Goal: Task Accomplishment & Management: Complete application form

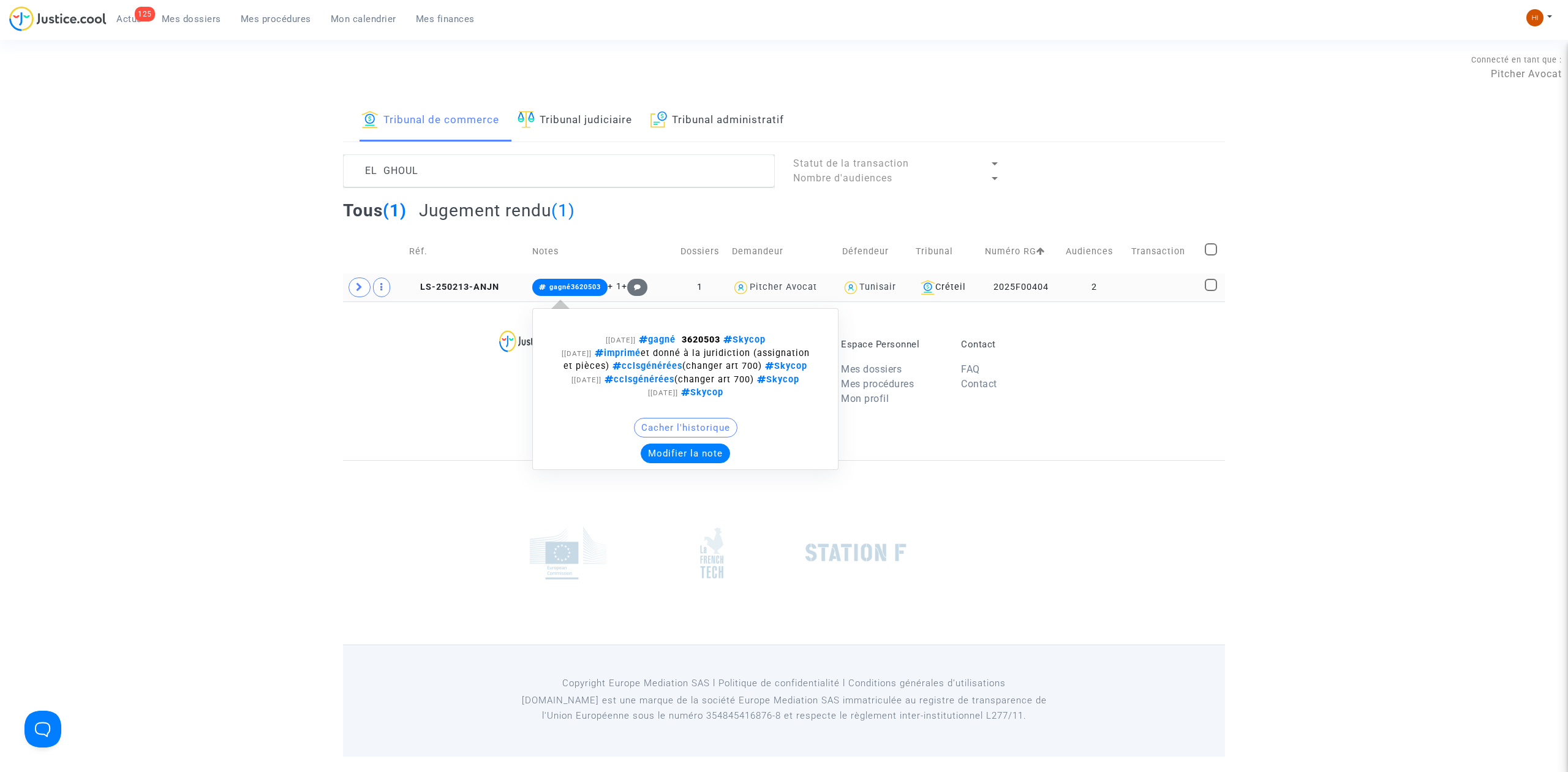
click at [574, 282] on span "gagné3620503" at bounding box center [570, 287] width 75 height 17
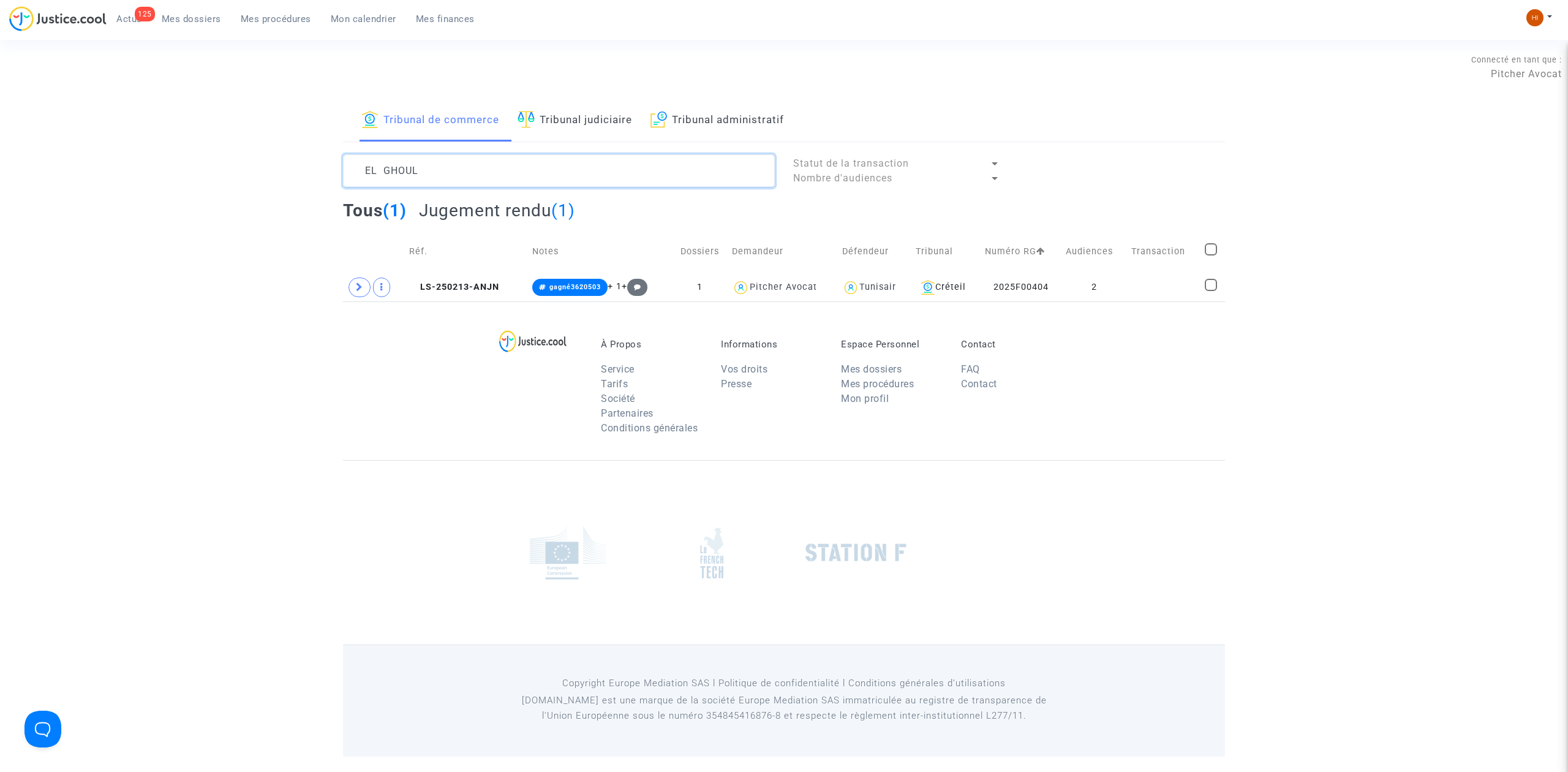
drag, startPoint x: 551, startPoint y: 175, endPoint x: 101, endPoint y: 151, distance: 450.6
click at [103, 151] on div "Tribunal de commerce Tribunal judiciaire Tribunal administratif EL GHOUL Statut…" at bounding box center [784, 200] width 1568 height 201
click at [174, 148] on div "Tribunal de commerce Tribunal judiciaire Tribunal administratif EL GHOUL Statut…" at bounding box center [784, 200] width 1568 height 201
drag, startPoint x: 429, startPoint y: 318, endPoint x: 426, endPoint y: 448, distance: 130.0
click at [423, 446] on div "À Propos Service Tarifs Société Partenaires Conditions générales Informations V…" at bounding box center [784, 380] width 881 height 159
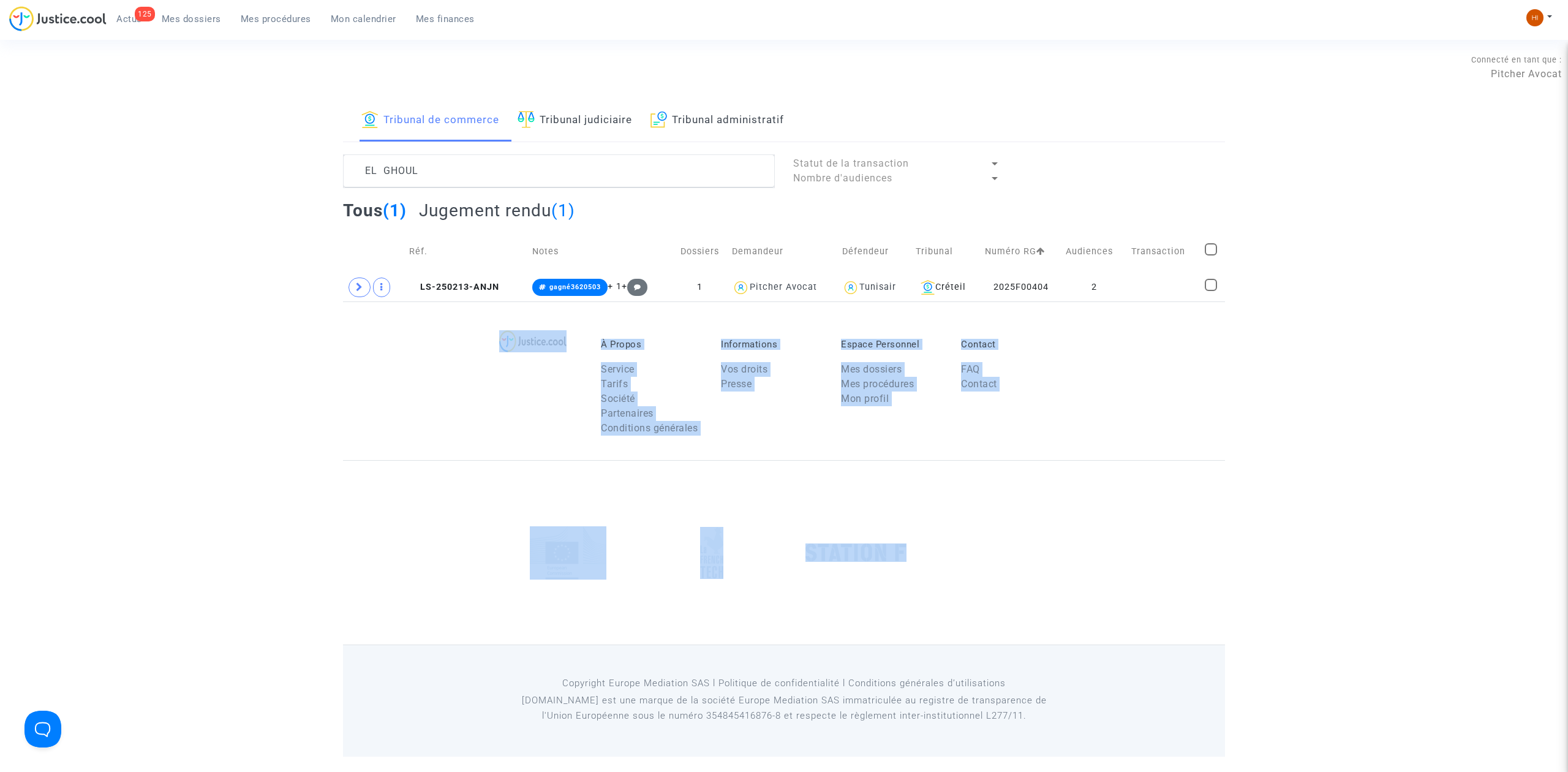
drag, startPoint x: 885, startPoint y: 474, endPoint x: 387, endPoint y: 388, distance: 505.4
click at [482, 387] on footer "À Propos Service Tarifs Société Partenaires Conditions générales Informations V…" at bounding box center [784, 528] width 881 height 454
click at [319, 352] on footerbar "À Propos Service Tarifs Société Partenaires Conditions générales Informations V…" at bounding box center [784, 528] width 1568 height 454
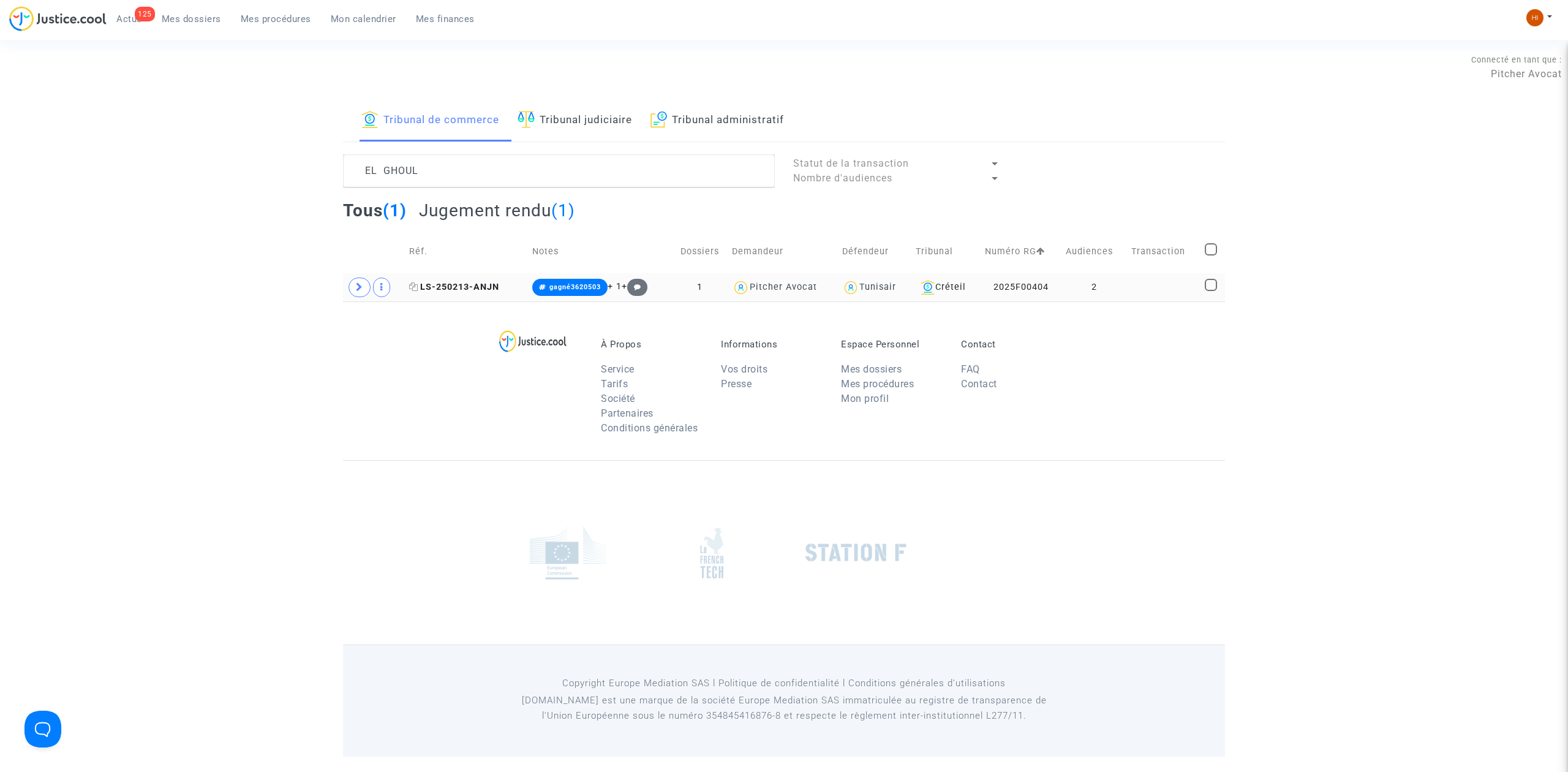
click at [431, 282] on span "LS-250213-ANJN" at bounding box center [453, 287] width 90 height 10
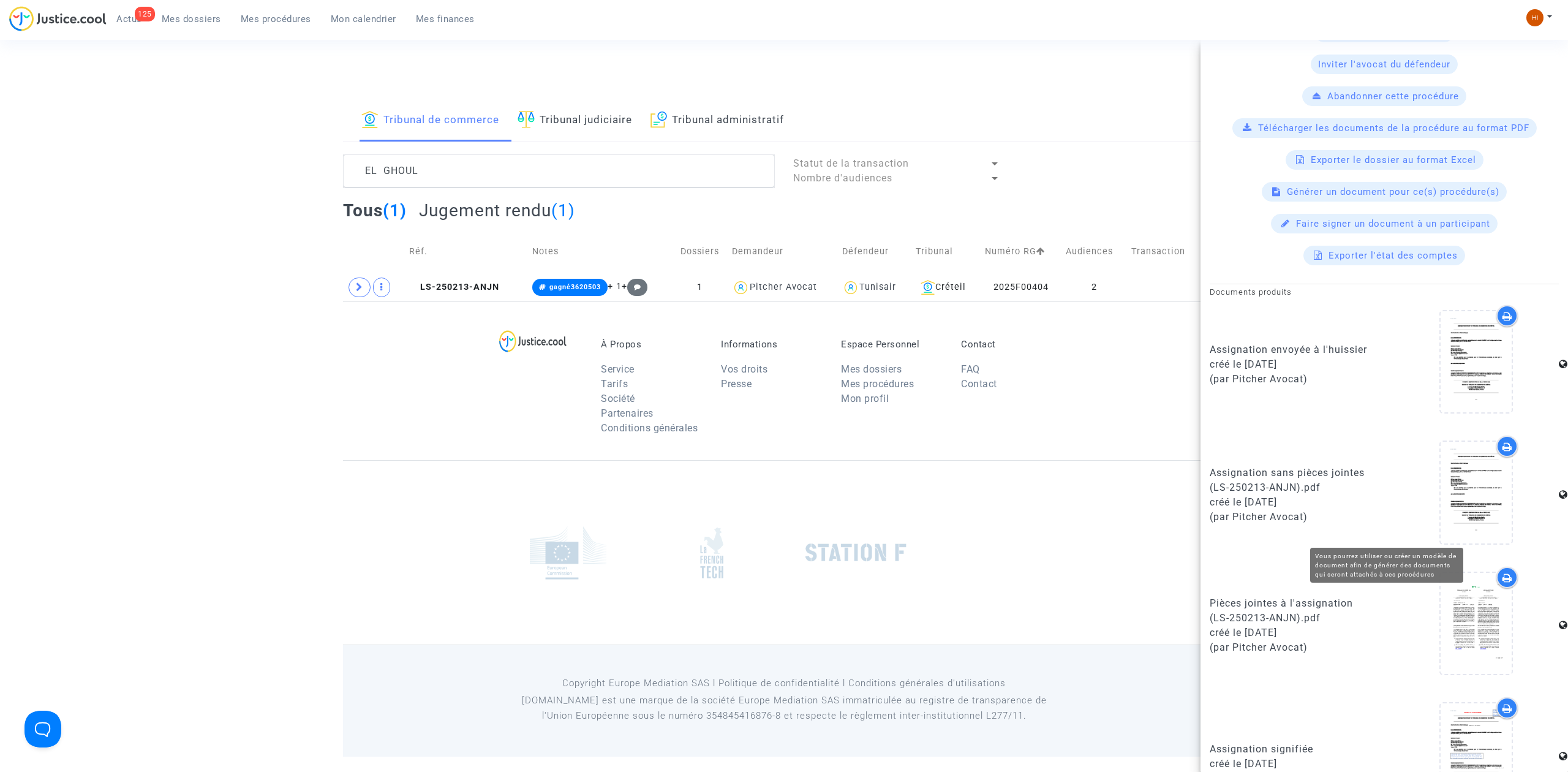
scroll to position [408, 0]
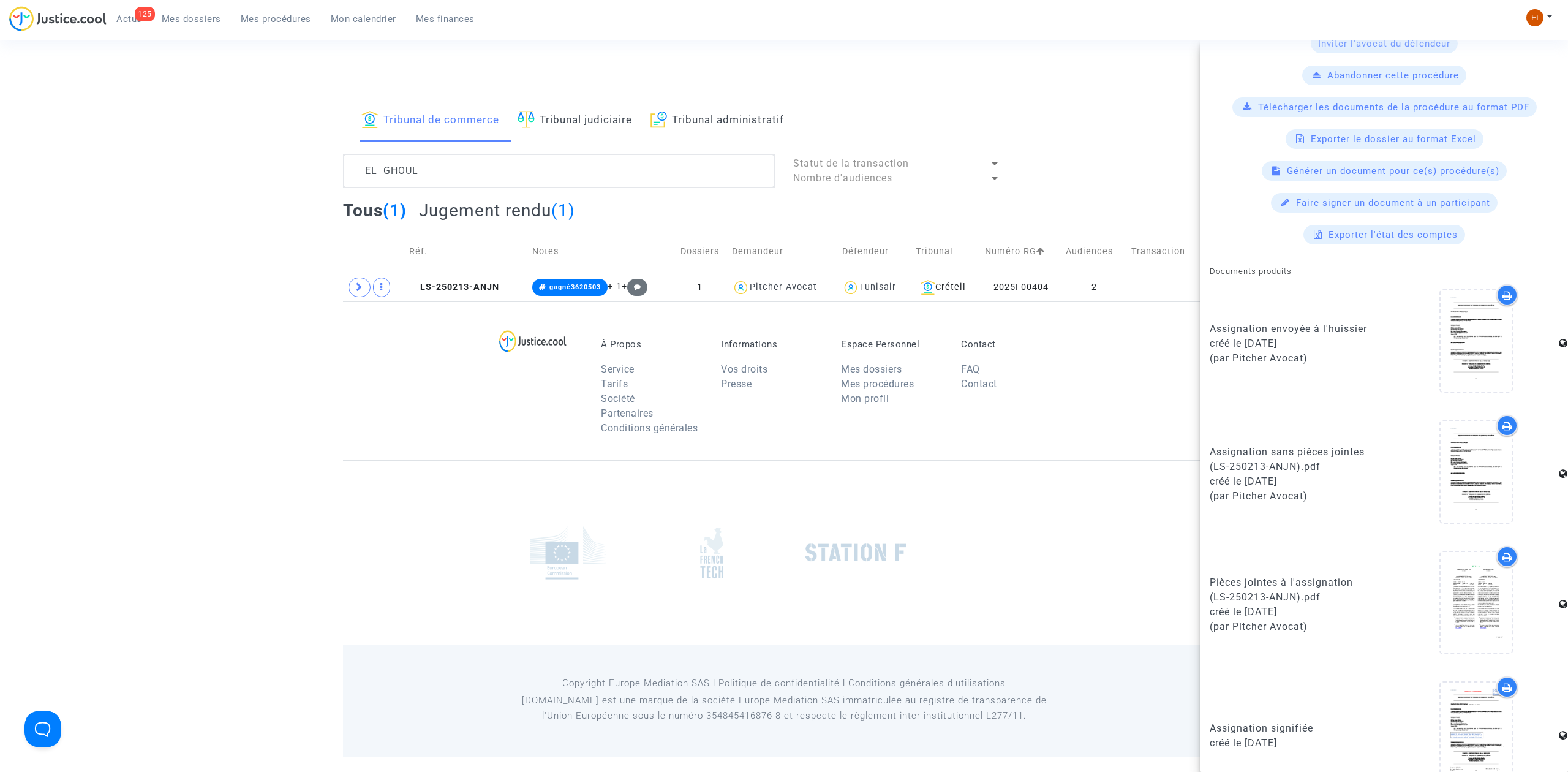
drag, startPoint x: 993, startPoint y: 542, endPoint x: 989, endPoint y: 601, distance: 59.1
click at [989, 601] on div at bounding box center [784, 552] width 881 height 184
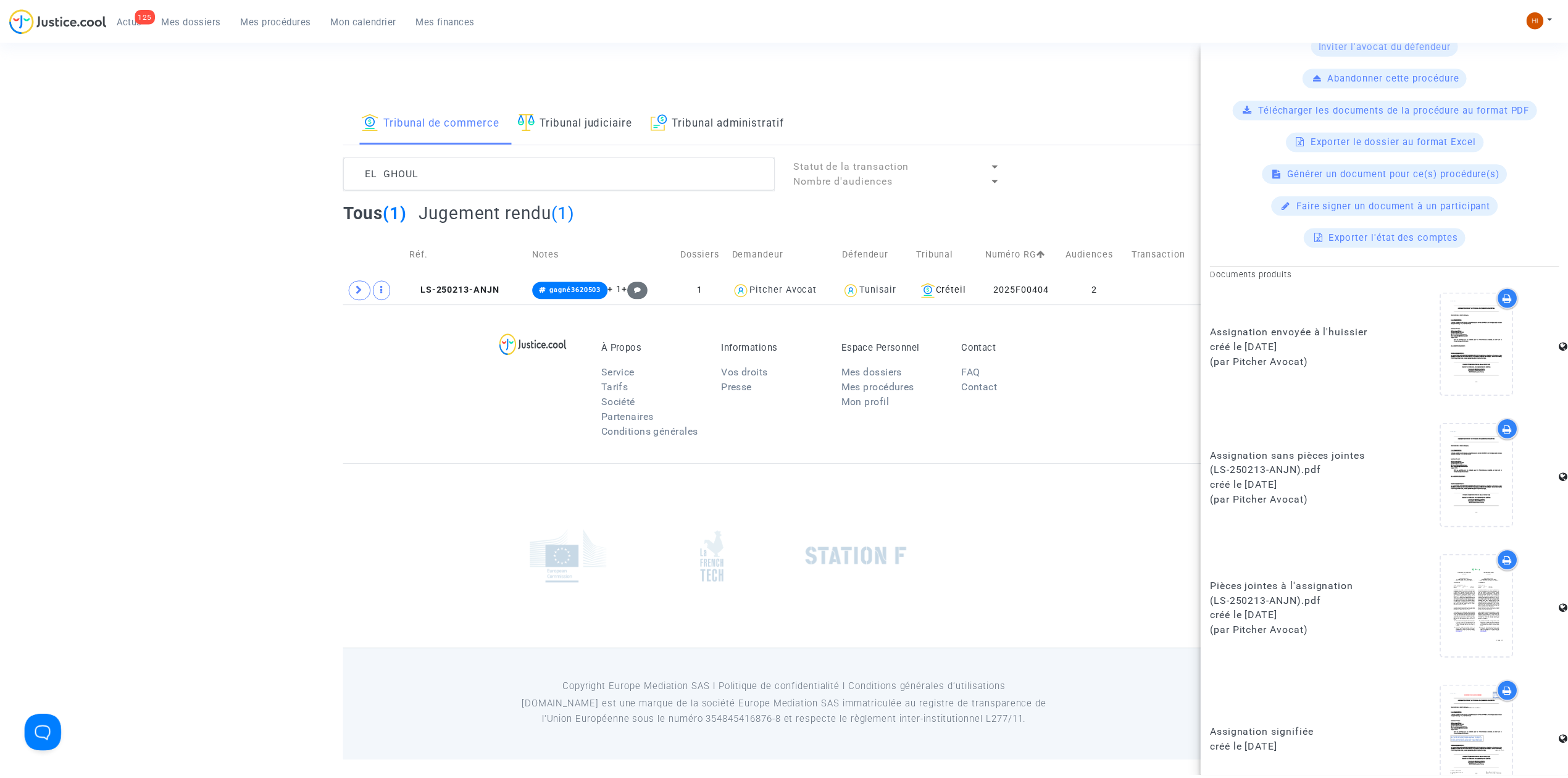
scroll to position [0, 0]
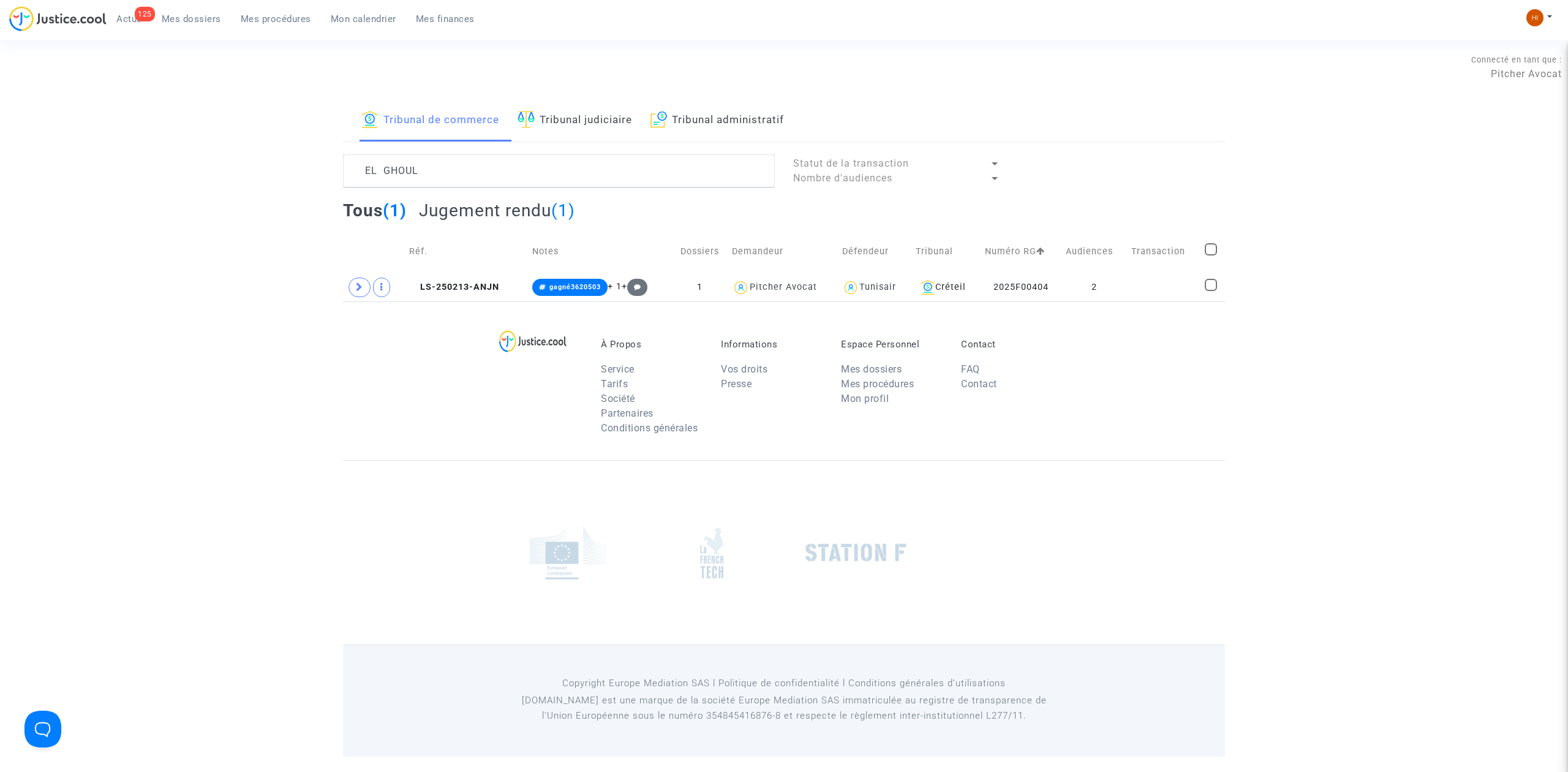
drag, startPoint x: 437, startPoint y: 484, endPoint x: 444, endPoint y: 548, distance: 64.4
click at [444, 548] on div at bounding box center [784, 552] width 881 height 184
click at [466, 419] on div "À Propos Service Tarifs Société Partenaires Conditions générales Informations V…" at bounding box center [784, 380] width 881 height 159
click at [570, 122] on link "Tribunal judiciaire" at bounding box center [575, 121] width 114 height 42
click at [557, 160] on textarea at bounding box center [559, 171] width 432 height 33
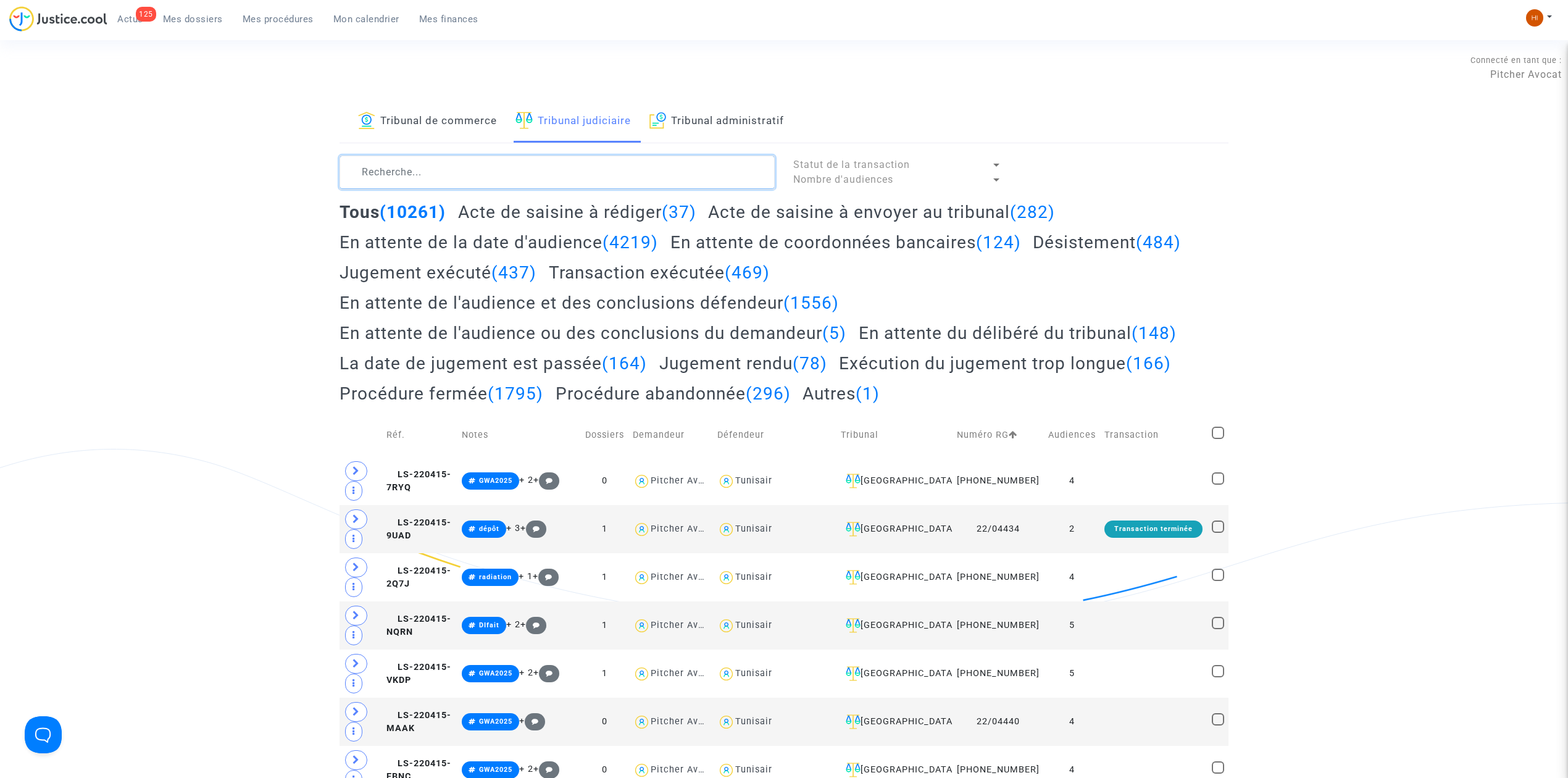
click at [560, 171] on textarea at bounding box center [557, 172] width 435 height 33
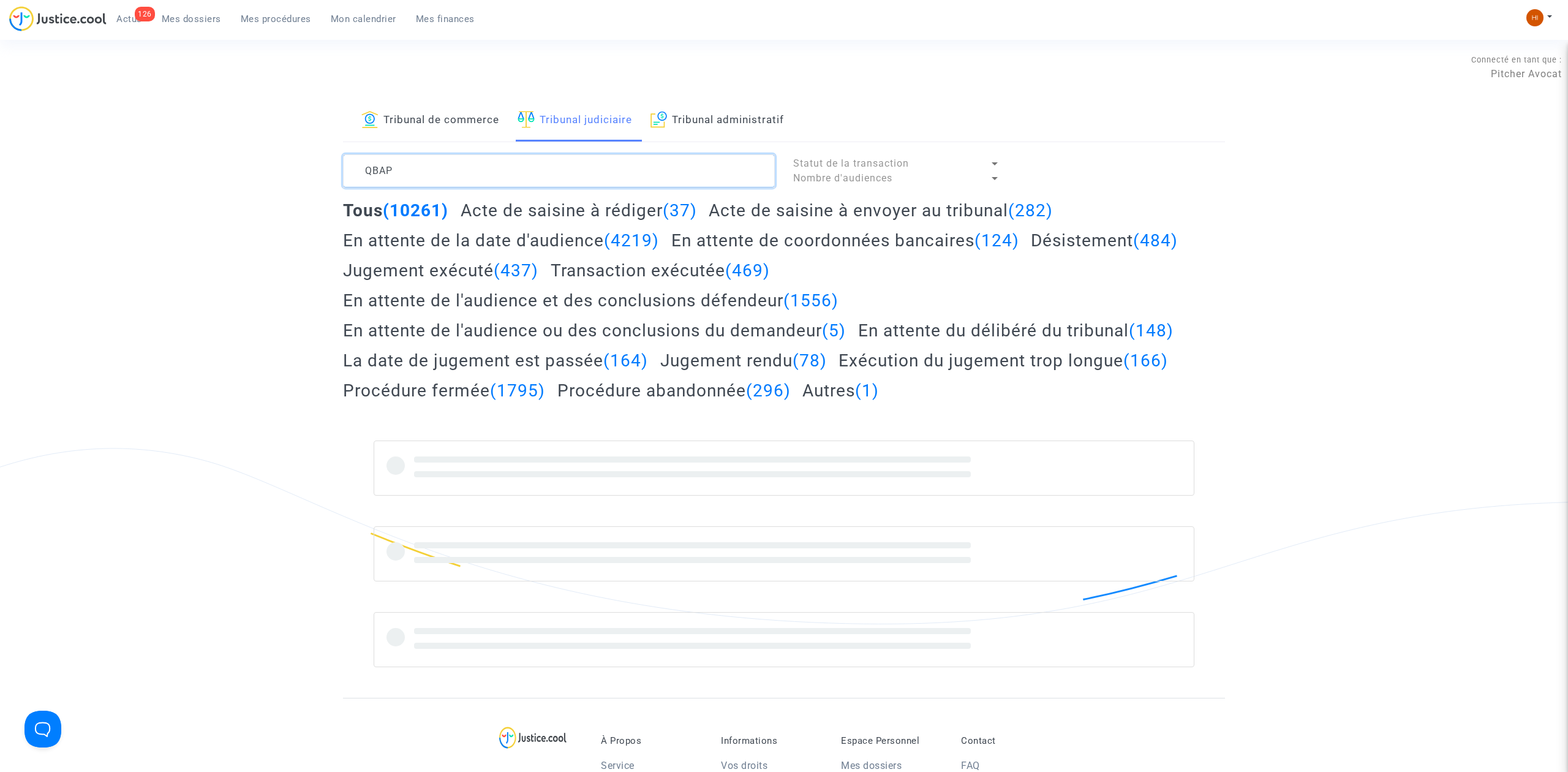
click at [599, 184] on textarea at bounding box center [559, 171] width 432 height 33
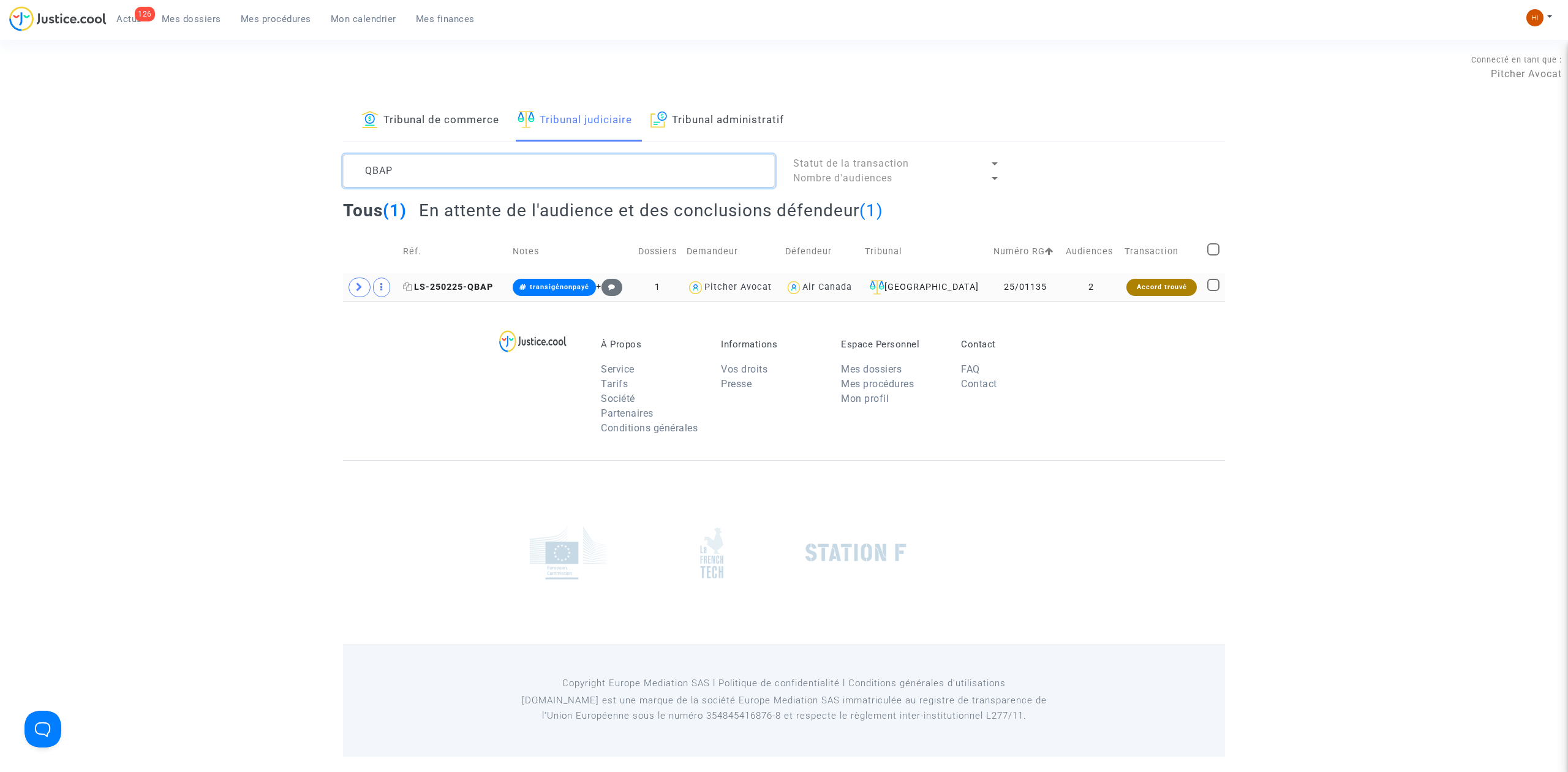
type textarea "QBAP"
click at [469, 286] on span "LS-250225-QBAP" at bounding box center [447, 287] width 90 height 10
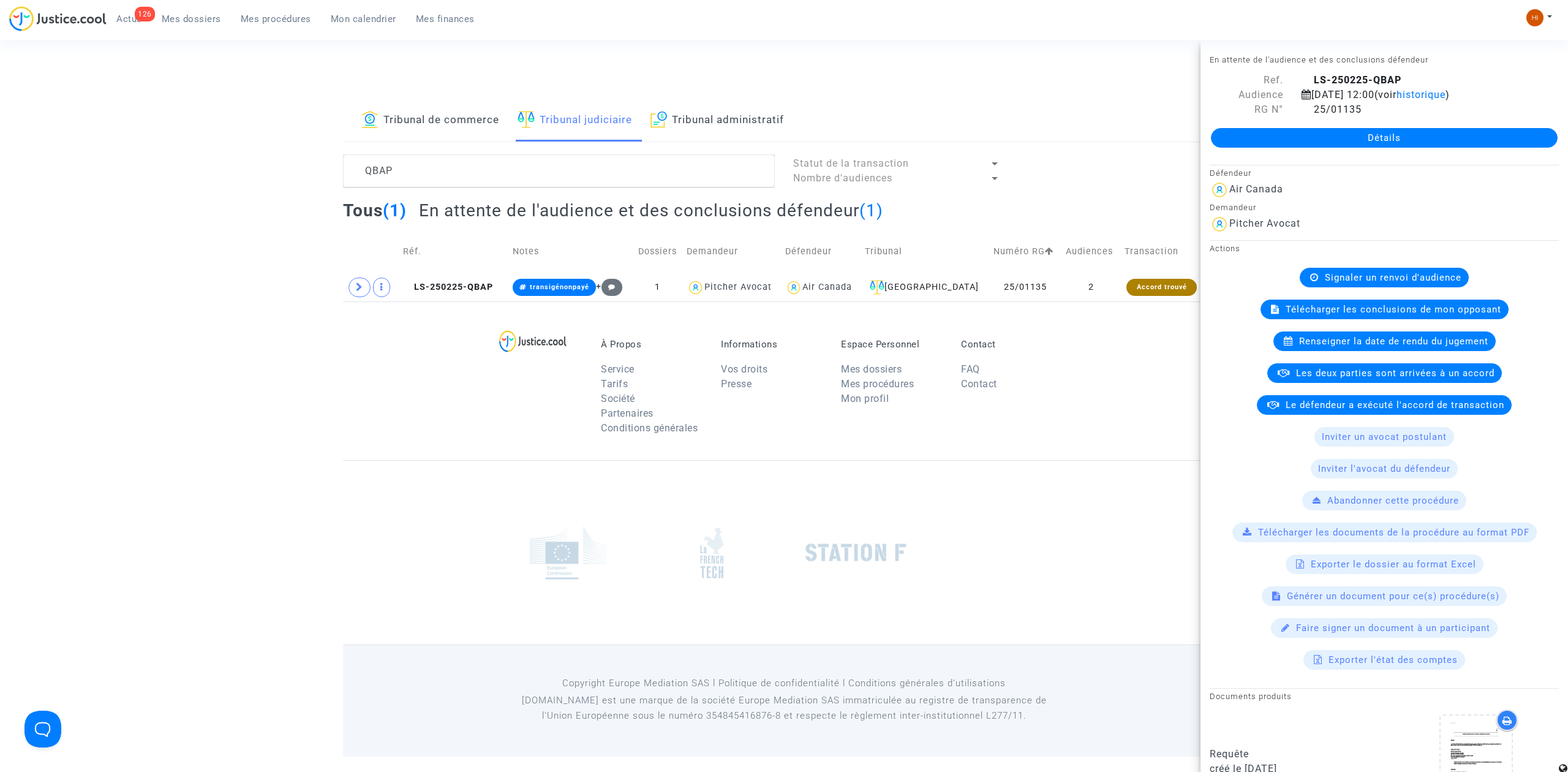
click at [1429, 148] on link "Détails" at bounding box center [1384, 138] width 346 height 20
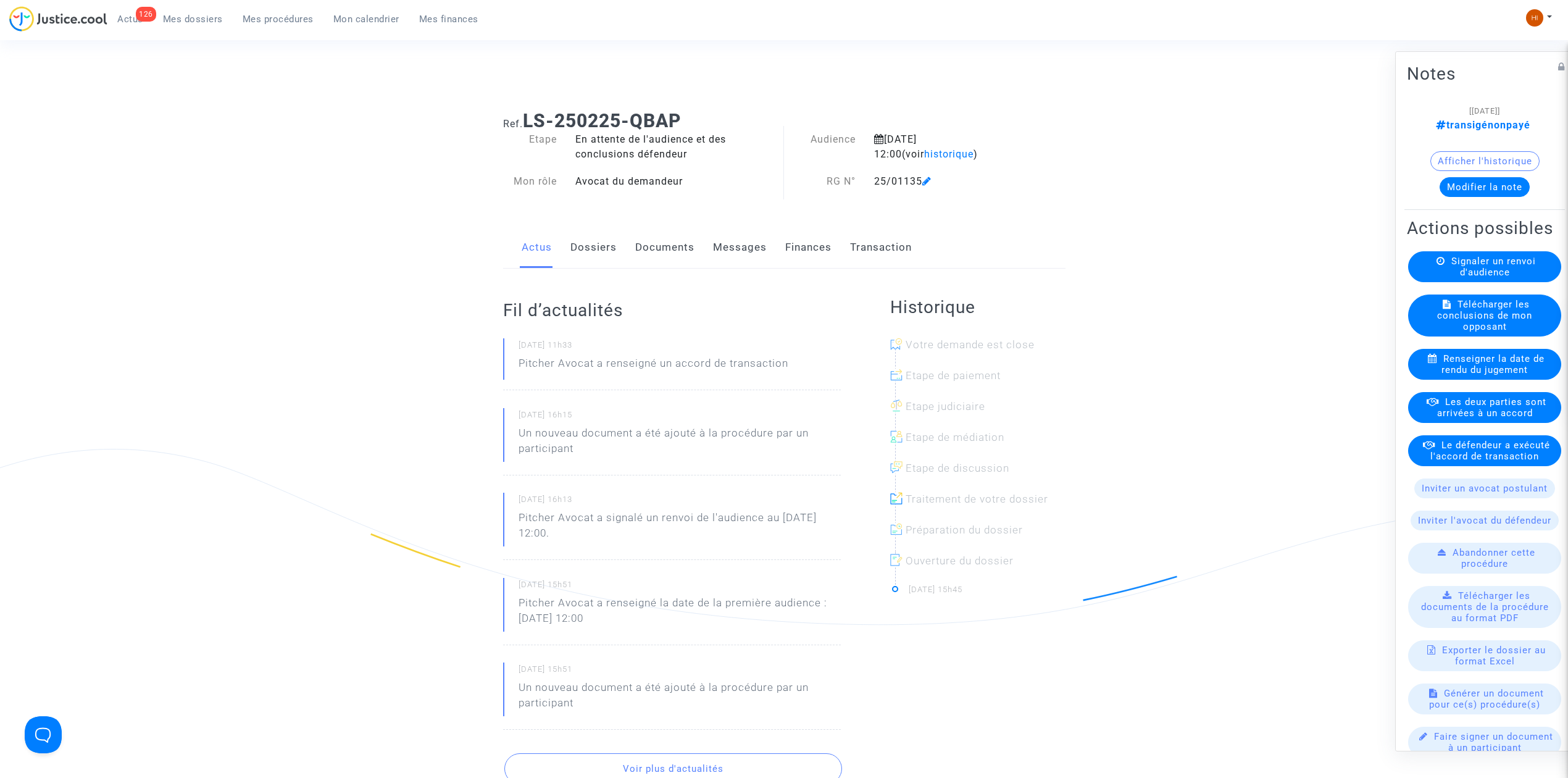
click at [873, 248] on link "Transaction" at bounding box center [881, 247] width 62 height 41
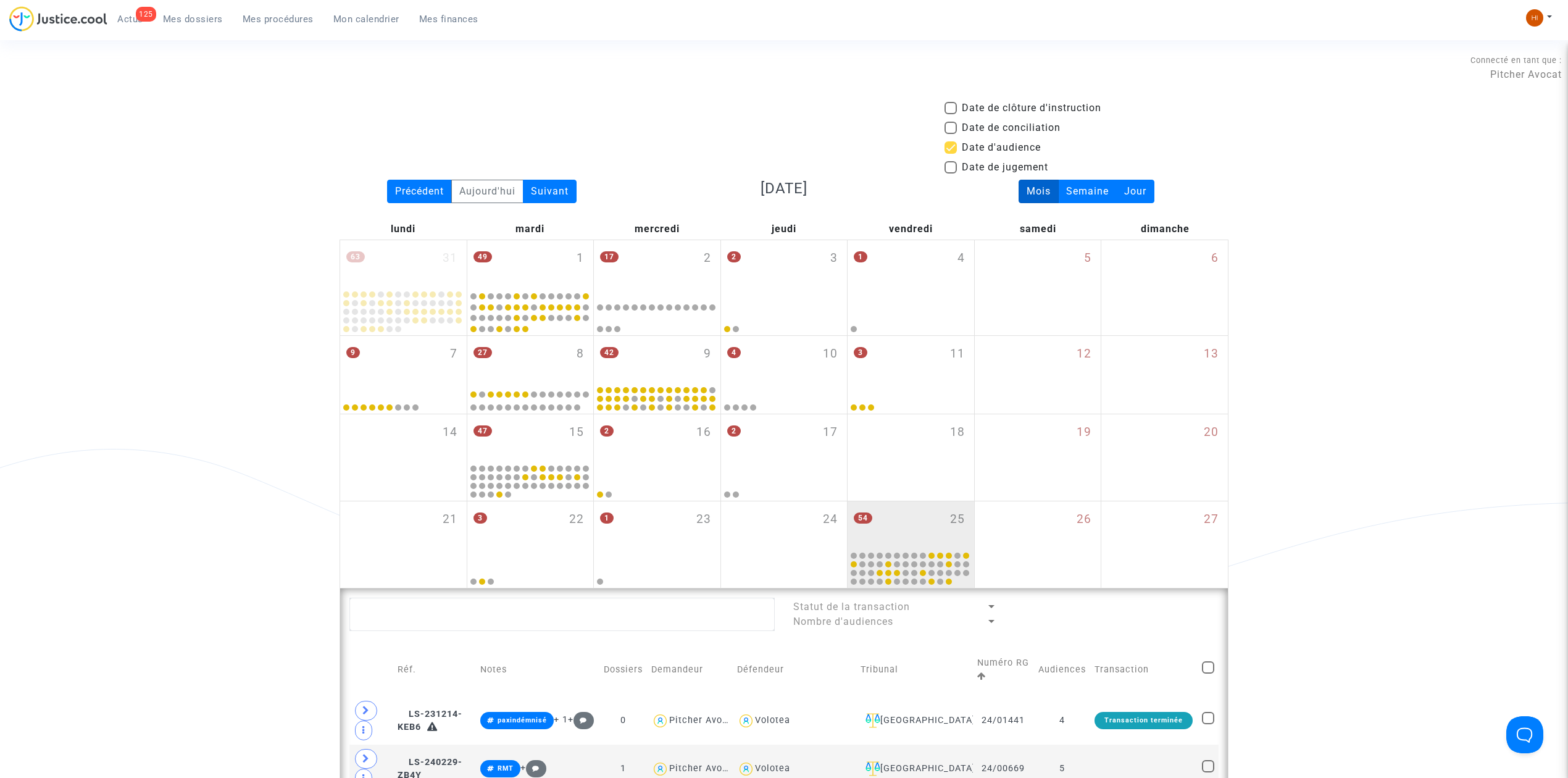
click at [279, 15] on span "Mes procédures" at bounding box center [278, 19] width 71 height 11
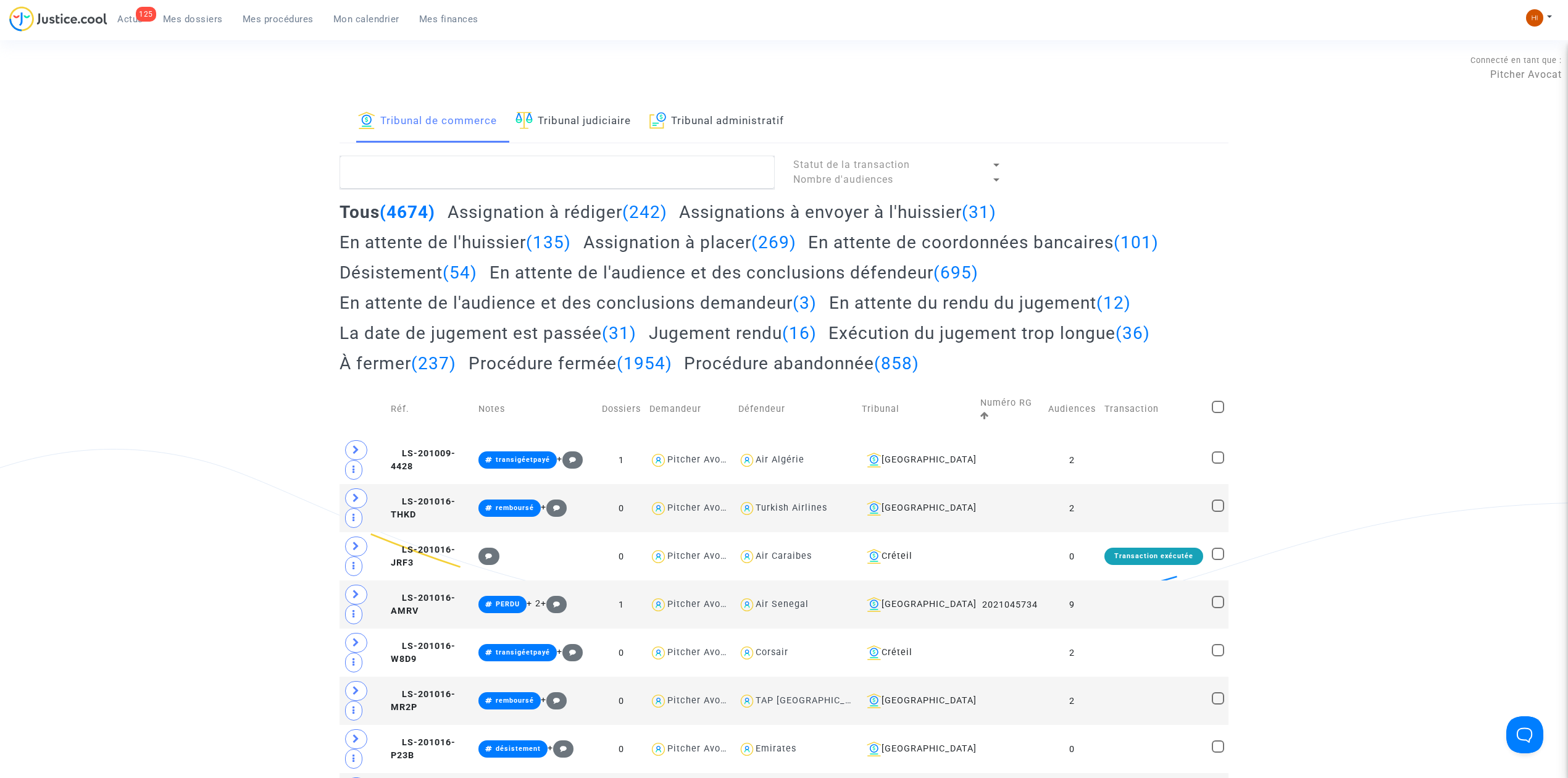
click at [563, 112] on link "Tribunal judiciaire" at bounding box center [573, 122] width 115 height 42
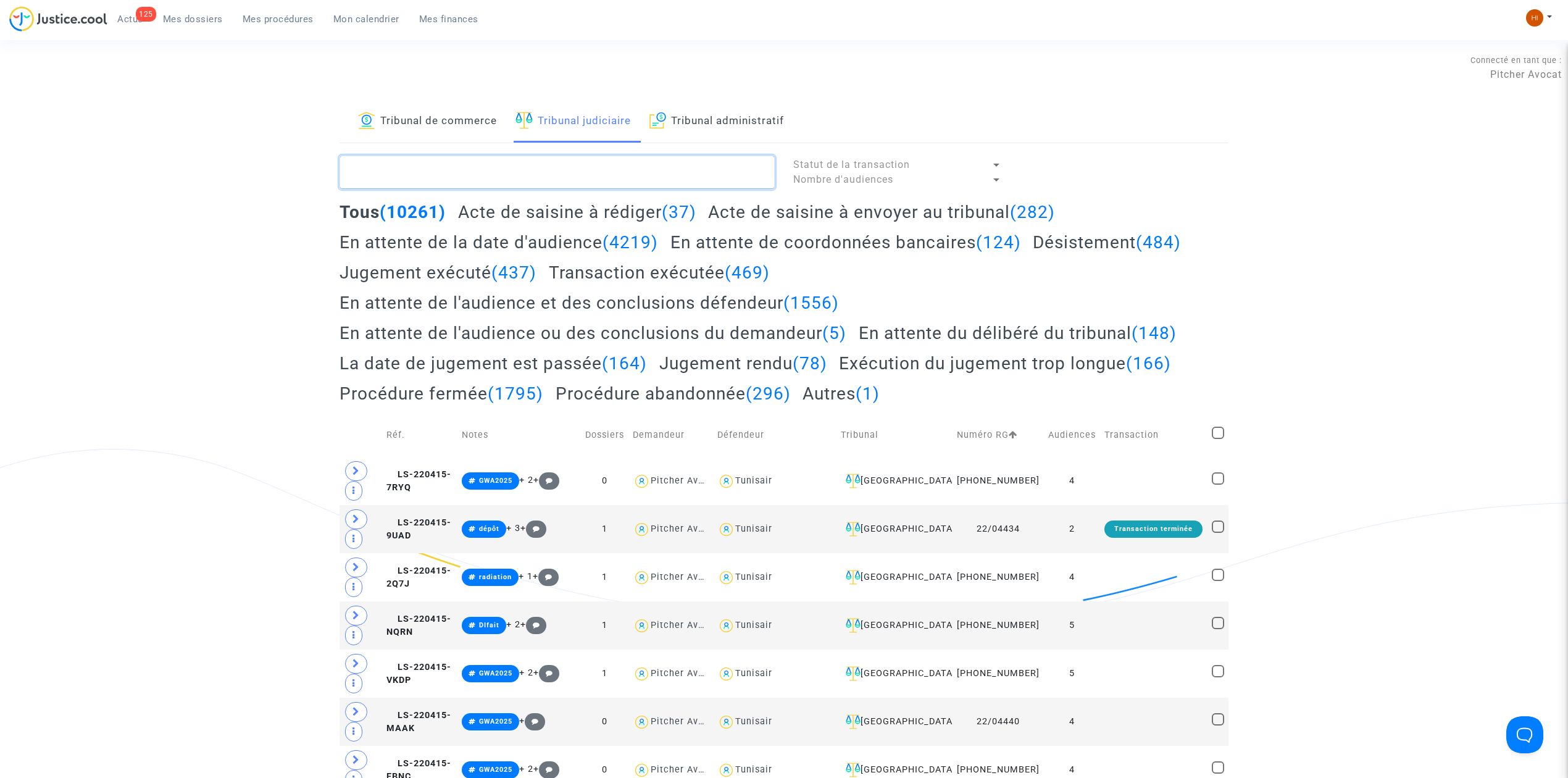
click at [624, 170] on textarea at bounding box center [557, 172] width 435 height 33
click at [438, 486] on span "LS-220415-7RYQ" at bounding box center [419, 481] width 65 height 24
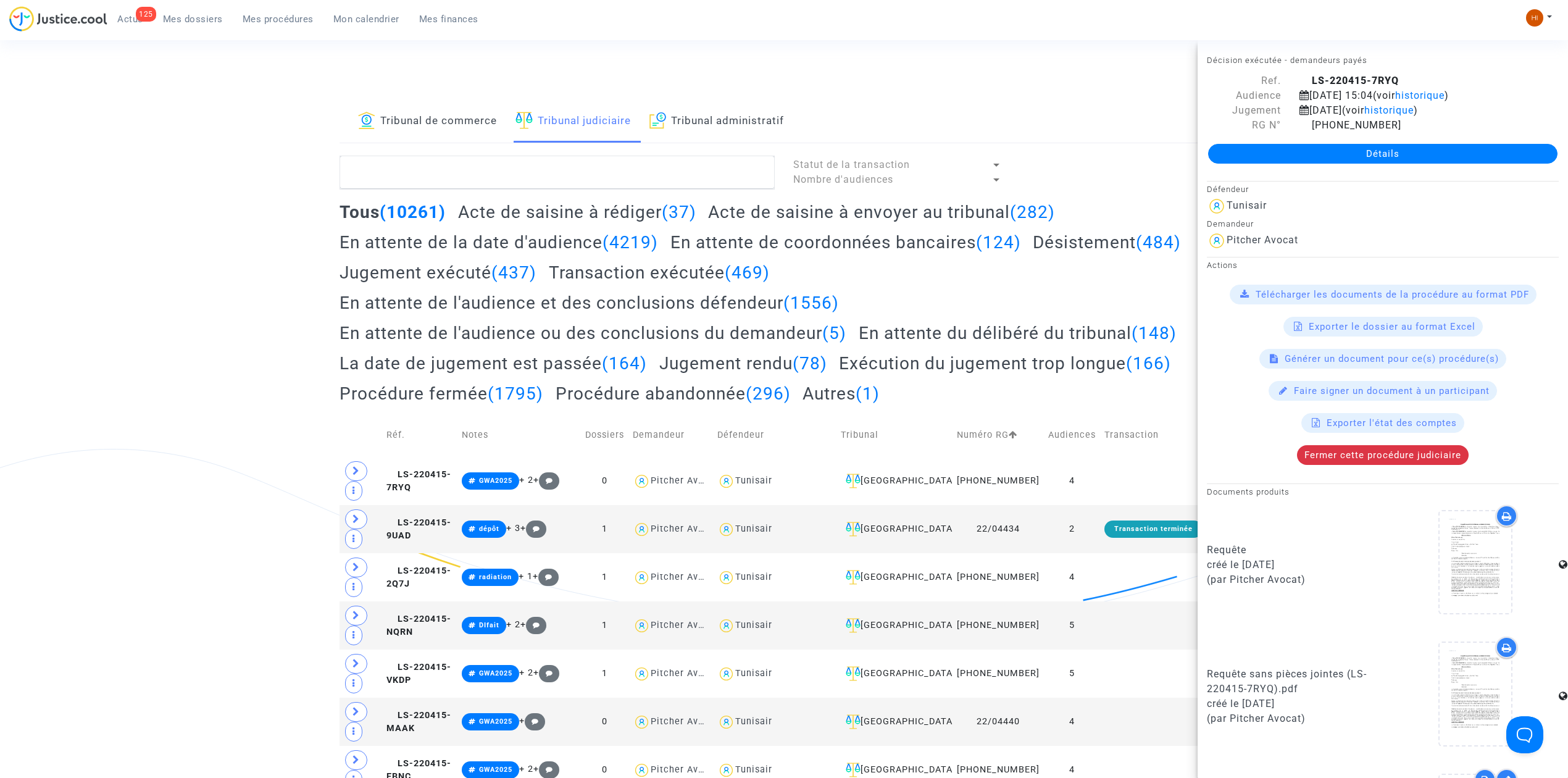
click at [1363, 152] on link "Détails" at bounding box center [1382, 154] width 349 height 20
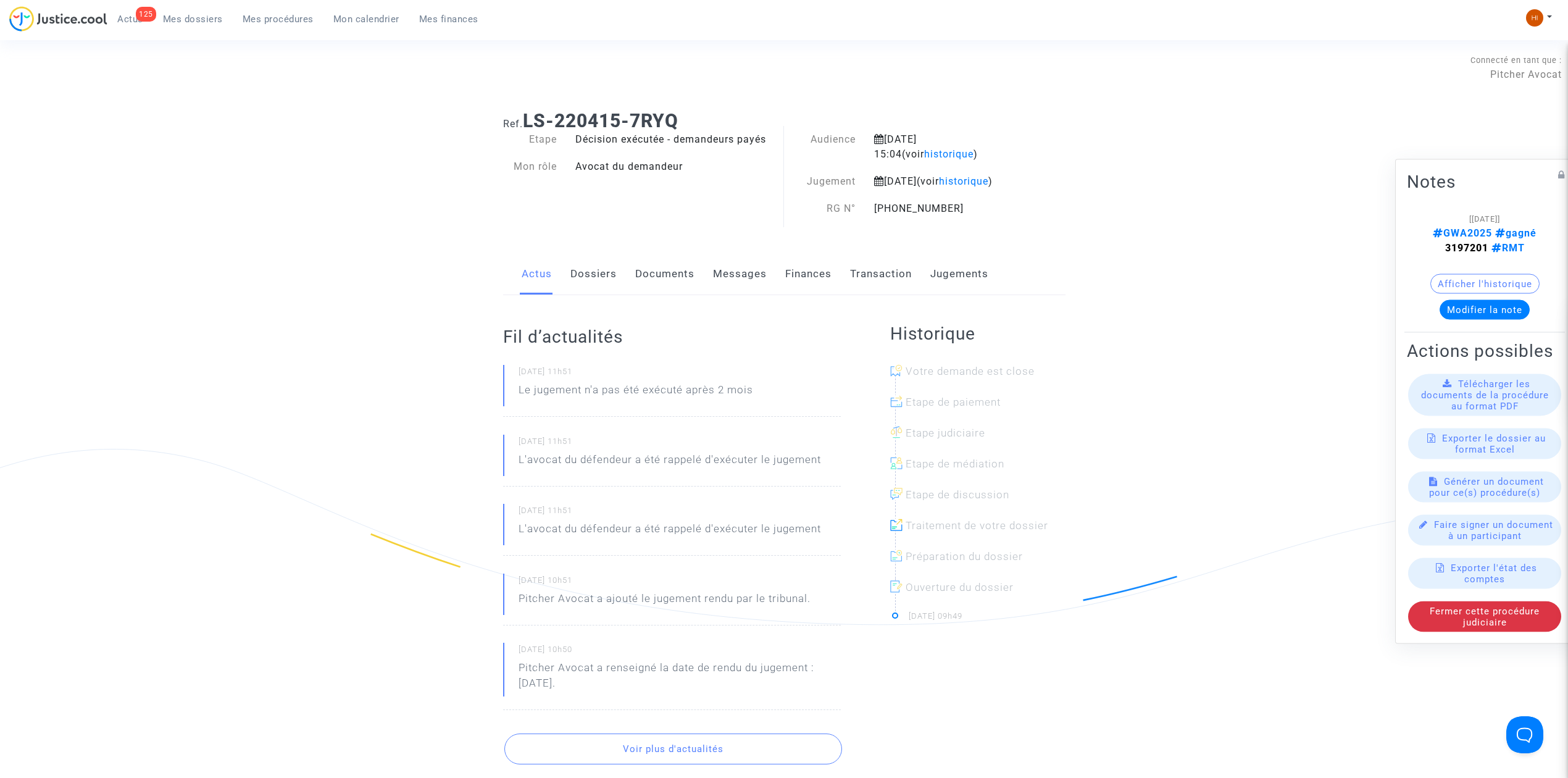
click at [894, 290] on link "Transaction" at bounding box center [881, 274] width 62 height 41
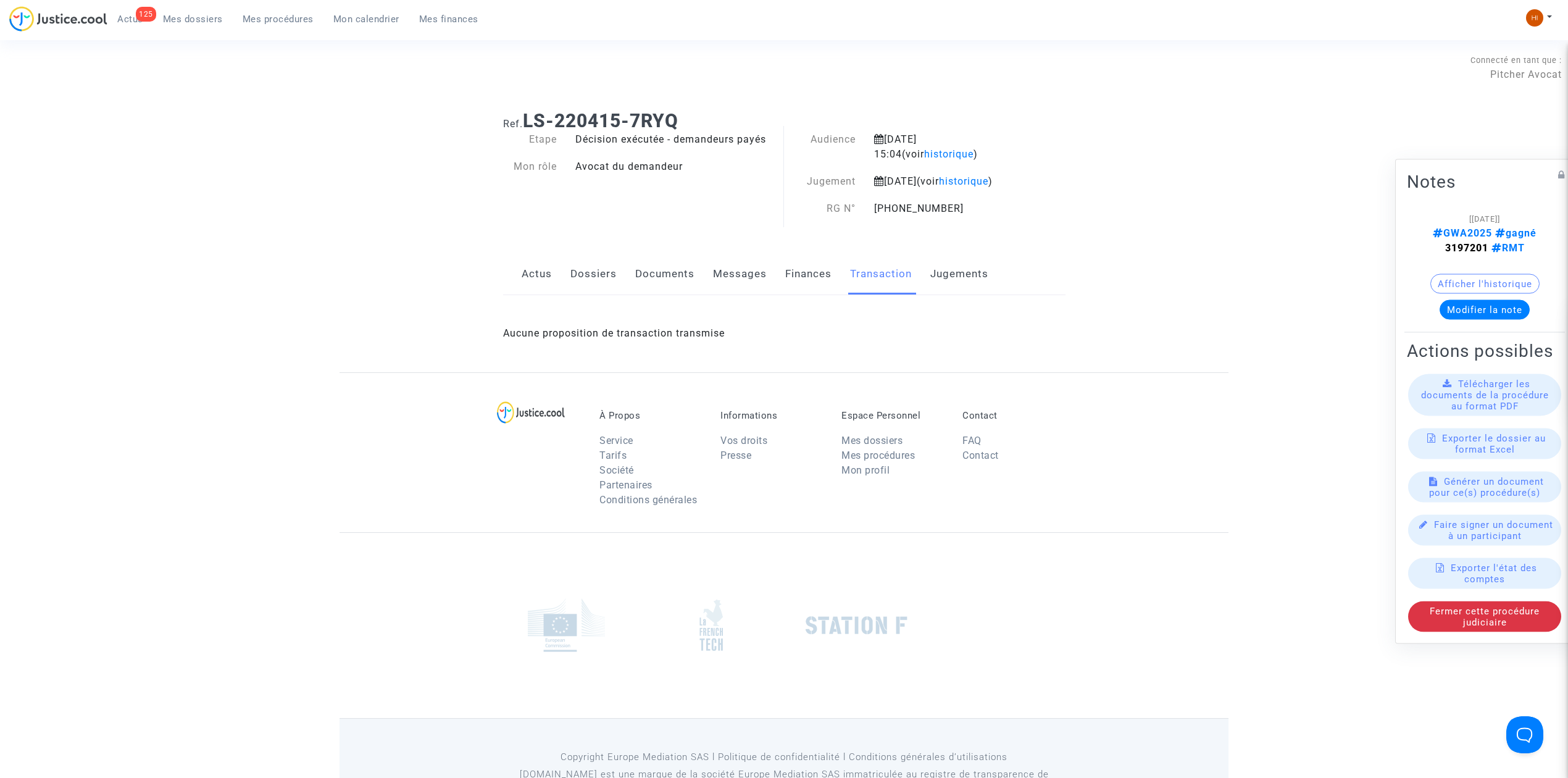
drag, startPoint x: 786, startPoint y: 284, endPoint x: 796, endPoint y: 300, distance: 18.9
click at [785, 284] on link "Finances" at bounding box center [808, 274] width 47 height 41
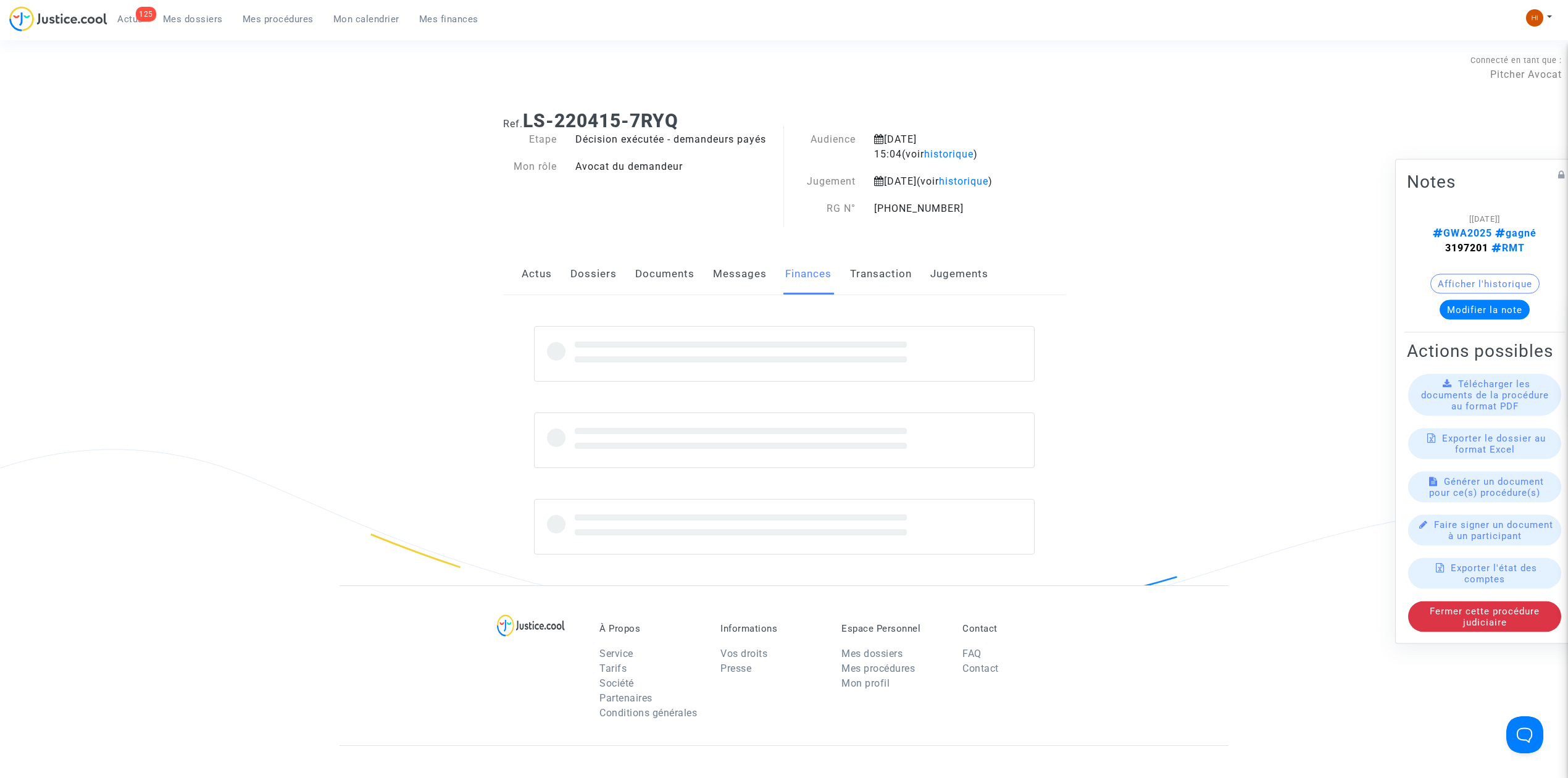
click at [878, 290] on link "Transaction" at bounding box center [881, 274] width 62 height 41
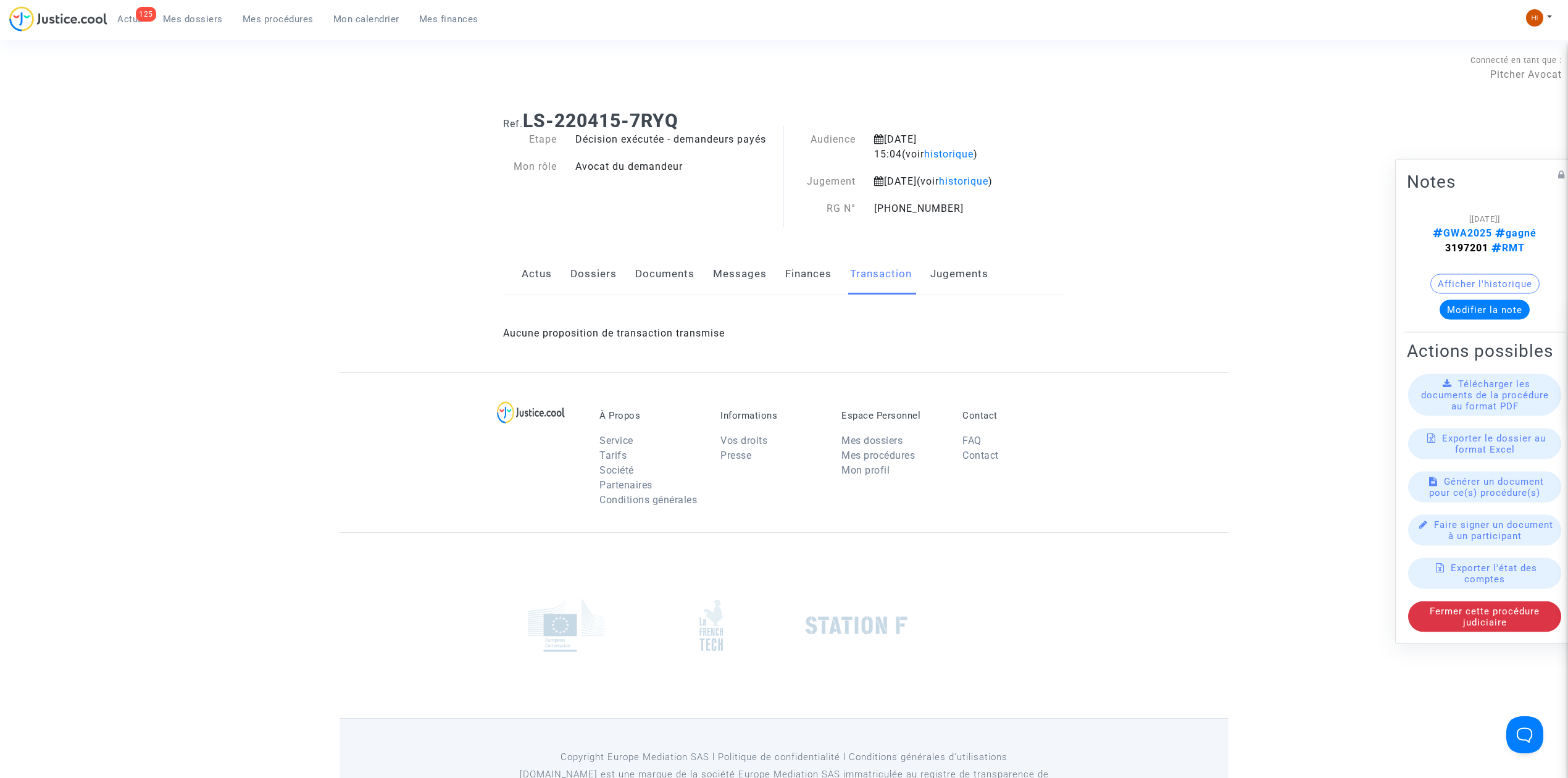
click at [798, 294] on link "Finances" at bounding box center [808, 274] width 47 height 41
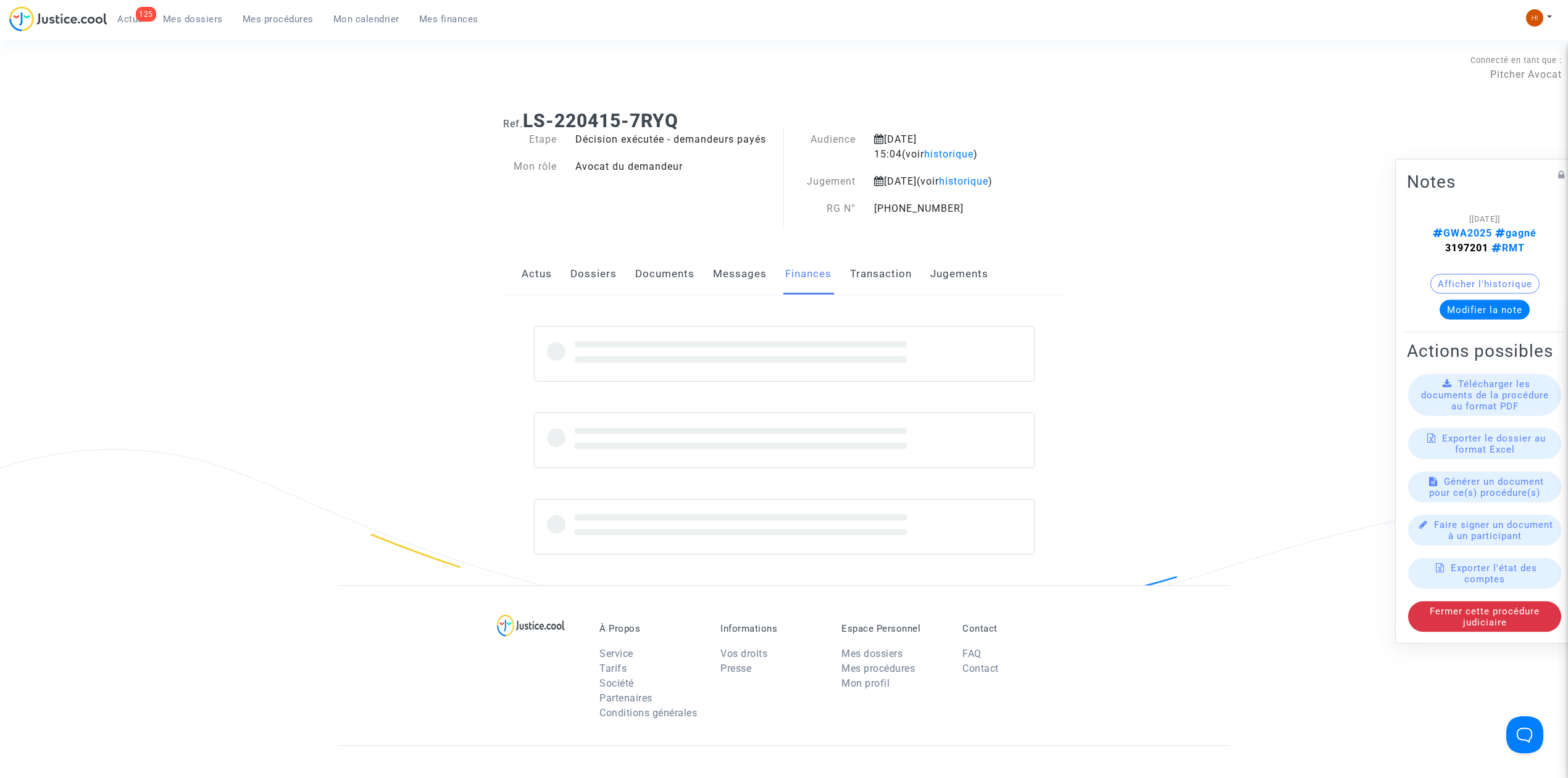
click at [863, 292] on link "Transaction" at bounding box center [881, 274] width 62 height 41
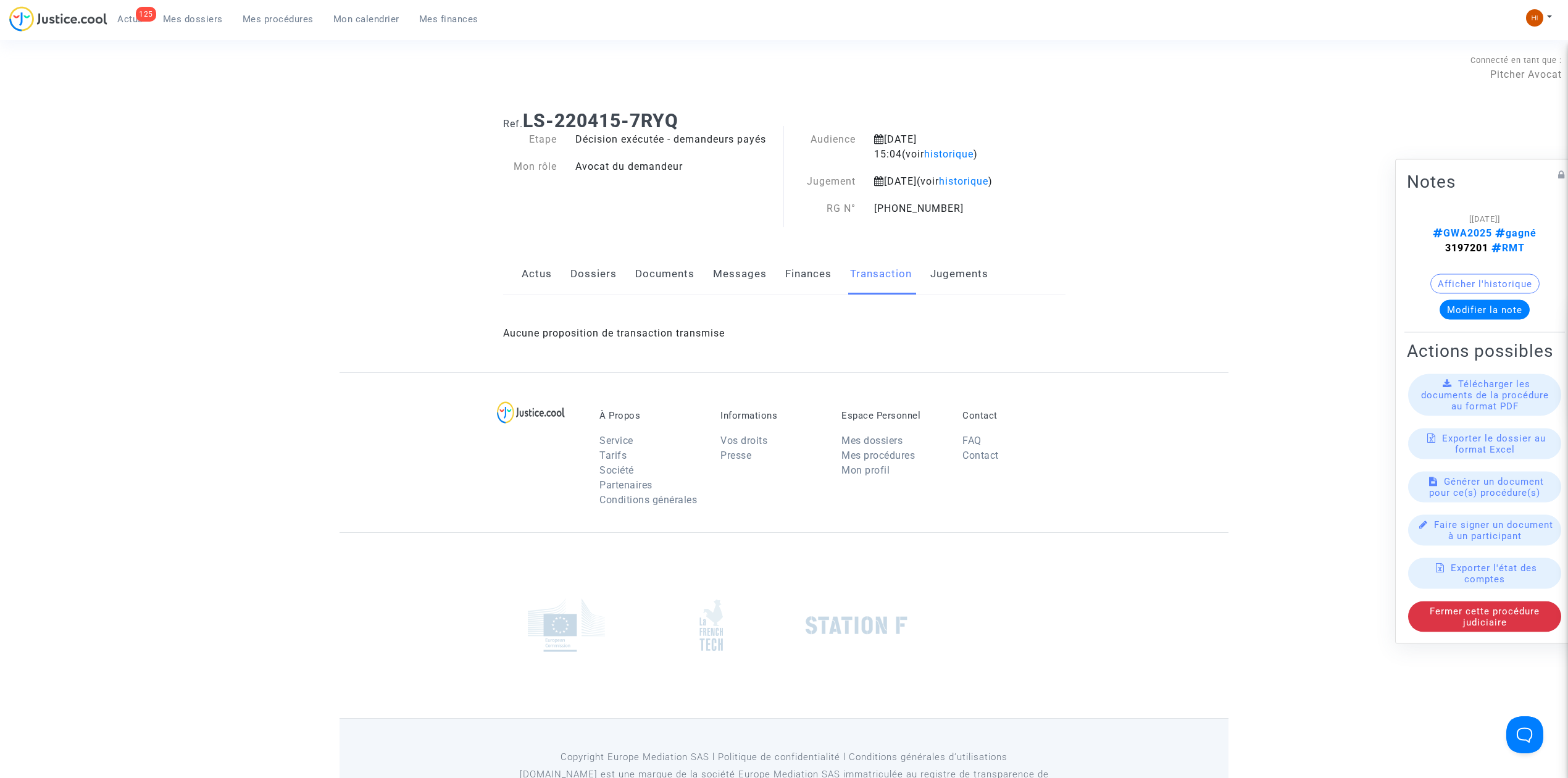
click at [274, 13] on link "Mes procédures" at bounding box center [278, 19] width 91 height 18
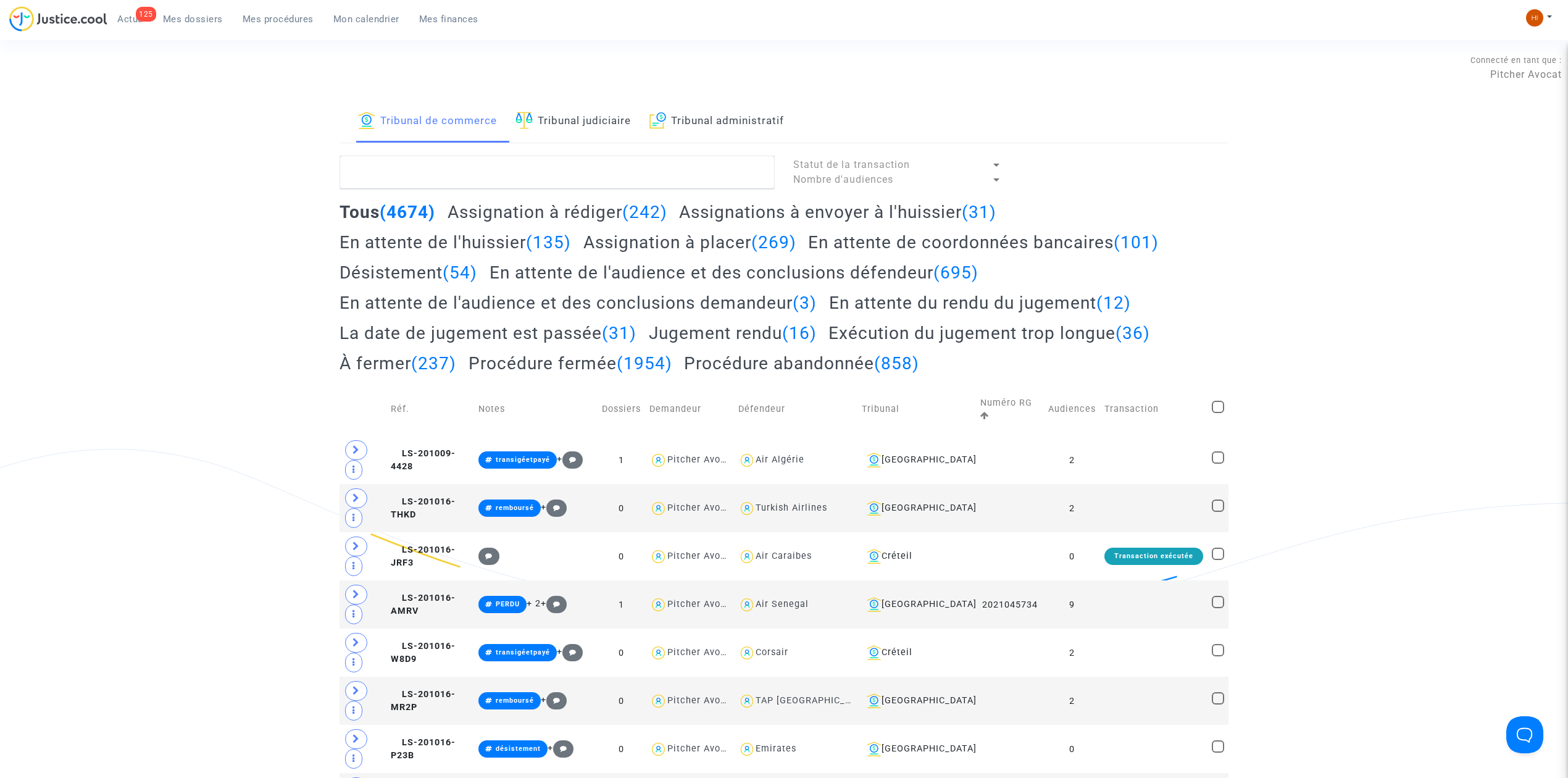
click at [591, 107] on link "Tribunal judiciaire" at bounding box center [573, 122] width 115 height 42
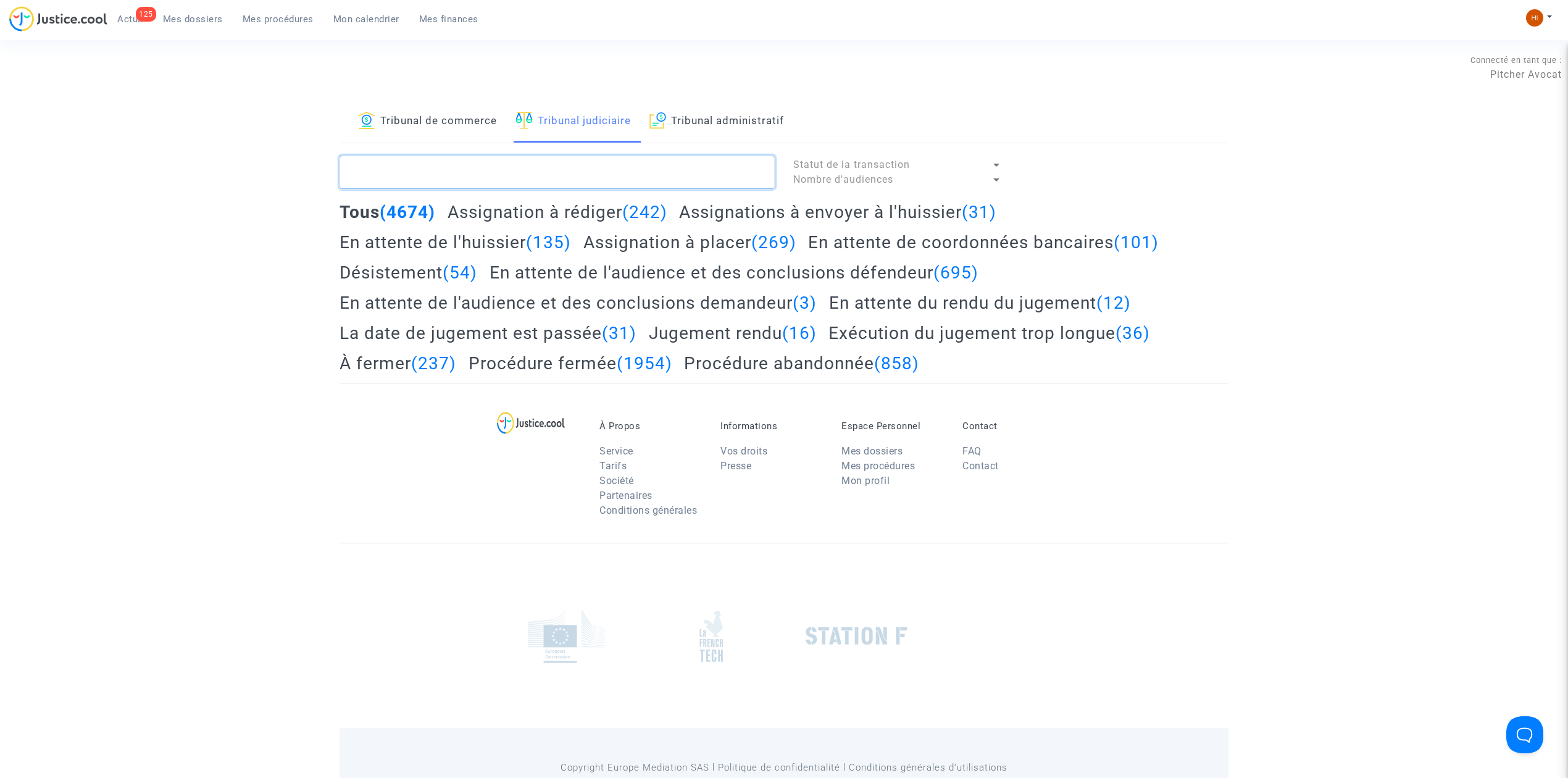
click at [596, 165] on textarea at bounding box center [557, 172] width 435 height 33
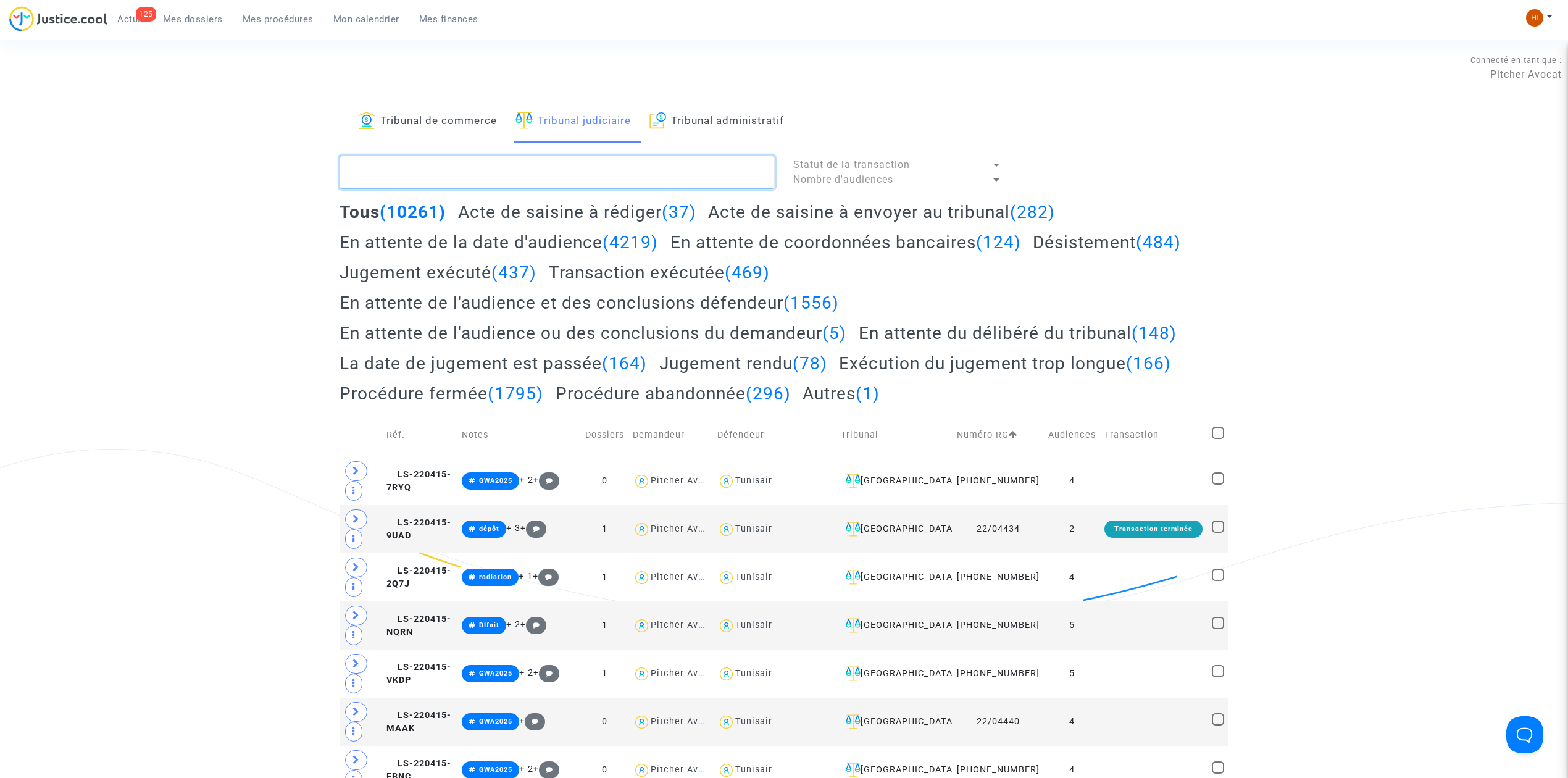
click at [463, 180] on textarea at bounding box center [557, 172] width 435 height 33
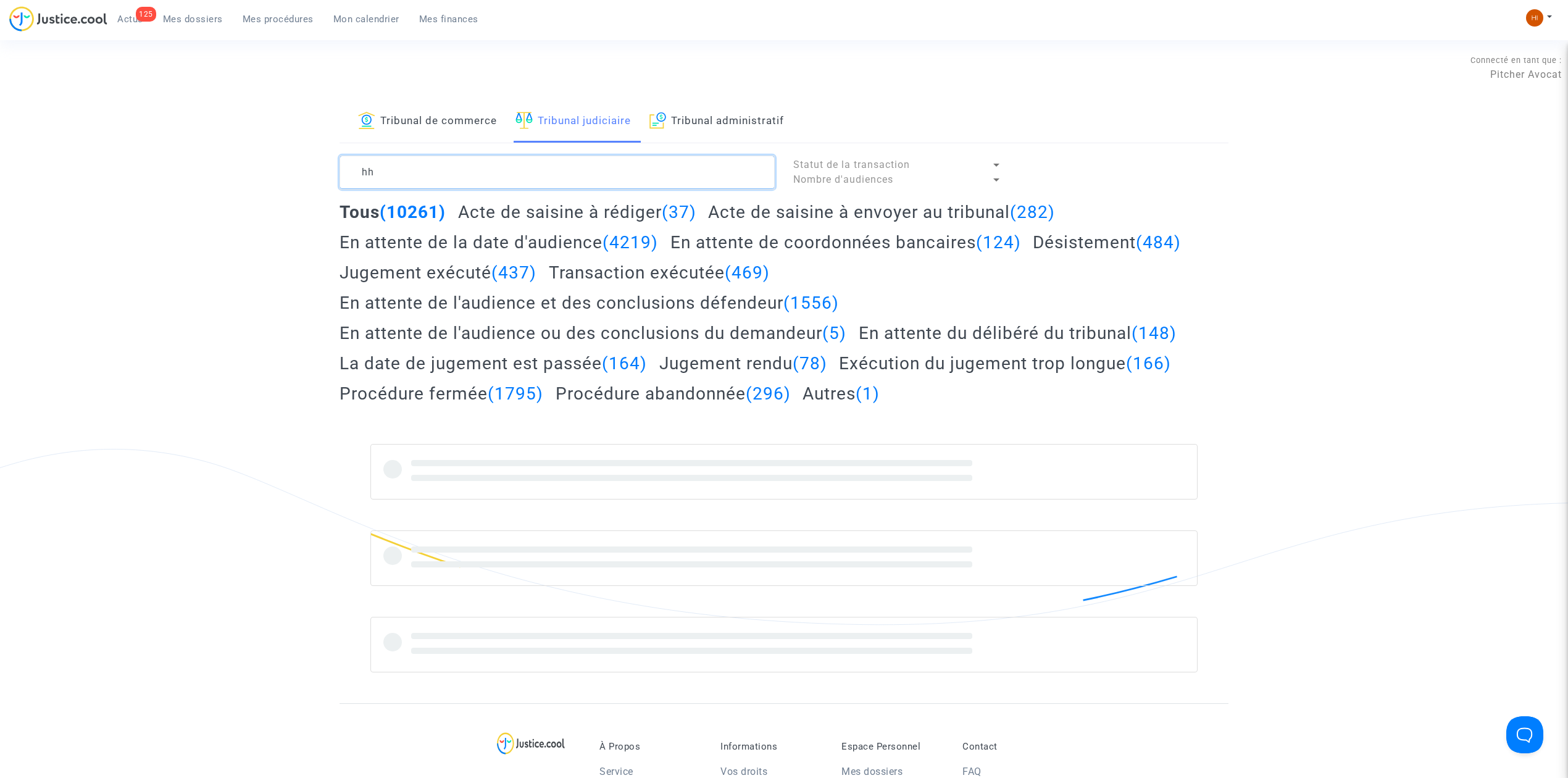
type textarea "h"
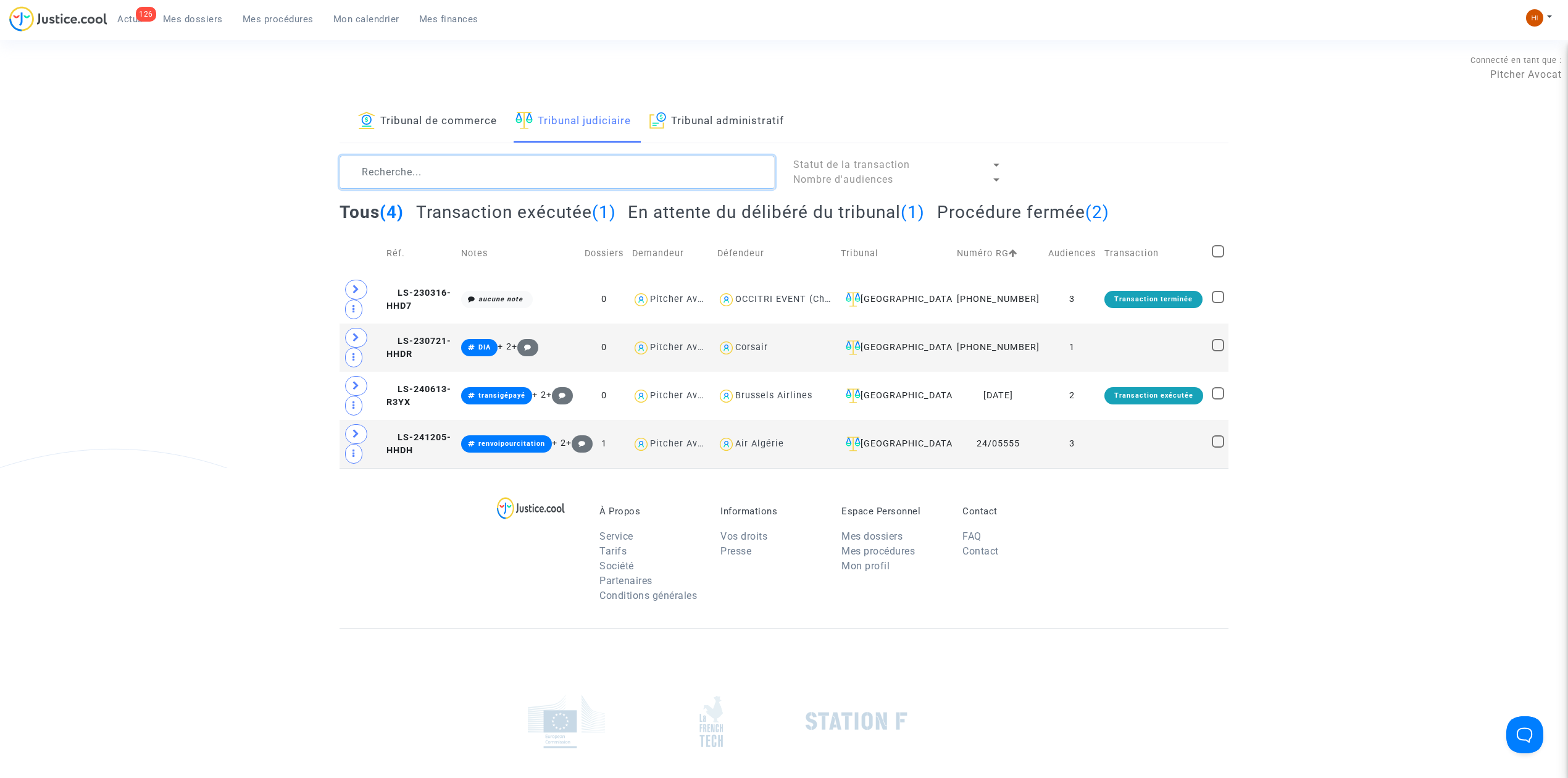
click at [469, 187] on textarea at bounding box center [557, 172] width 435 height 33
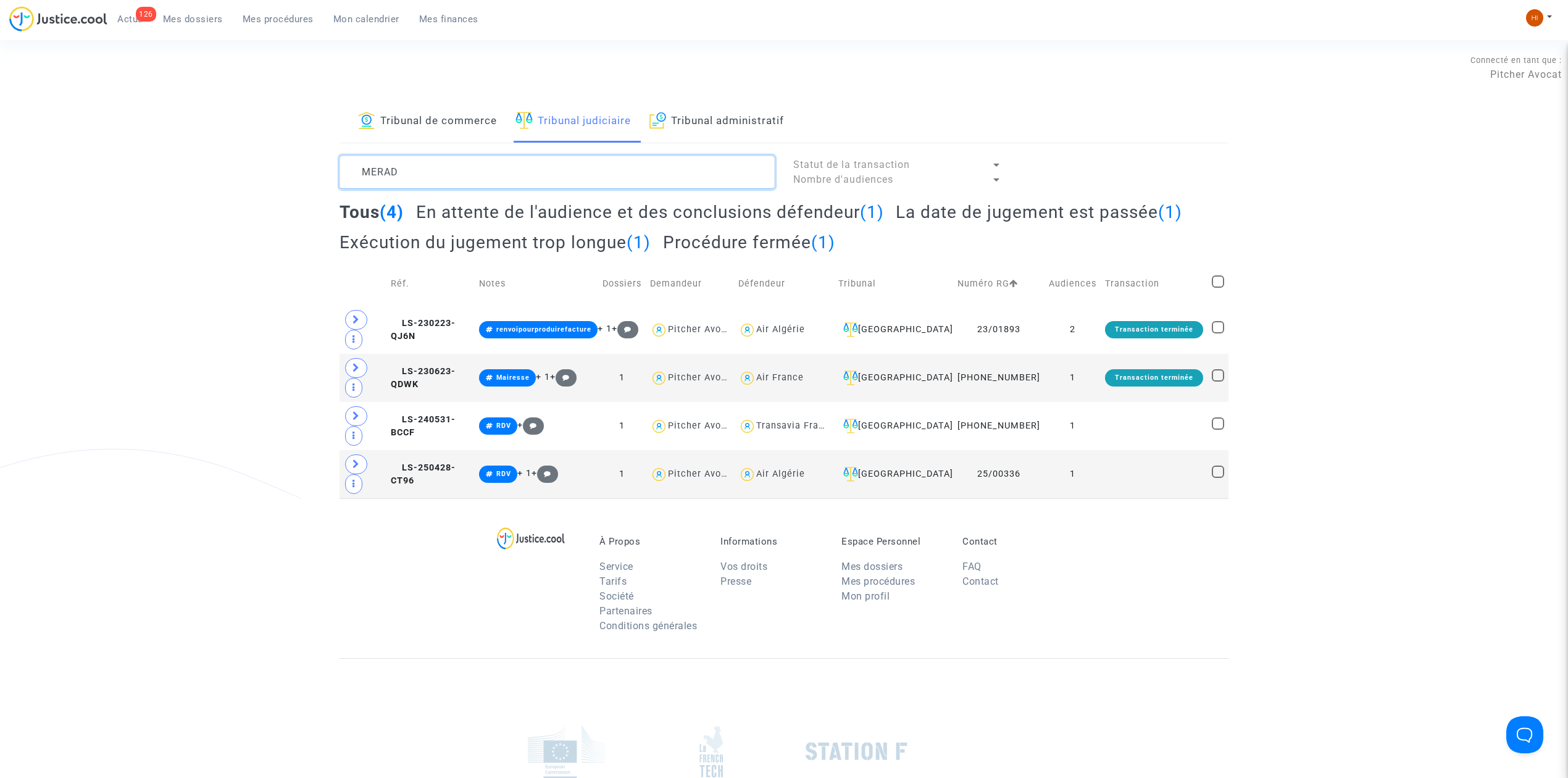
type textarea "MERAD"
click at [423, 429] on span "LS-240531-BCCF" at bounding box center [422, 426] width 65 height 24
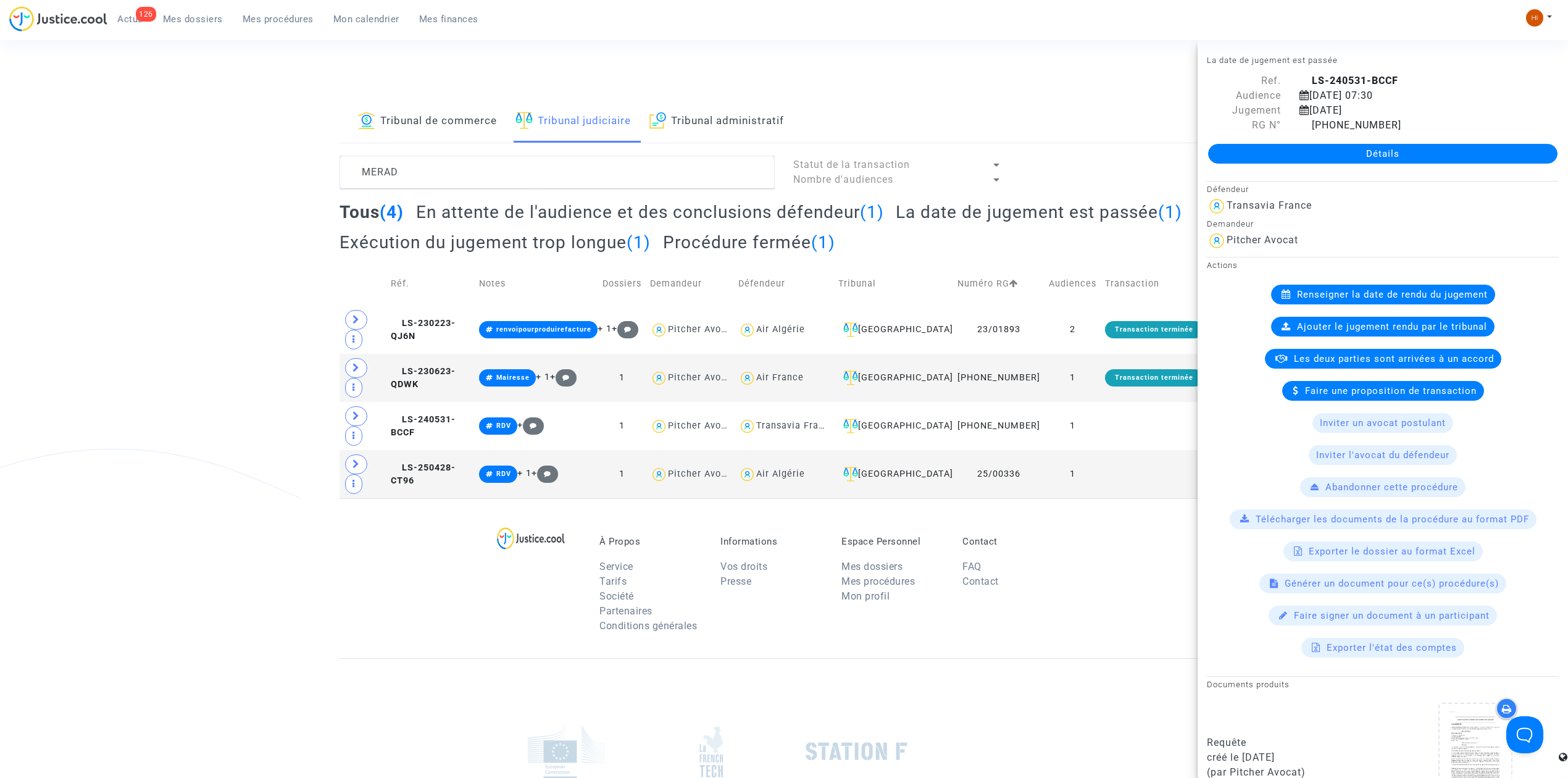
click at [1375, 151] on link "Détails" at bounding box center [1382, 154] width 349 height 20
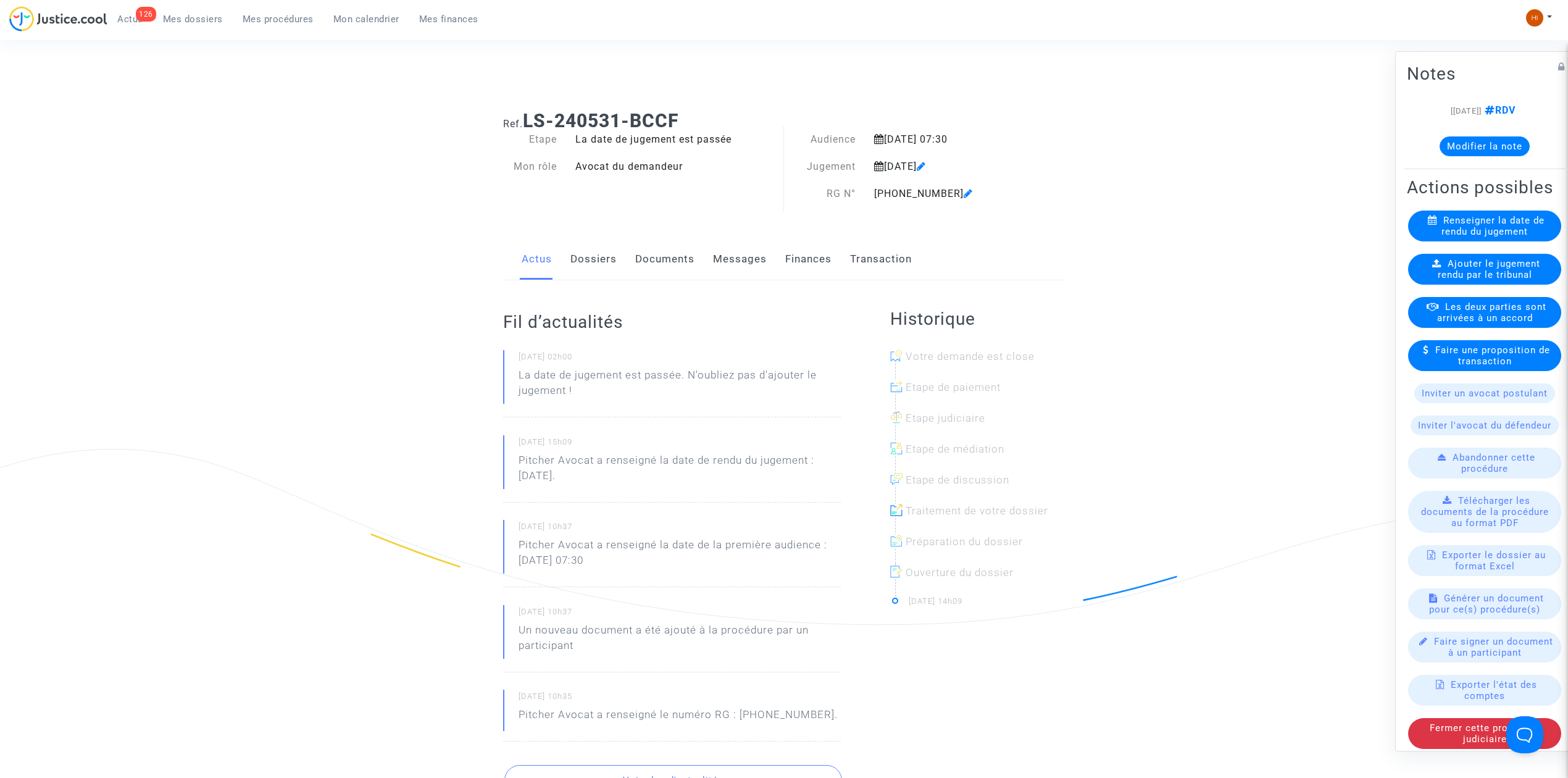
click at [595, 260] on link "Dossiers" at bounding box center [593, 259] width 47 height 41
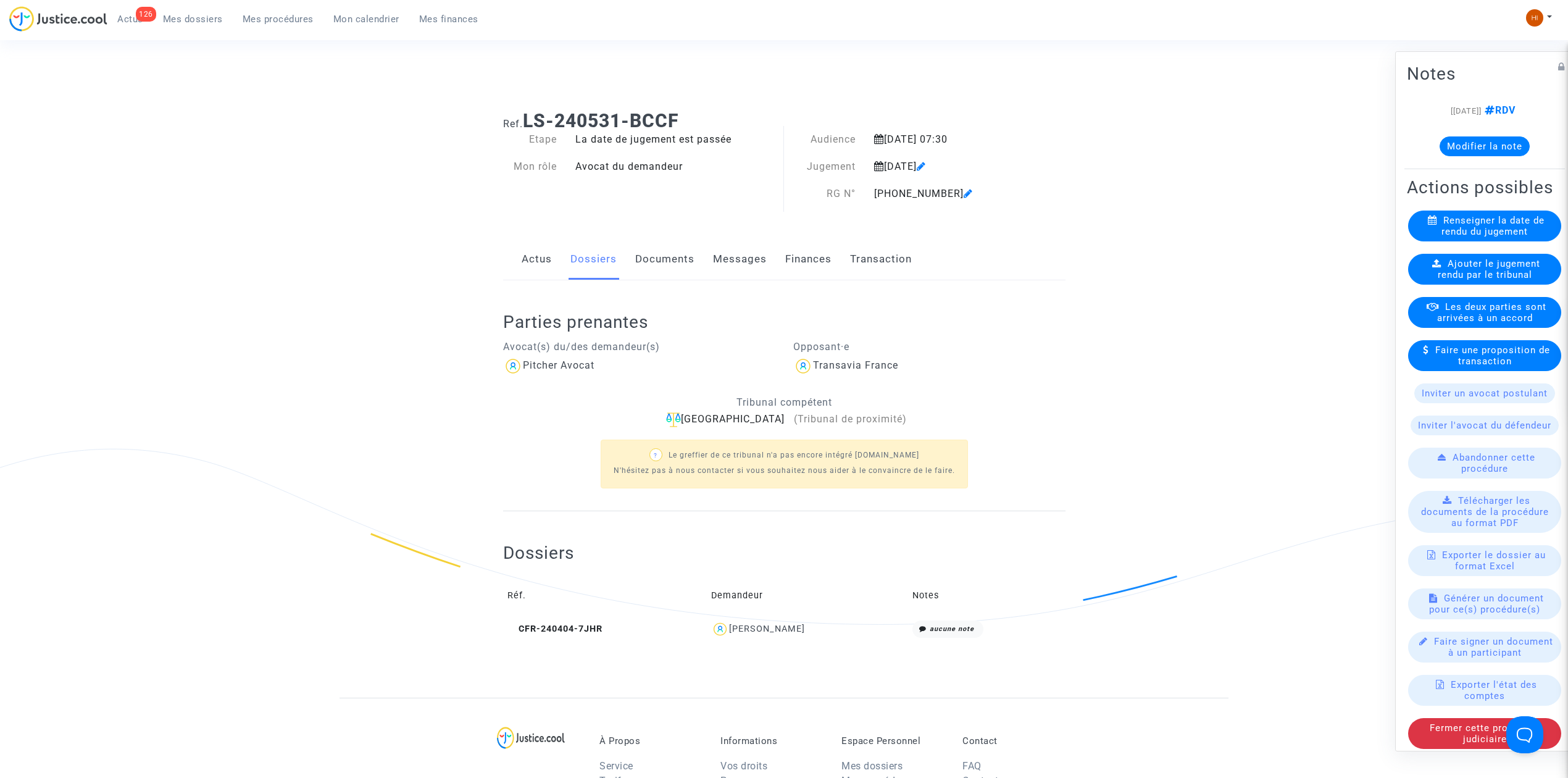
click at [686, 257] on link "Documents" at bounding box center [665, 259] width 59 height 41
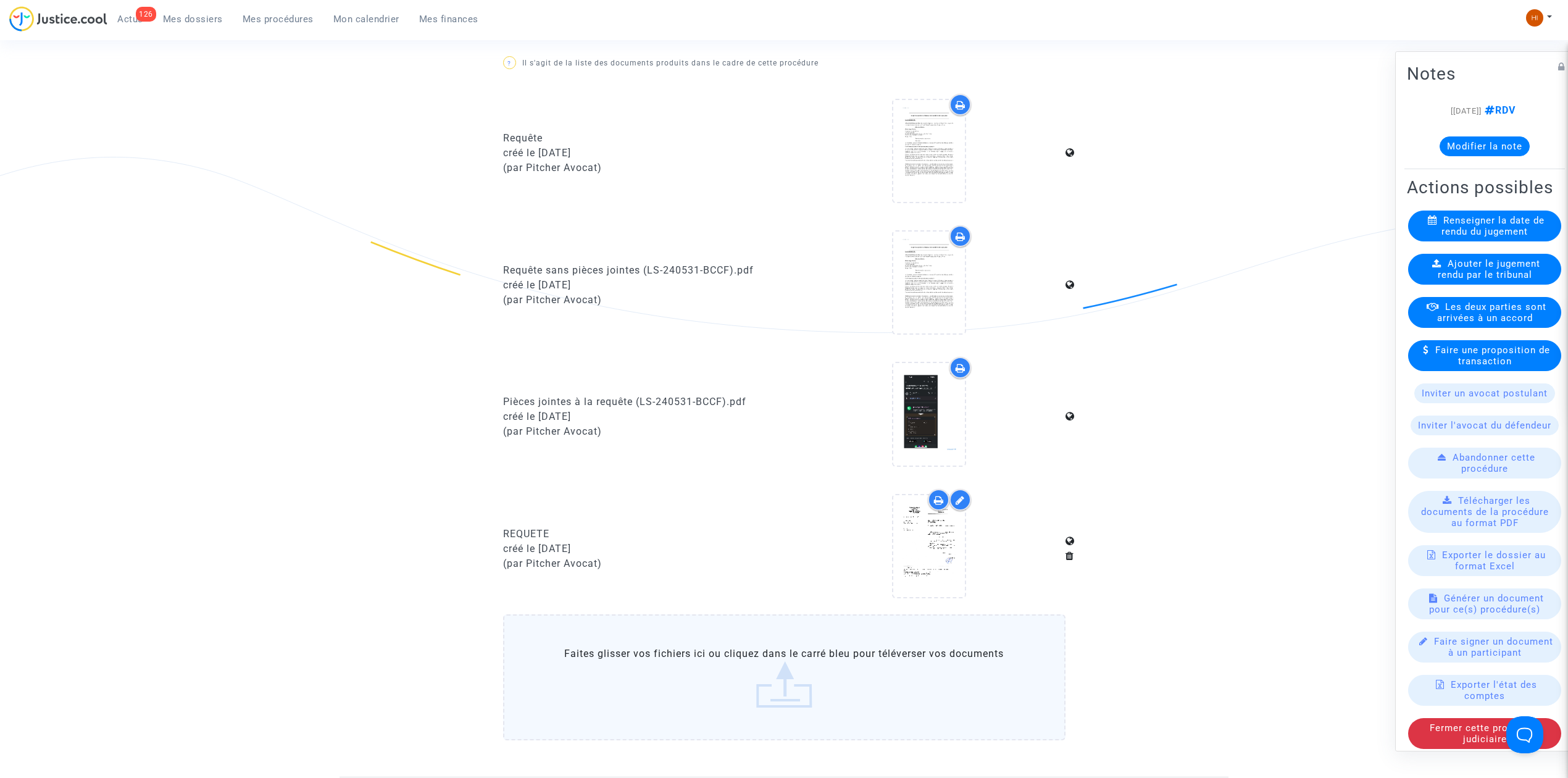
scroll to position [494, 0]
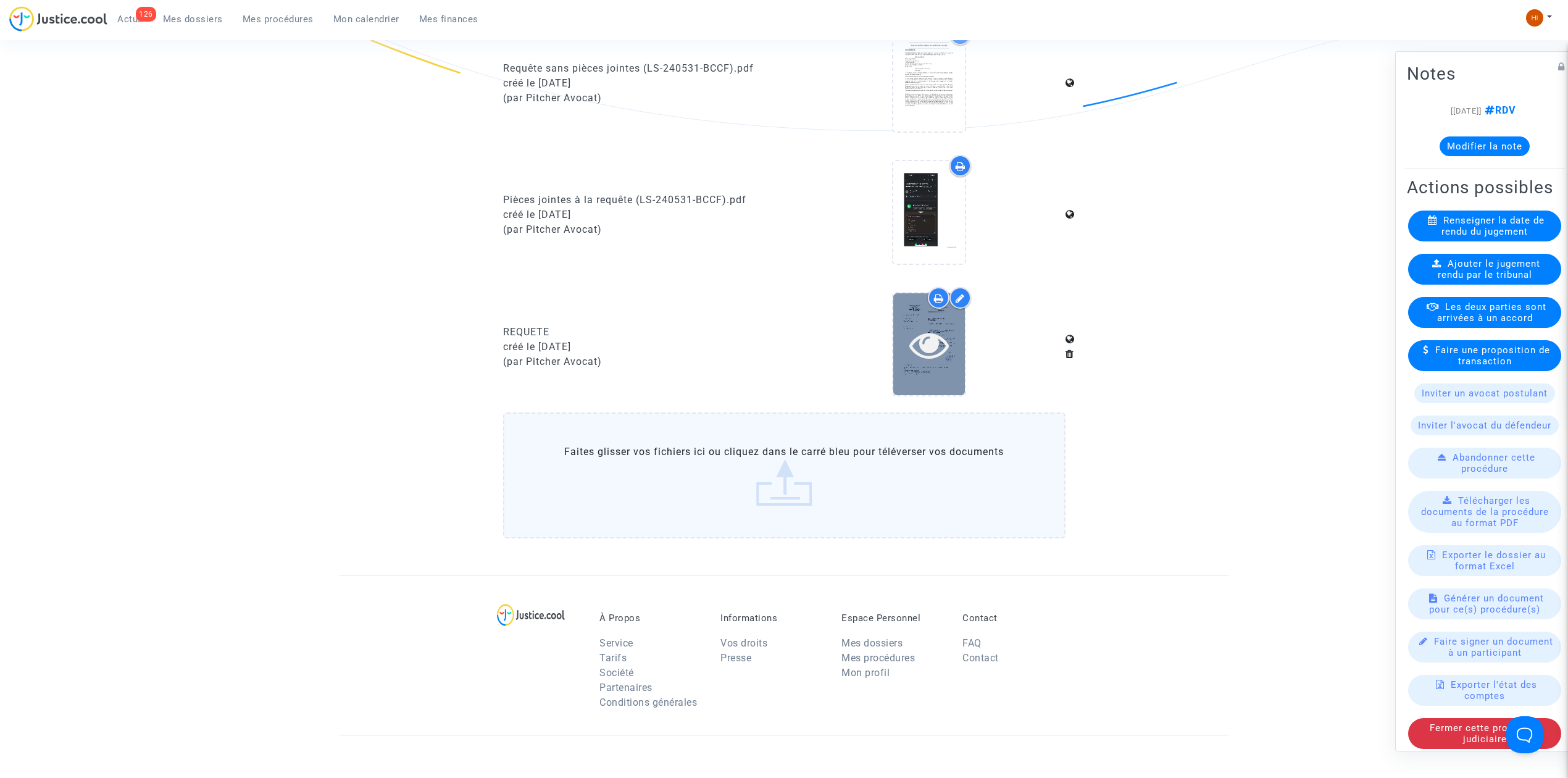
click at [917, 316] on div at bounding box center [929, 344] width 71 height 101
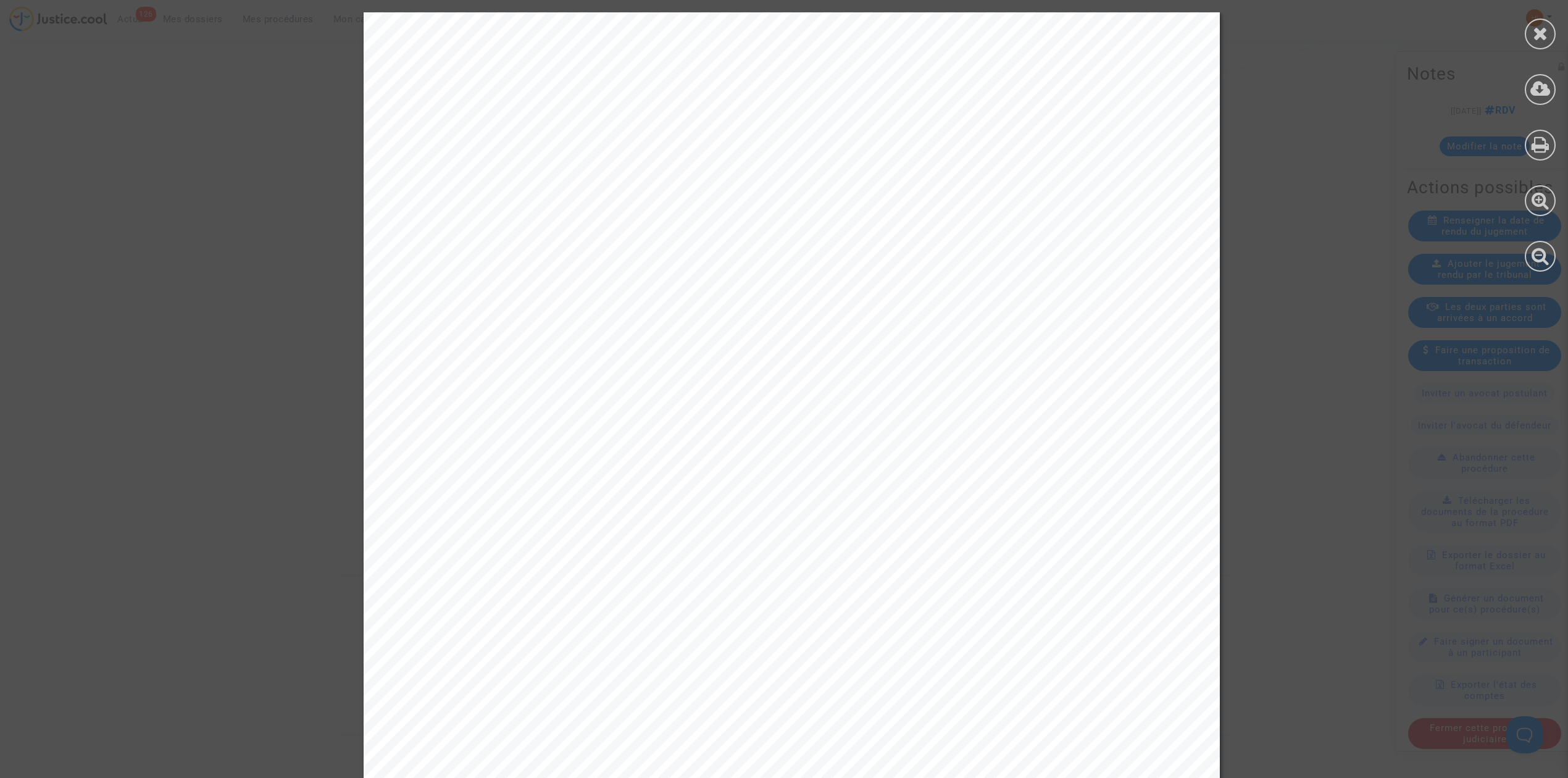
click at [1543, 33] on icon at bounding box center [1541, 33] width 16 height 18
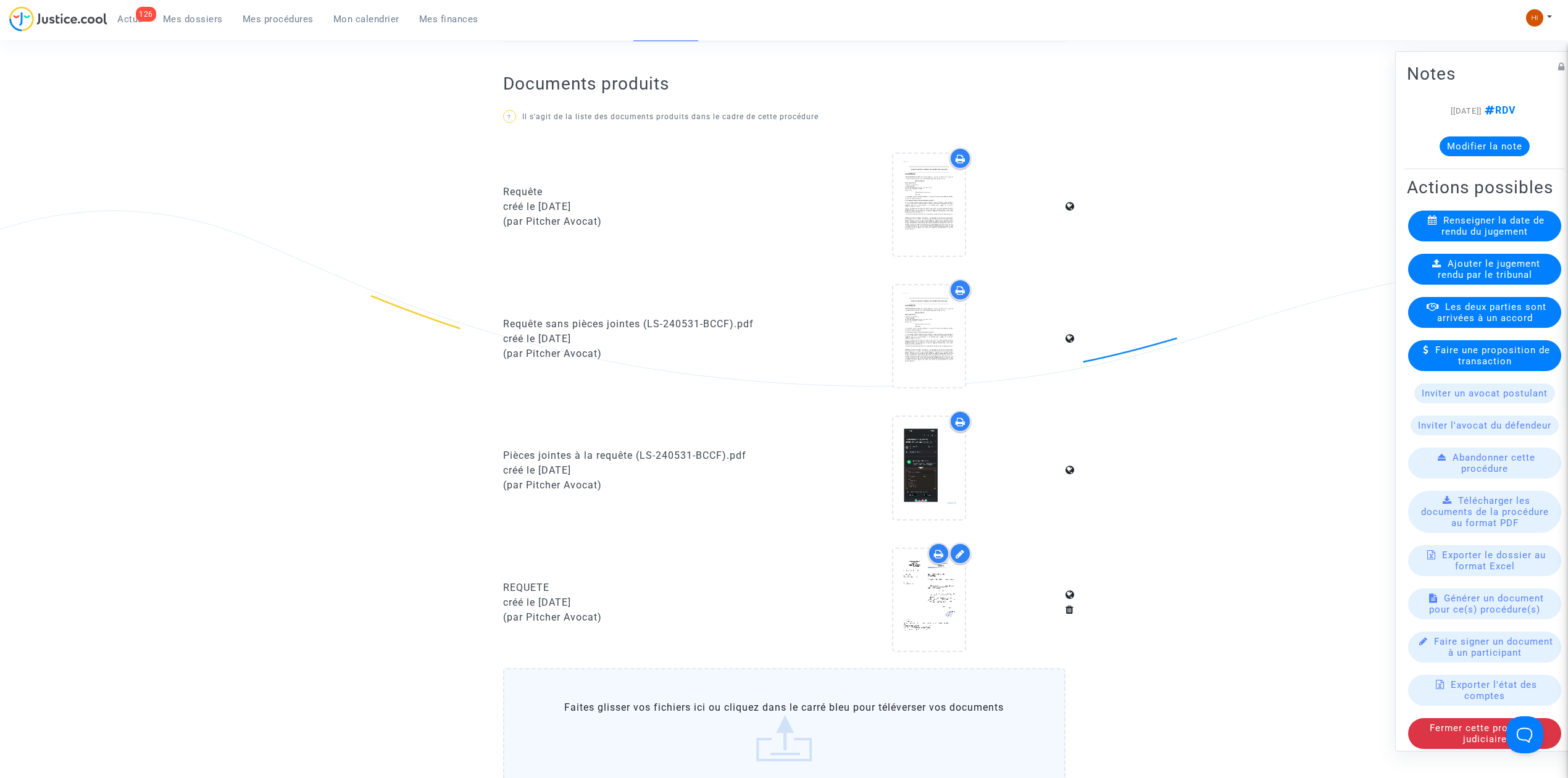
scroll to position [0, 0]
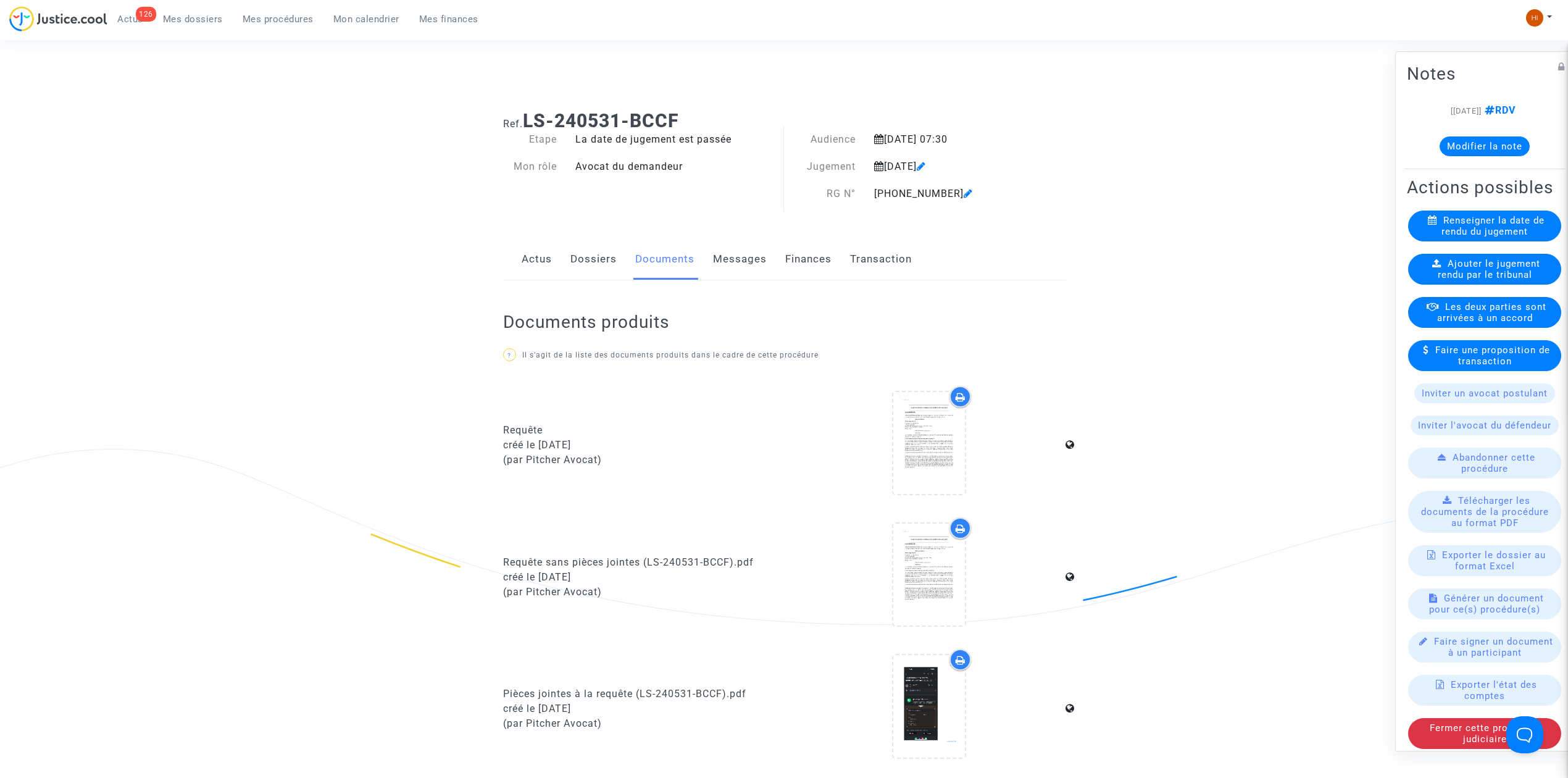
click at [578, 257] on link "Dossiers" at bounding box center [593, 259] width 47 height 41
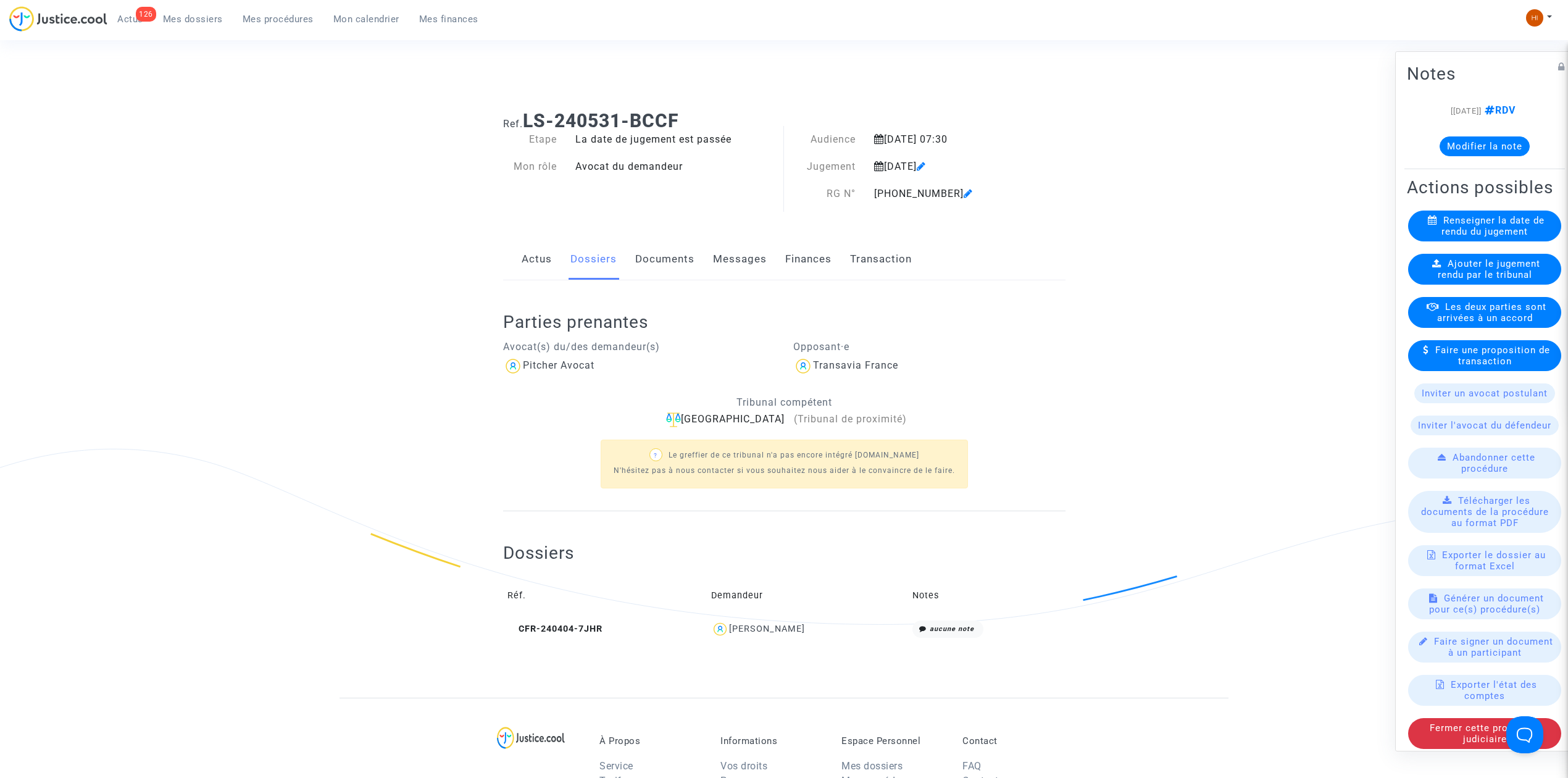
click at [1457, 281] on span "Ajouter le jugement rendu par le tribunal" at bounding box center [1489, 269] width 103 height 22
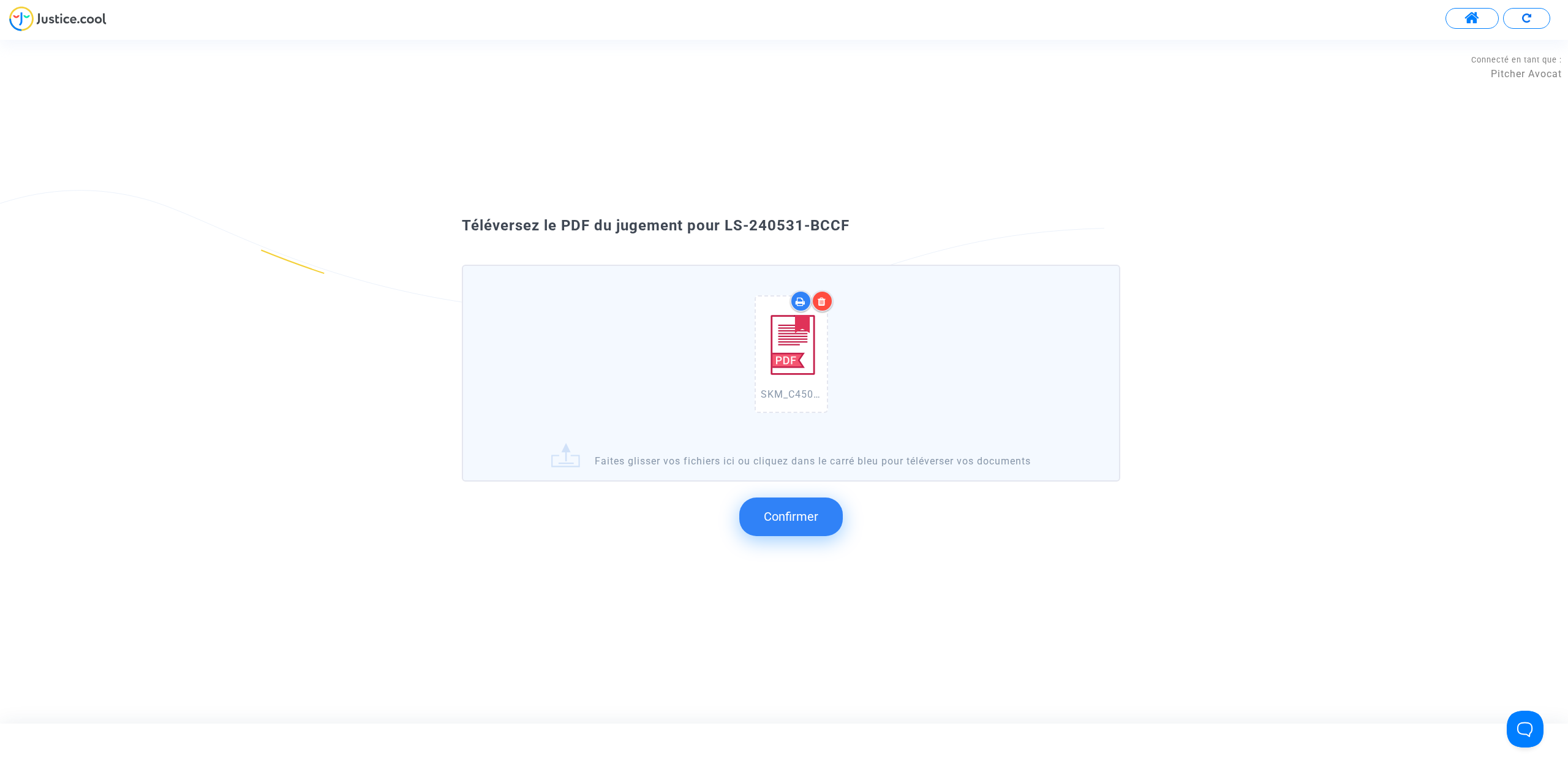
drag, startPoint x: 916, startPoint y: 248, endPoint x: 726, endPoint y: 230, distance: 190.9
click at [726, 230] on div "Téléversez le PDF du jugement pour LS-240531-BCCF" at bounding box center [784, 226] width 706 height 21
copy span "LS-240531-BCCF"
click at [782, 503] on button "Confirmer" at bounding box center [791, 516] width 103 height 38
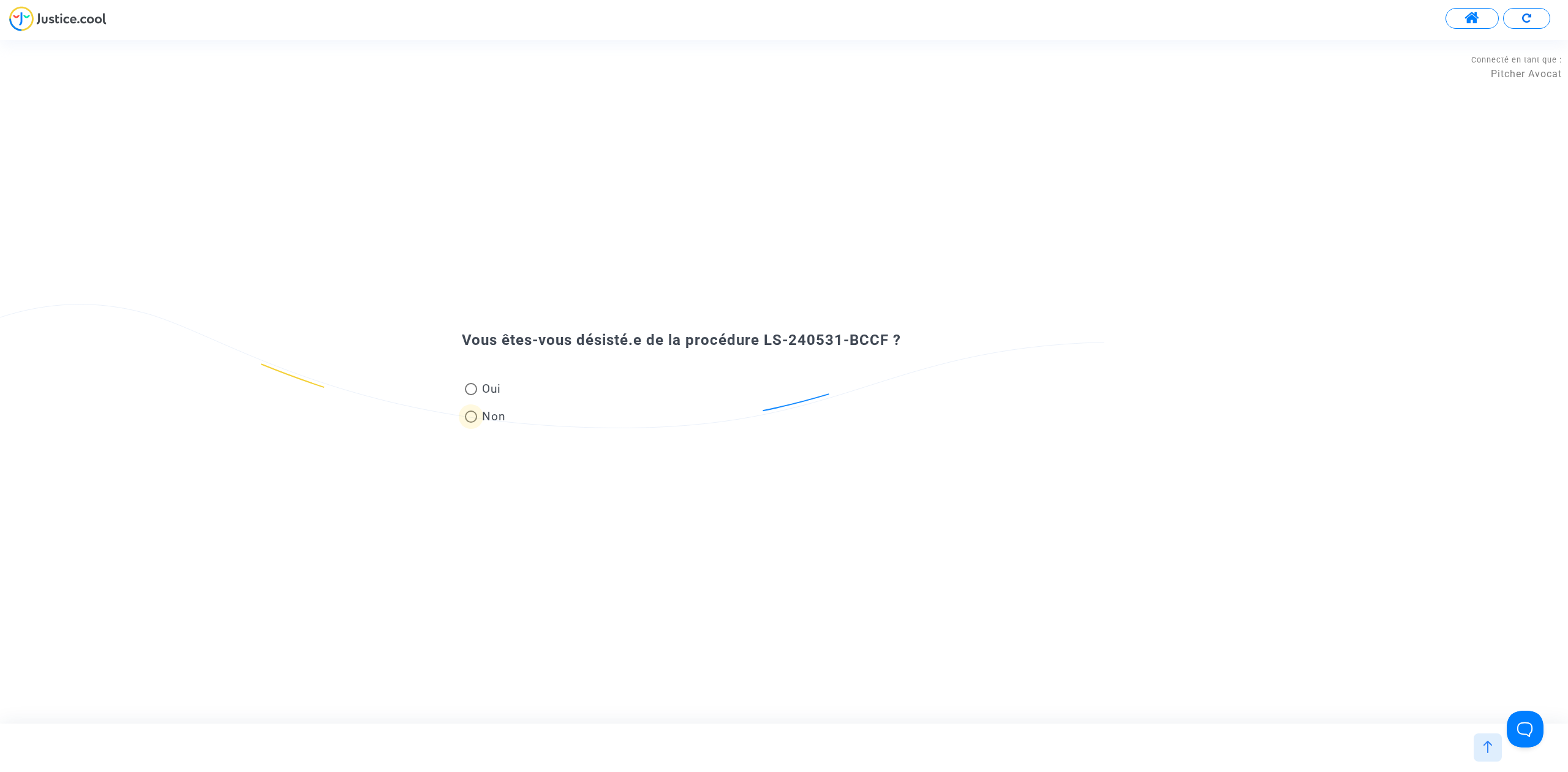
click at [501, 422] on span "Non" at bounding box center [492, 416] width 29 height 16
click at [471, 423] on input "Non" at bounding box center [471, 423] width 1 height 1
radio input "true"
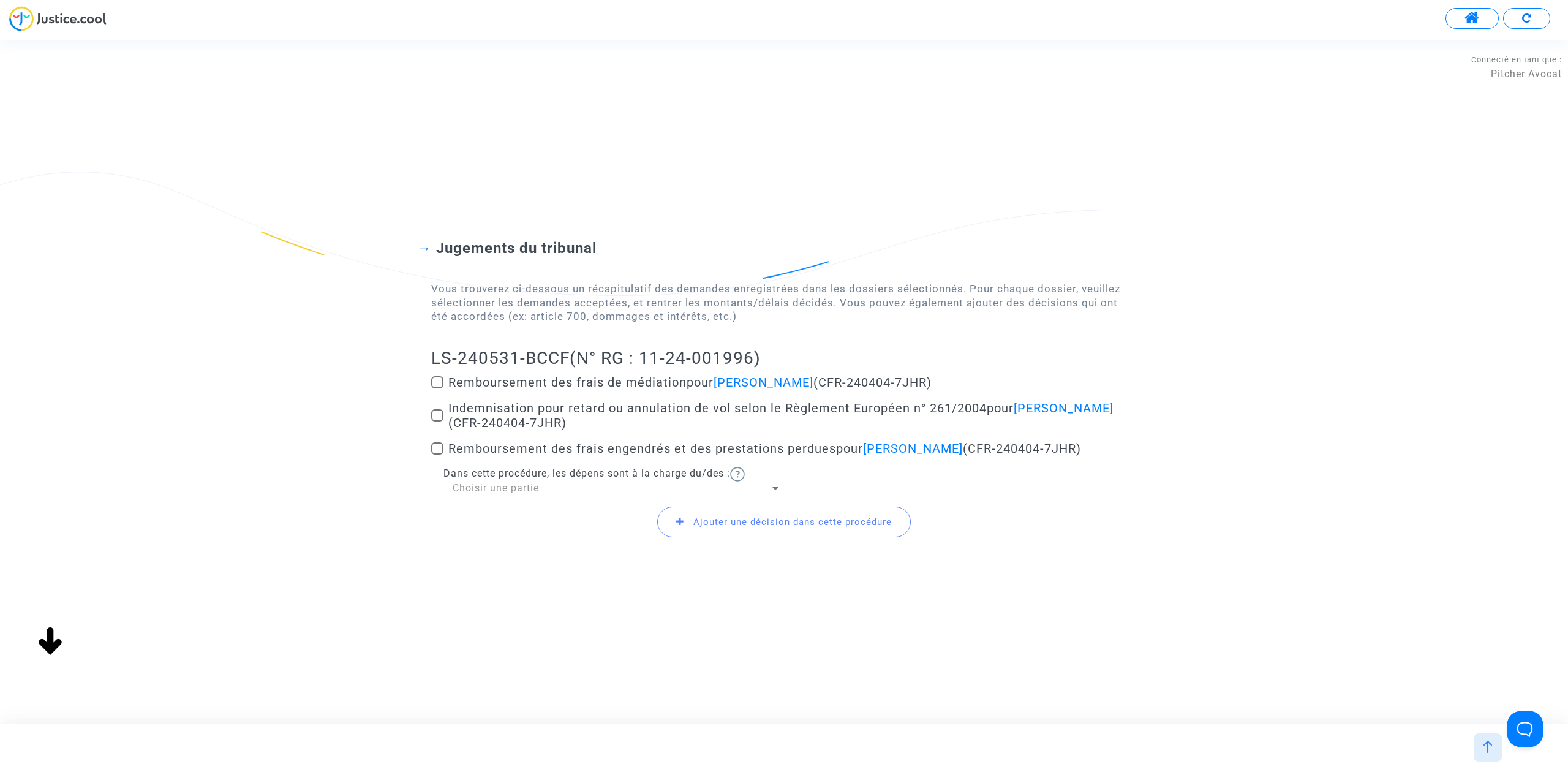
click at [432, 409] on span at bounding box center [437, 415] width 13 height 13
click at [436, 422] on input "Indemnisation pour retard ou annulation de vol selon le Règlement Européen n° 2…" at bounding box center [436, 422] width 1 height 1
checkbox input "true"
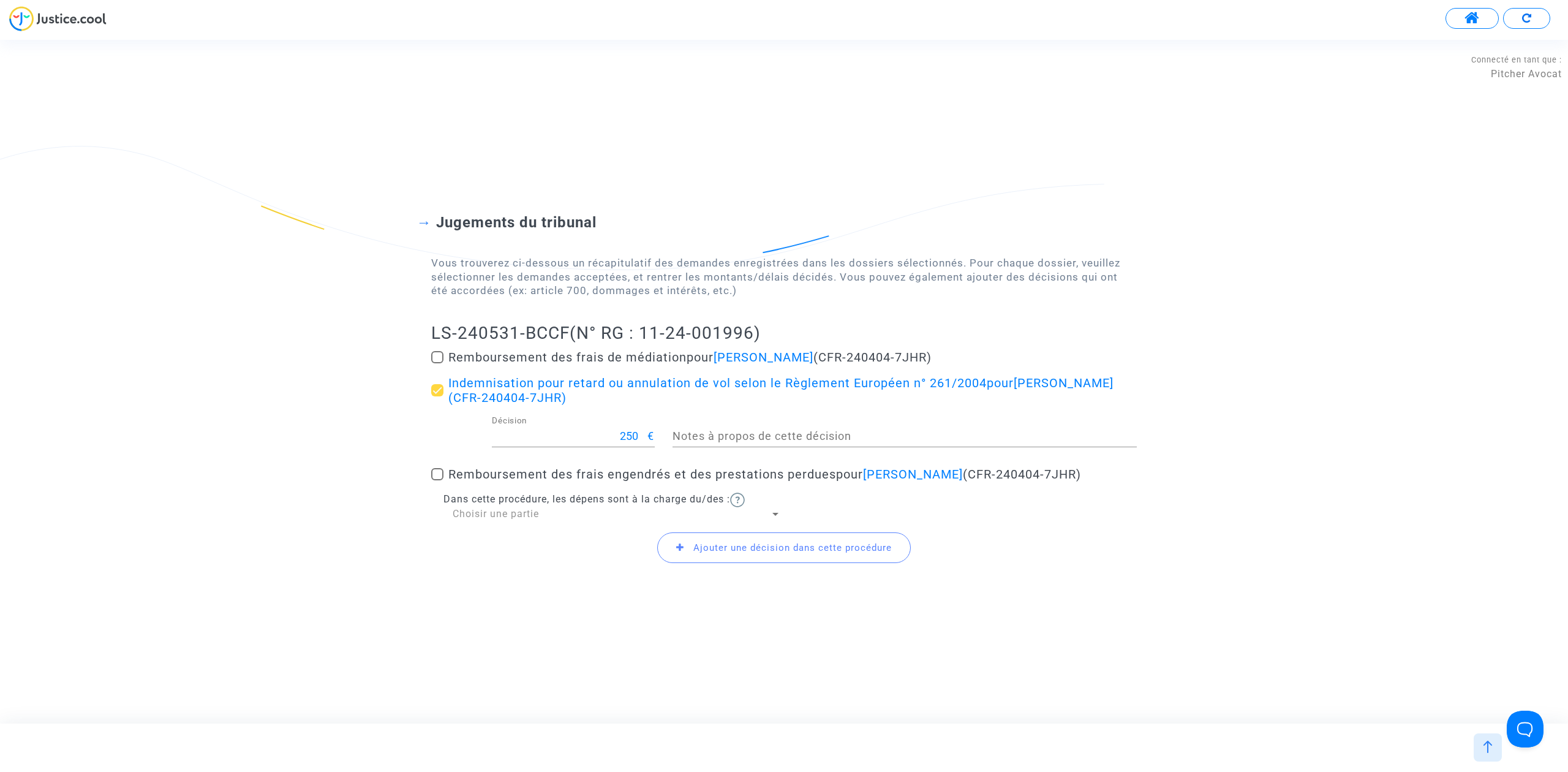
click at [495, 520] on span "Choisir une partie" at bounding box center [495, 513] width 86 height 12
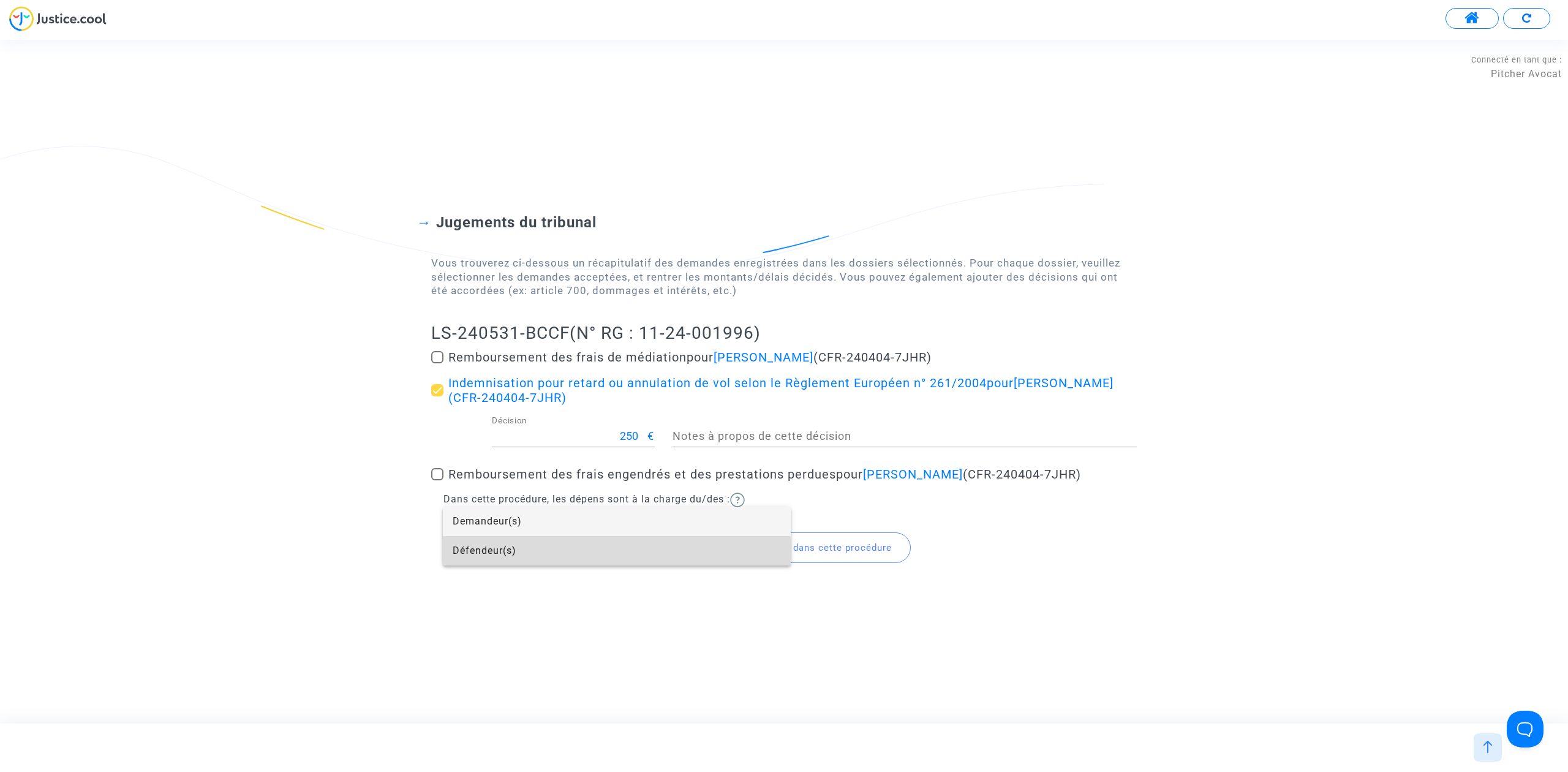
click at [503, 547] on span "Défendeur(s)" at bounding box center [617, 551] width 328 height 29
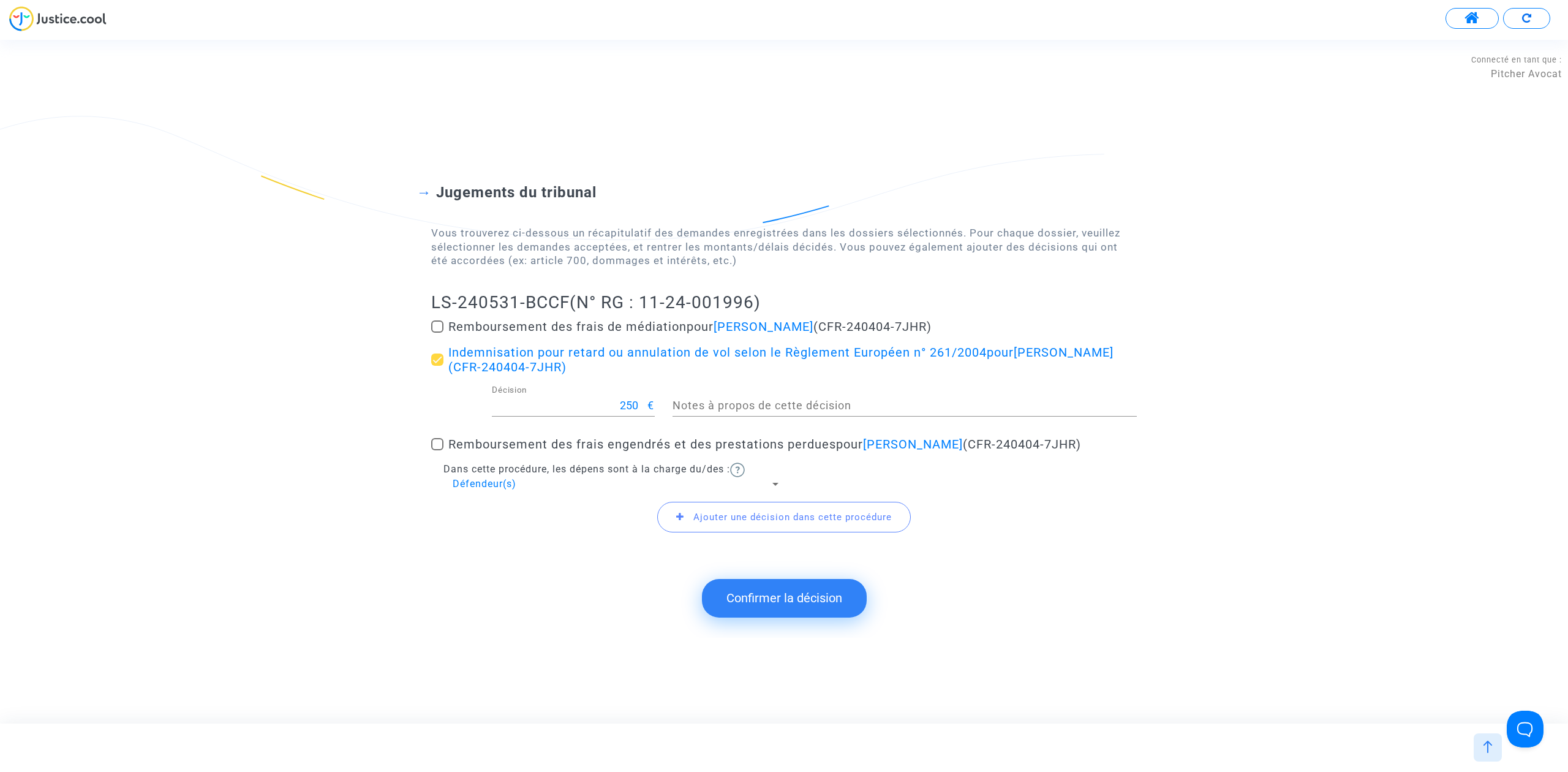
drag, startPoint x: 394, startPoint y: 289, endPoint x: 564, endPoint y: 291, distance: 170.0
click at [564, 291] on div "Jugements du tribunal Vous trouverez ci-dessous un récapitulatif des demandes e…" at bounding box center [784, 351] width 1568 height 434
copy h2 "LS-240531-BCCF"
click at [818, 612] on button "Confirmer la décision" at bounding box center [784, 598] width 165 height 38
drag, startPoint x: 802, startPoint y: 619, endPoint x: 789, endPoint y: 599, distance: 23.9
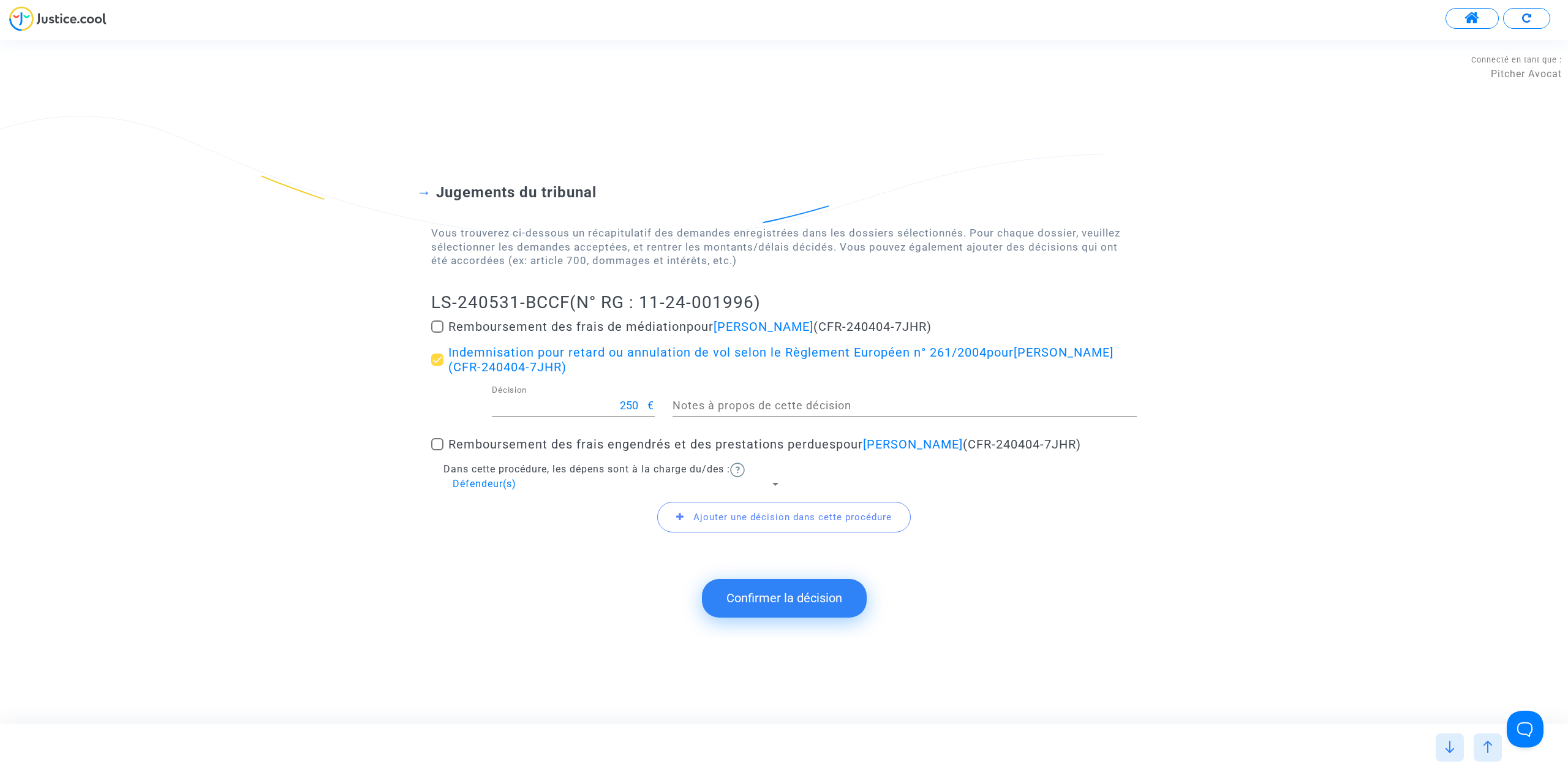
click at [802, 617] on button "Confirmer la décision" at bounding box center [784, 598] width 165 height 38
click at [431, 442] on span at bounding box center [437, 445] width 13 height 13
click at [436, 450] on input "Remboursement des frais engendrés et des prestations perdues pour Merad Sidi Mo…" at bounding box center [436, 450] width 1 height 1
checkbox input "true"
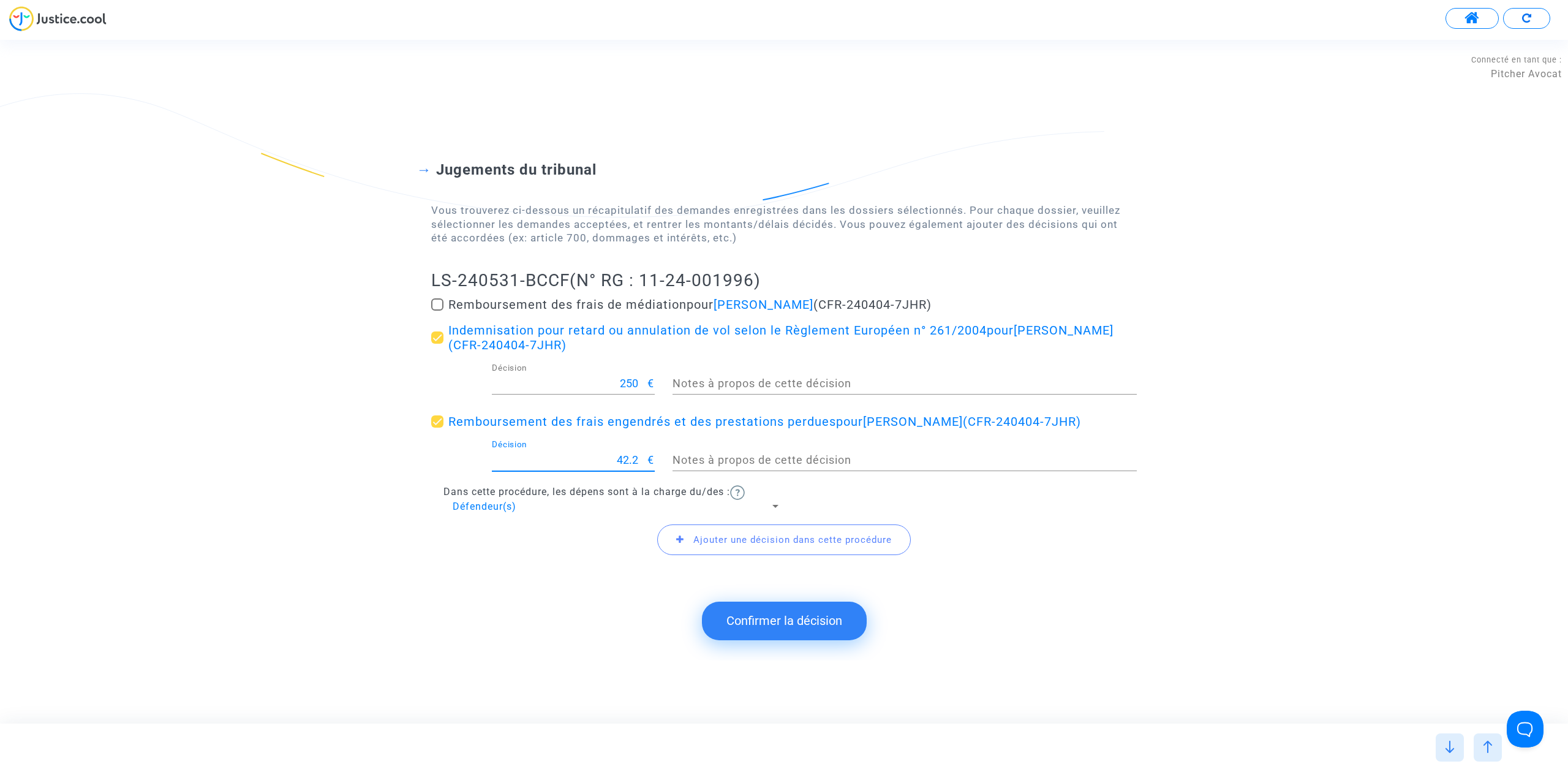
drag, startPoint x: 586, startPoint y: 471, endPoint x: 804, endPoint y: 450, distance: 219.0
click at [804, 450] on div "42.2 Décision € Notes à propos de cette décision" at bounding box center [784, 463] width 724 height 45
type input "2"
type input "21.85"
click at [769, 628] on button "Confirmer la décision" at bounding box center [784, 621] width 165 height 38
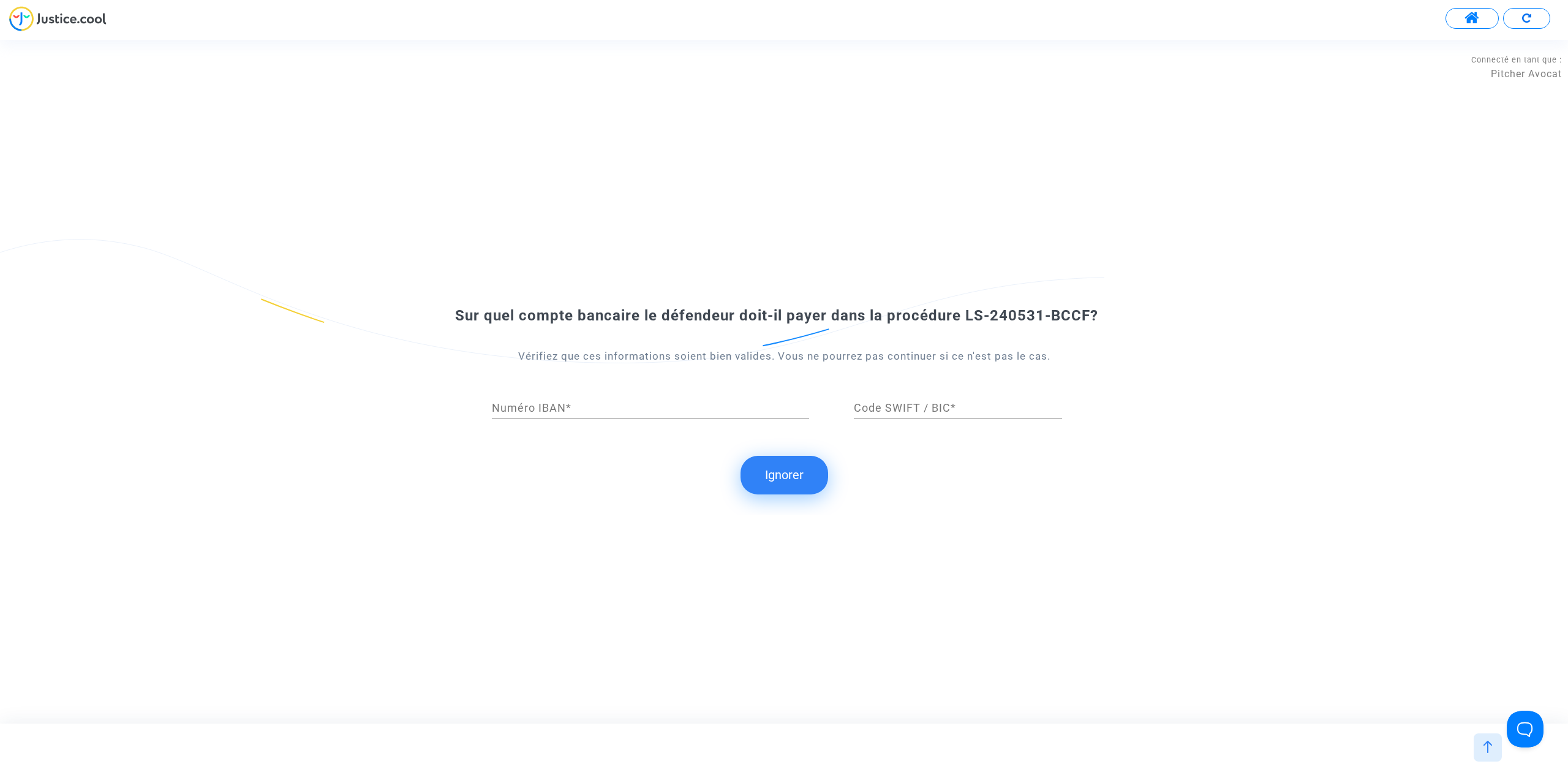
click at [773, 464] on button "Ignorer" at bounding box center [784, 474] width 88 height 38
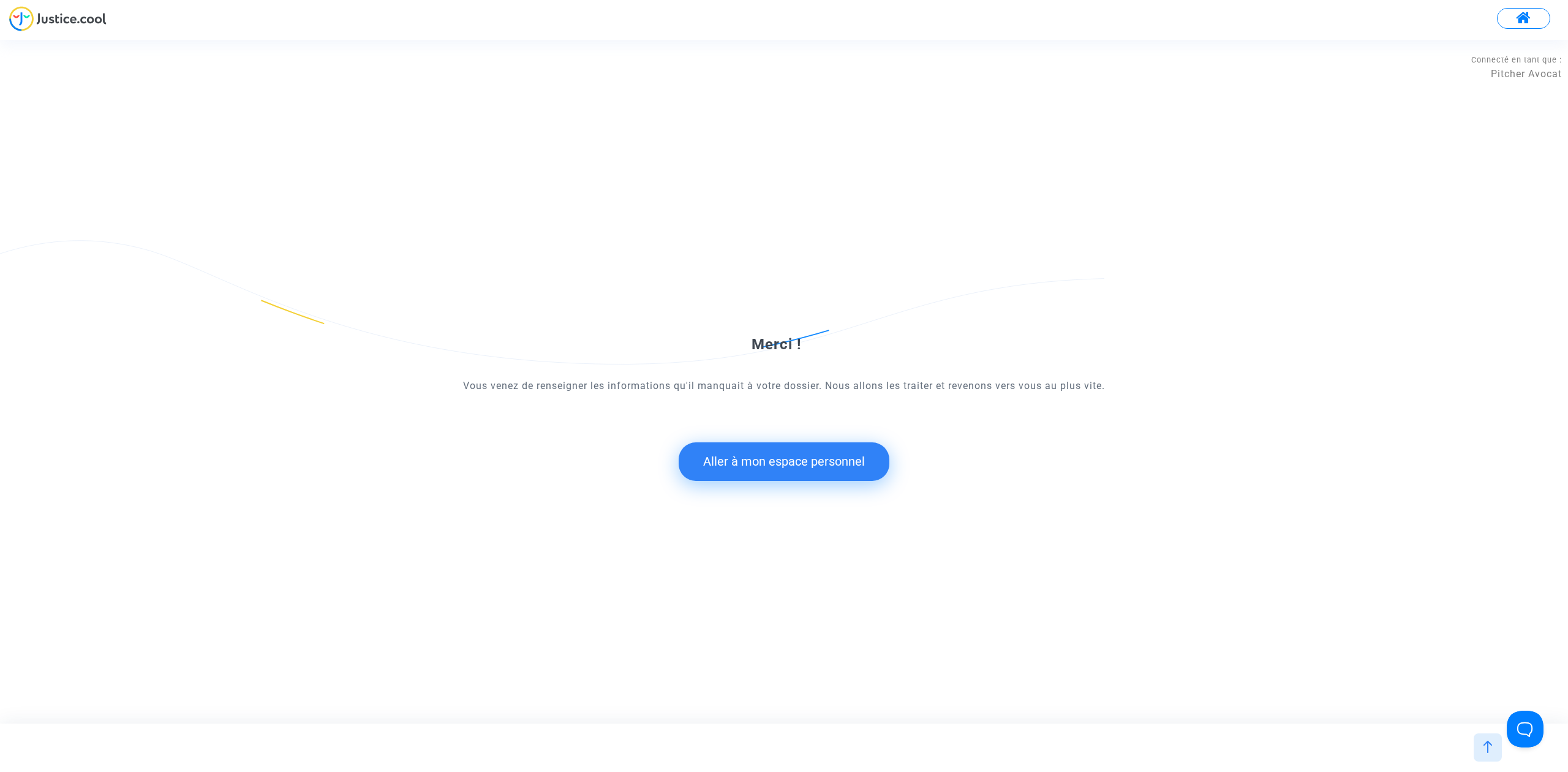
click at [712, 472] on button "Aller à mon espace personnel" at bounding box center [784, 462] width 210 height 38
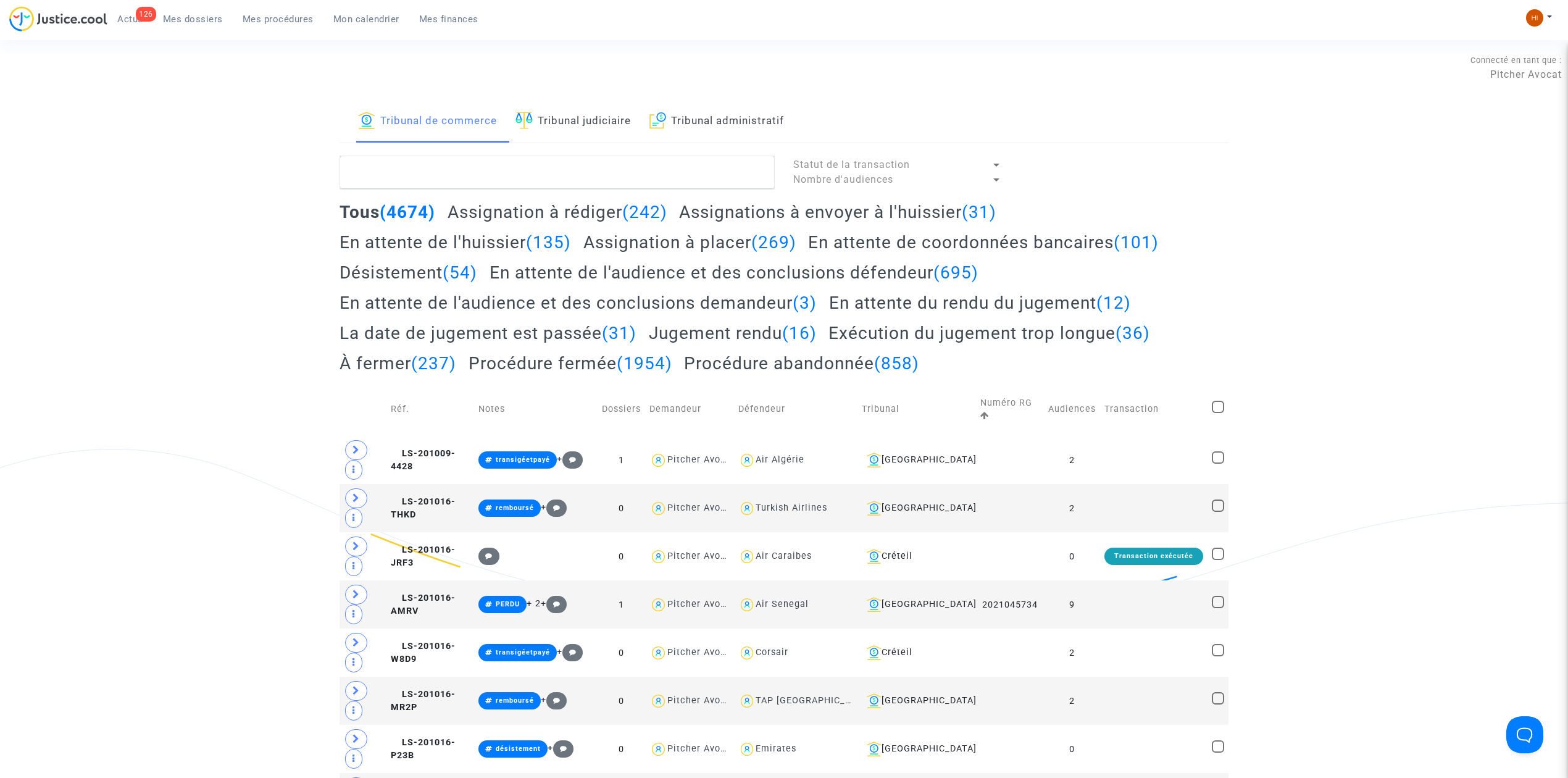
click at [585, 110] on link "Tribunal judiciaire" at bounding box center [573, 122] width 115 height 42
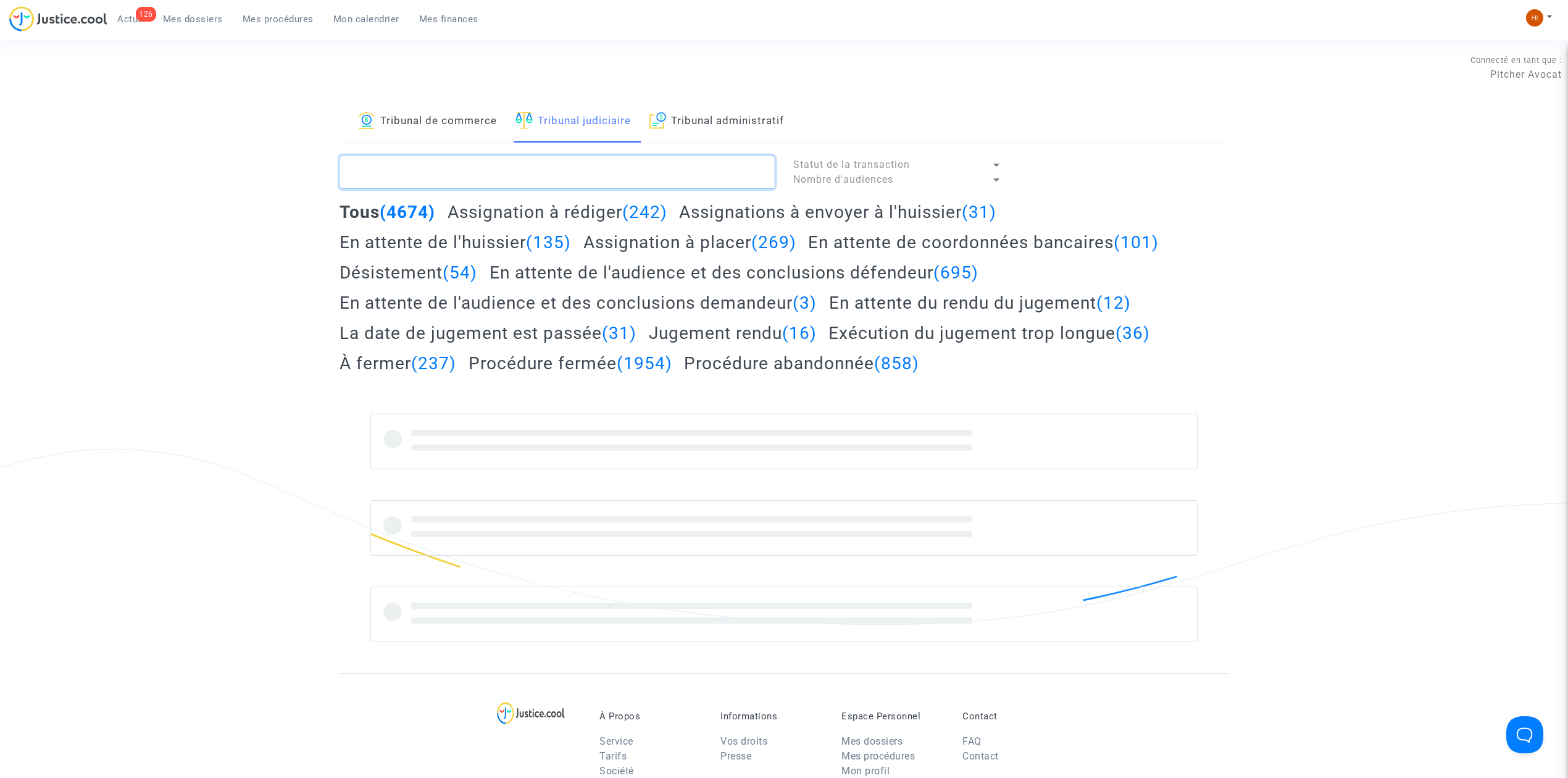
click at [569, 178] on textarea at bounding box center [557, 172] width 435 height 33
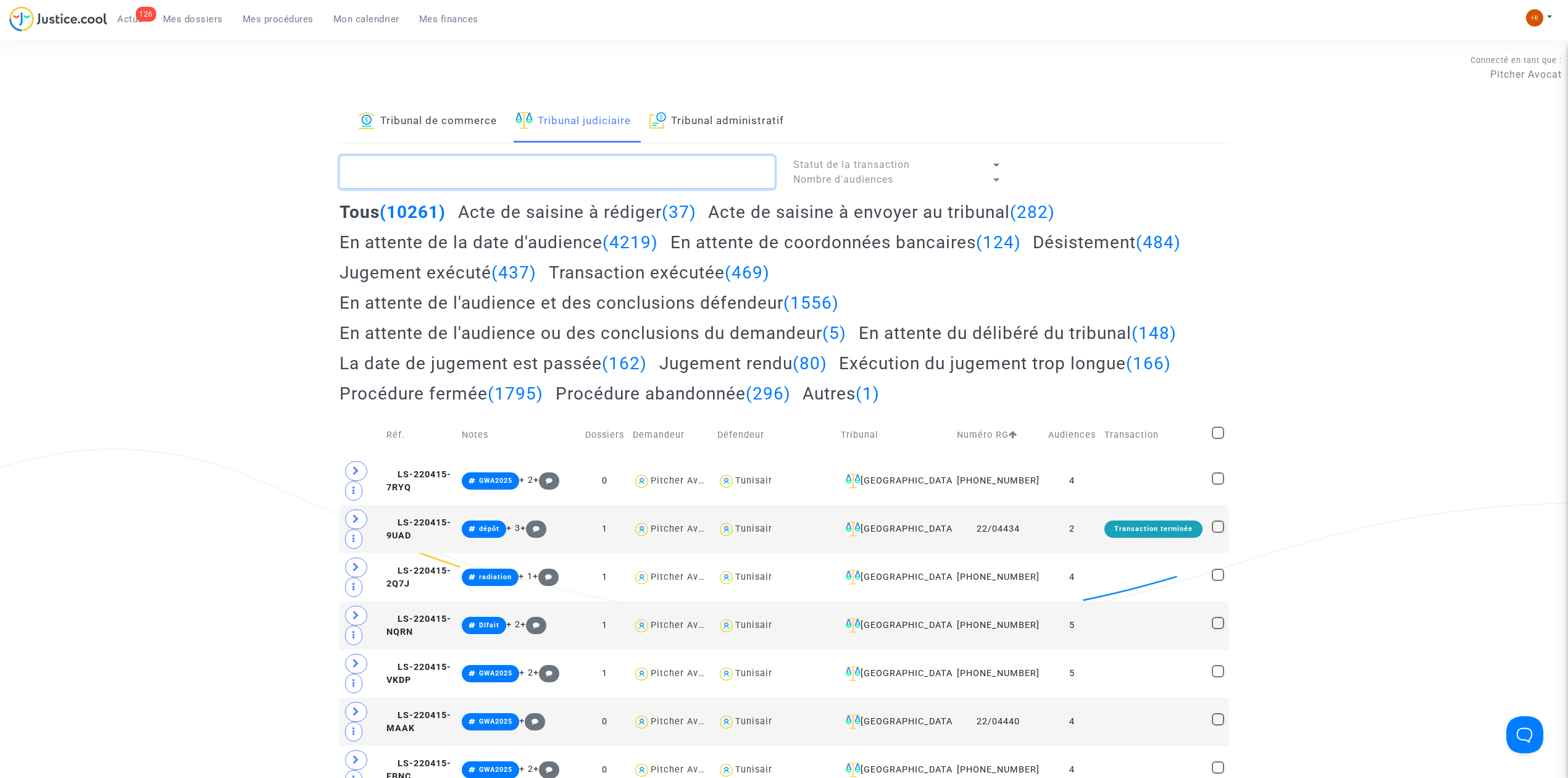
paste textarea "LS-240531-BCCF"
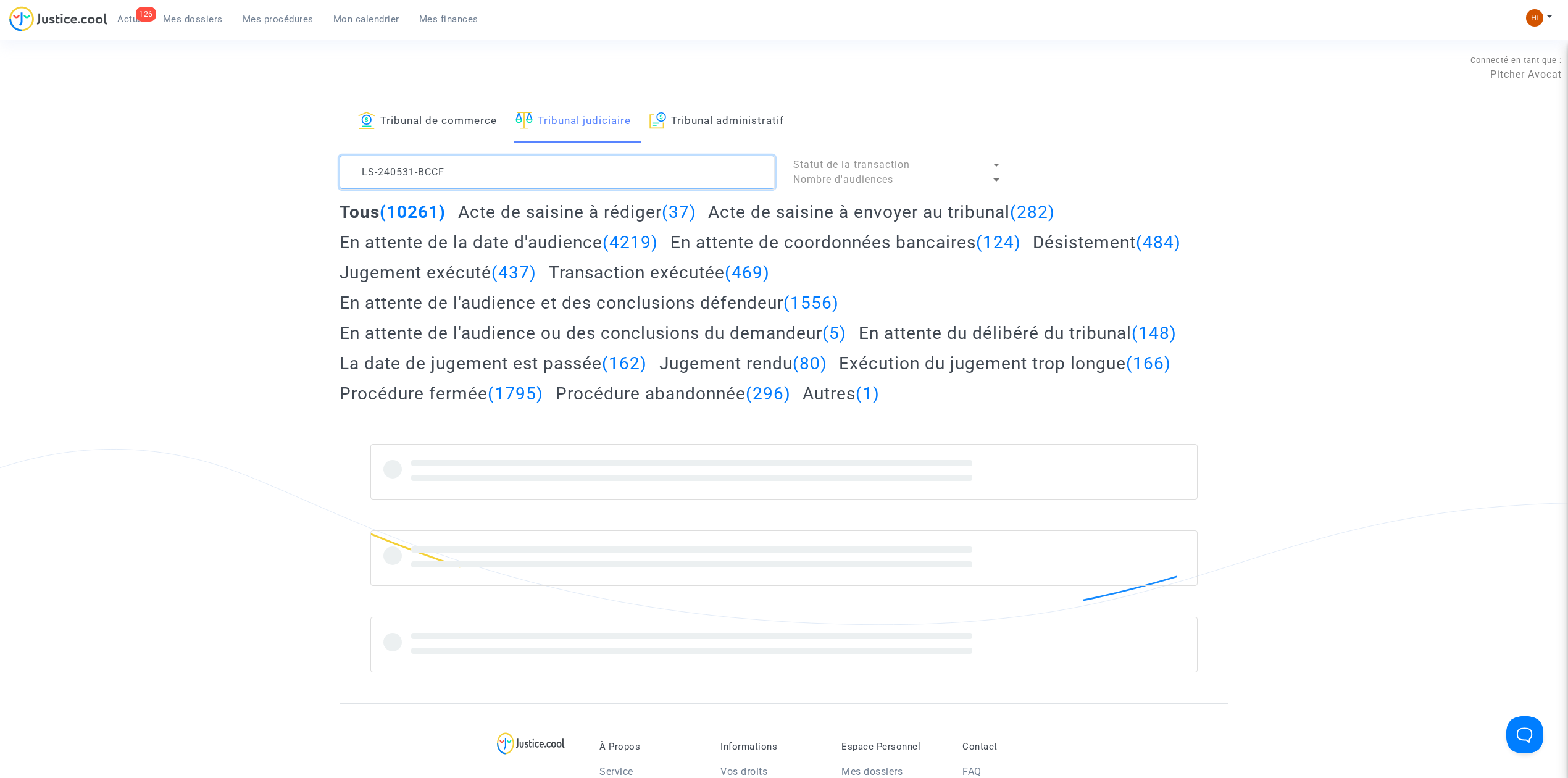
type textarea "LS-240531-BCCF"
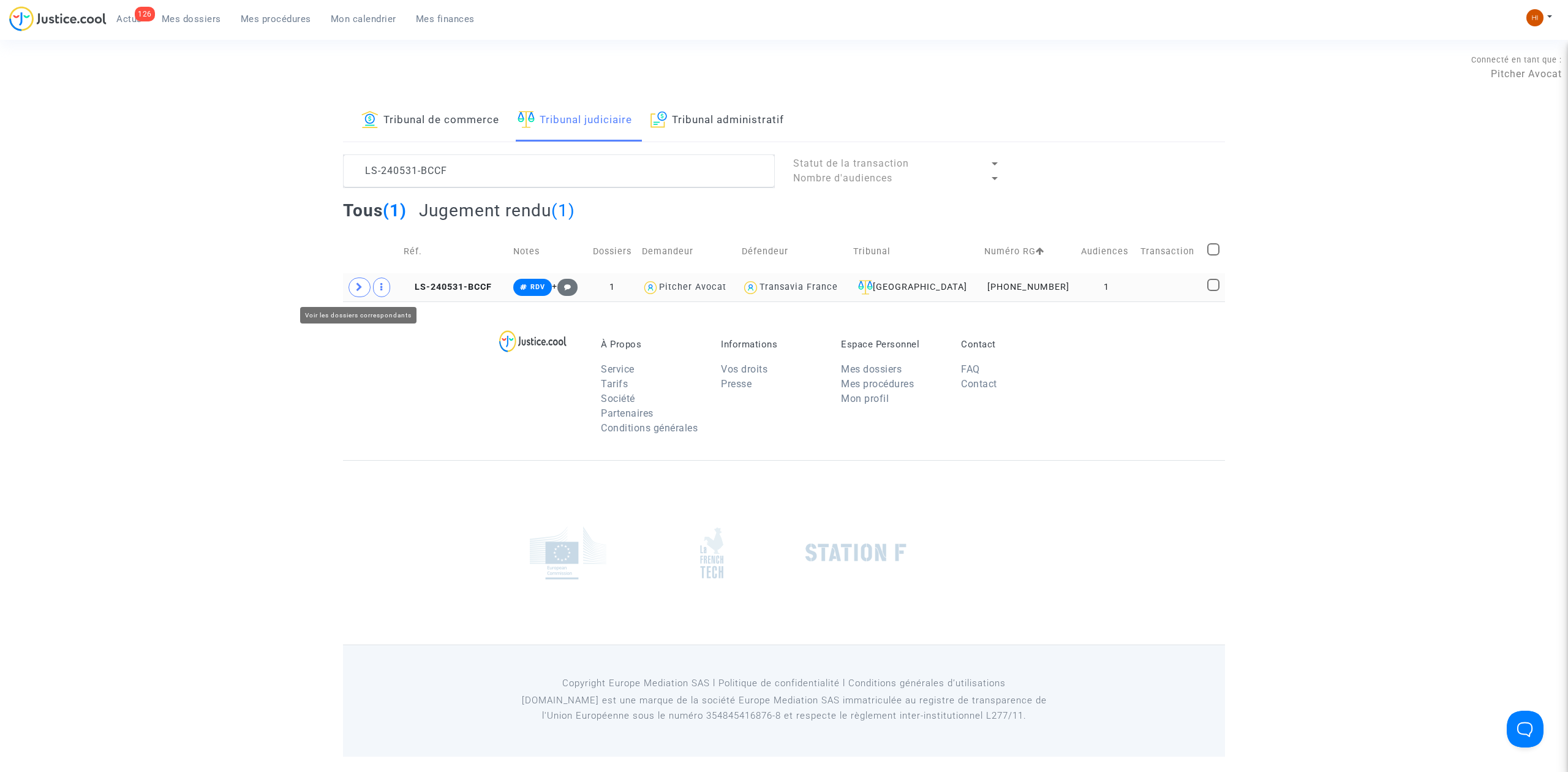
click at [363, 291] on span at bounding box center [359, 288] width 22 height 20
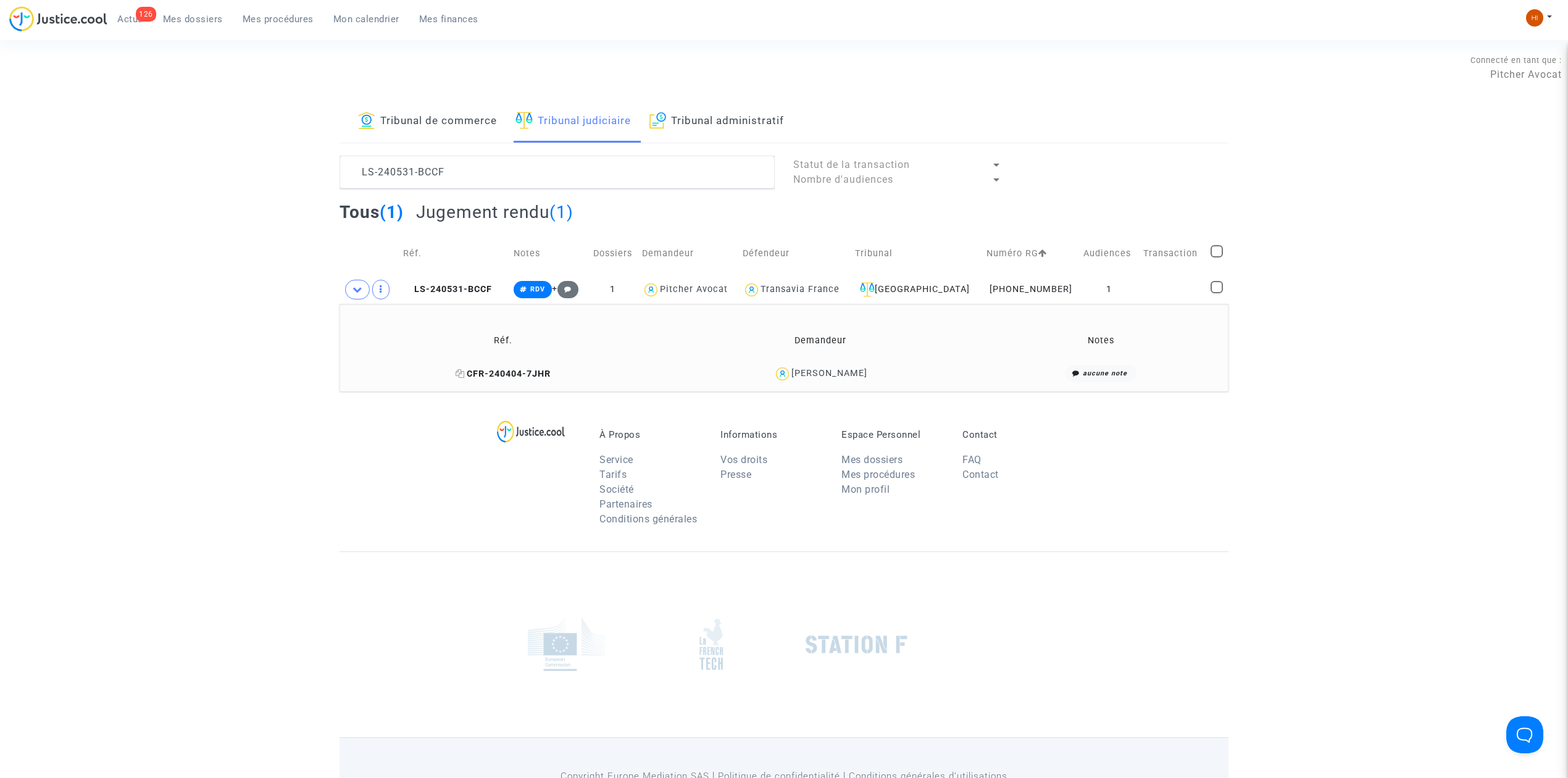
click at [455, 377] on icon at bounding box center [460, 373] width 9 height 8
click at [528, 287] on icon at bounding box center [524, 289] width 7 height 6
drag, startPoint x: 541, startPoint y: 290, endPoint x: 554, endPoint y: 305, distance: 19.8
click at [549, 293] on span "RDV + [31/05/2024] RDV Modifier la note" at bounding box center [546, 288] width 65 height 10
click at [653, 371] on button "Modifier la note" at bounding box center [667, 378] width 91 height 20
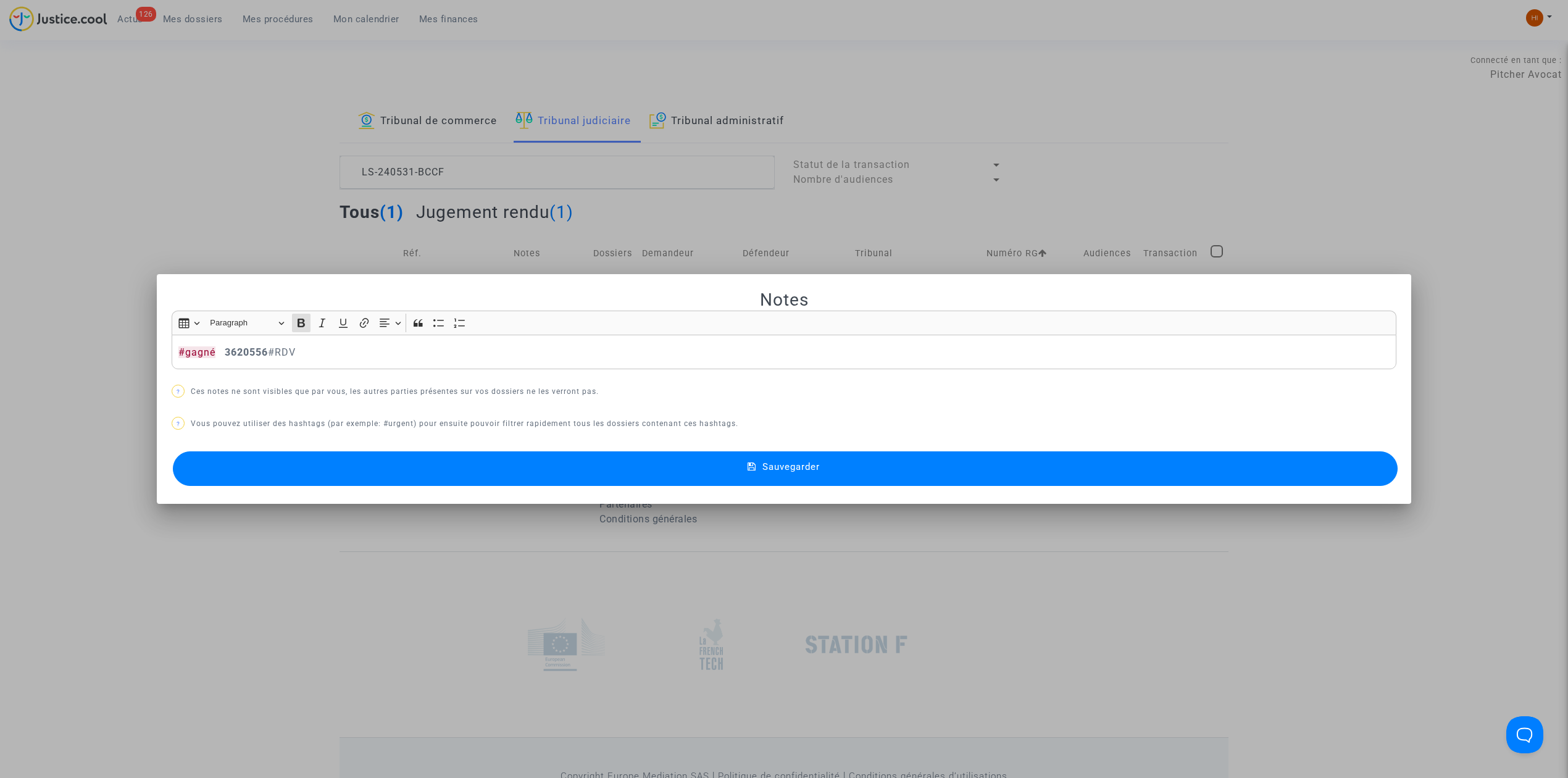
click at [582, 485] on button "Sauvegarder" at bounding box center [785, 469] width 1225 height 35
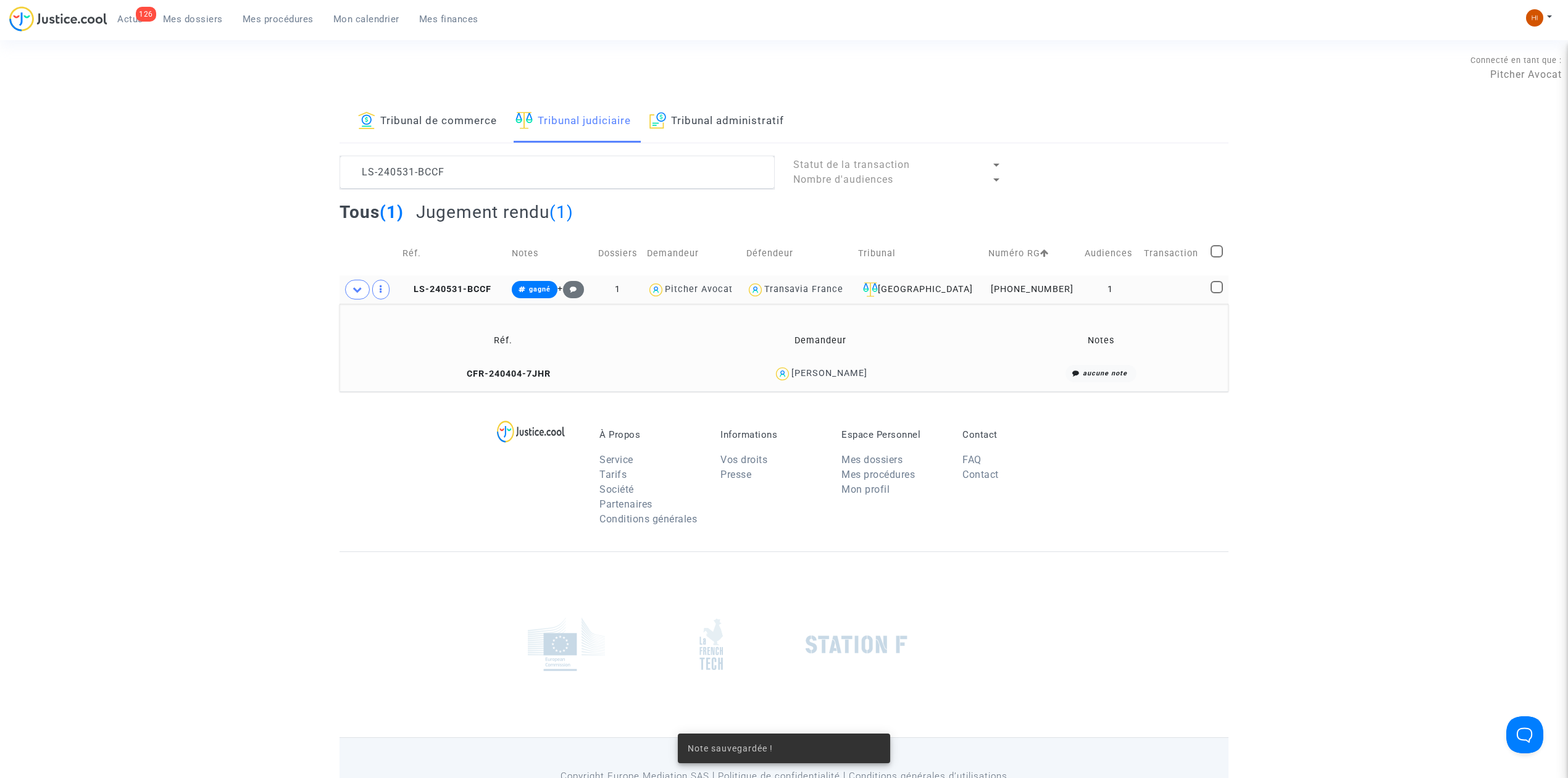
click at [267, 506] on footerbar "À Propos Service Tarifs Société Partenaires Conditions générales Informations V…" at bounding box center [784, 620] width 1568 height 458
click at [662, 188] on textarea at bounding box center [557, 172] width 435 height 33
click at [660, 176] on textarea at bounding box center [557, 172] width 435 height 33
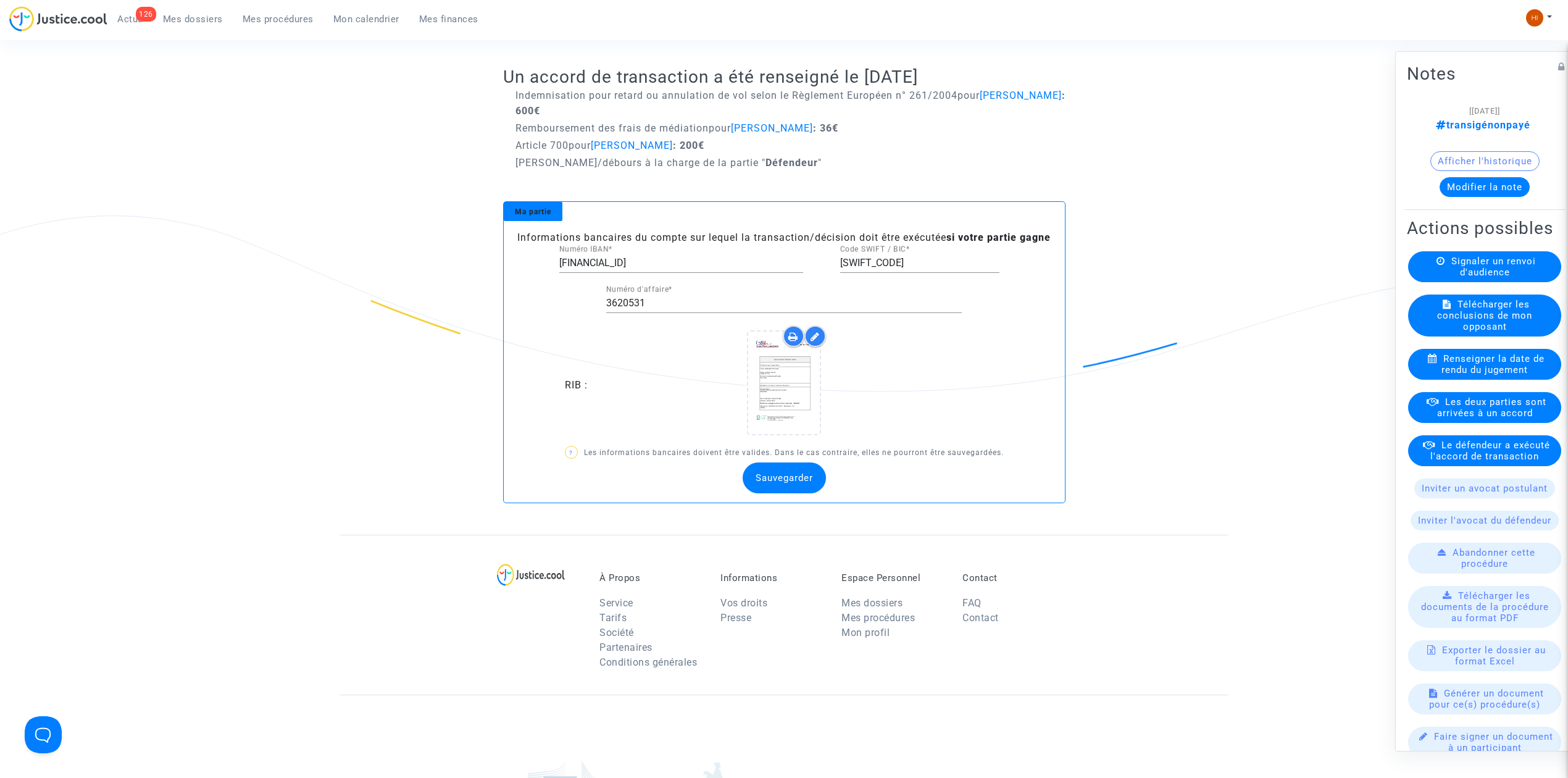
scroll to position [202, 0]
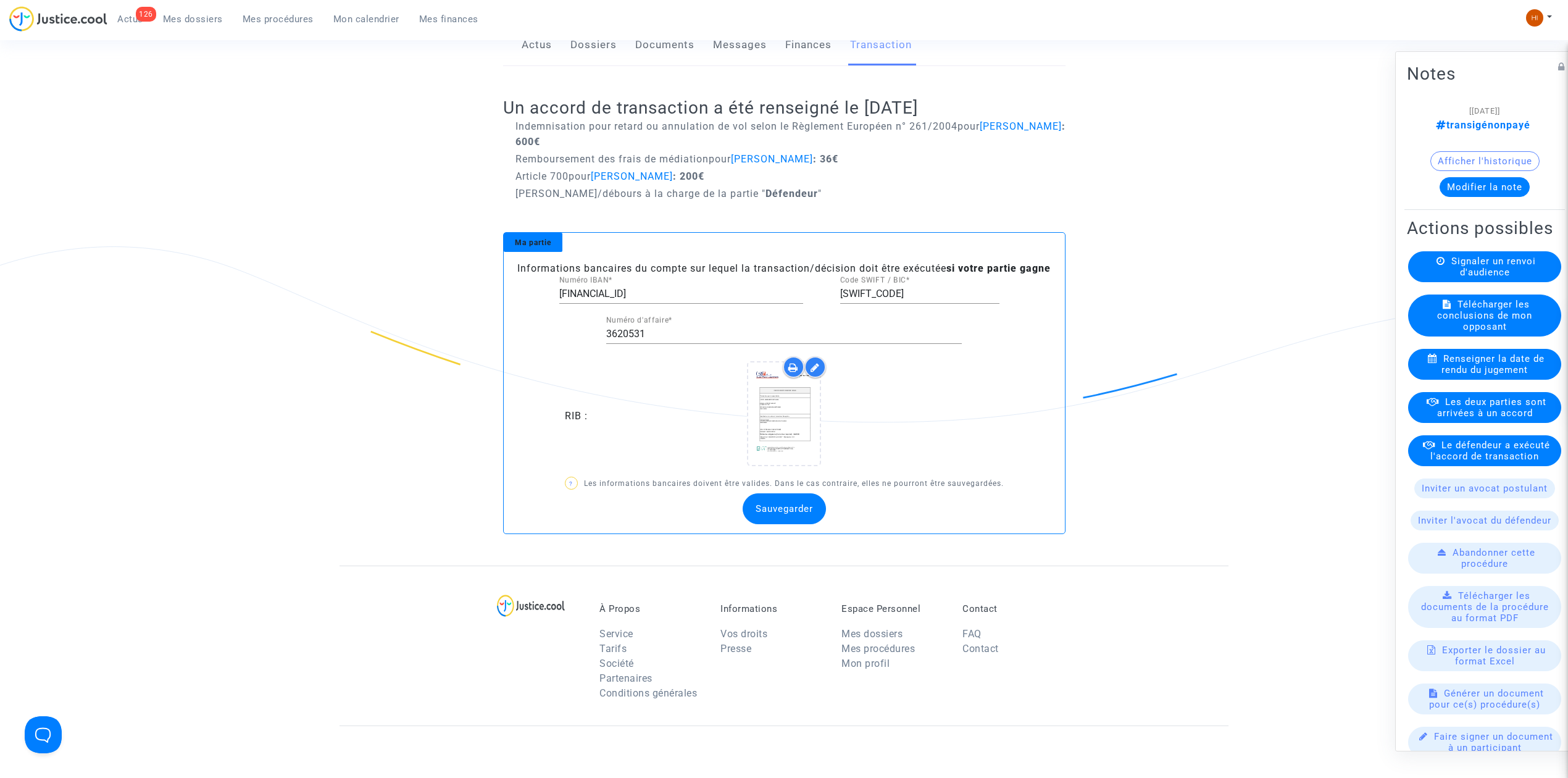
drag, startPoint x: 233, startPoint y: 174, endPoint x: 996, endPoint y: 186, distance: 763.1
click at [240, 183] on div "Ref. LS-250225-QBAP Etape En attente de l'audience et des conclusions défendeur…" at bounding box center [784, 232] width 1568 height 667
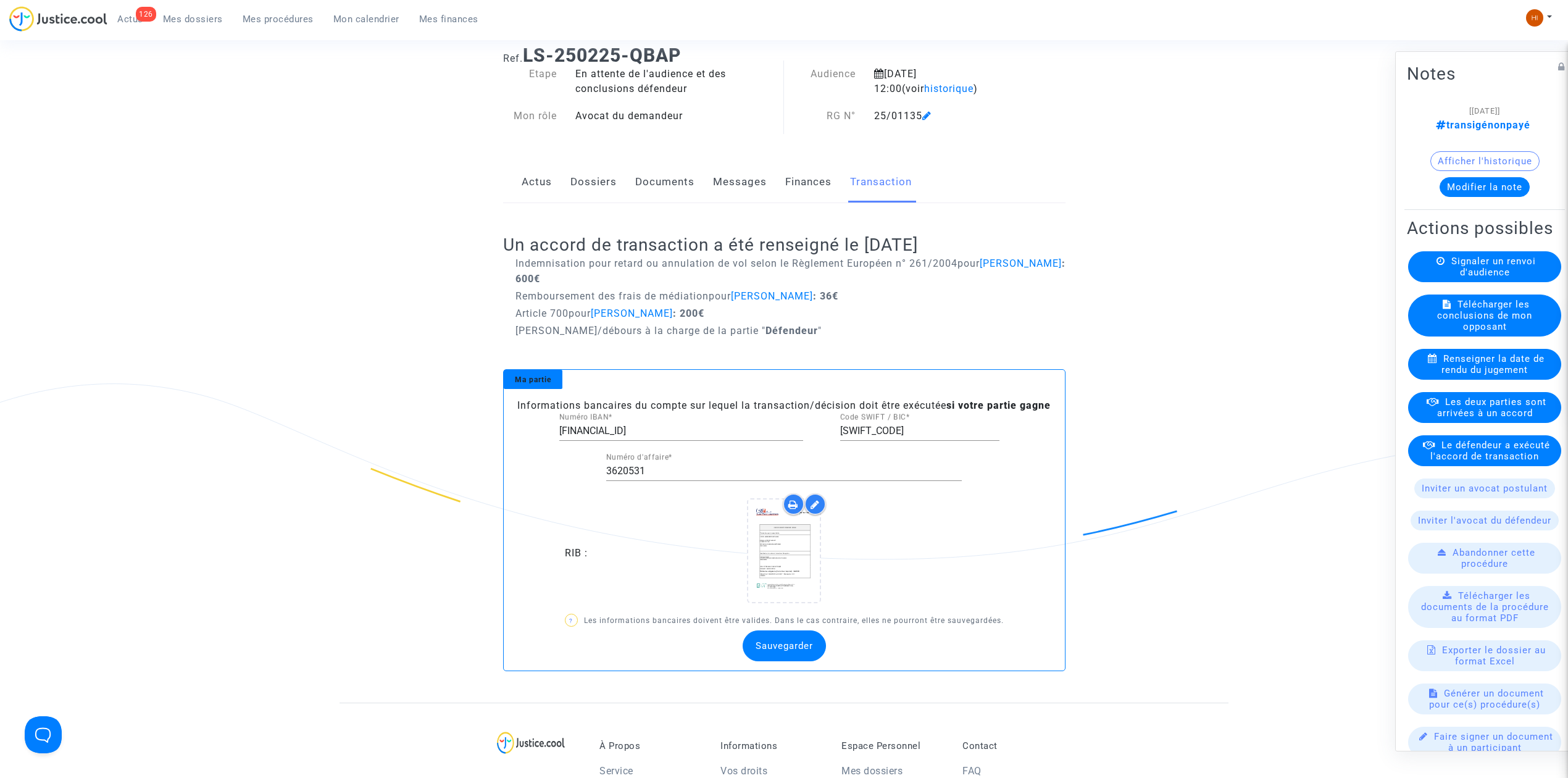
scroll to position [37, 0]
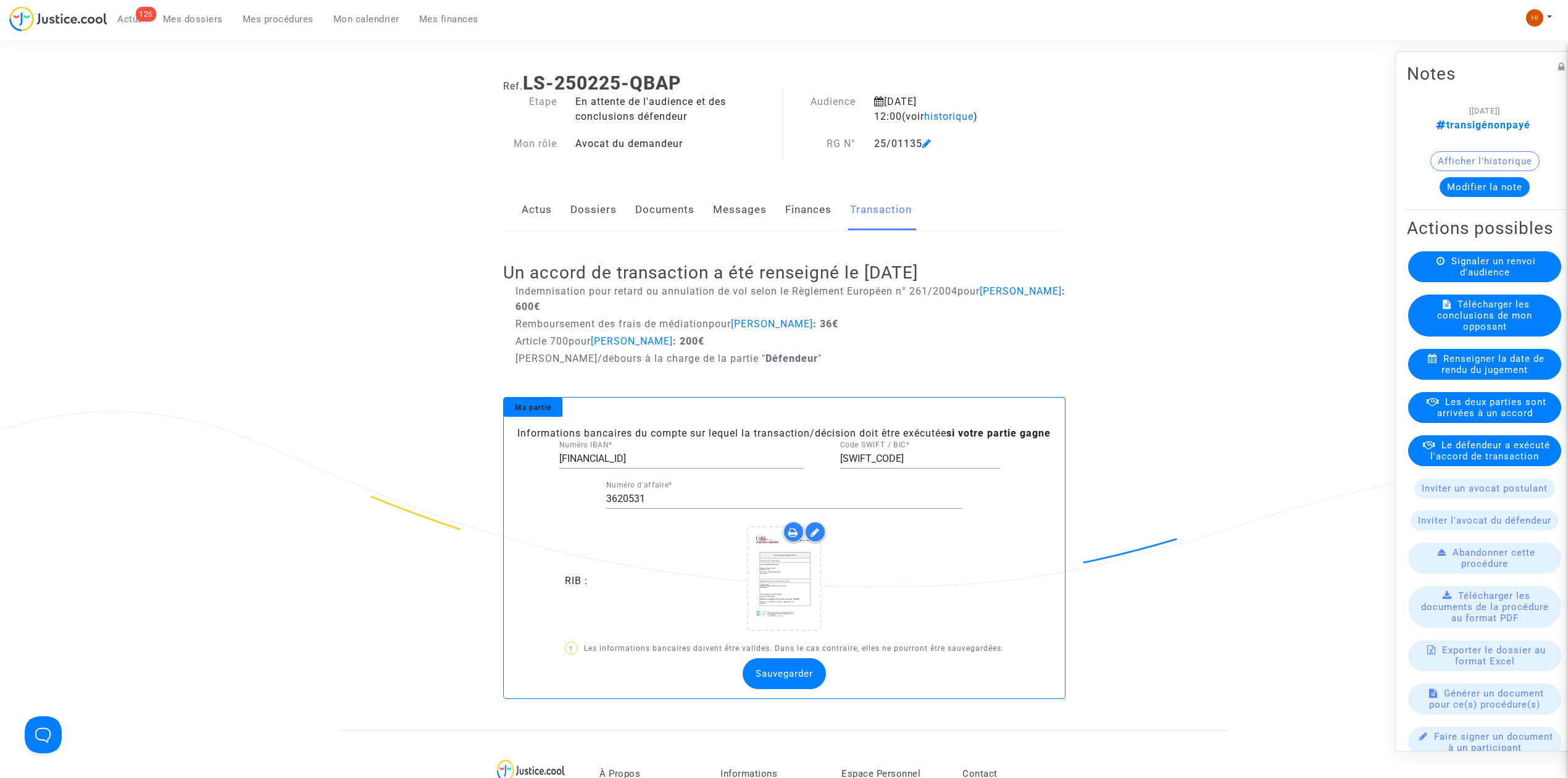
click at [814, 207] on link "Finances" at bounding box center [808, 209] width 47 height 41
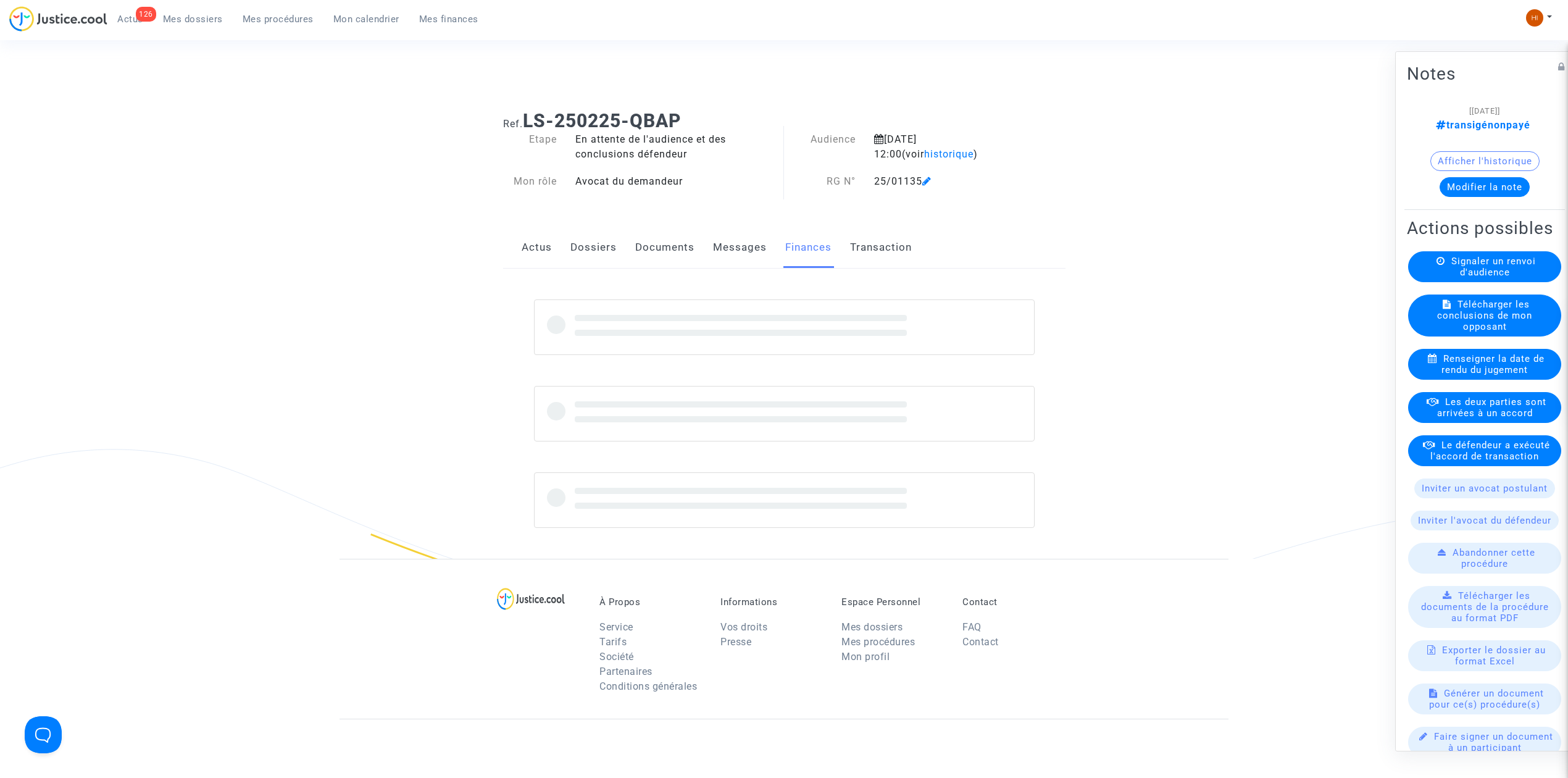
click at [737, 254] on link "Messages" at bounding box center [740, 247] width 54 height 41
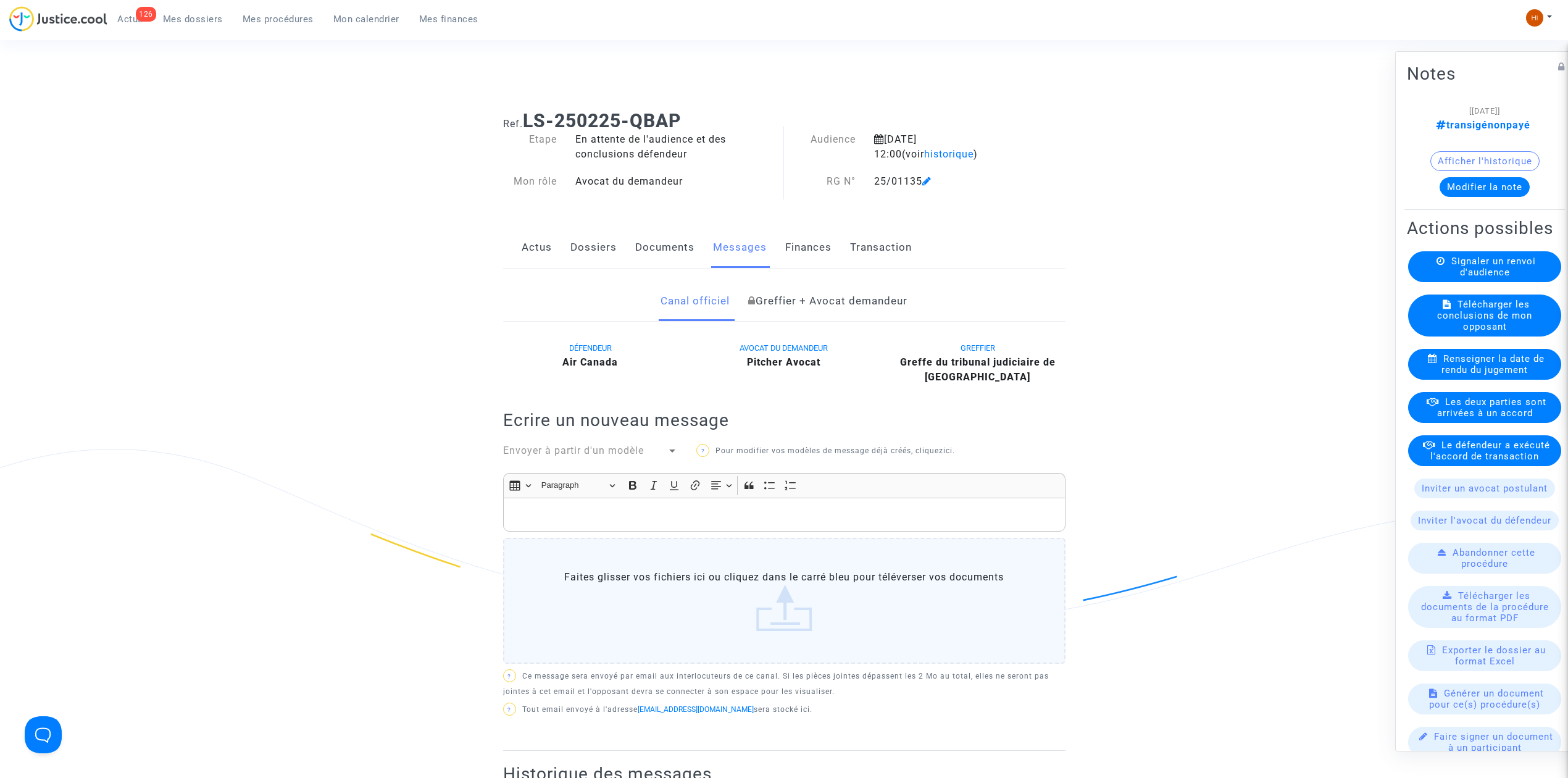
click at [666, 236] on link "Documents" at bounding box center [665, 247] width 59 height 41
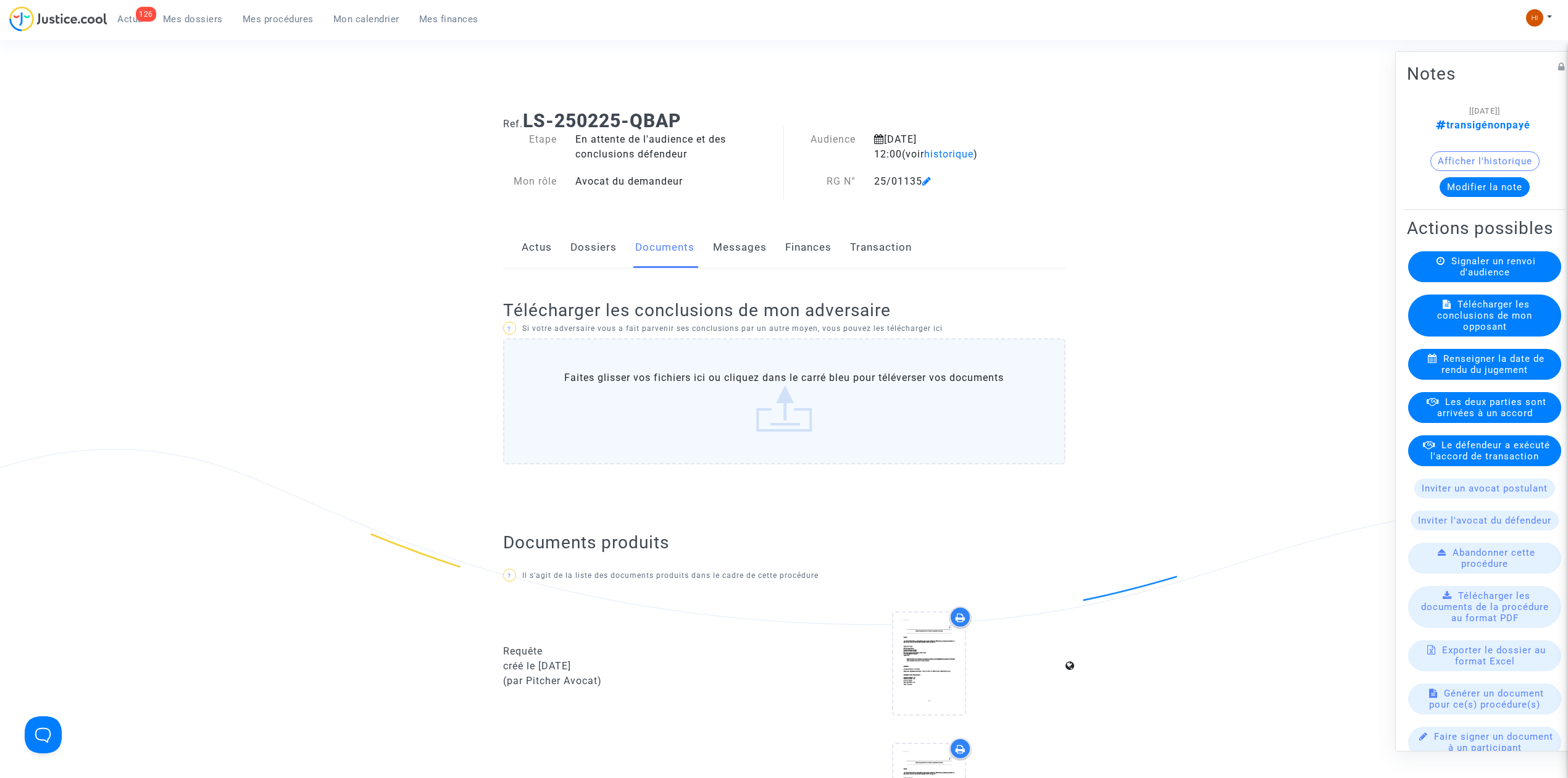
click at [807, 240] on link "Finances" at bounding box center [808, 247] width 47 height 41
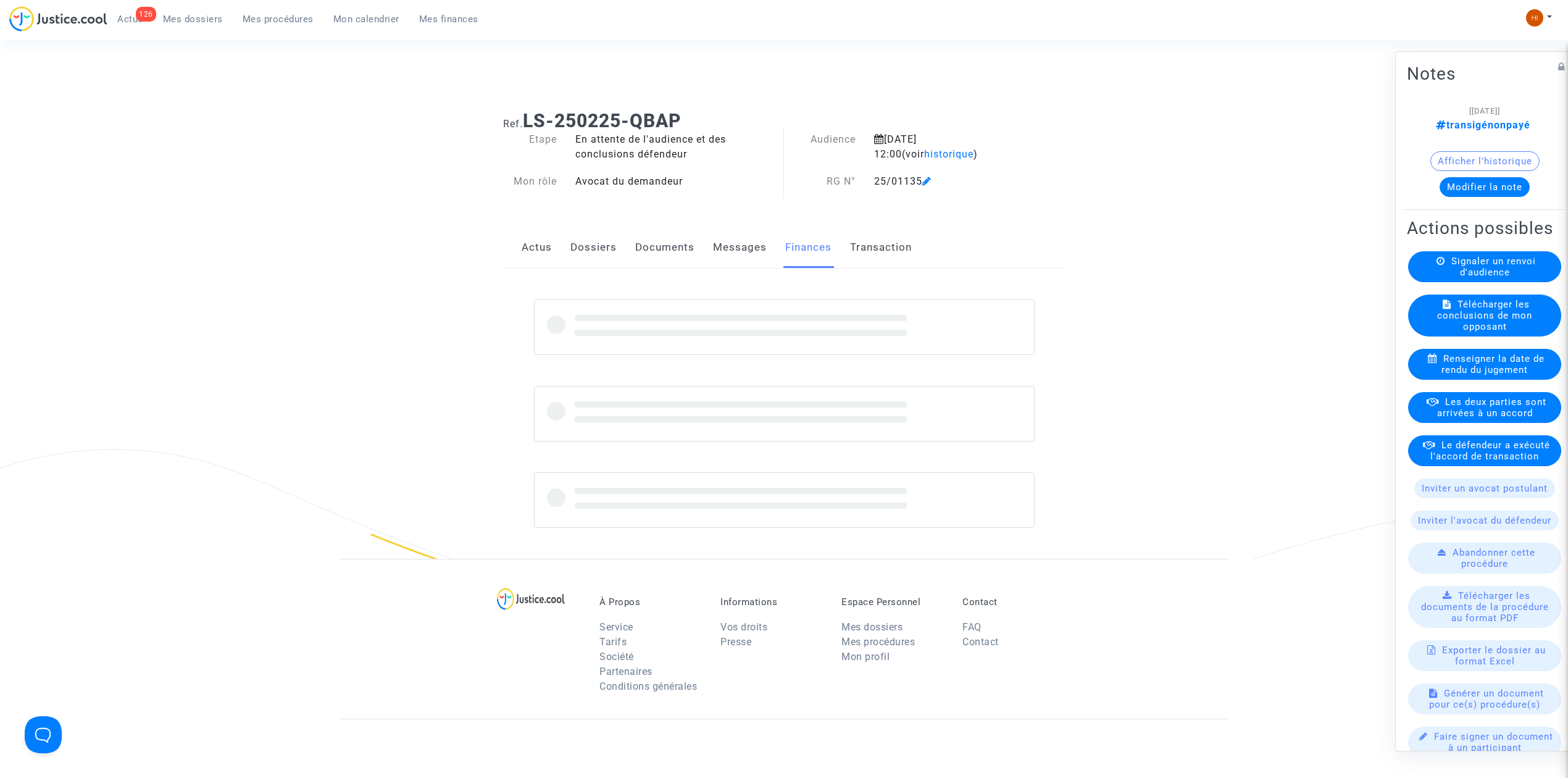
click at [885, 244] on link "Transaction" at bounding box center [881, 247] width 62 height 41
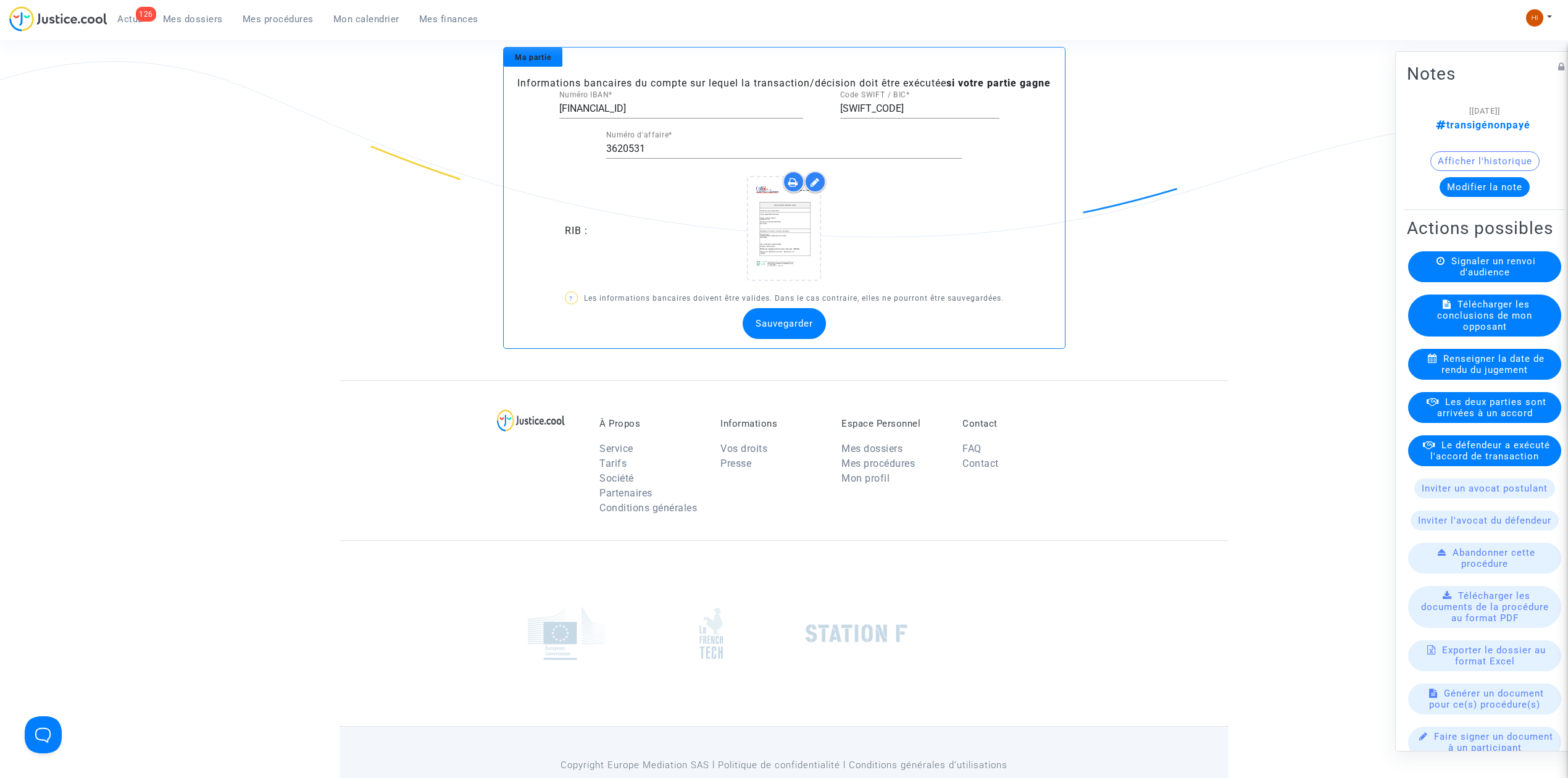
scroll to position [411, 0]
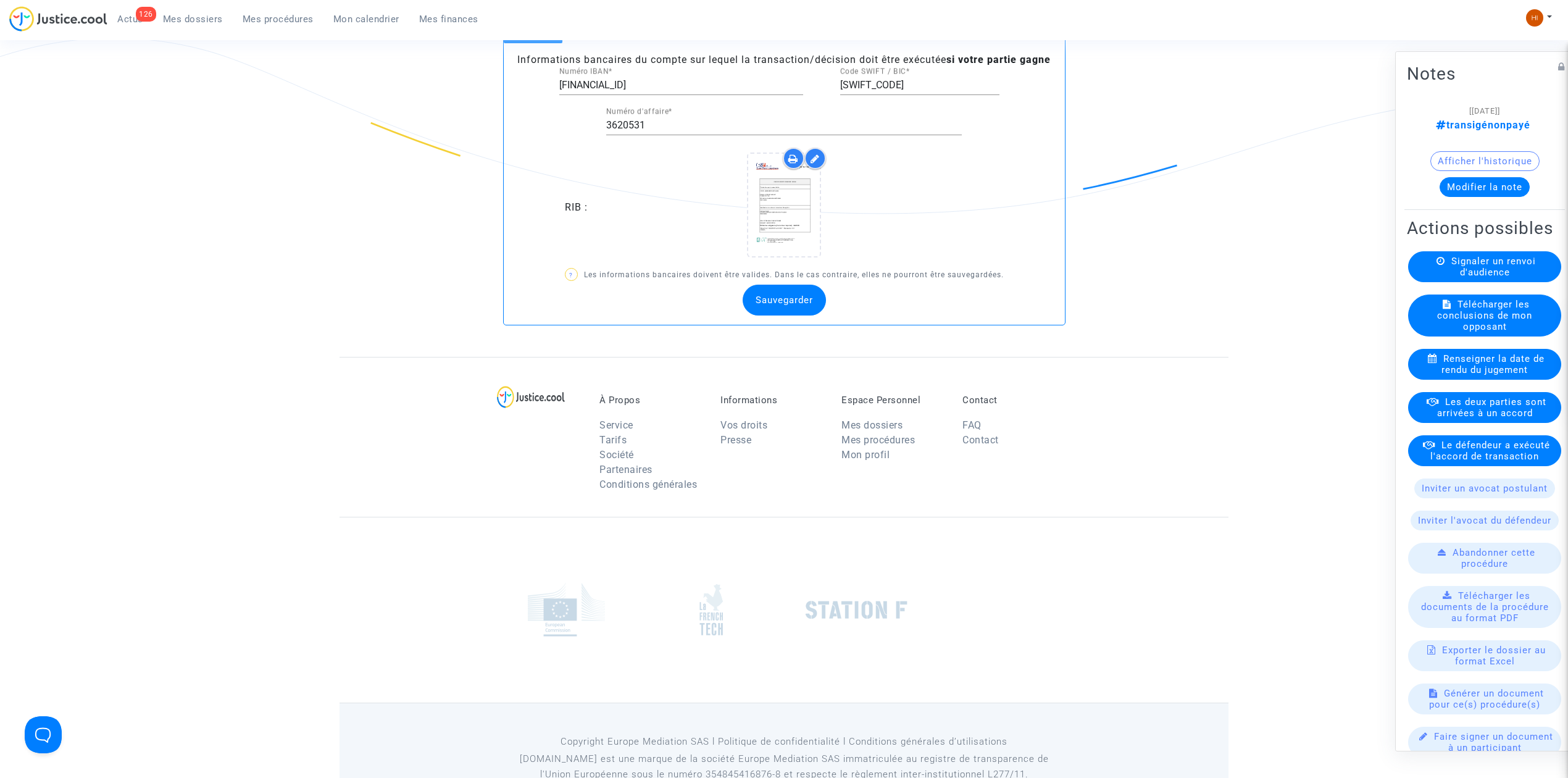
drag, startPoint x: 299, startPoint y: 314, endPoint x: 422, endPoint y: 314, distance: 123.0
click at [297, 314] on div "Ref. LS-250225-QBAP Etape En attente de l'audience et des conclusions défendeur…" at bounding box center [784, 23] width 1568 height 667
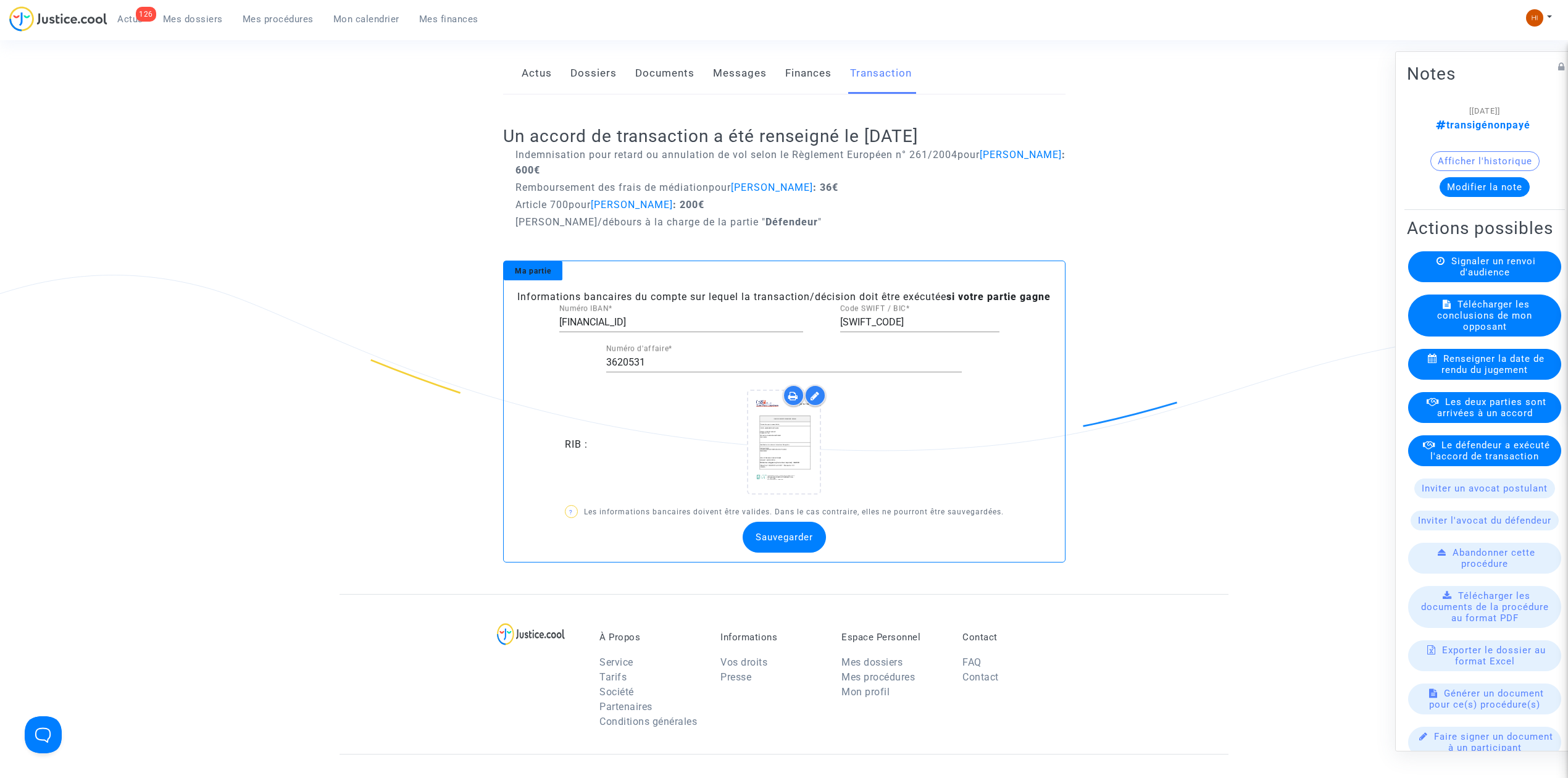
scroll to position [82, 0]
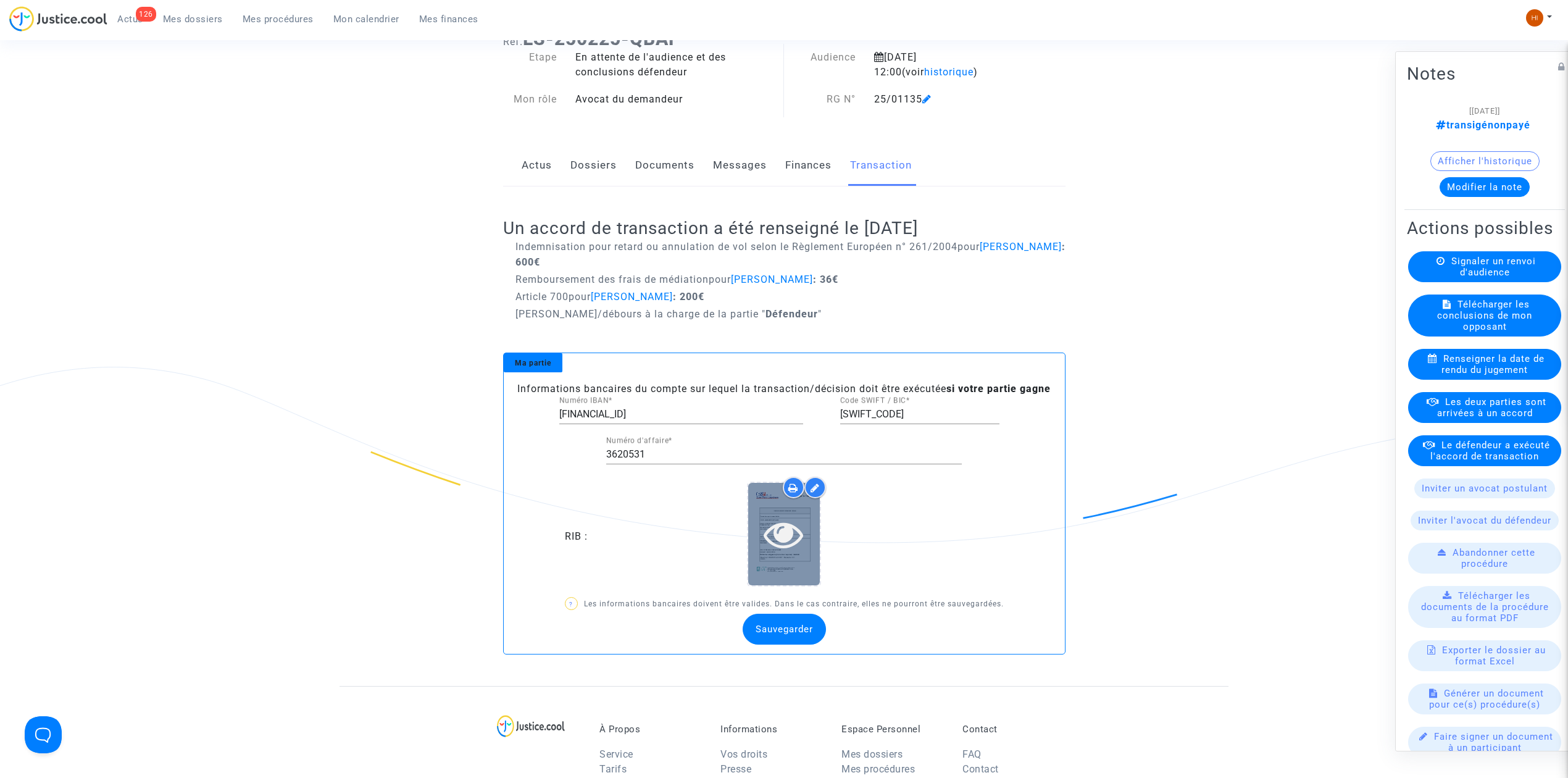
click at [776, 543] on icon at bounding box center [784, 533] width 40 height 39
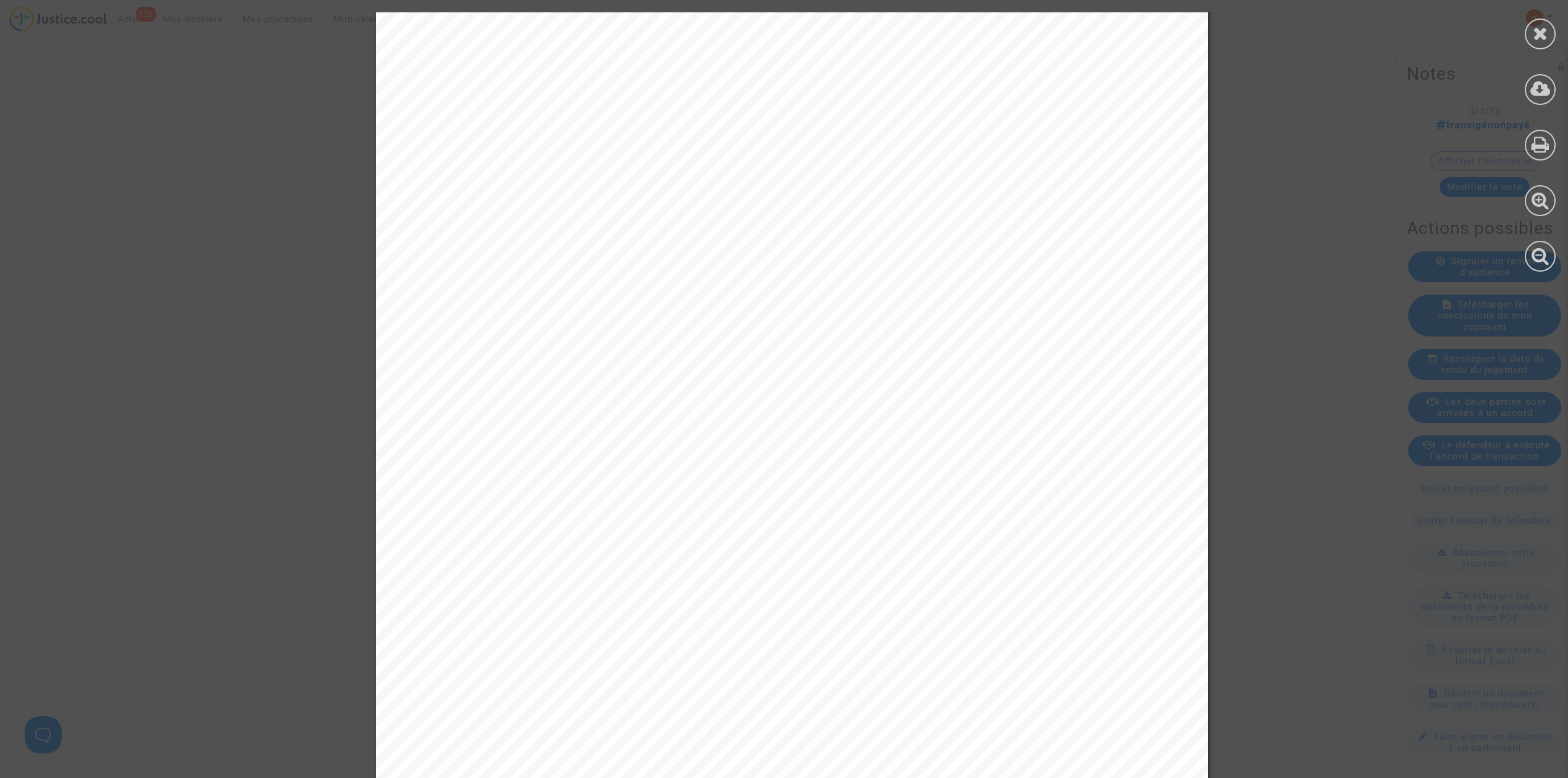
scroll to position [431, 0]
click at [1534, 31] on icon at bounding box center [1541, 33] width 16 height 18
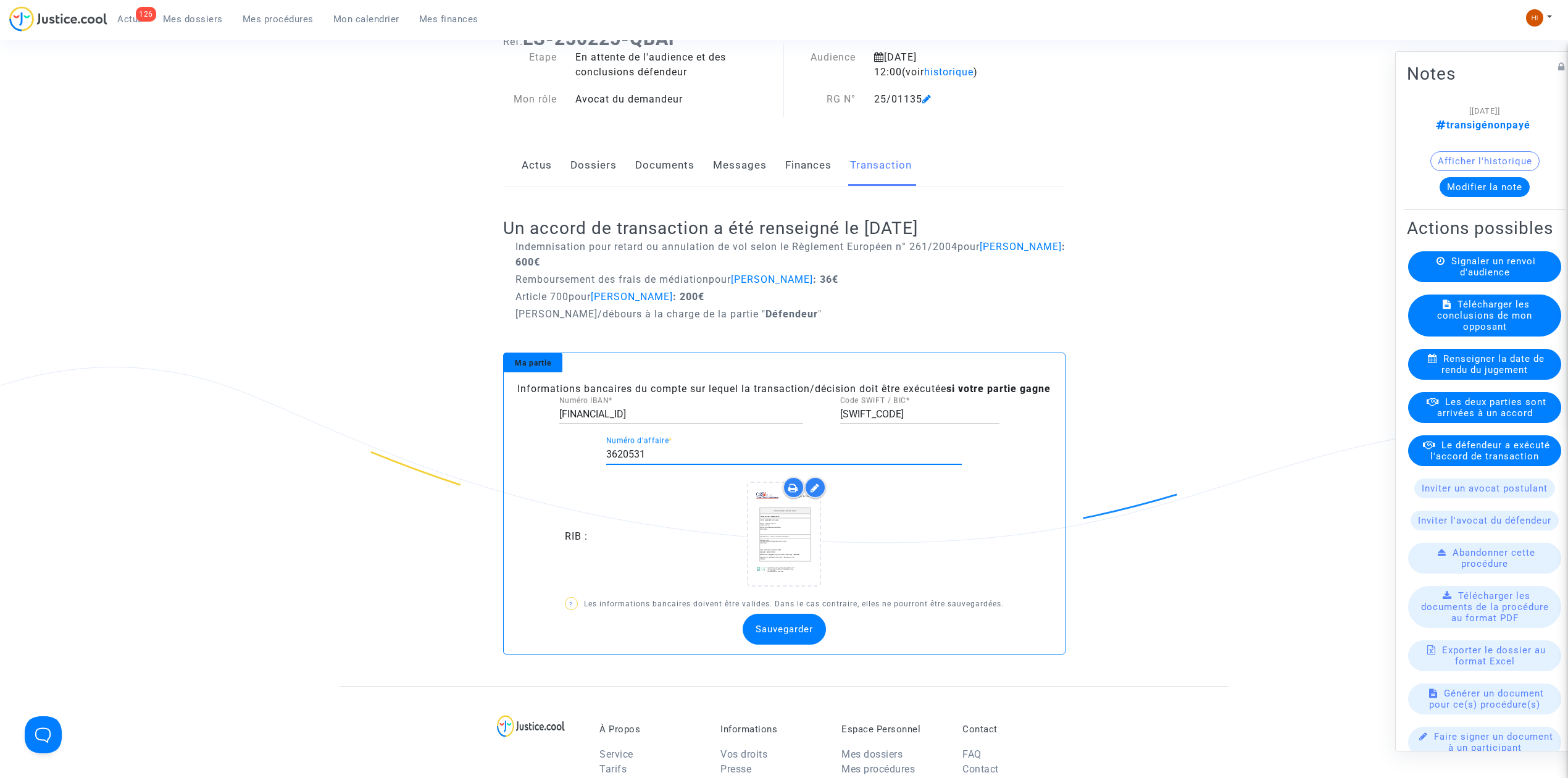
drag, startPoint x: 676, startPoint y: 455, endPoint x: 591, endPoint y: 459, distance: 85.1
click at [591, 459] on div "3620531 Numéro d'affaire *" at bounding box center [784, 456] width 561 height 40
click at [1461, 191] on button "Modifier la note" at bounding box center [1485, 187] width 91 height 20
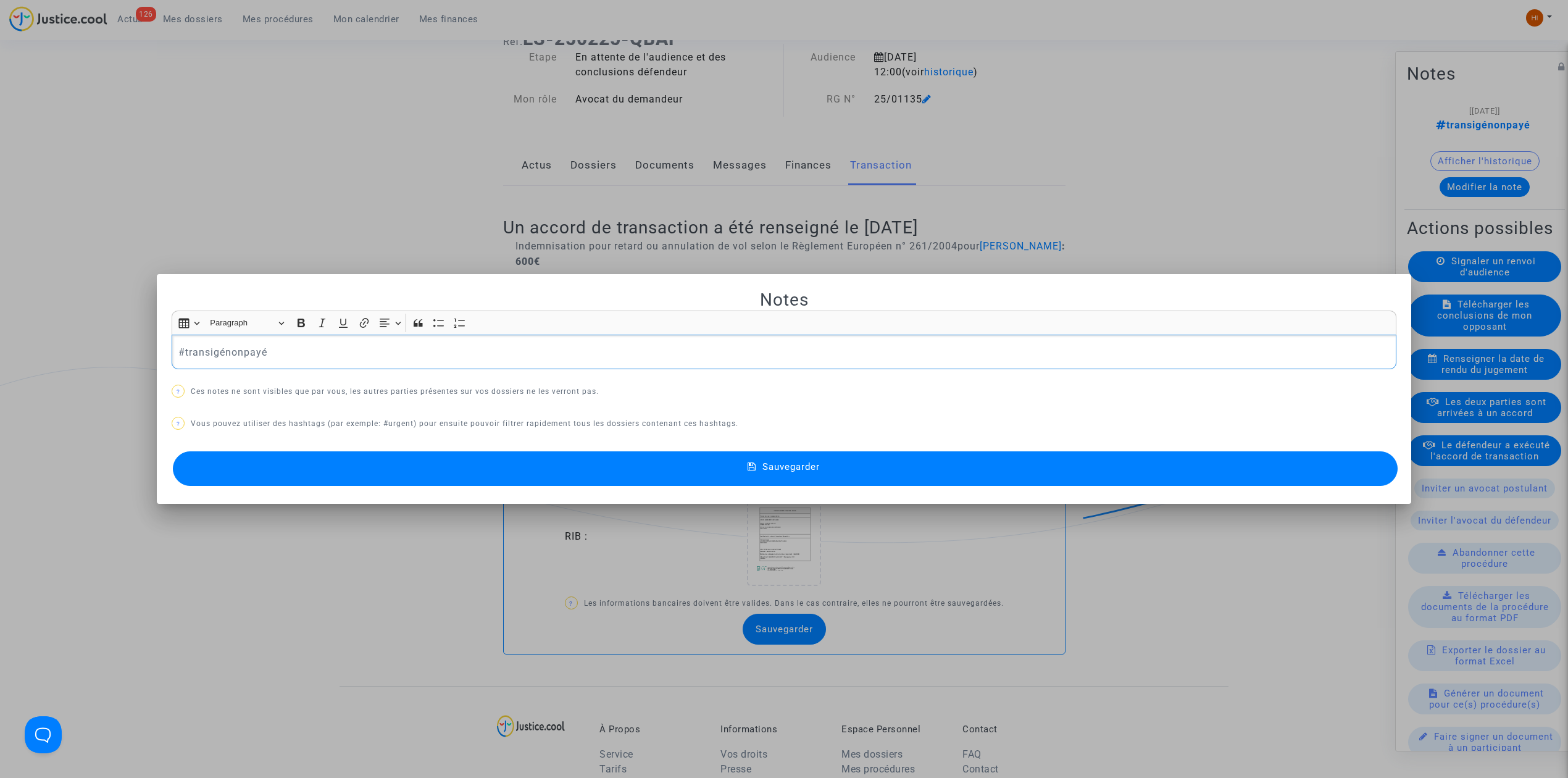
scroll to position [0, 0]
click at [568, 362] on div "#transigénonpayé" at bounding box center [784, 352] width 1225 height 35
click at [662, 480] on button "Sauvegarder" at bounding box center [785, 469] width 1225 height 35
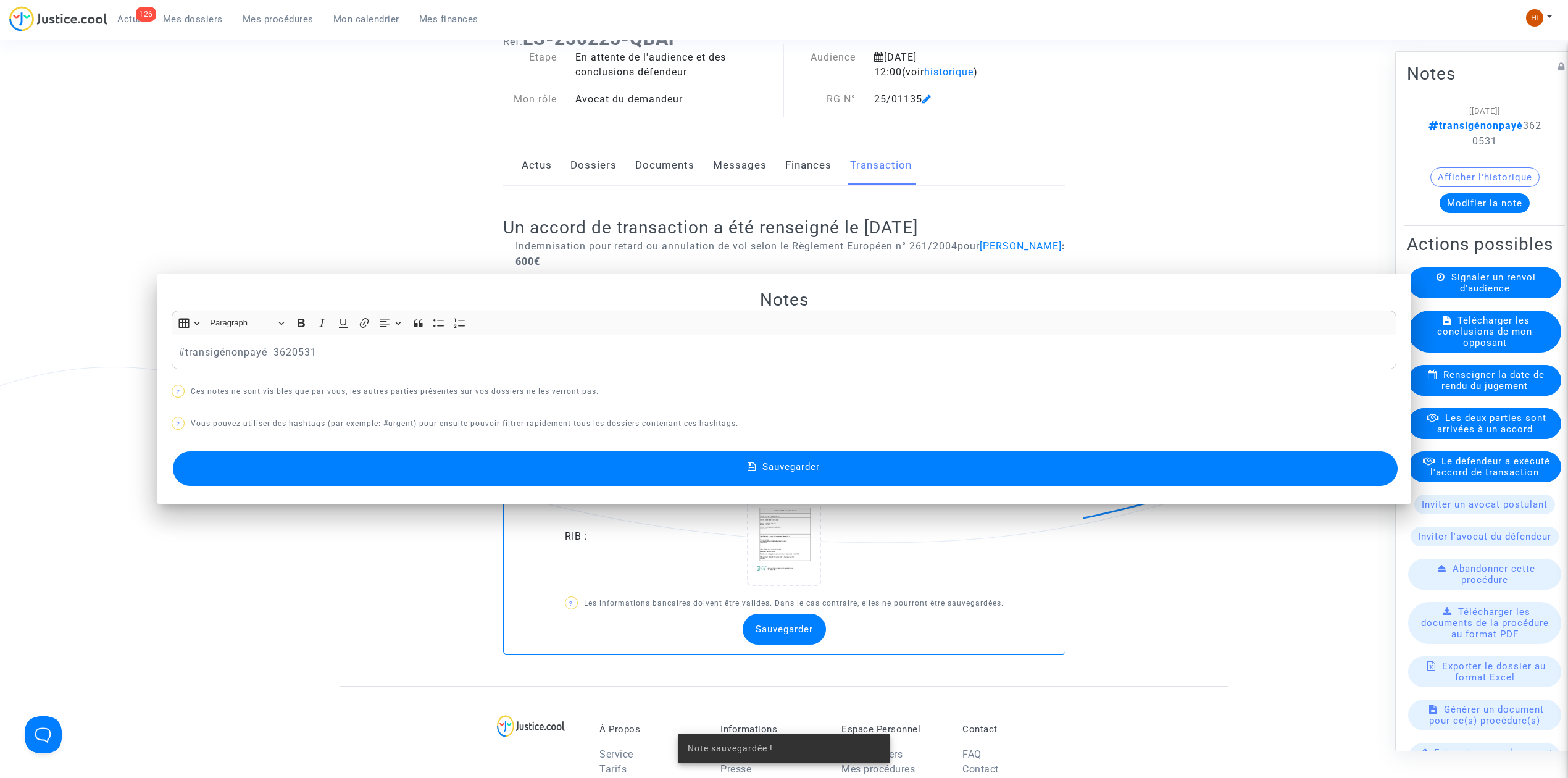
scroll to position [82, 0]
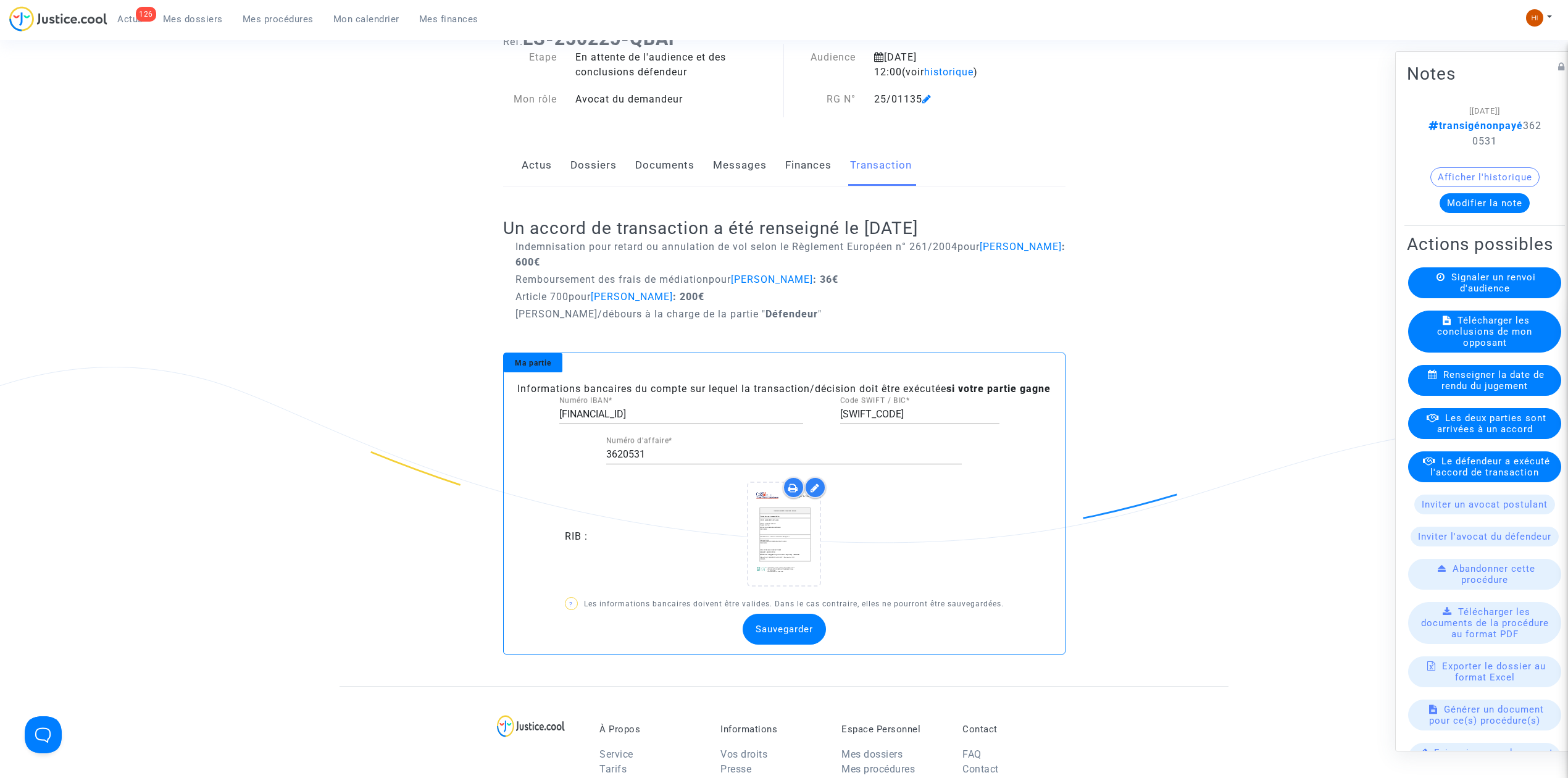
click at [586, 159] on link "Dossiers" at bounding box center [593, 165] width 47 height 41
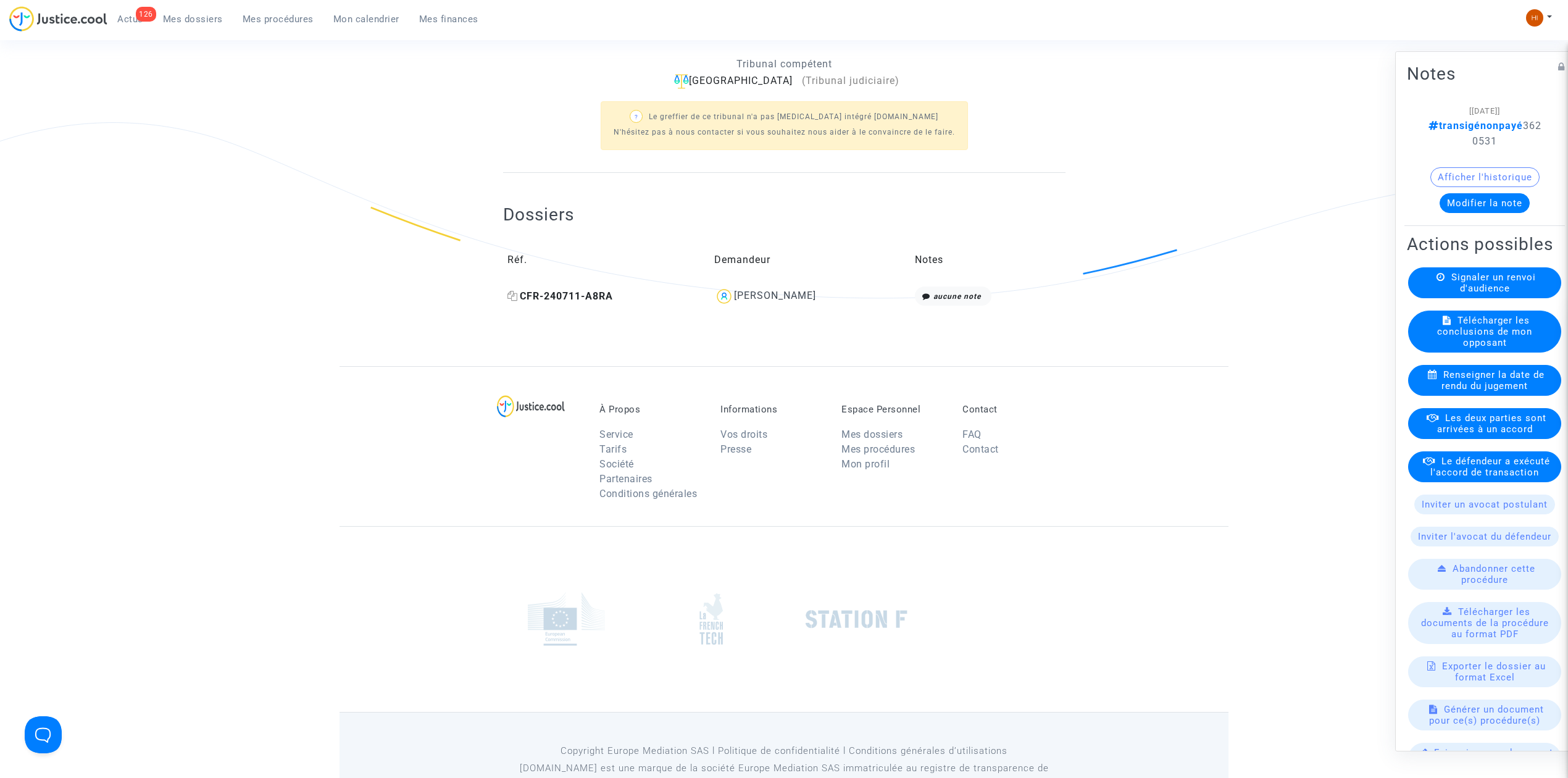
scroll to position [329, 0]
click at [559, 287] on td "CFR-240711-A8RA" at bounding box center [606, 293] width 208 height 28
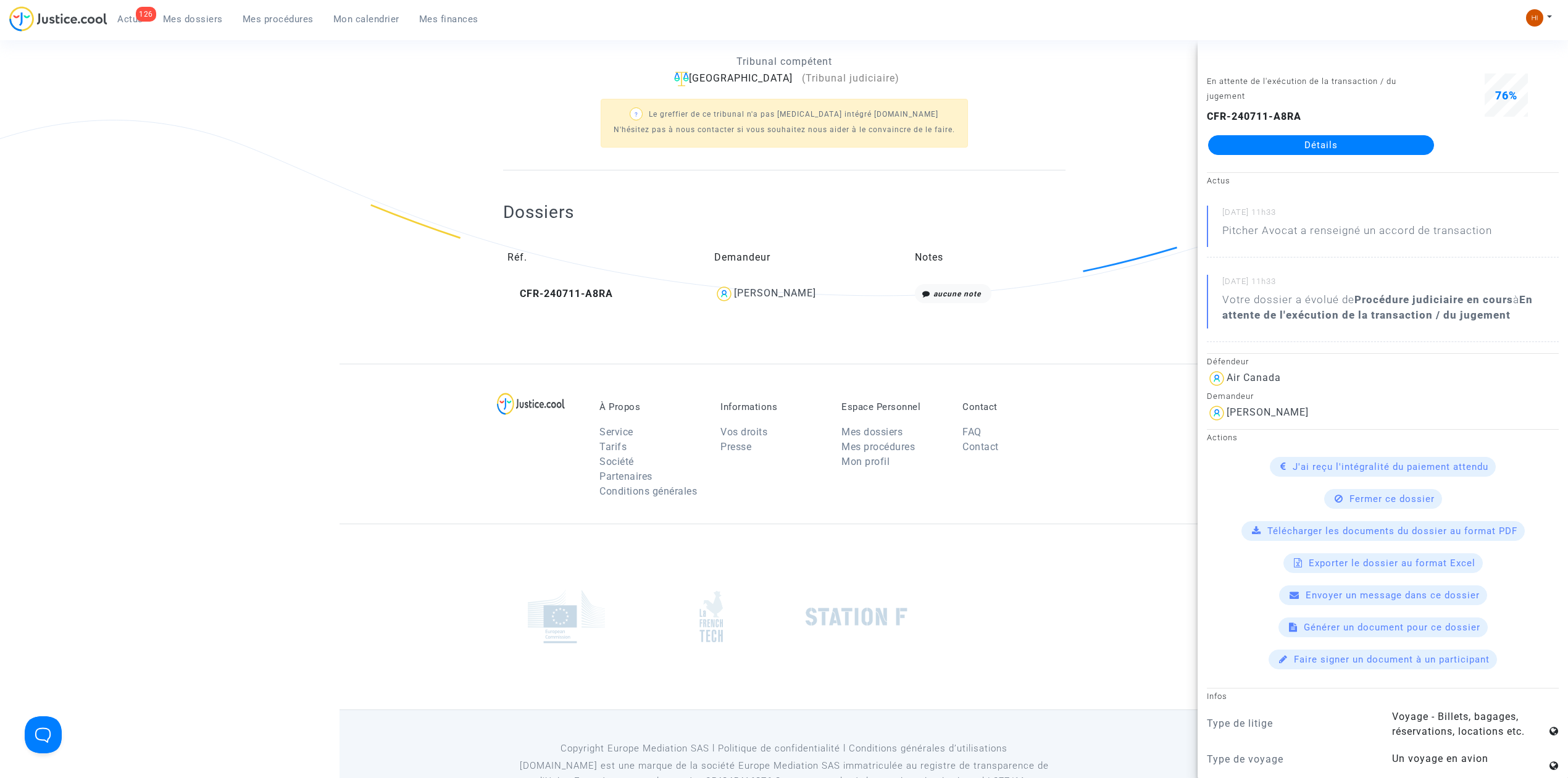
click at [1367, 137] on link "Détails" at bounding box center [1320, 145] width 226 height 20
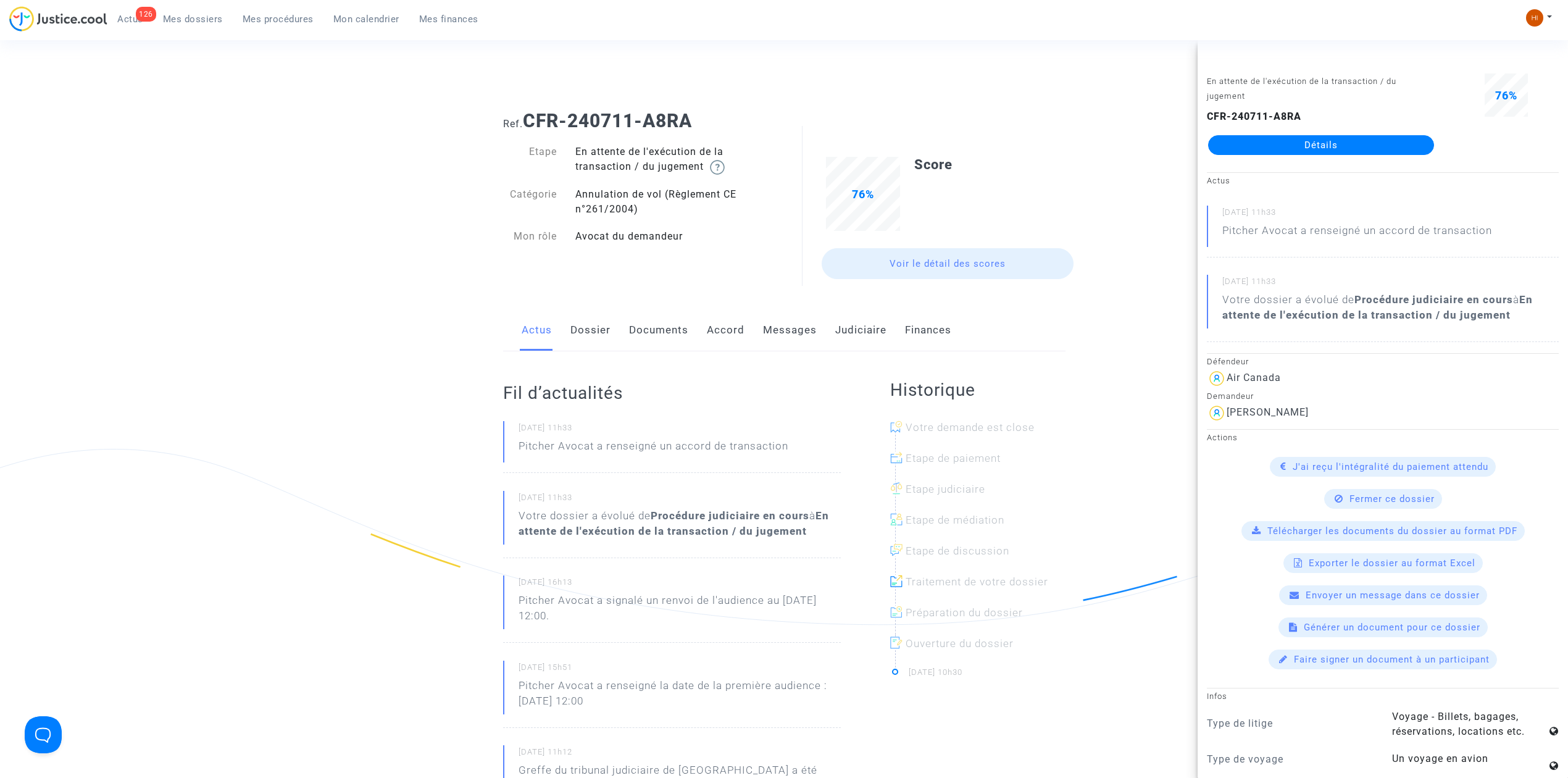
drag, startPoint x: 385, startPoint y: 326, endPoint x: 954, endPoint y: 321, distance: 569.0
click at [387, 326] on ng-component "Ref. CFR-240711-A8RA Etape En attente de l'exécution de la transaction / du jug…" at bounding box center [784, 613] width 889 height 1024
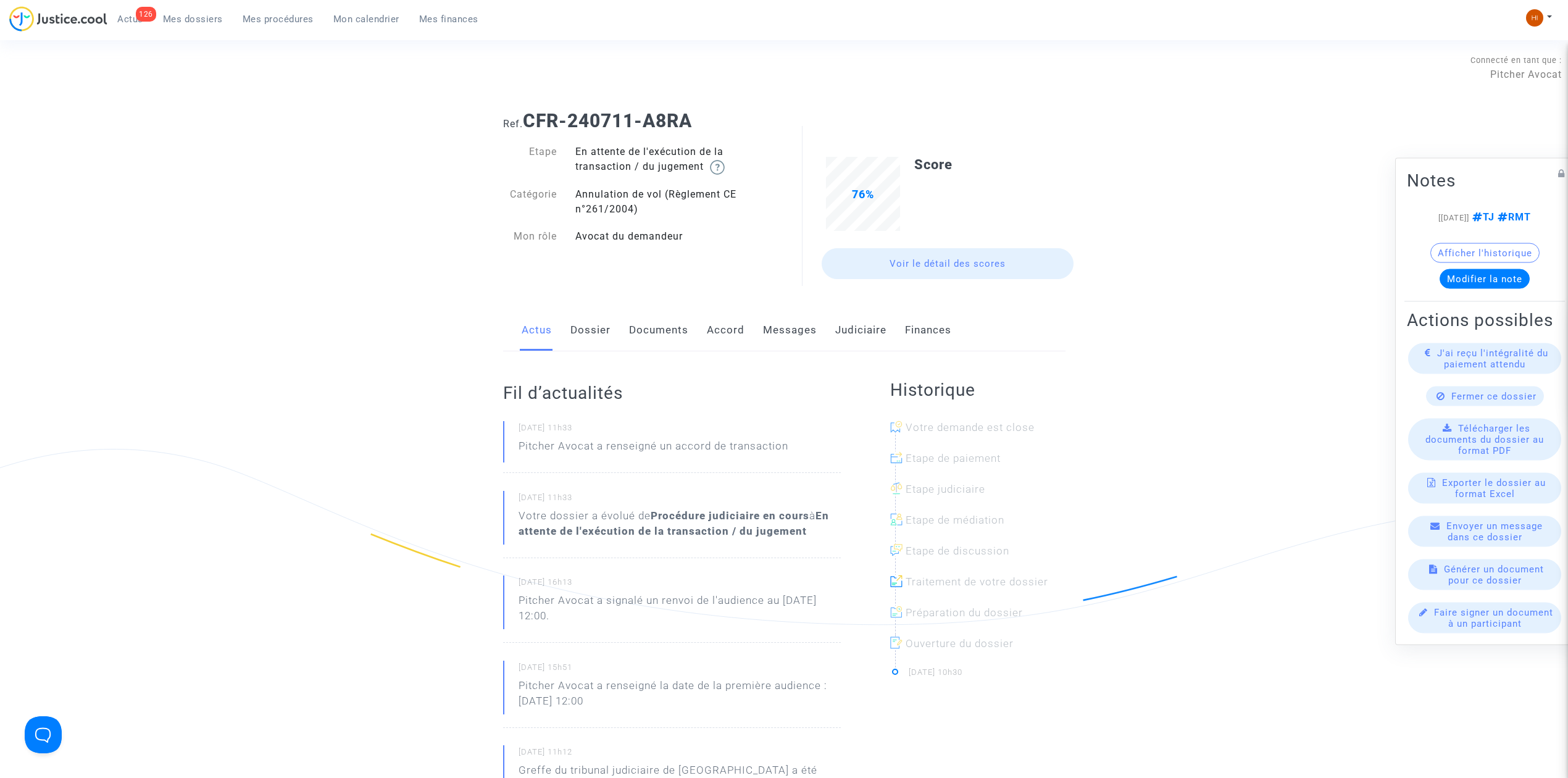
click at [887, 336] on div "Actus Dossier Documents Accord Messages Judiciaire Finances" at bounding box center [784, 330] width 562 height 41
click at [869, 336] on link "Judiciaire" at bounding box center [861, 330] width 51 height 41
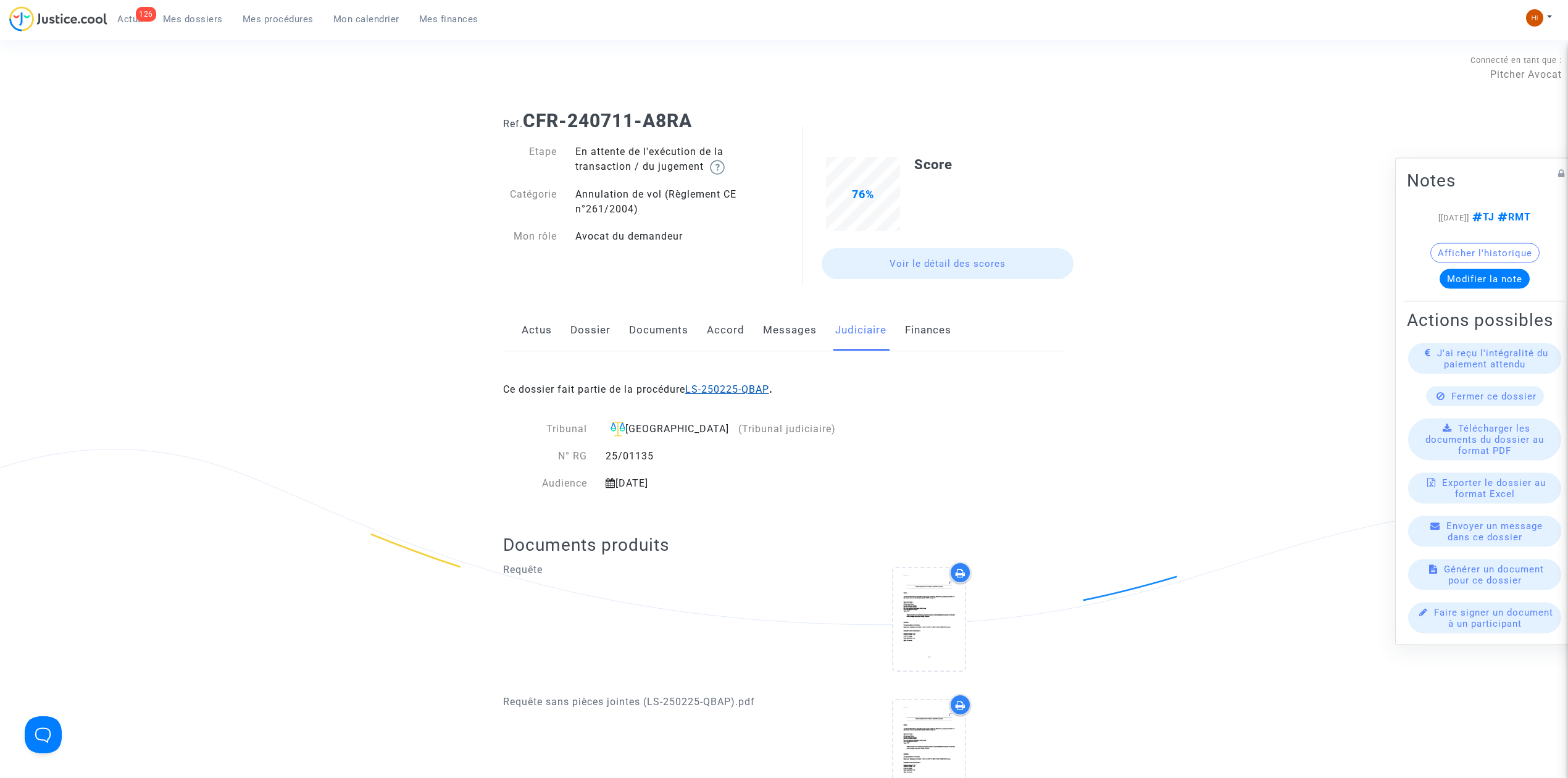
click at [746, 391] on link "LS-250225-QBAP" at bounding box center [728, 389] width 84 height 12
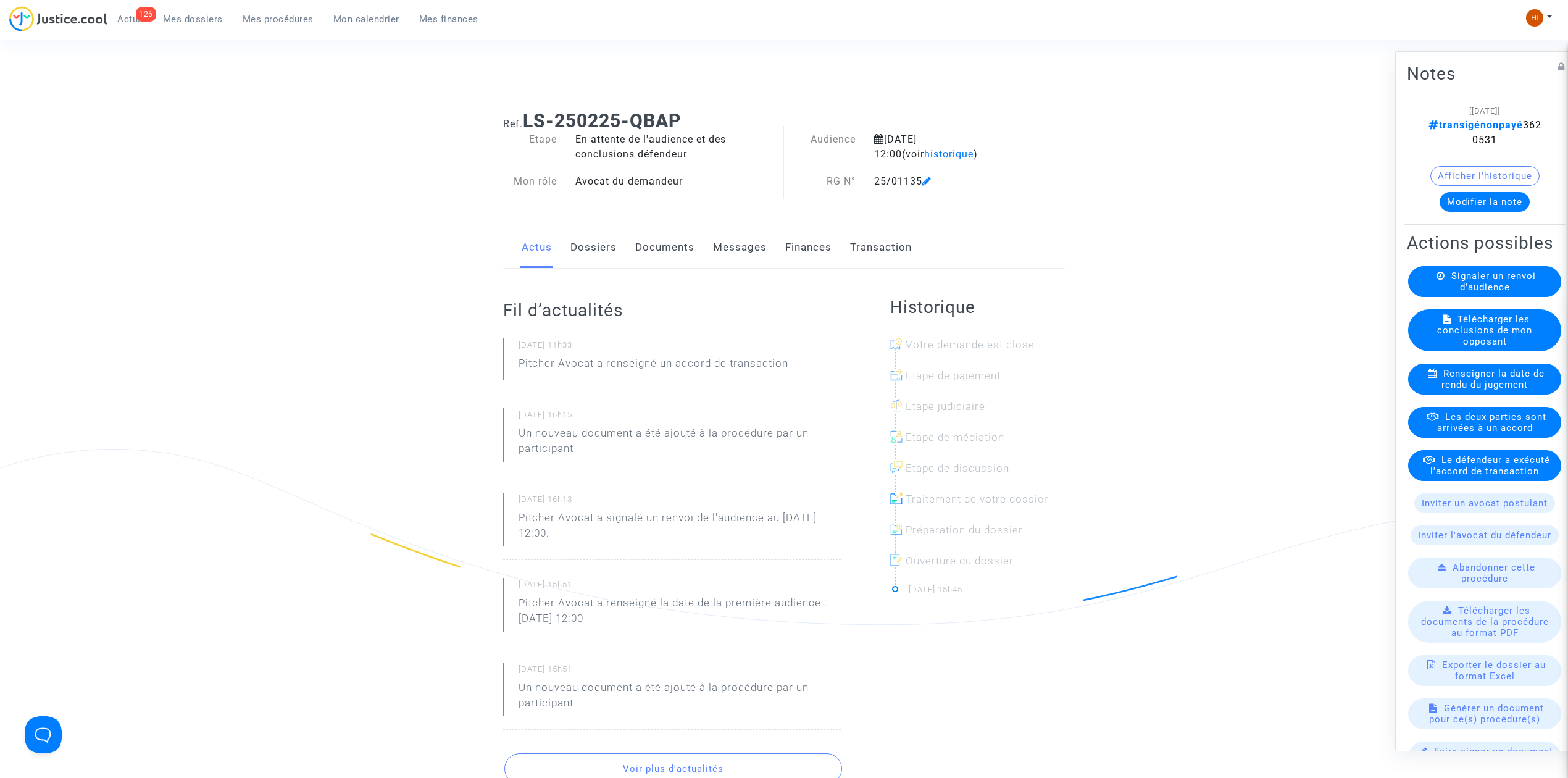
click at [670, 255] on link "Documents" at bounding box center [665, 247] width 59 height 41
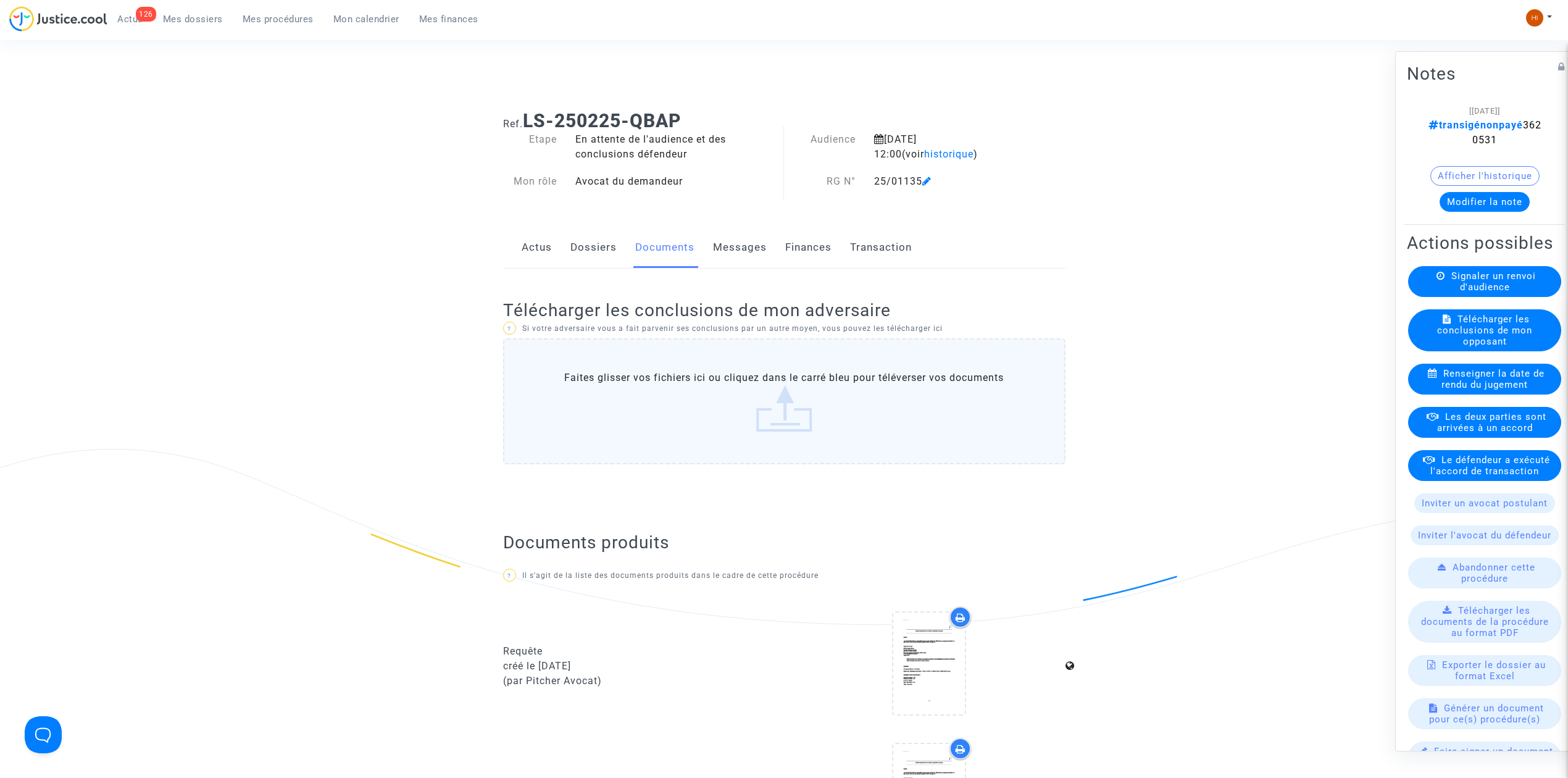
click at [853, 248] on link "Transaction" at bounding box center [881, 247] width 62 height 41
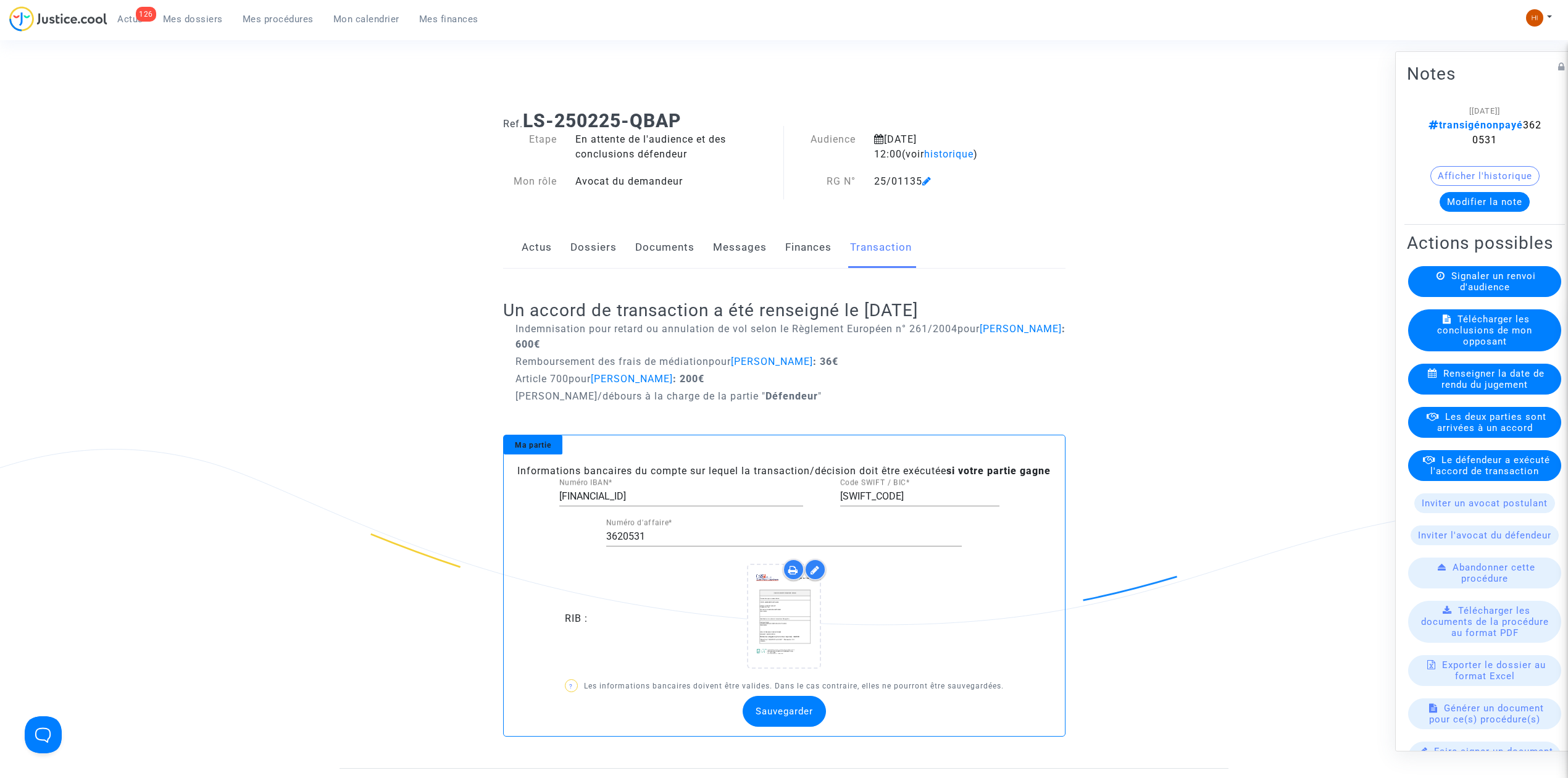
click at [991, 309] on h2 "Un accord de transaction a été renseigné le [DATE]" at bounding box center [784, 310] width 562 height 22
drag, startPoint x: 1067, startPoint y: 225, endPoint x: 1206, endPoint y: 714, distance: 508.4
click at [1206, 714] on ng-component "Ref. LS-250225-QBAP Etape En attente de l'audience et des conclusions défendeur…" at bounding box center [784, 434] width 889 height 667
click at [306, 322] on div "Ref. LS-250225-QBAP Etape En attente de l'audience et des conclusions défendeur…" at bounding box center [784, 434] width 1568 height 667
click at [198, 23] on span "Mes dossiers" at bounding box center [192, 19] width 59 height 11
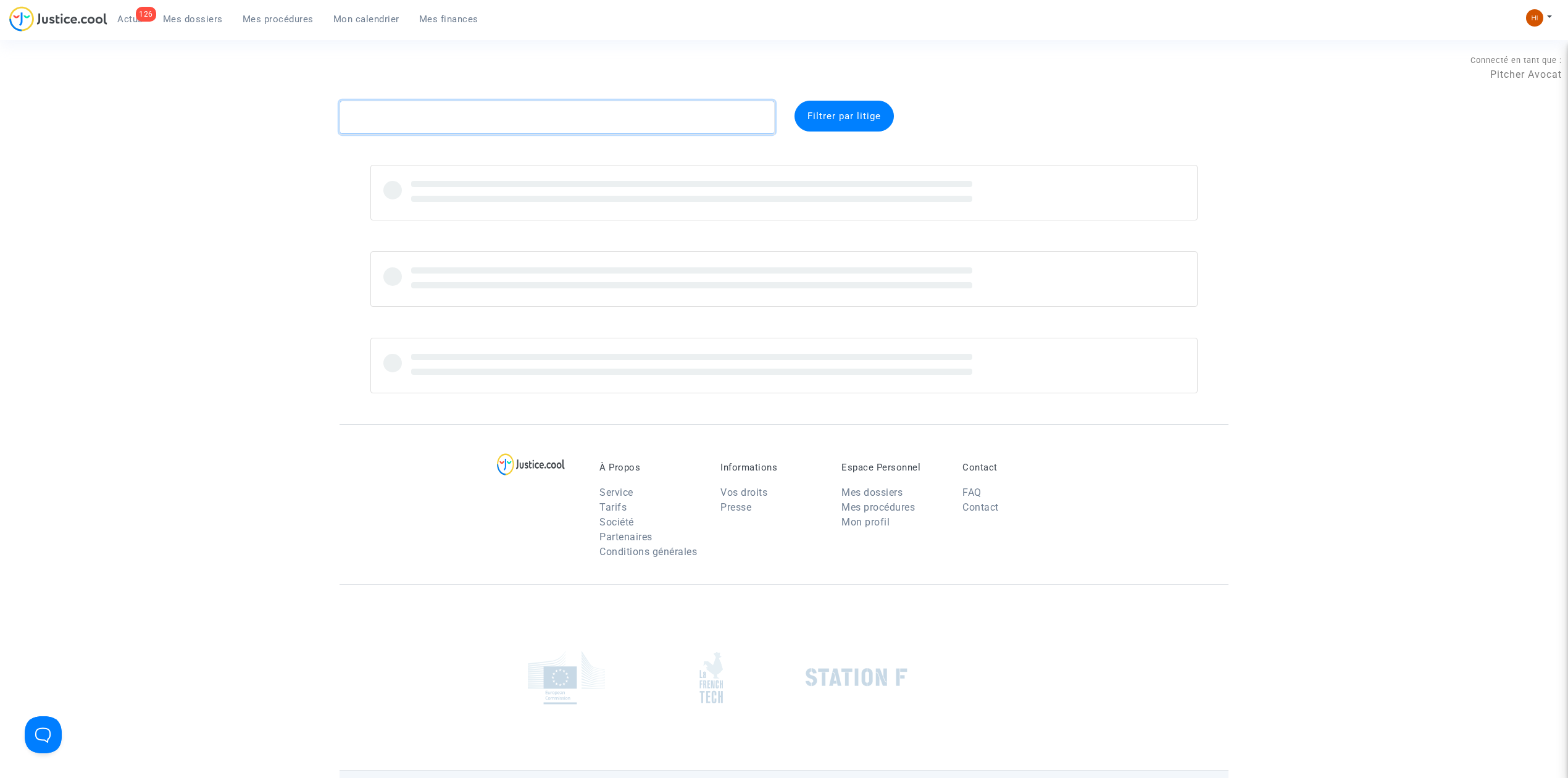
click at [489, 121] on textarea at bounding box center [557, 117] width 435 height 33
paste textarea "CFR-200323-W7X7"
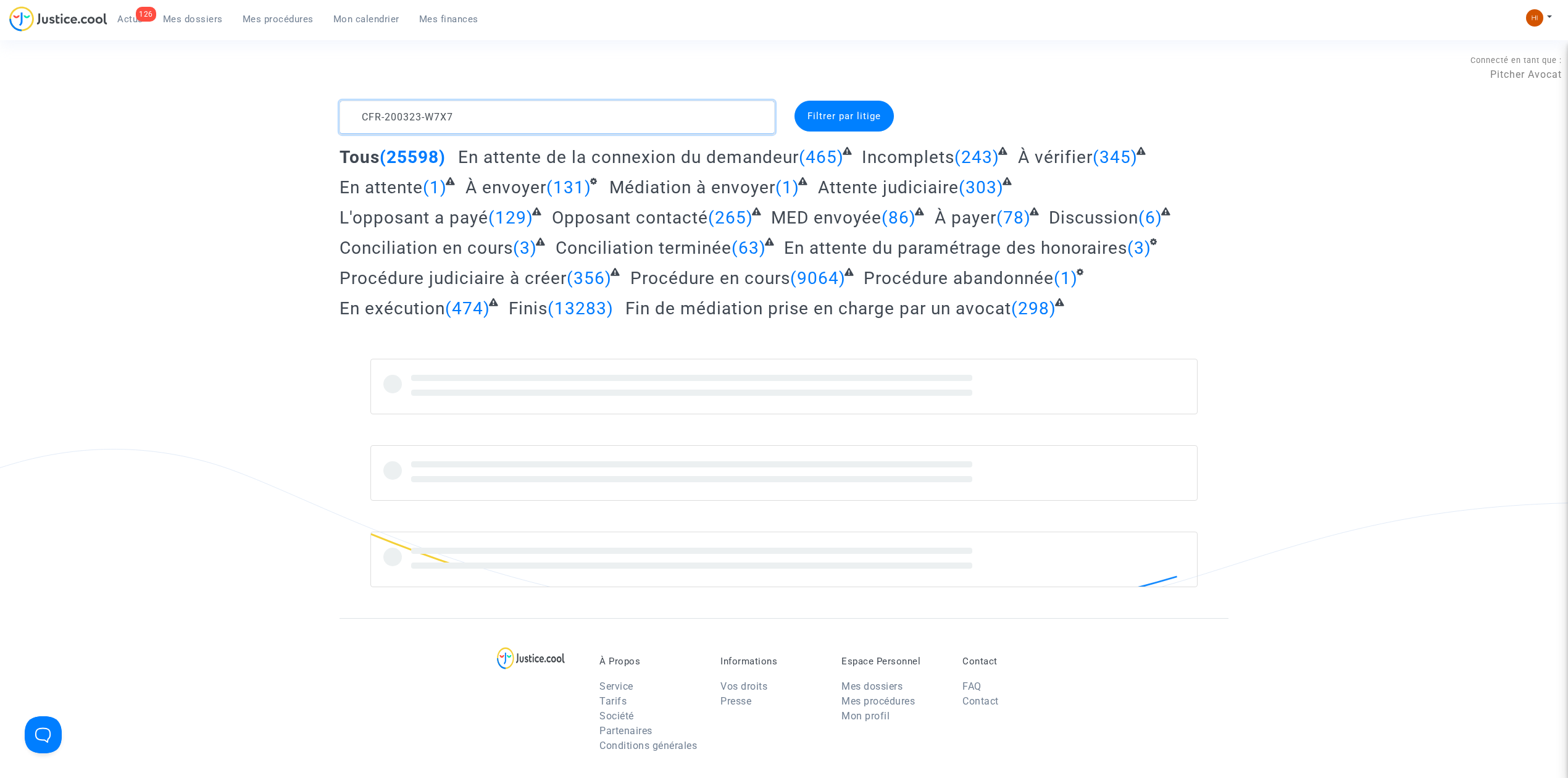
type textarea "CFR-200323-W7X7"
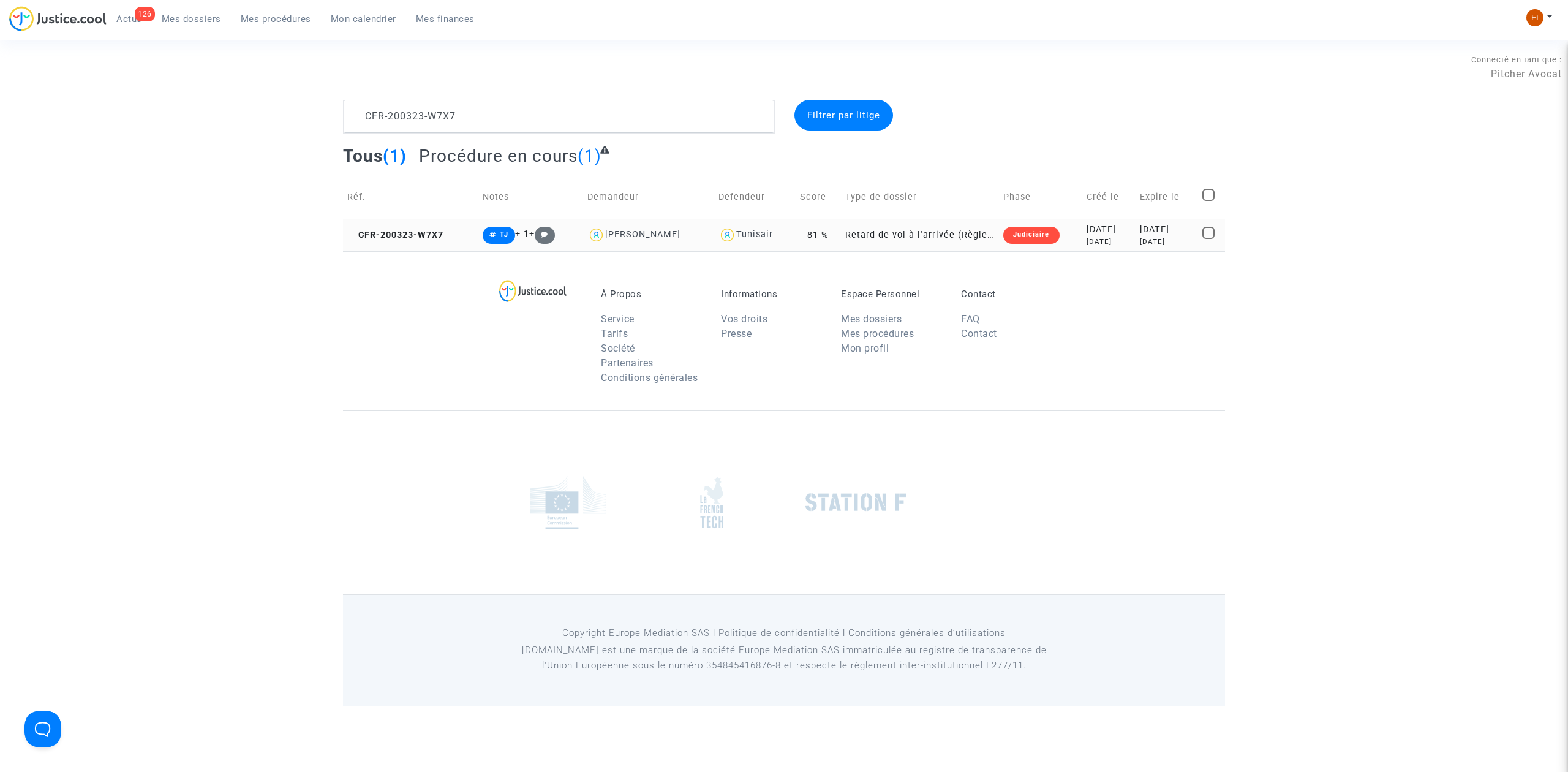
click at [419, 244] on td "CFR-200323-W7X7" at bounding box center [410, 235] width 135 height 33
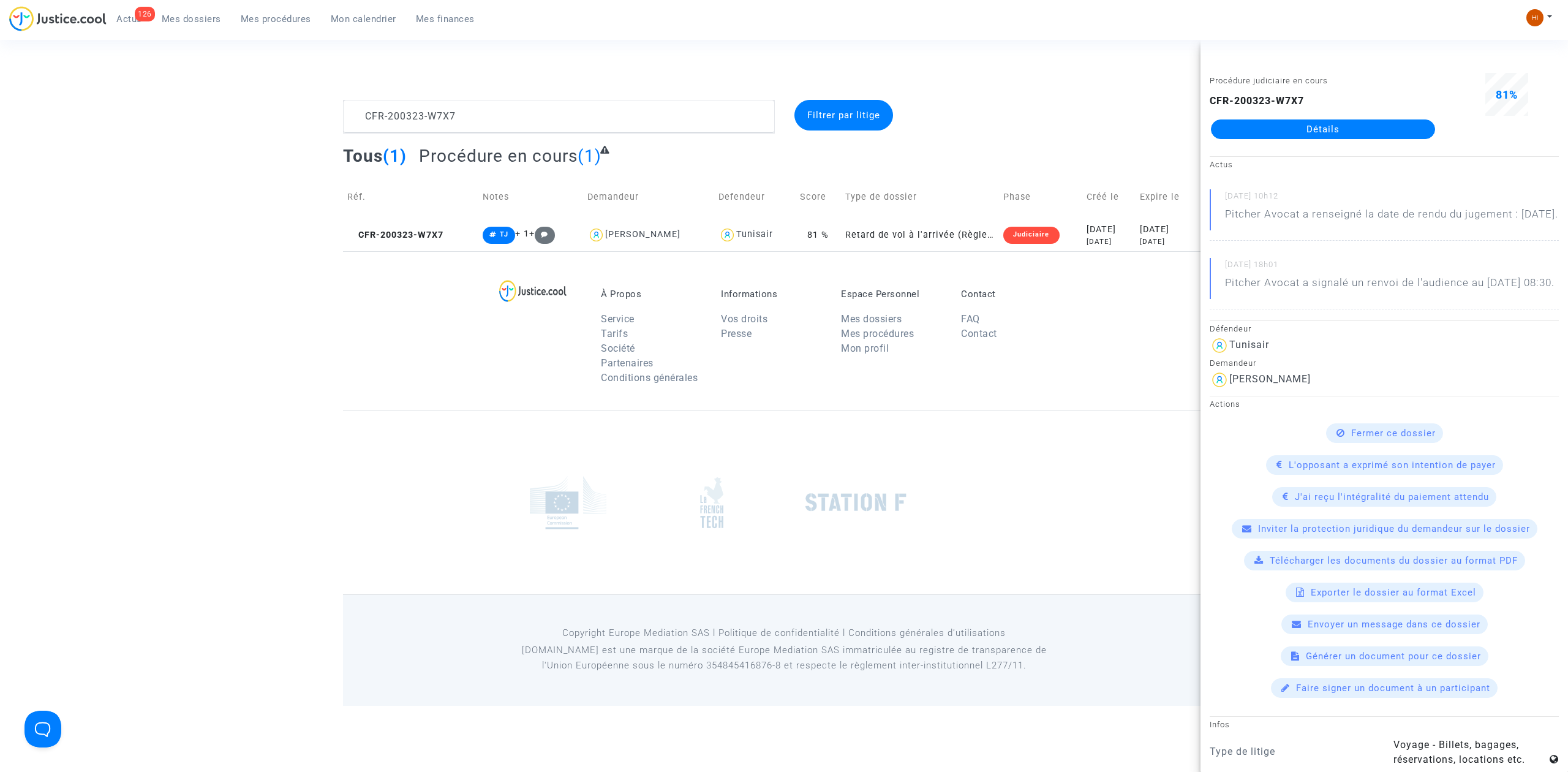
click at [1271, 120] on link "Détails" at bounding box center [1322, 130] width 224 height 20
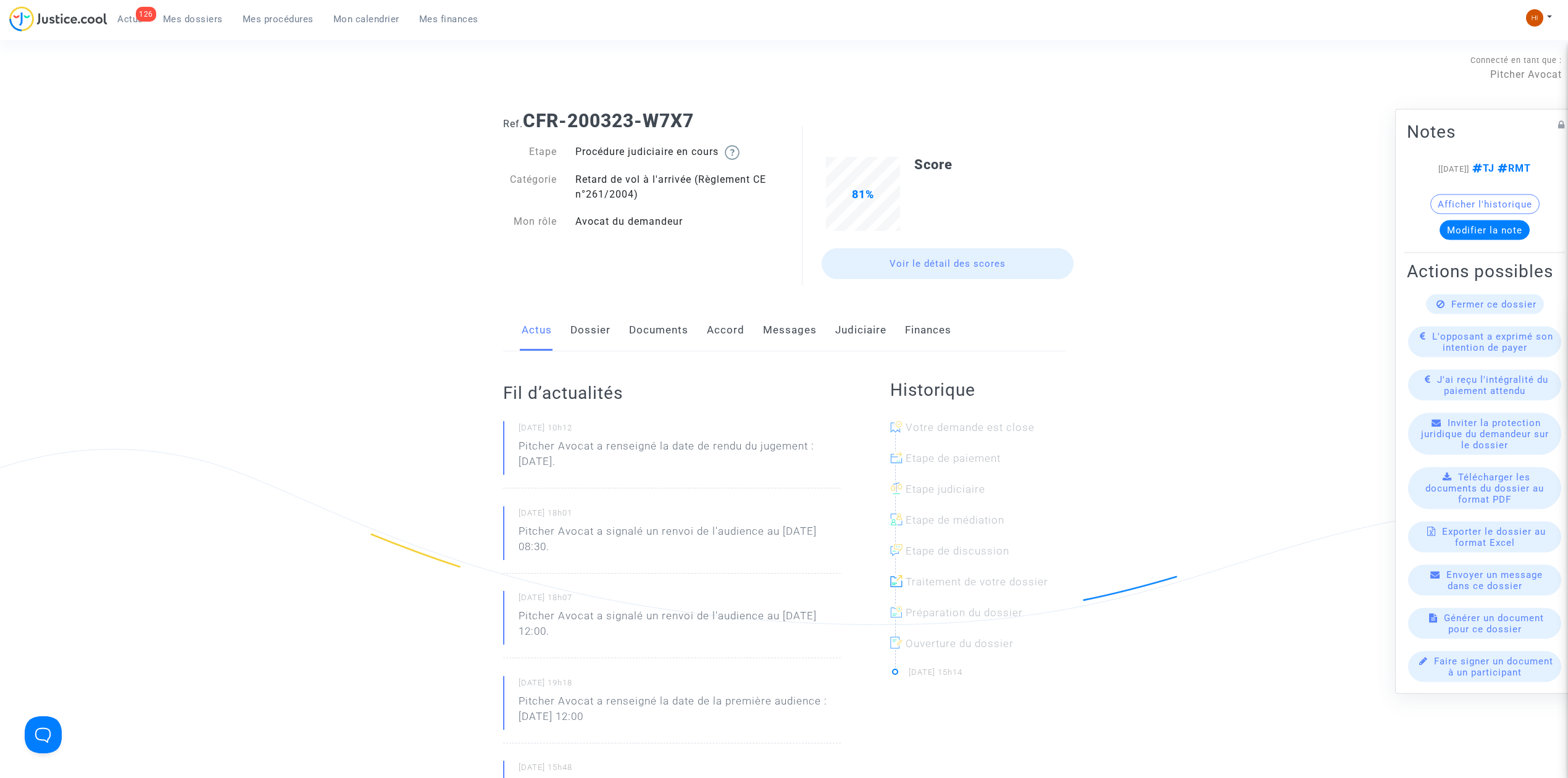
click at [850, 332] on link "Judiciaire" at bounding box center [861, 330] width 51 height 41
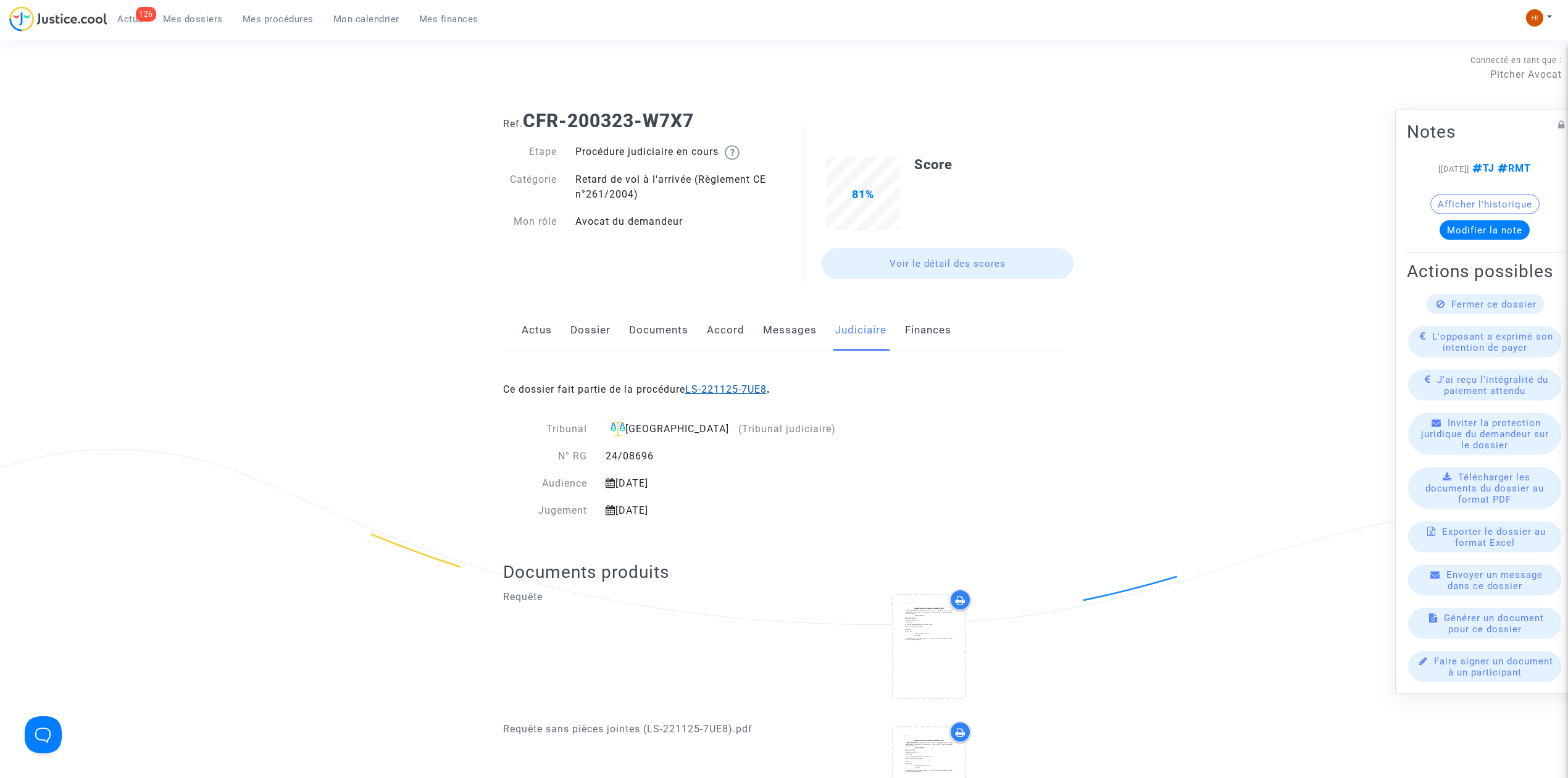
click at [710, 387] on link "LS-221125-7UE8" at bounding box center [726, 389] width 81 height 12
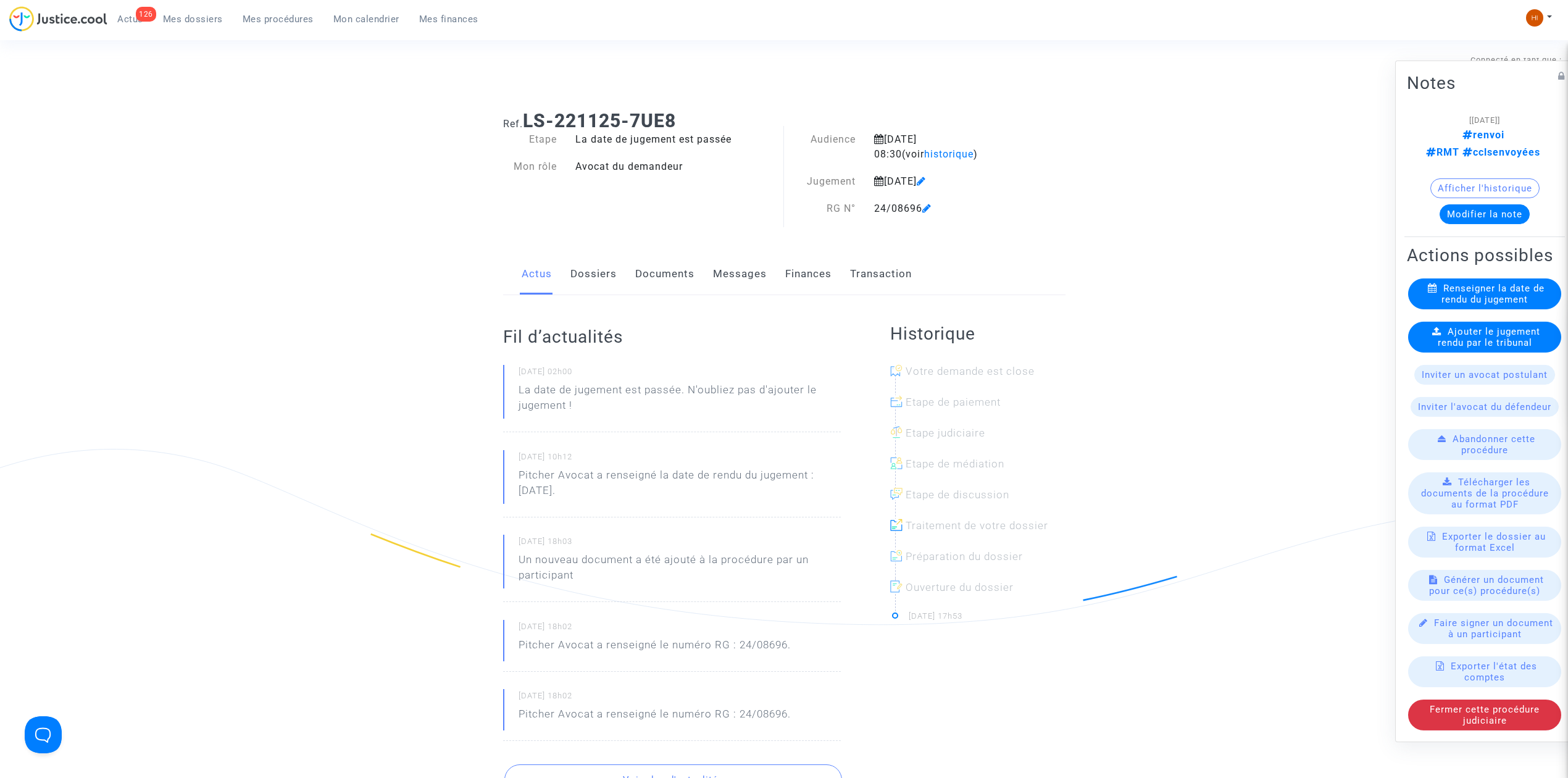
click at [582, 272] on link "Dossiers" at bounding box center [593, 274] width 47 height 41
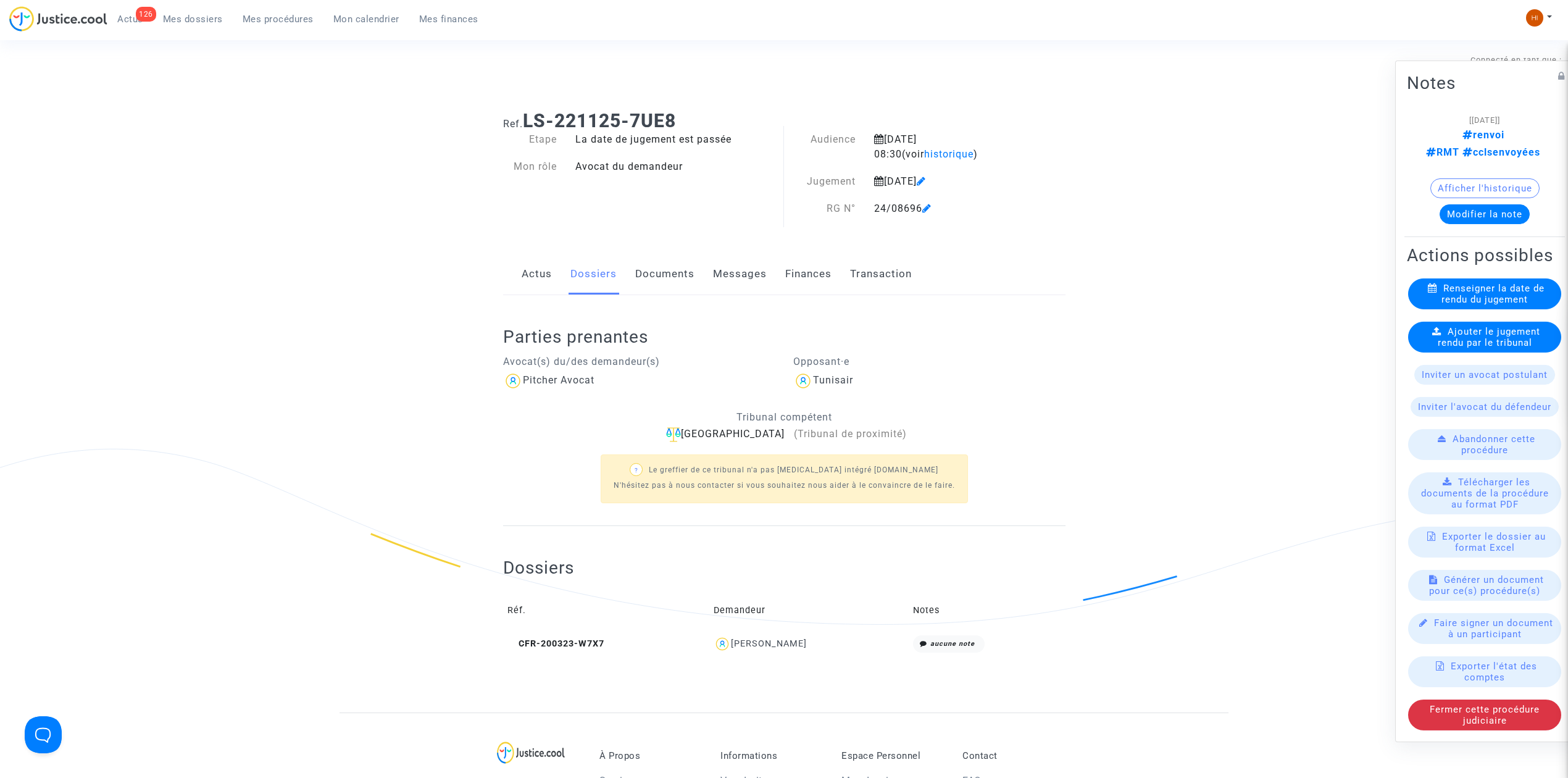
click at [1488, 348] on span "Ajouter le jugement rendu par le tribunal" at bounding box center [1489, 337] width 103 height 22
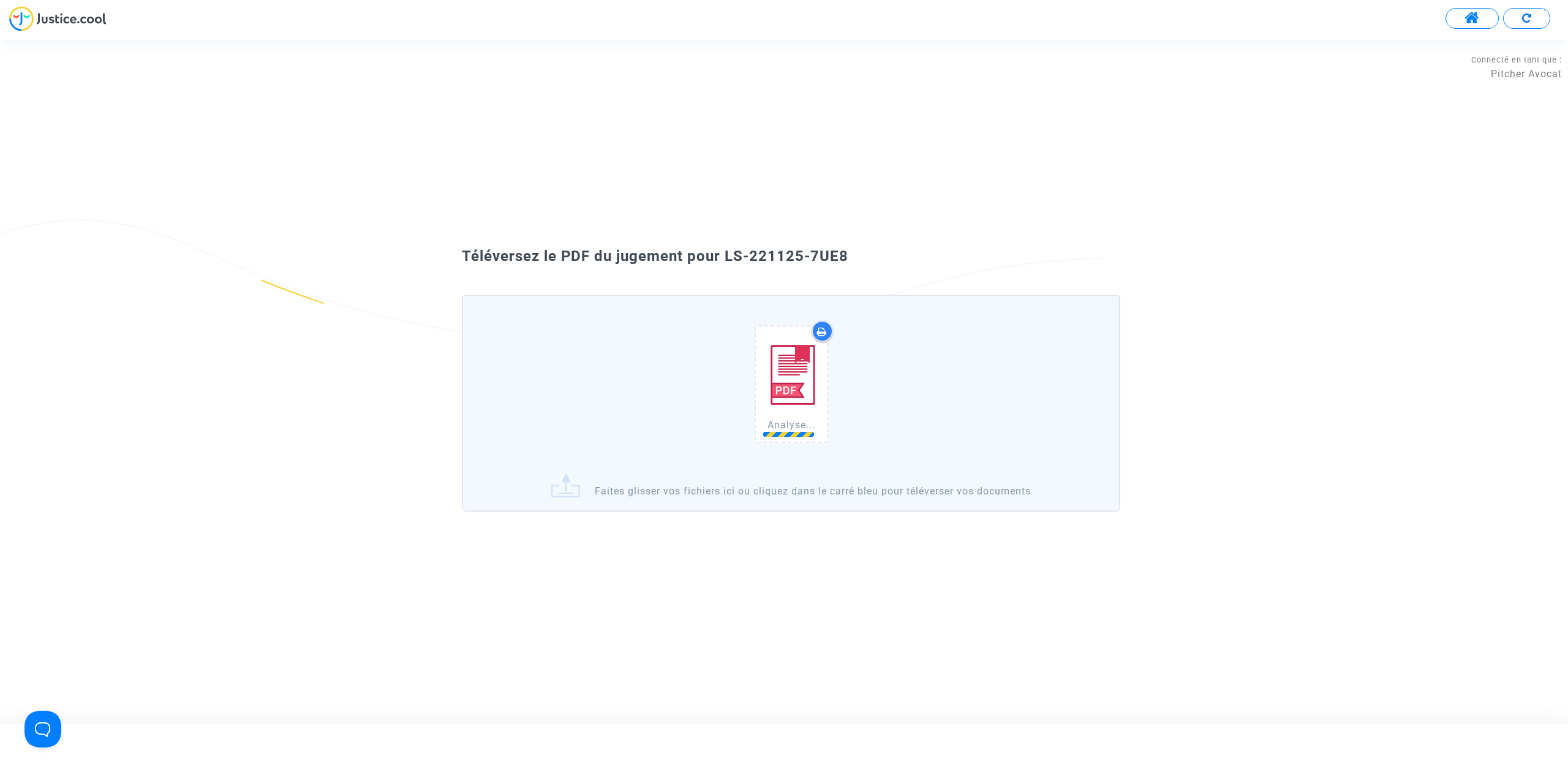
drag, startPoint x: 875, startPoint y: 259, endPoint x: 721, endPoint y: 248, distance: 154.4
click at [718, 248] on div "Téléversez le PDF du jugement pour LS-221125-7UE8" at bounding box center [784, 256] width 706 height 21
copy span "LS-221125-7UE8"
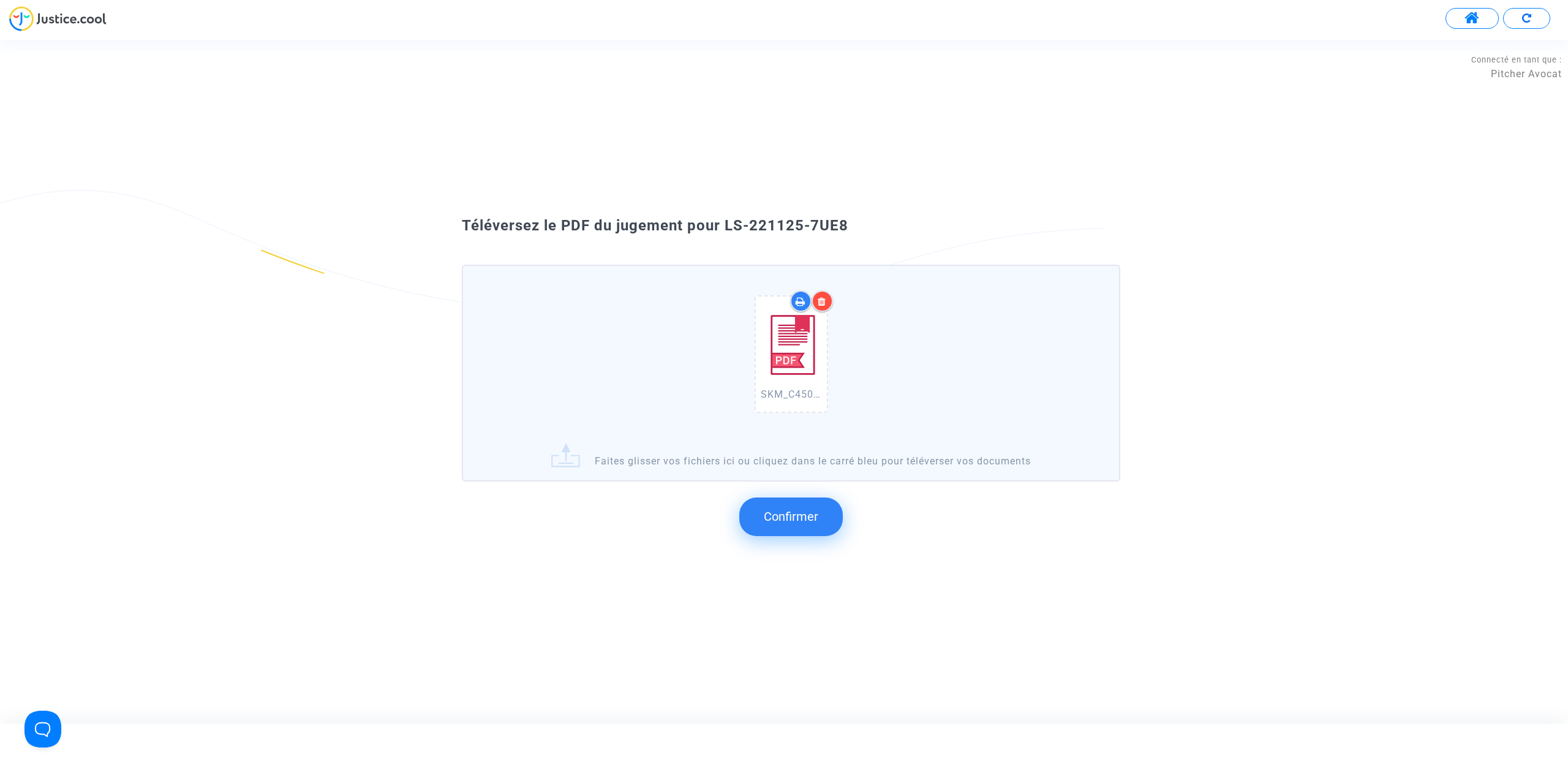
click at [769, 497] on button "Confirmer" at bounding box center [791, 516] width 103 height 38
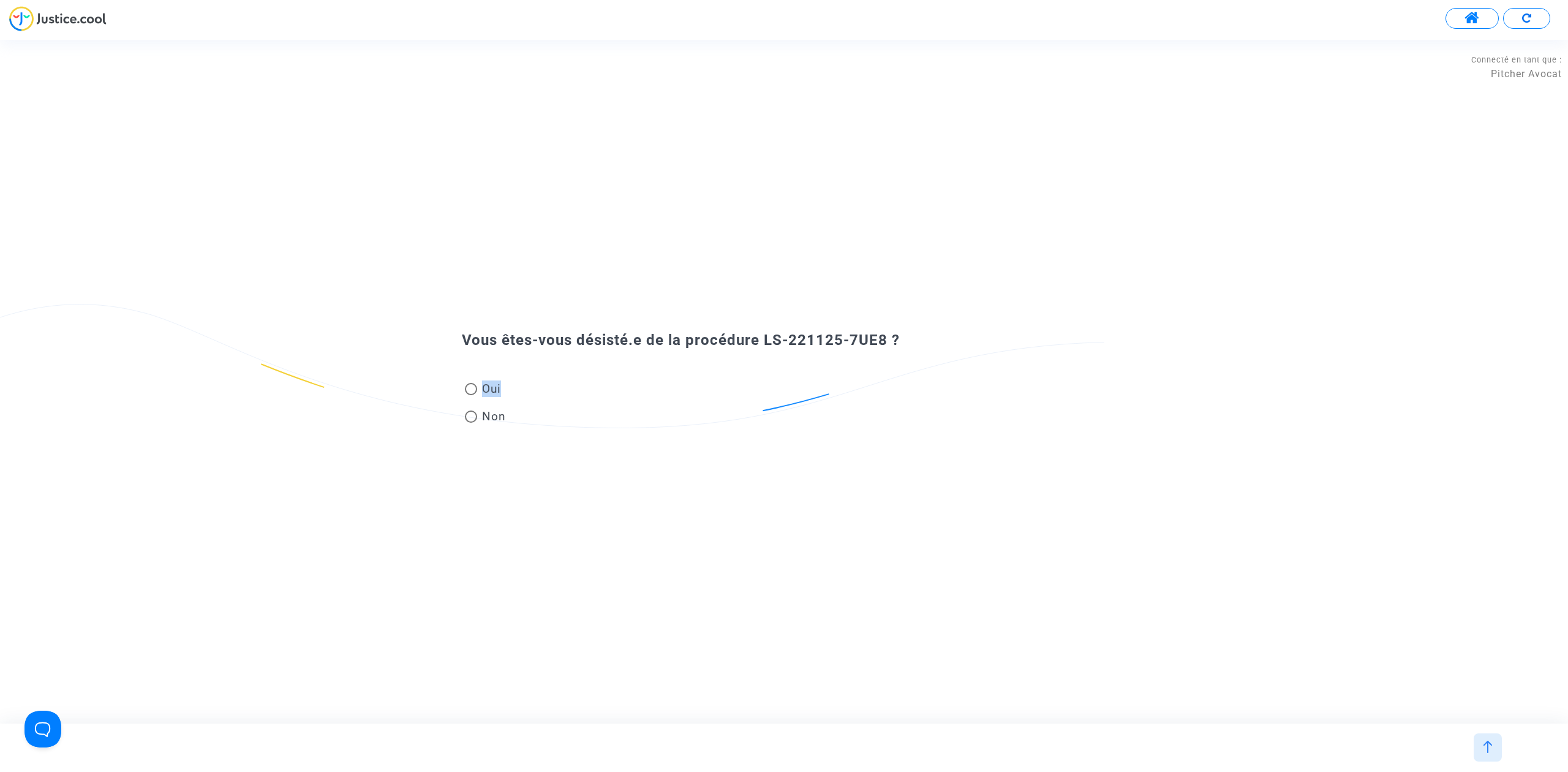
drag, startPoint x: 461, startPoint y: 415, endPoint x: 497, endPoint y: 446, distance: 47.5
click at [465, 416] on mat-radio-group "Oui Non" at bounding box center [485, 405] width 47 height 55
click at [499, 420] on span "Non" at bounding box center [492, 416] width 29 height 16
click at [471, 423] on input "Non" at bounding box center [471, 423] width 1 height 1
radio input "true"
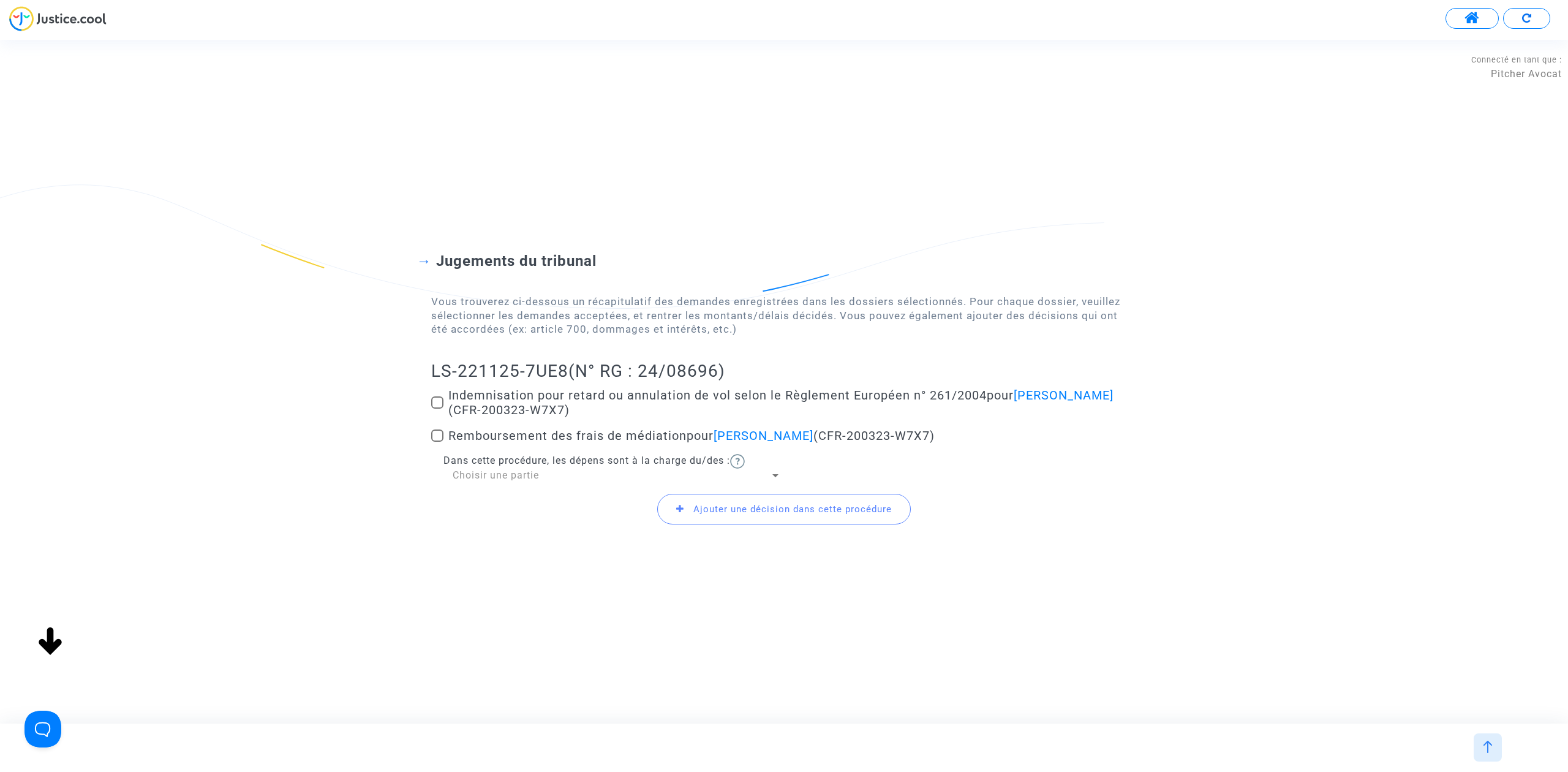
click at [434, 401] on span at bounding box center [437, 403] width 13 height 13
click at [436, 408] on input "Indemnisation pour retard ou annulation de vol selon le Règlement Européen n° 2…" at bounding box center [436, 408] width 1 height 1
checkbox input "true"
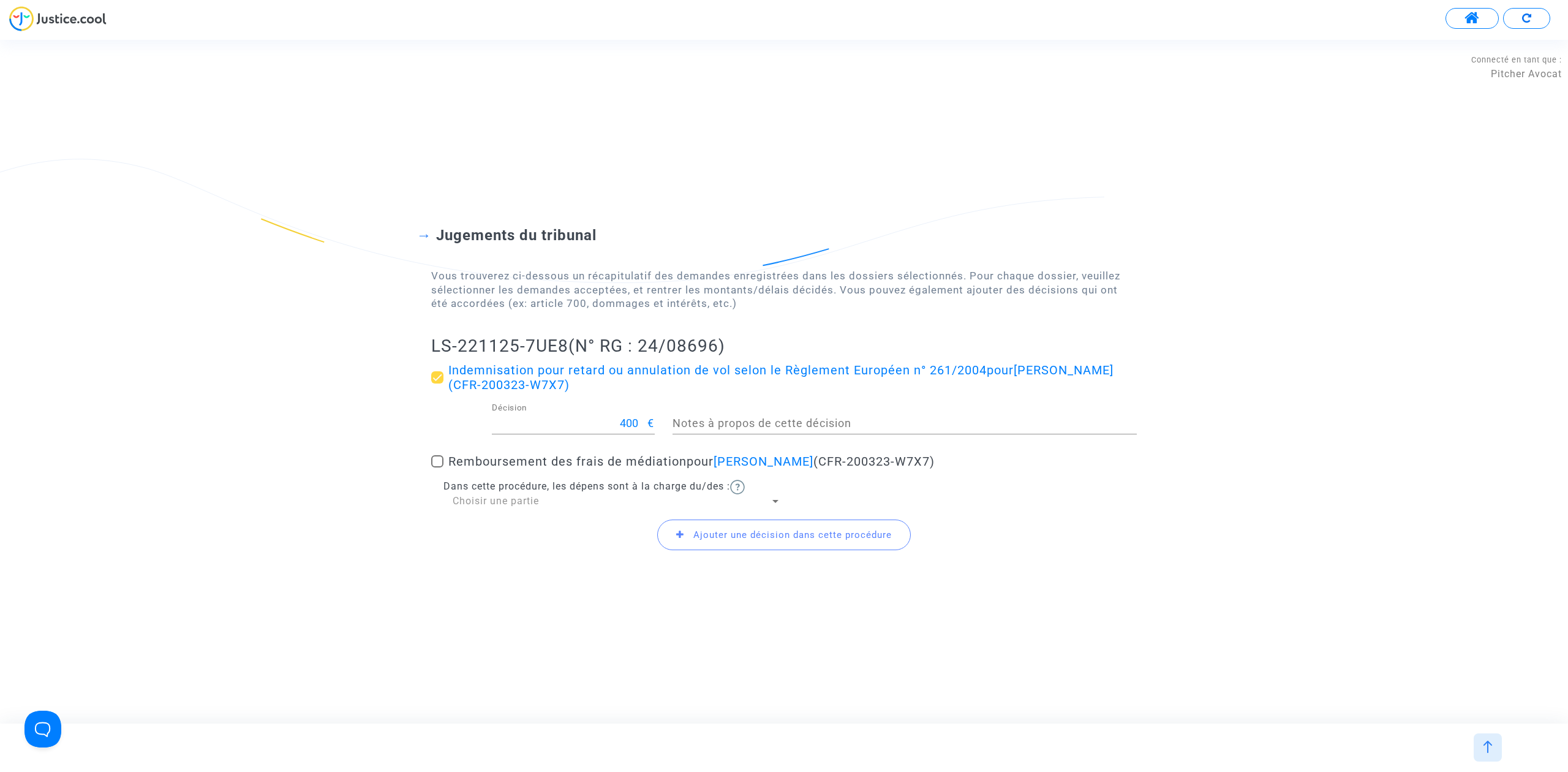
click at [731, 537] on span "Ajouter une décision dans cette procédure" at bounding box center [792, 534] width 199 height 11
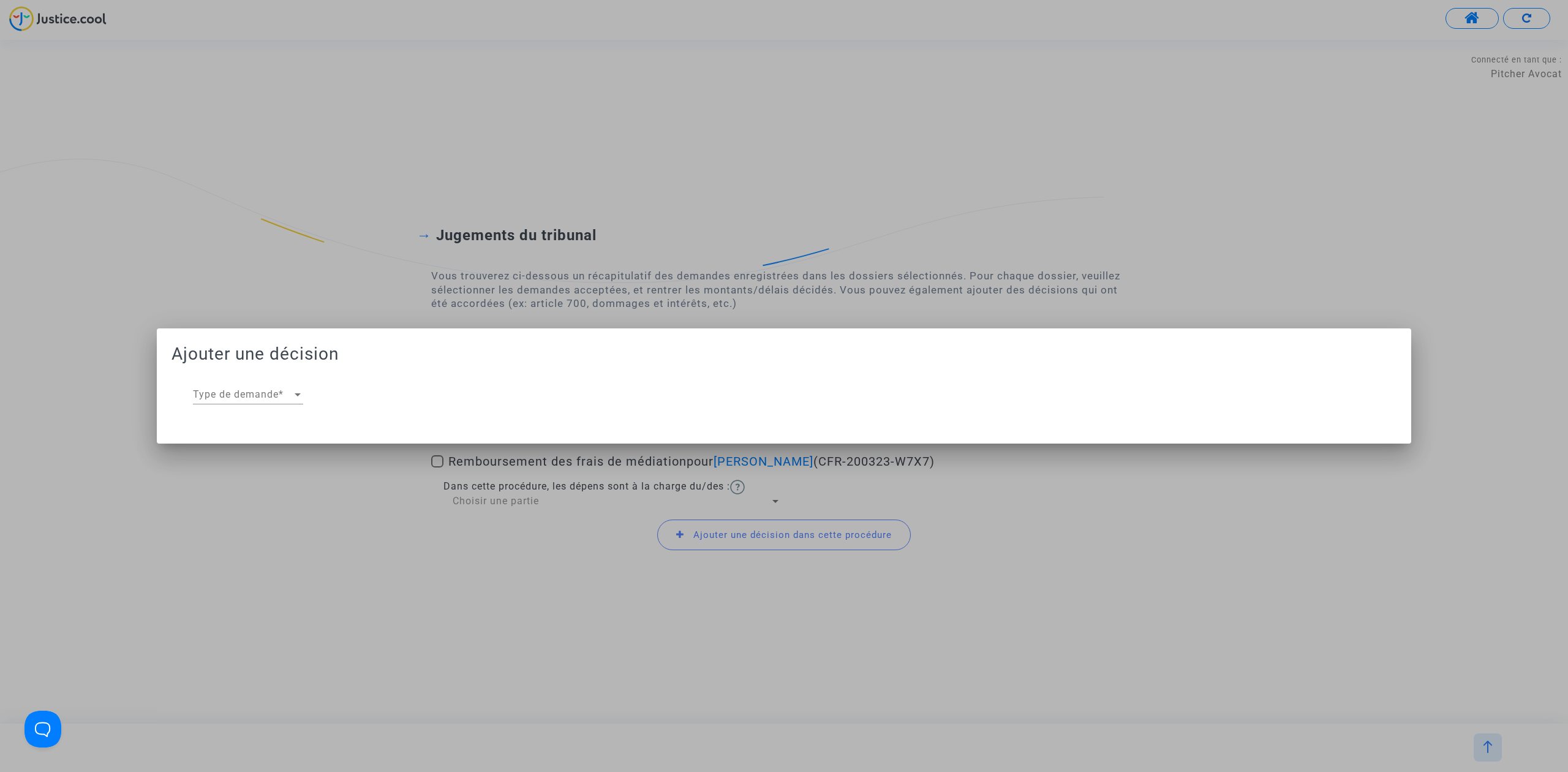
click at [275, 393] on span "Type de demande" at bounding box center [242, 395] width 99 height 11
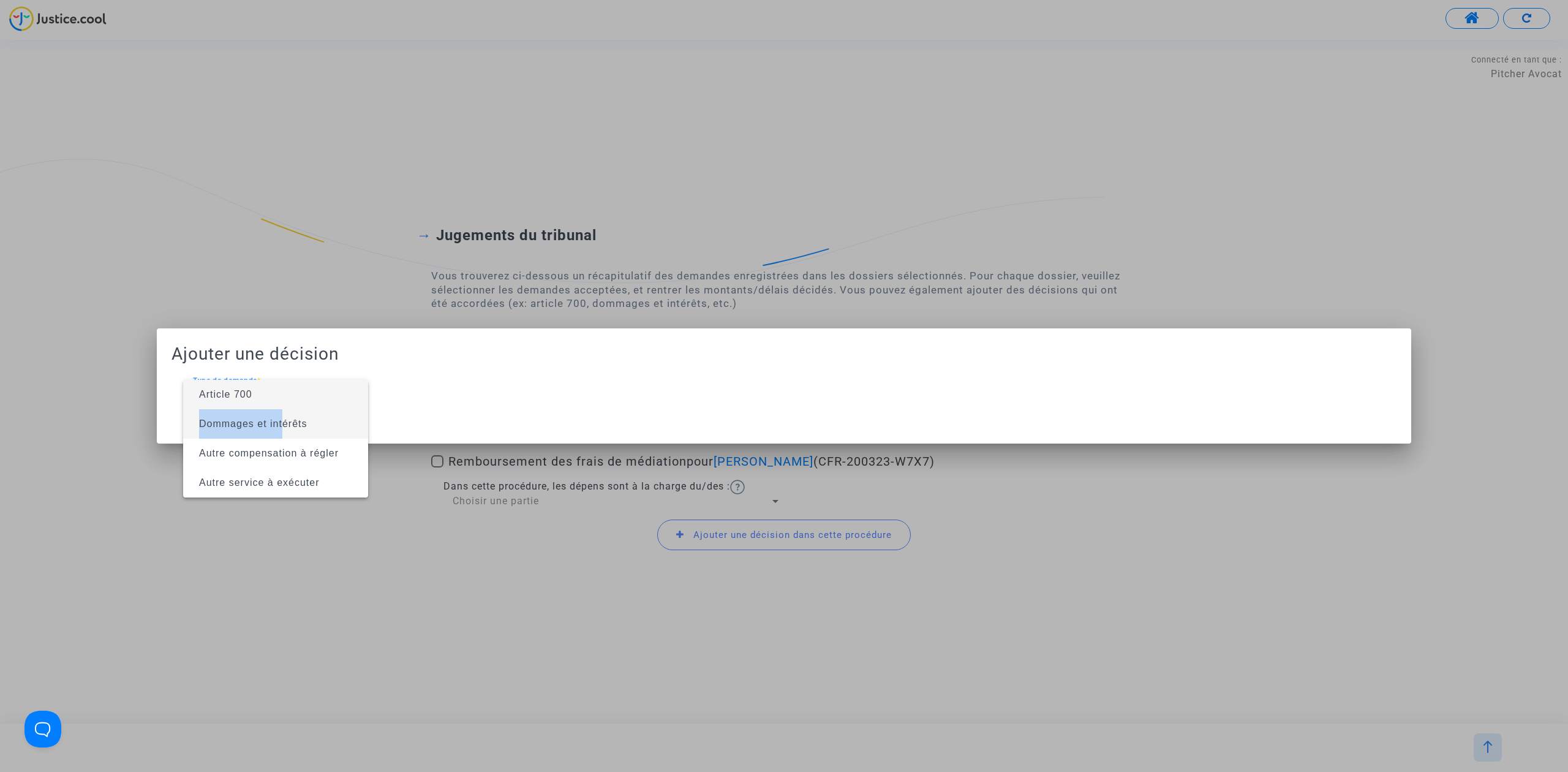
drag, startPoint x: 275, startPoint y: 393, endPoint x: 280, endPoint y: 429, distance: 36.3
click at [280, 429] on div "Article 700 Dommages et intérêts Autre compensation à régler Autre service à ex…" at bounding box center [276, 439] width 185 height 118
click at [280, 429] on span "Dommages et intérêts" at bounding box center [253, 423] width 109 height 10
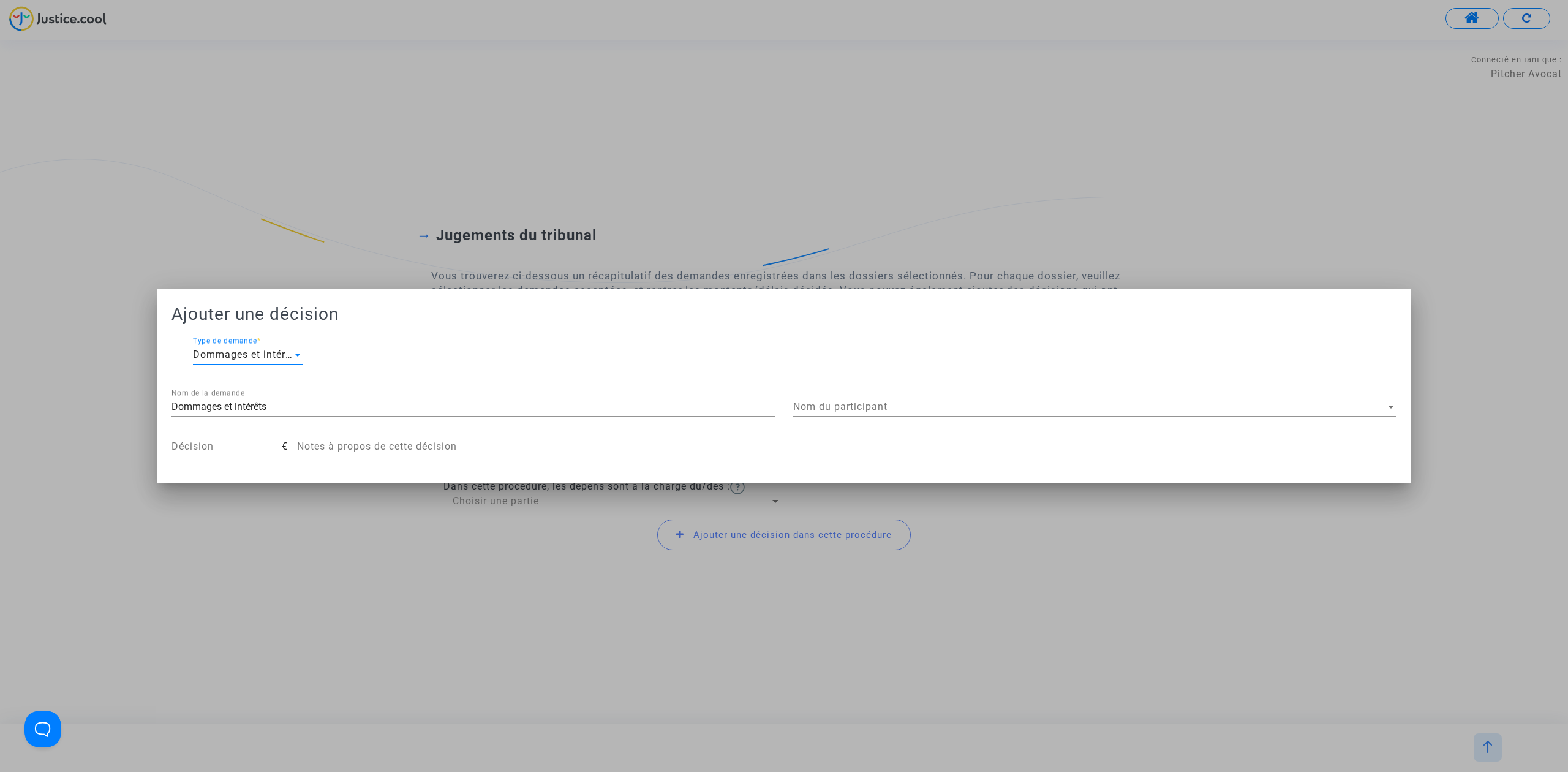
click at [917, 400] on div "Nom du participant Nom du participant" at bounding box center [1094, 403] width 603 height 27
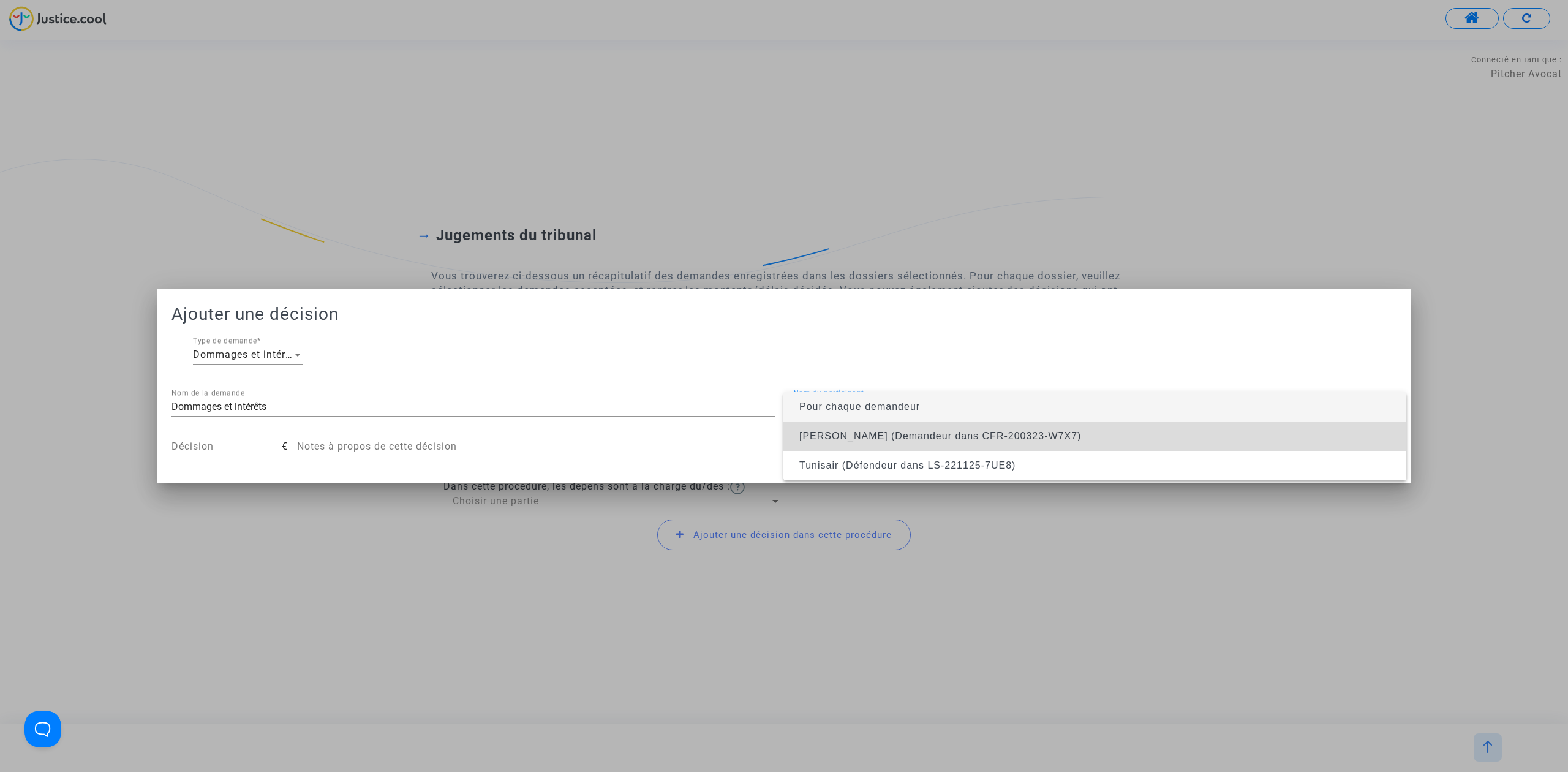
click at [901, 431] on span "[PERSON_NAME] (Demandeur dans CFR-200323-W7X7)" at bounding box center [940, 435] width 282 height 10
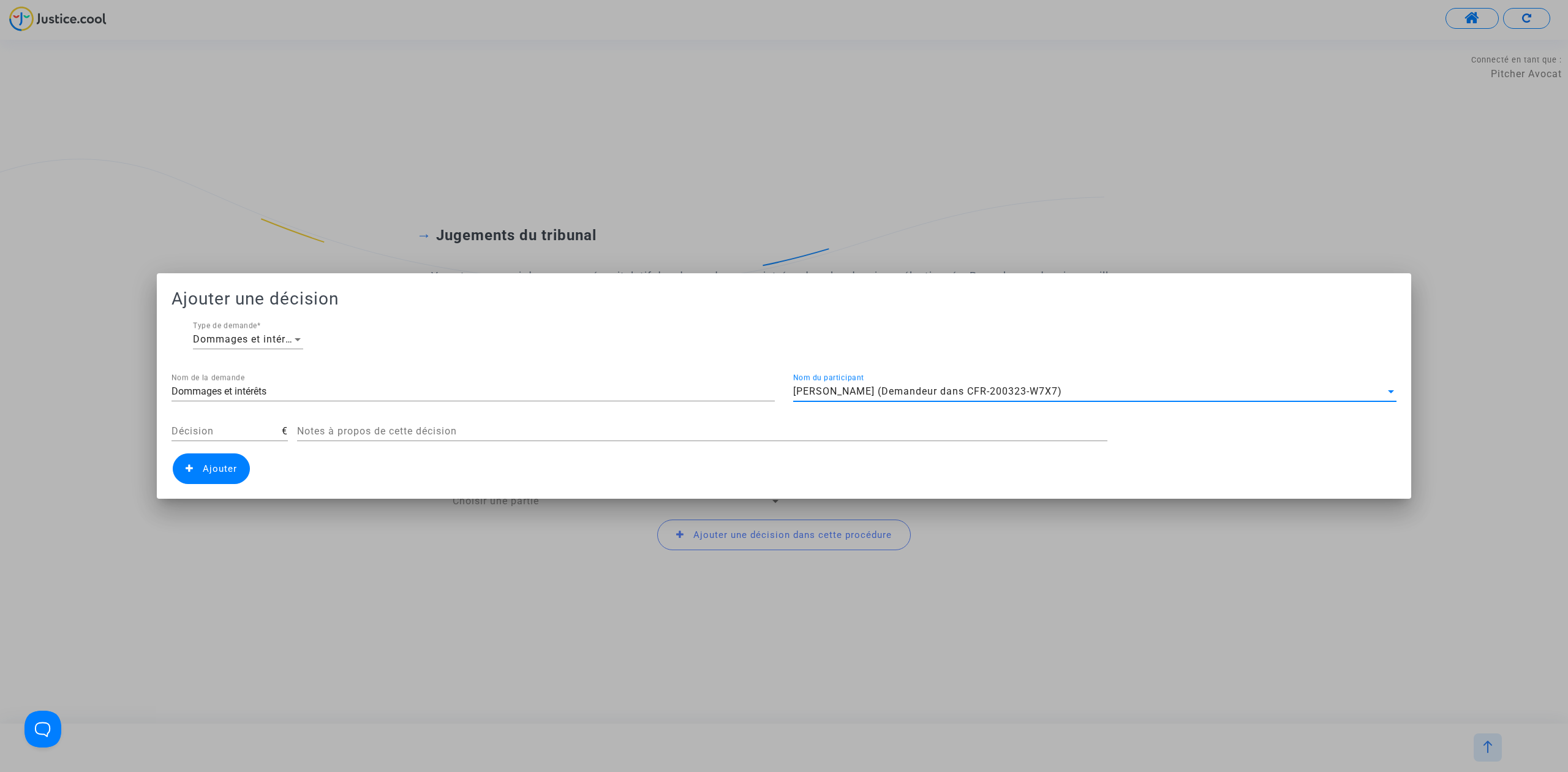
click at [230, 424] on div "Décision" at bounding box center [227, 427] width 111 height 27
type input "150"
click at [201, 461] on span "Ajouter" at bounding box center [210, 469] width 77 height 31
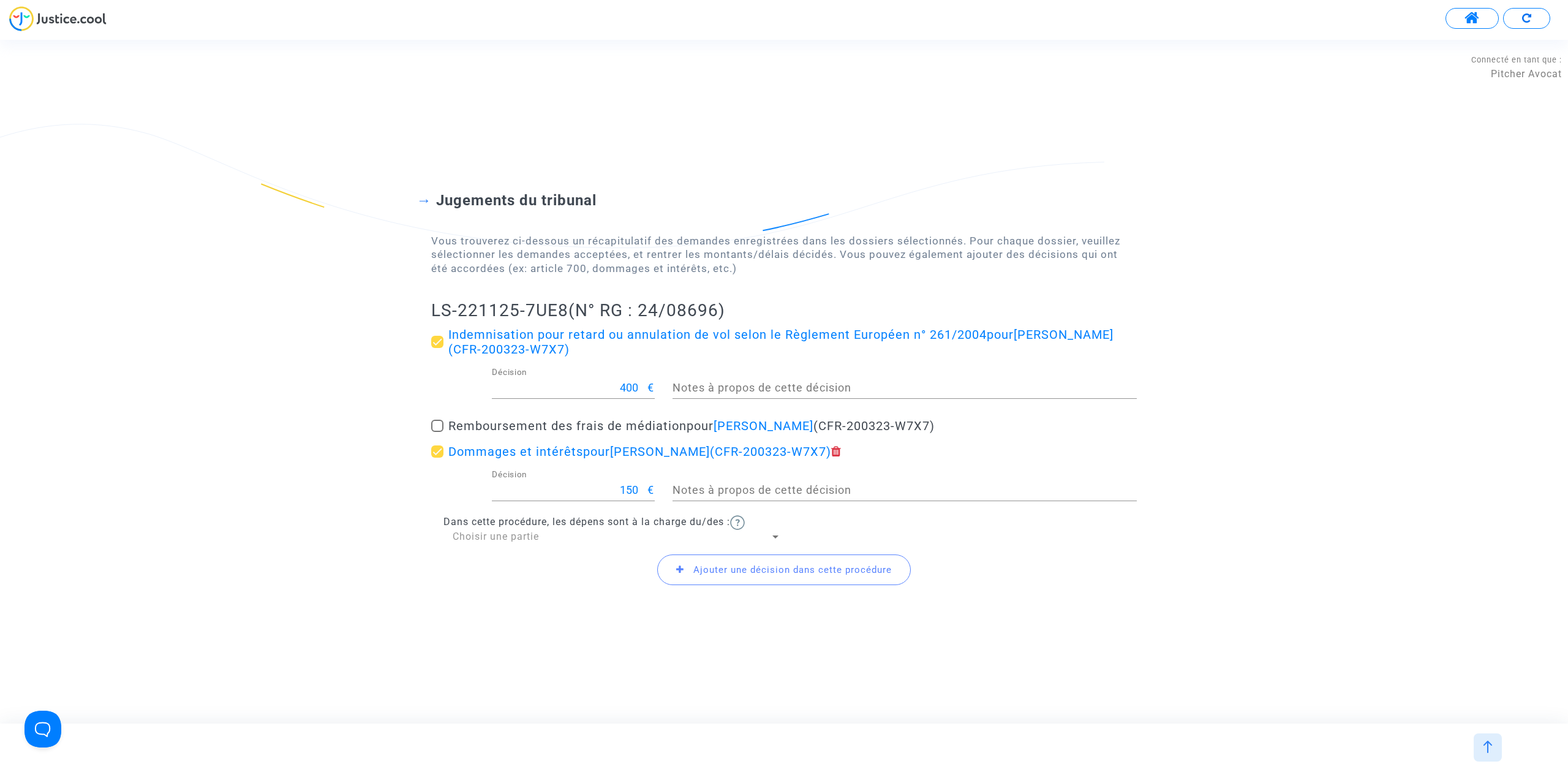
click at [570, 540] on div "Choisir une partie" at bounding box center [611, 536] width 317 height 14
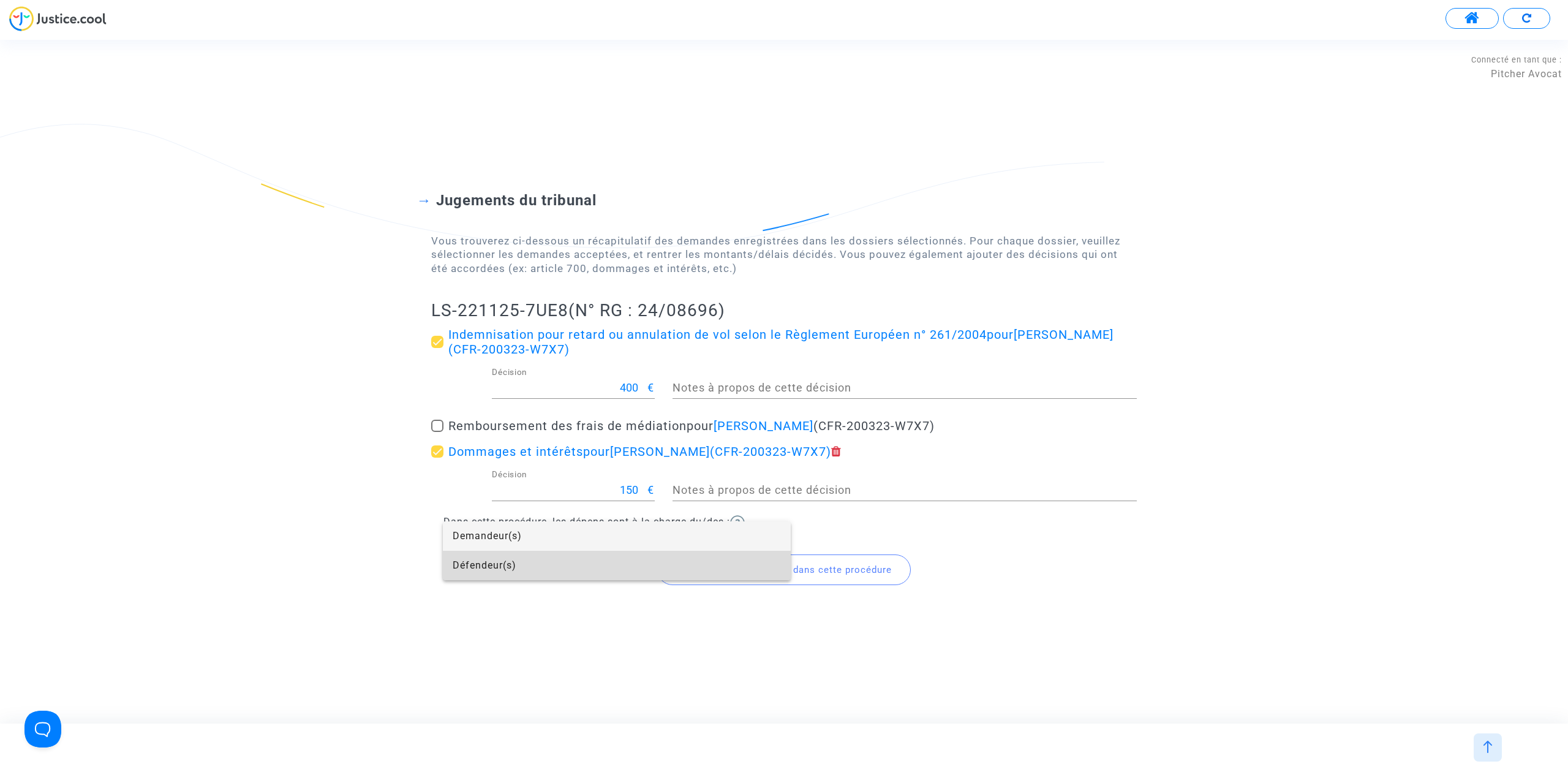
click at [572, 567] on span "Défendeur(s)" at bounding box center [617, 565] width 328 height 29
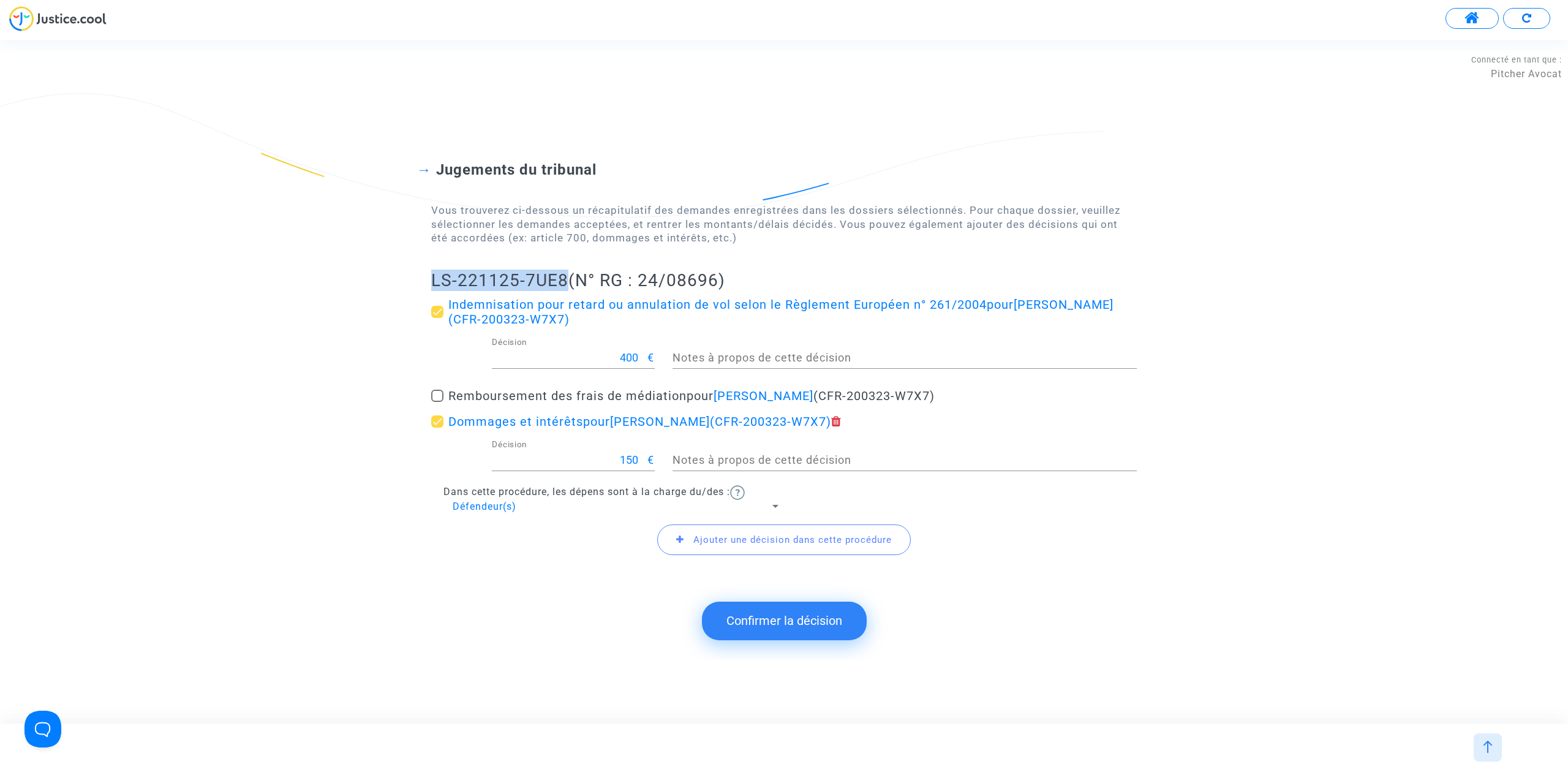
drag, startPoint x: 422, startPoint y: 277, endPoint x: 562, endPoint y: 272, distance: 140.1
click at [562, 272] on div "Jugements du tribunal Vous trouverez ci-dessous un récapitulatif des demandes e…" at bounding box center [784, 351] width 1568 height 479
copy h2 "LS-221125-7UE8"
click at [833, 626] on button "Confirmer la décision" at bounding box center [784, 621] width 165 height 38
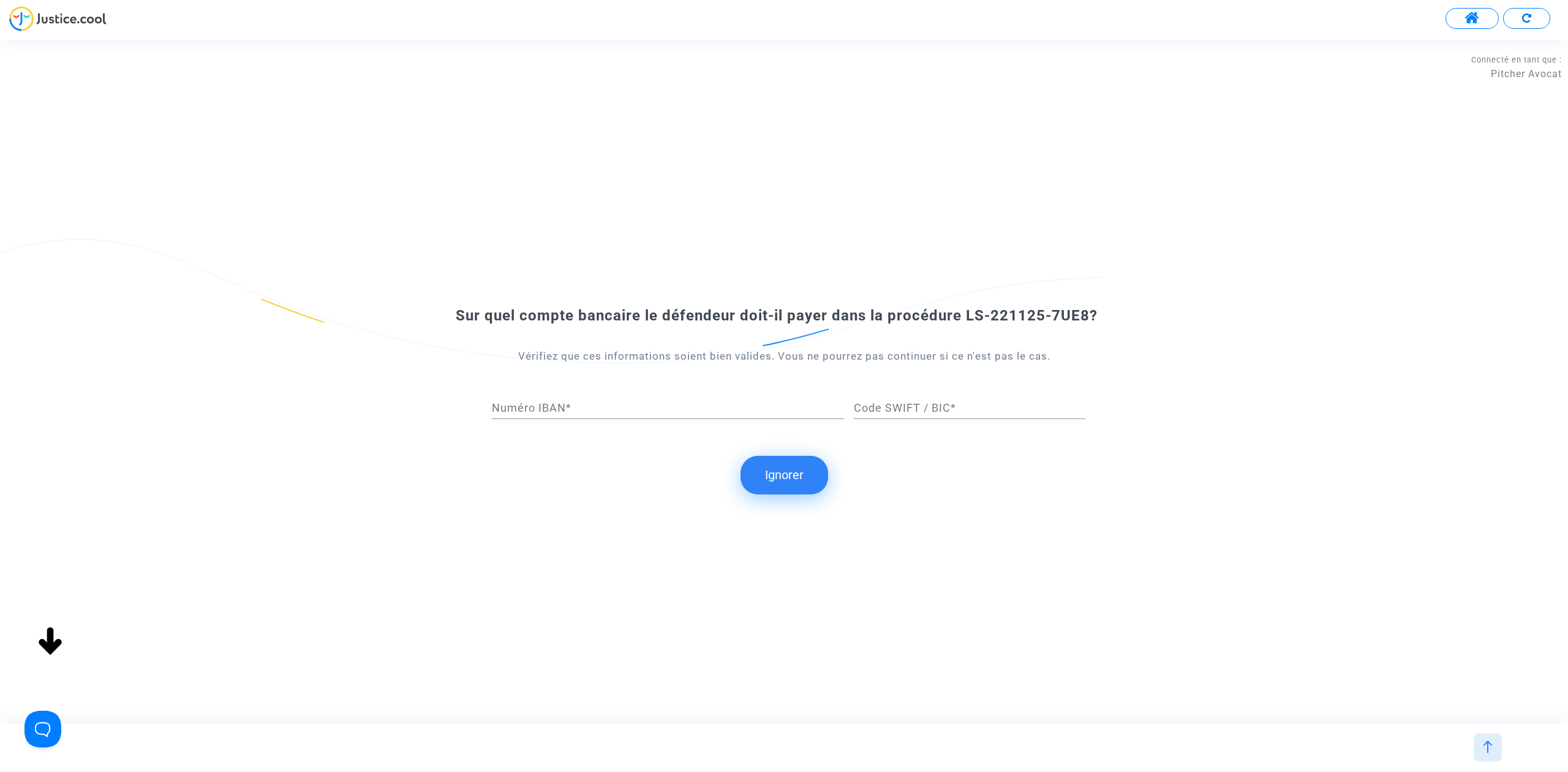
click at [799, 471] on button "Ignorer" at bounding box center [784, 474] width 88 height 38
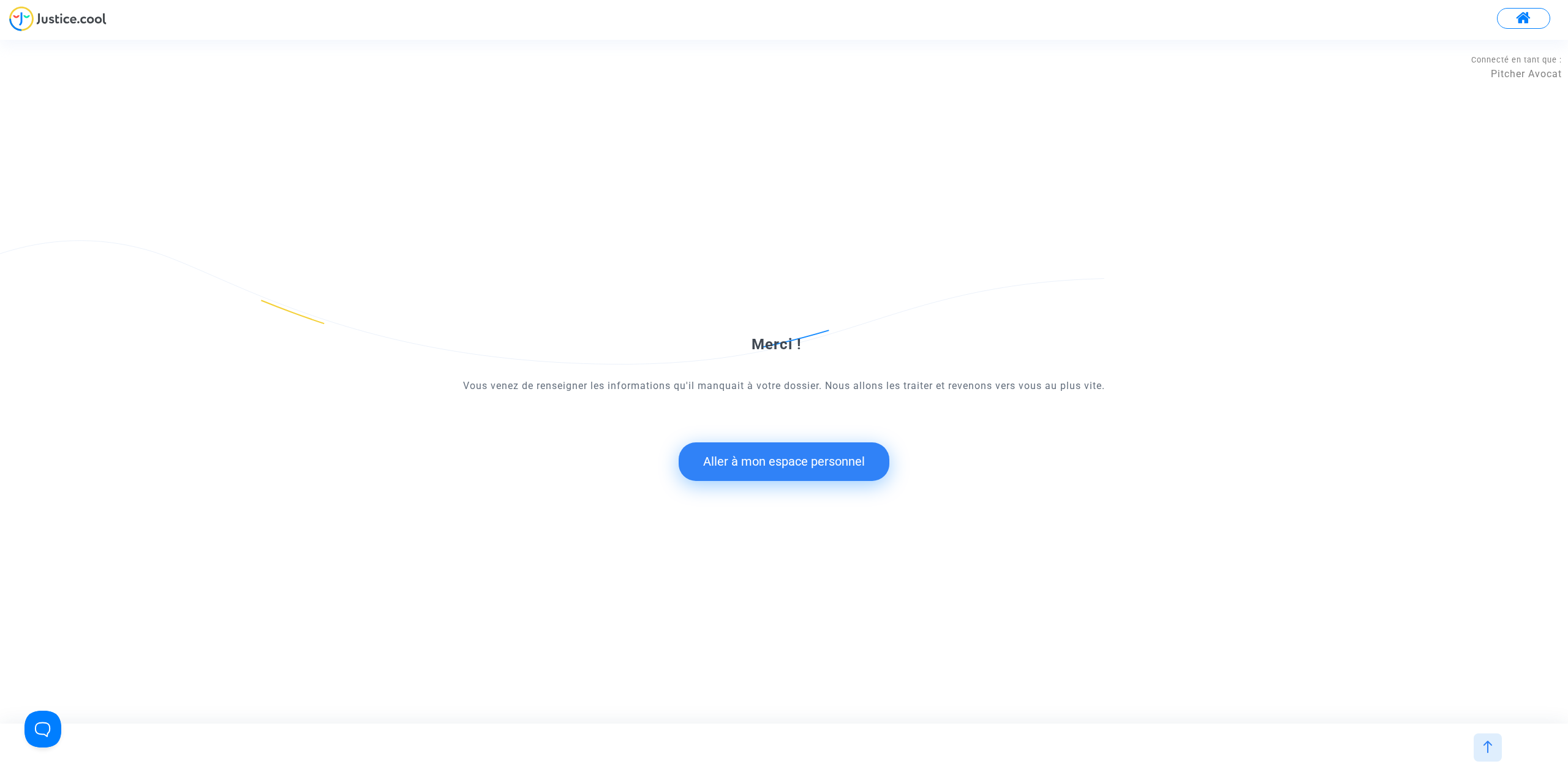
click at [826, 459] on button "Aller à mon espace personnel" at bounding box center [784, 462] width 210 height 38
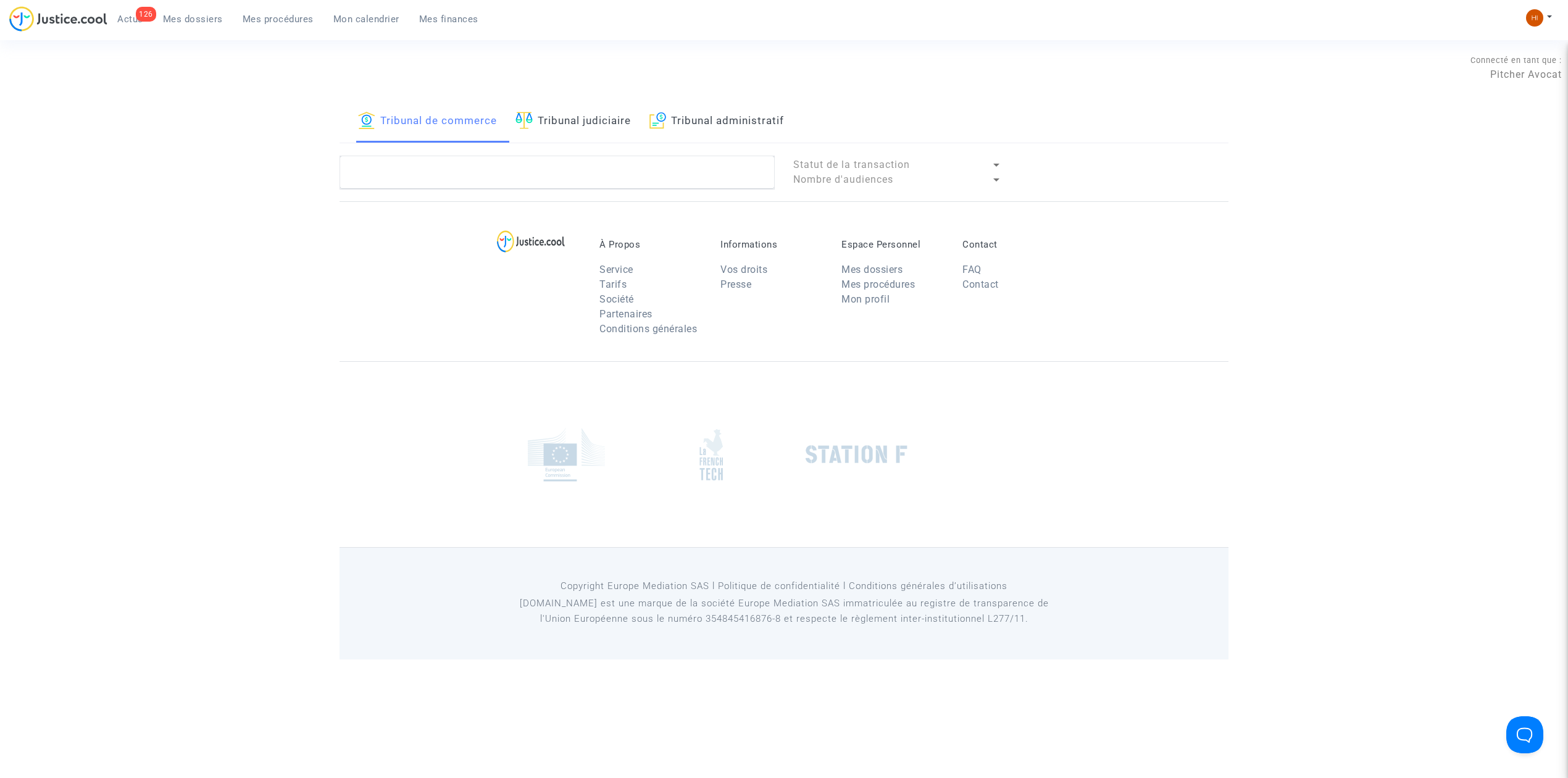
click at [585, 115] on link "Tribunal judiciaire" at bounding box center [573, 122] width 115 height 42
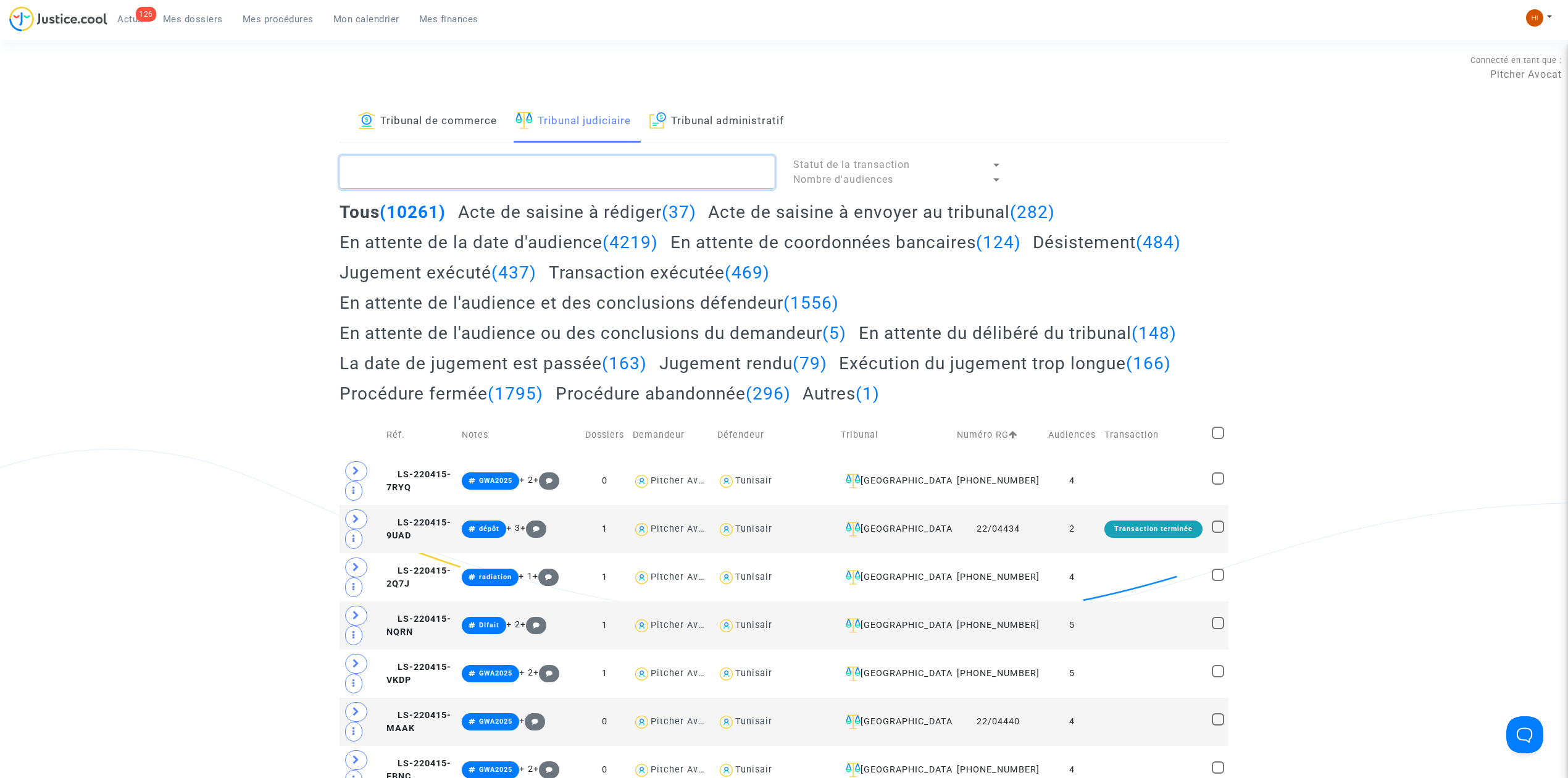
drag, startPoint x: 585, startPoint y: 155, endPoint x: 520, endPoint y: 164, distance: 65.6
click at [520, 164] on textarea at bounding box center [557, 172] width 435 height 33
paste textarea "LS-221125-7UE8"
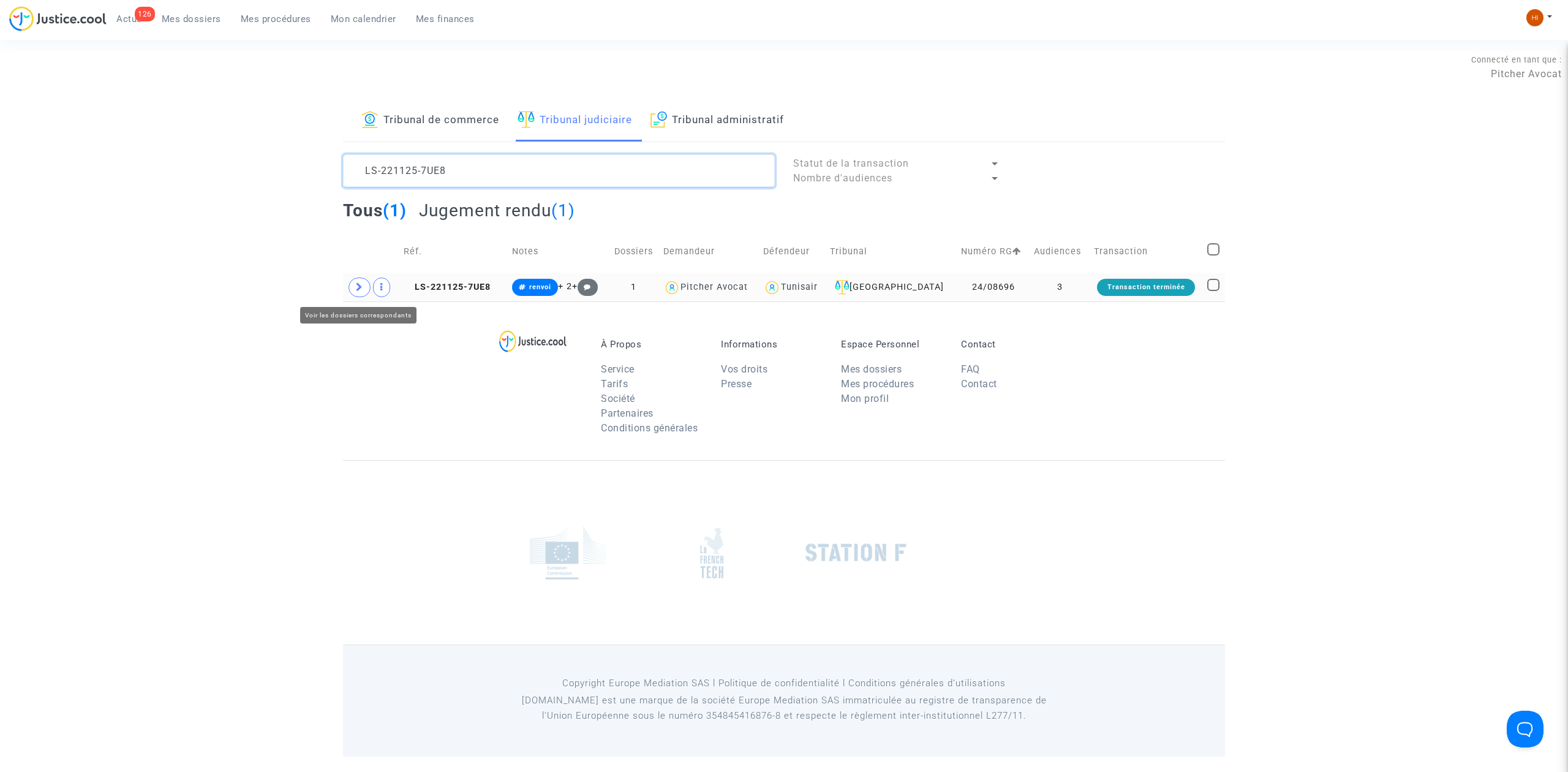
type textarea "LS-221125-7UE8"
click at [354, 292] on span at bounding box center [359, 288] width 22 height 20
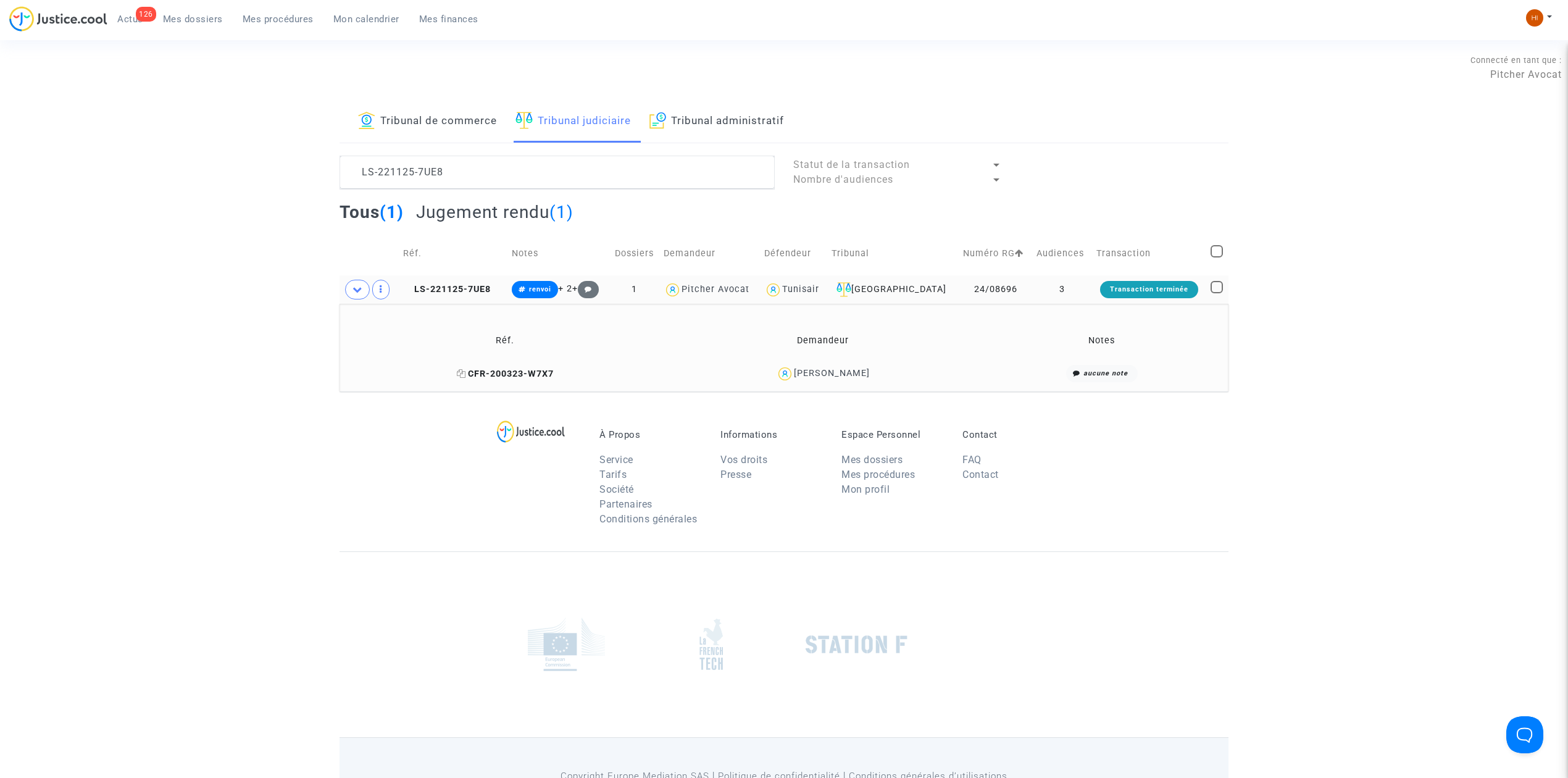
click at [460, 374] on icon at bounding box center [462, 373] width 9 height 8
click at [448, 60] on div "Connecté en tant que : Pitcher Avocat" at bounding box center [781, 67] width 1562 height 29
click at [408, 289] on icon at bounding box center [408, 288] width 9 height 8
click at [502, 165] on textarea at bounding box center [557, 172] width 435 height 33
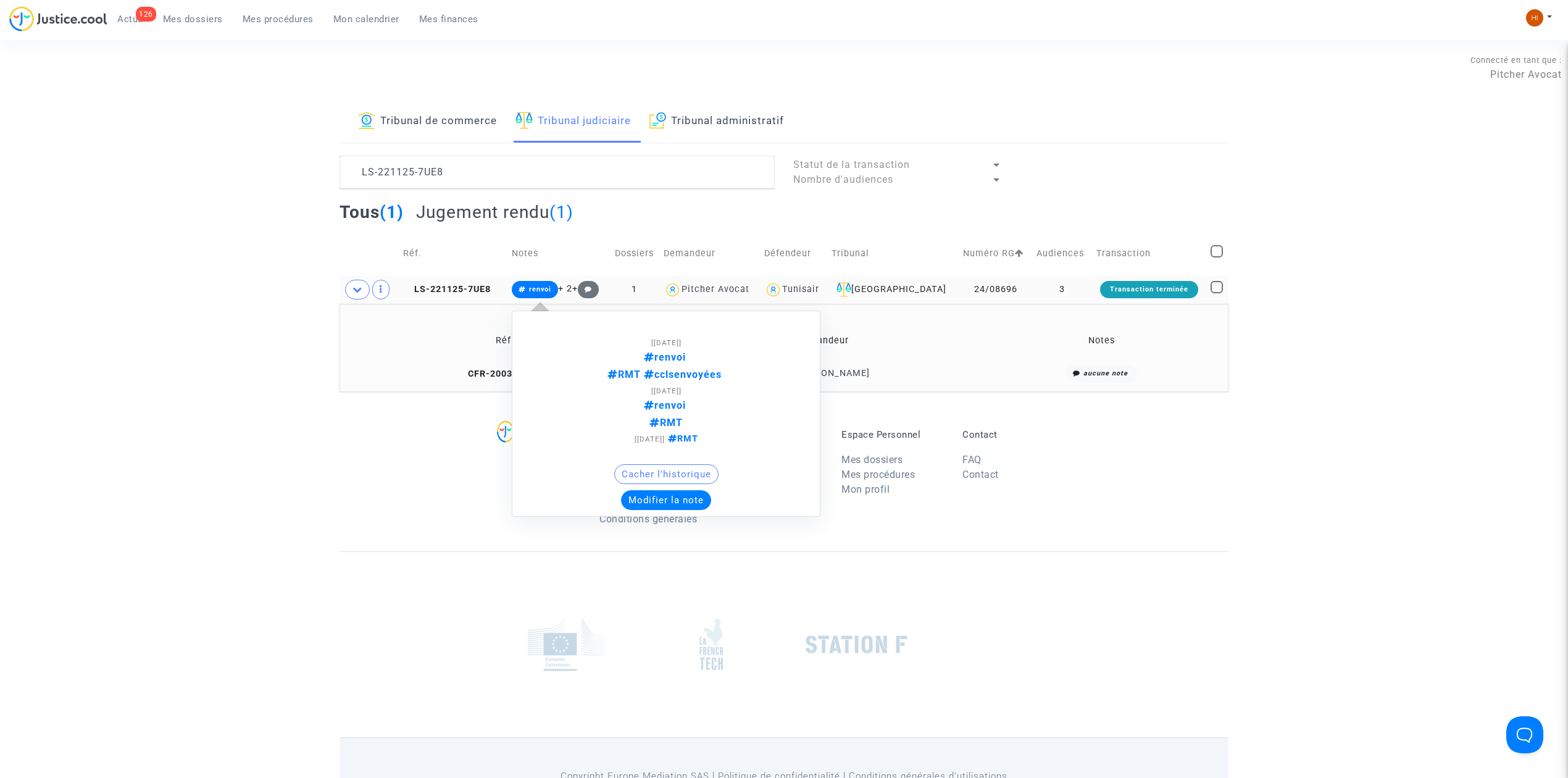
click at [546, 282] on span "renvoi" at bounding box center [535, 289] width 47 height 17
click at [677, 507] on button "Modifier la note" at bounding box center [666, 500] width 91 height 20
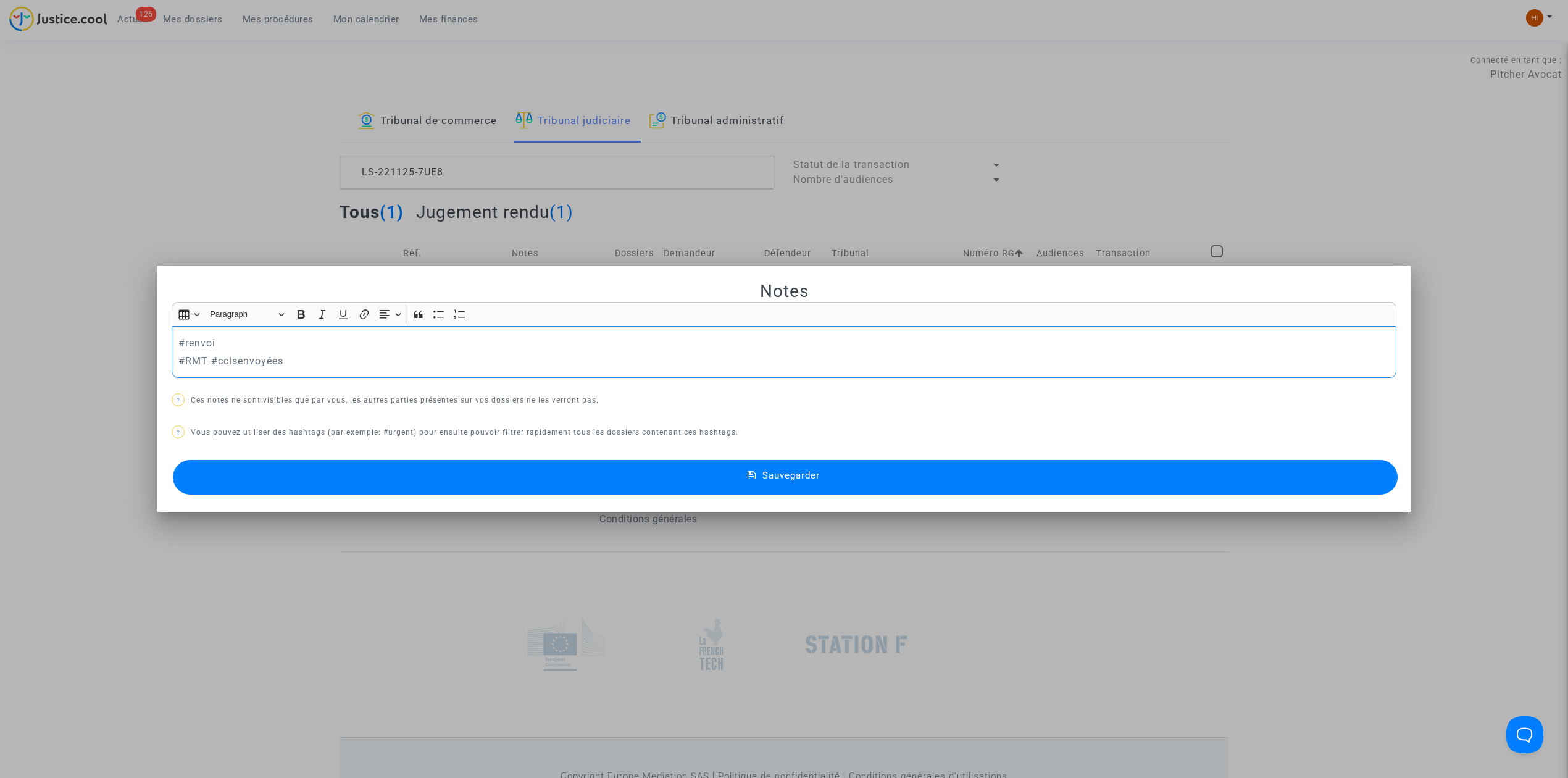
drag, startPoint x: 320, startPoint y: 357, endPoint x: 206, endPoint y: 354, distance: 114.0
click at [206, 354] on p "#RMT #cclsenvoyées" at bounding box center [784, 360] width 1212 height 16
drag, startPoint x: 221, startPoint y: 341, endPoint x: 131, endPoint y: 339, distance: 90.0
click at [131, 339] on div "Notes Rich Text Editor Insert table Insert table Heading Paragraph Paragraph He…" at bounding box center [784, 389] width 1568 height 778
click at [897, 472] on button "Sauvegarder" at bounding box center [785, 477] width 1225 height 35
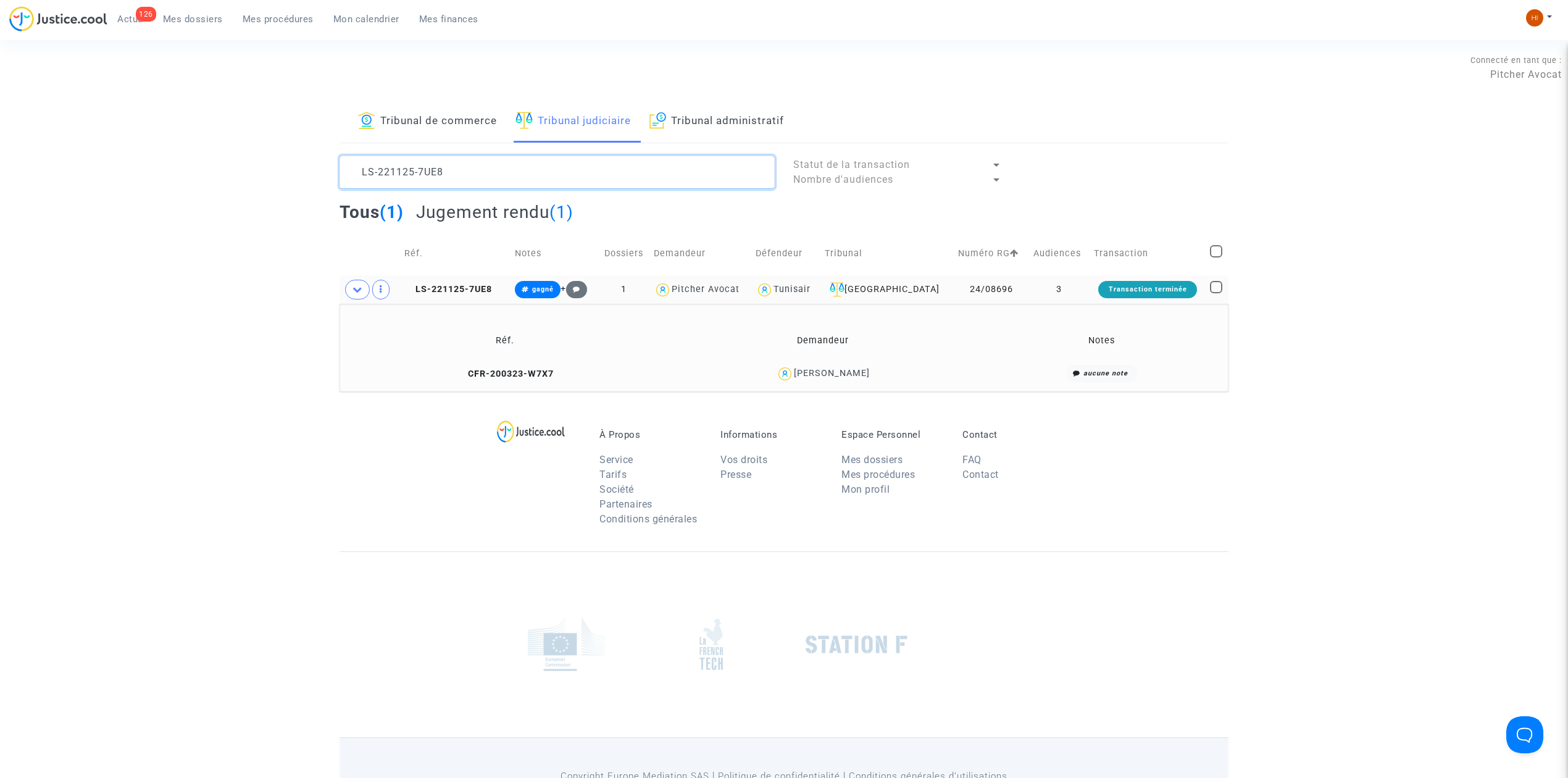
drag, startPoint x: 556, startPoint y: 171, endPoint x: 35, endPoint y: 171, distance: 521.0
click at [36, 171] on div "Tribunal de commerce Tribunal judiciaire Tribunal administratif LS-221125-7UE8 …" at bounding box center [784, 246] width 1568 height 291
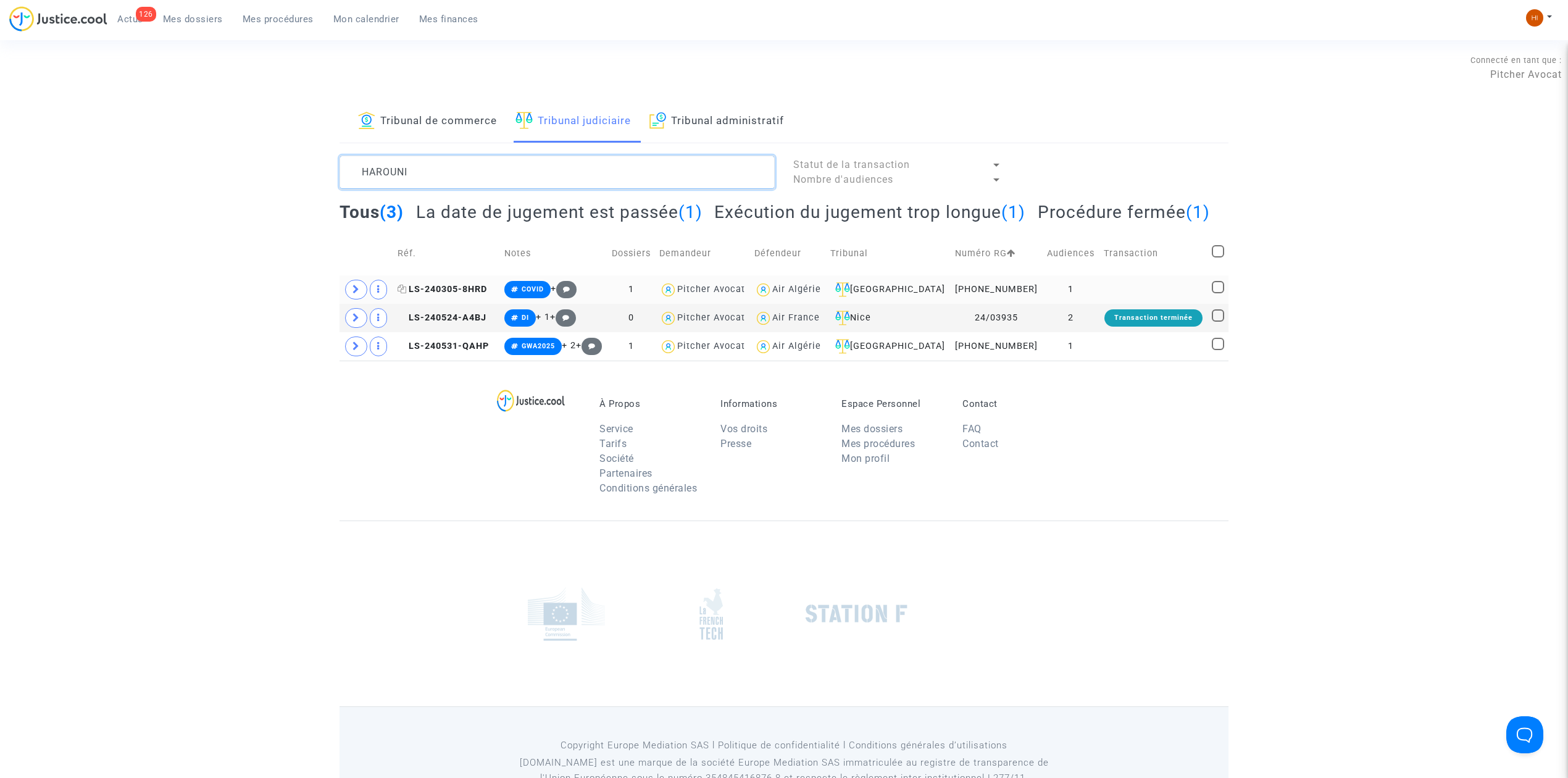
type textarea "HAROUNI"
click at [406, 293] on icon at bounding box center [402, 288] width 9 height 8
click at [347, 360] on td at bounding box center [366, 346] width 54 height 28
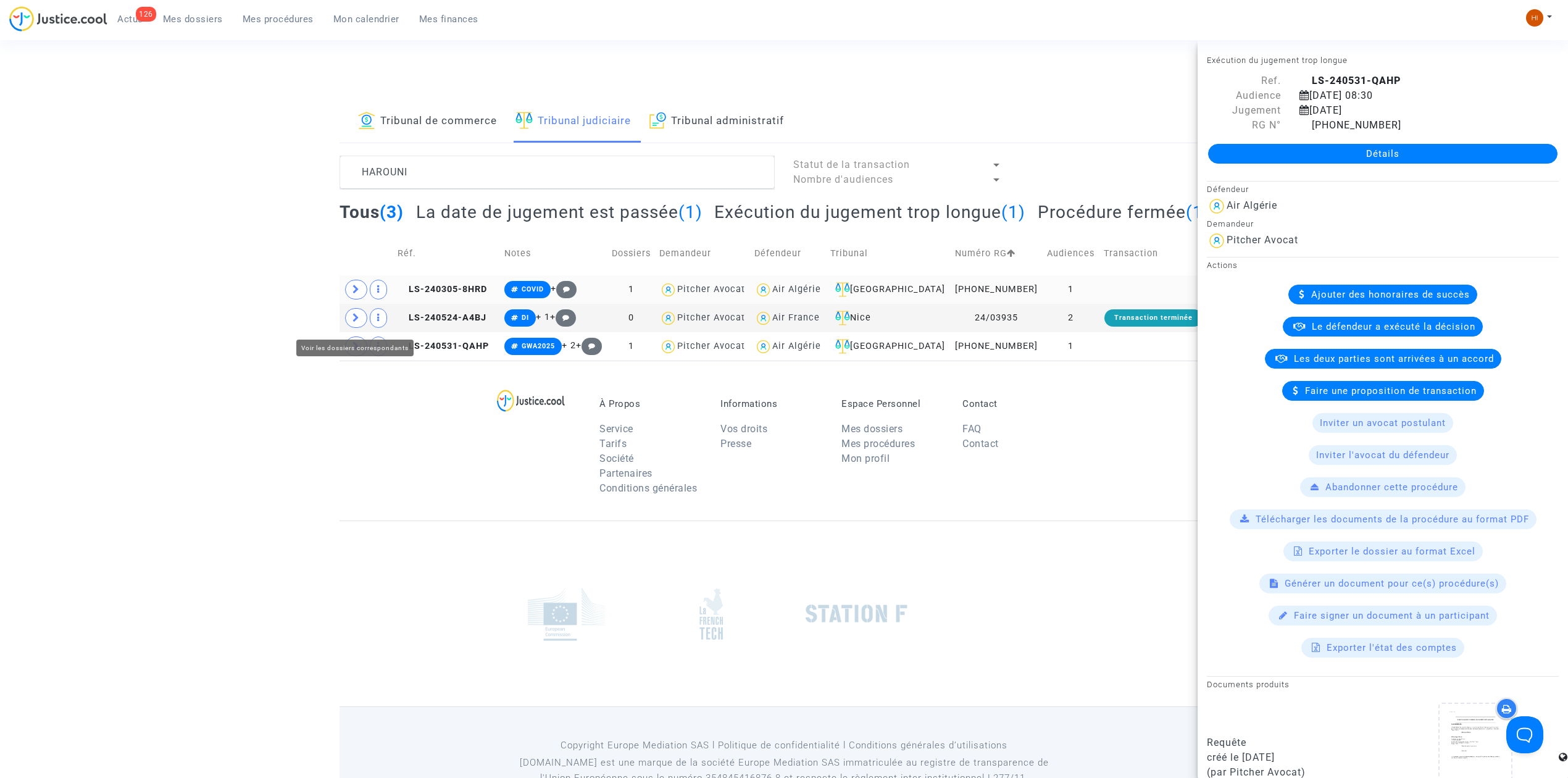
click at [359, 293] on icon at bounding box center [357, 289] width 7 height 9
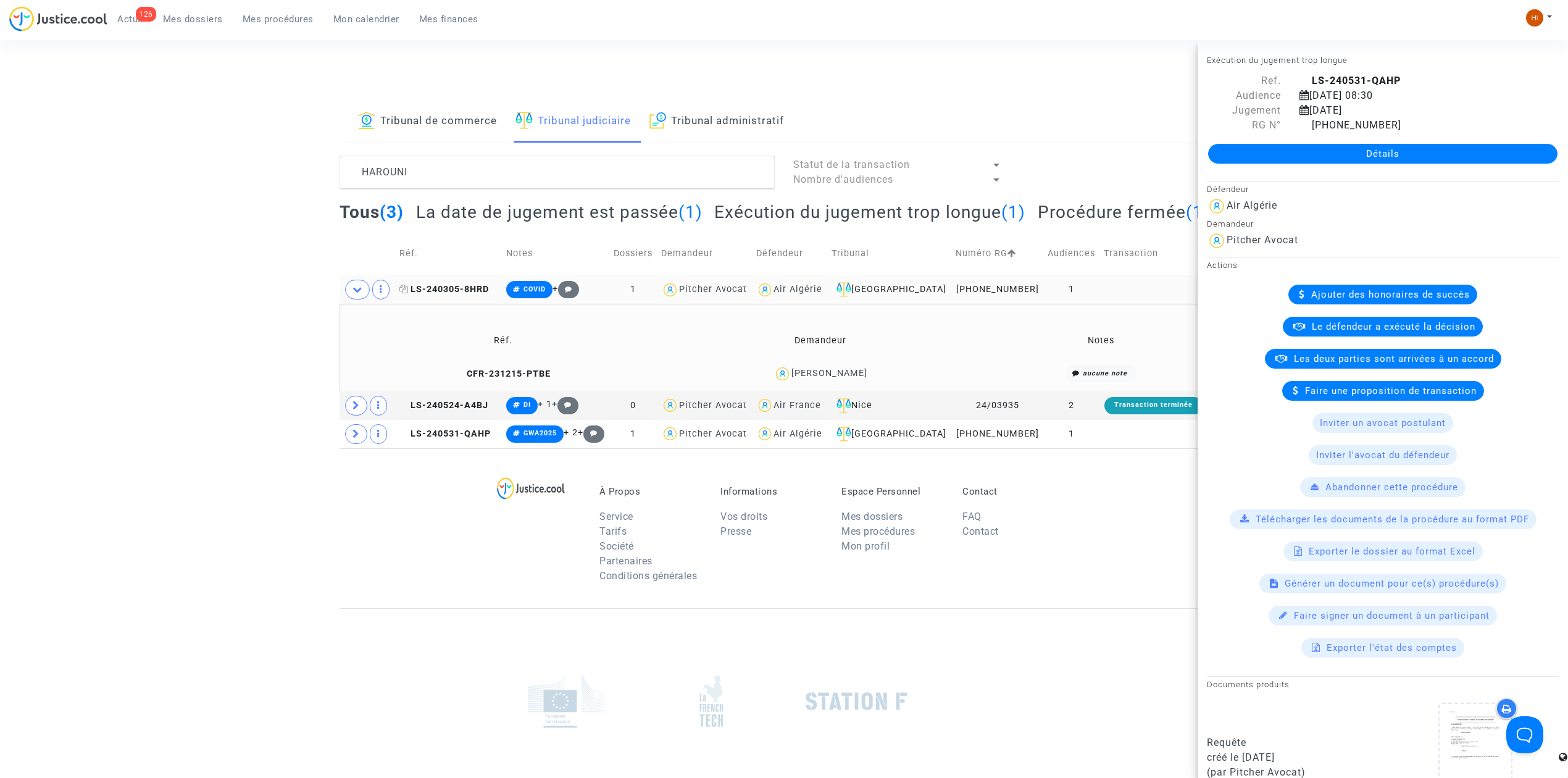
click at [475, 294] on span "LS-240305-8HRD" at bounding box center [444, 289] width 90 height 10
click at [1389, 157] on link "Détails" at bounding box center [1382, 154] width 349 height 20
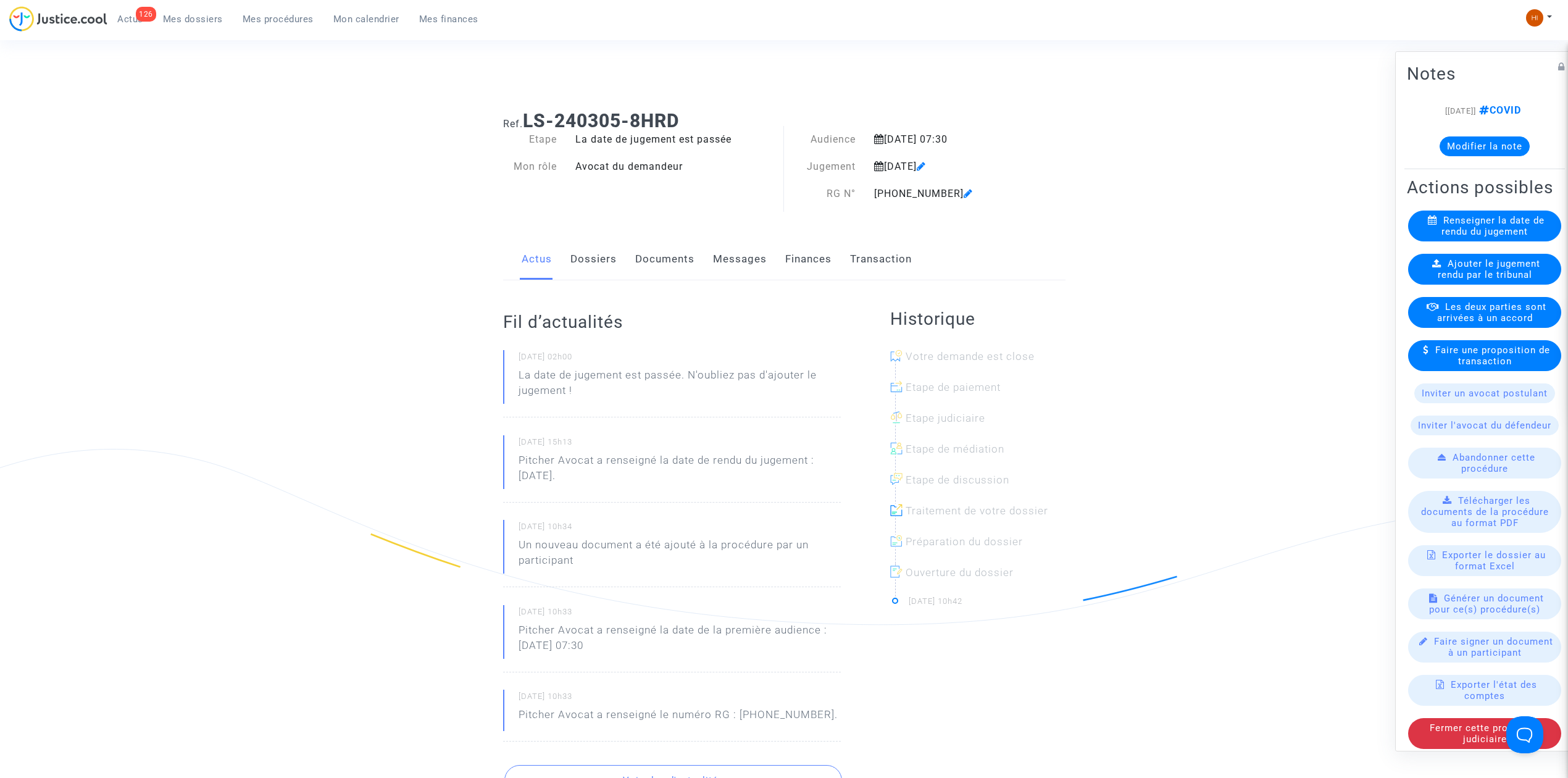
click at [602, 263] on link "Dossiers" at bounding box center [593, 259] width 47 height 41
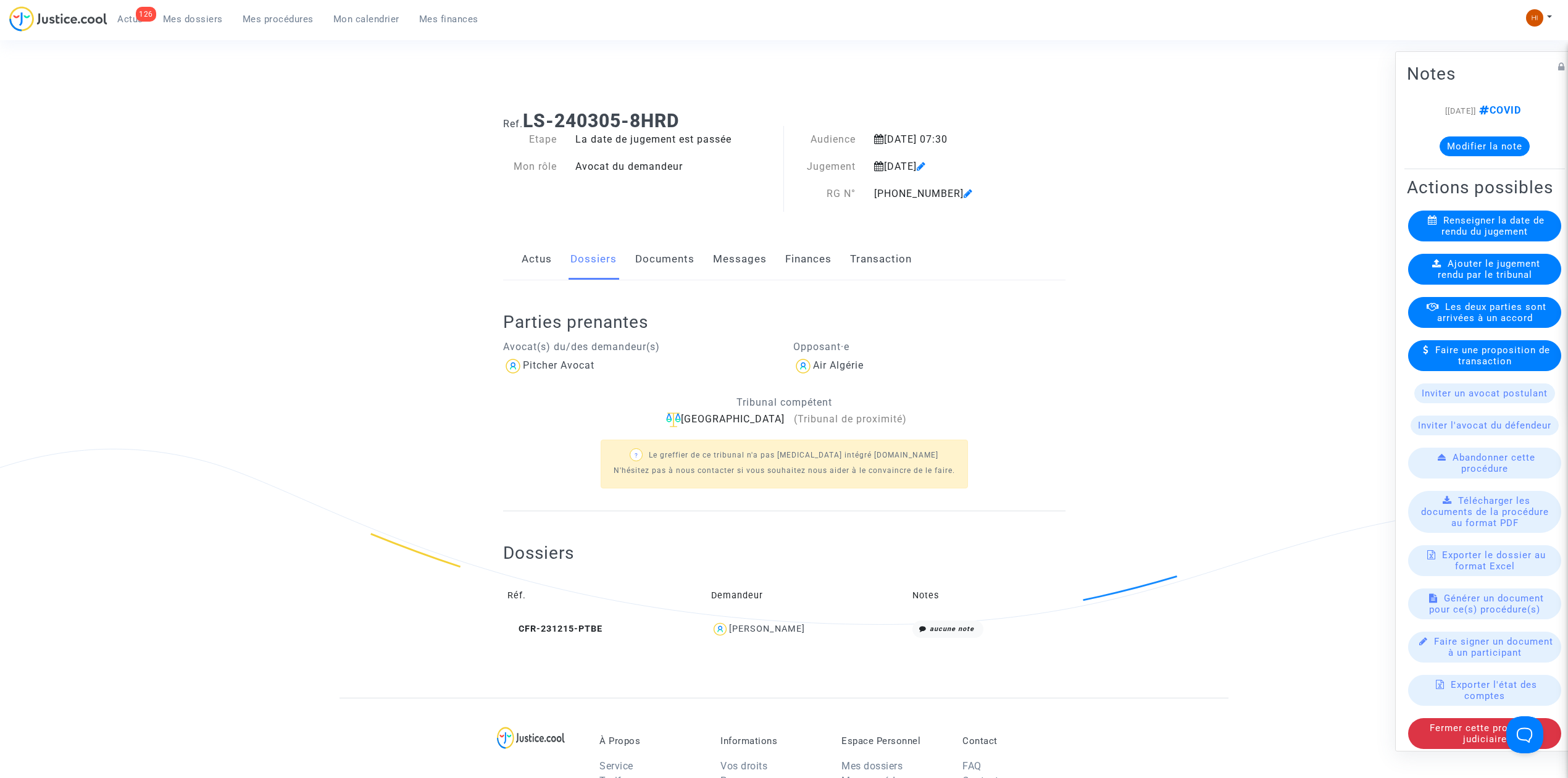
click at [575, 634] on copy "CFR-231215-PTBE" at bounding box center [555, 628] width 95 height 10
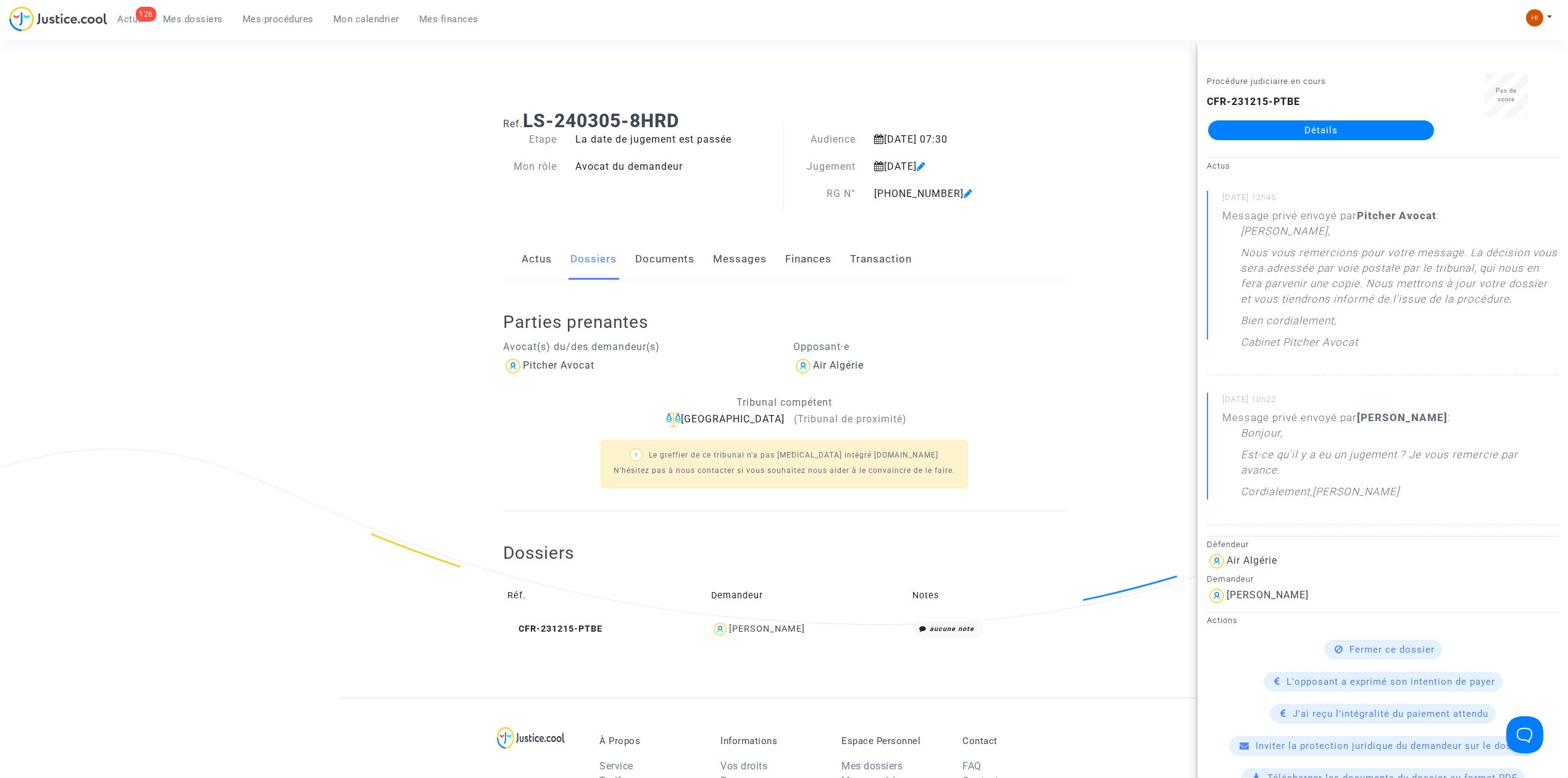
drag, startPoint x: 1350, startPoint y: 117, endPoint x: 1352, endPoint y: 133, distance: 16.1
click at [1351, 117] on div "CFR-231215-PTBE Détails" at bounding box center [1321, 117] width 229 height 46
click at [1371, 127] on link "Détails" at bounding box center [1320, 131] width 226 height 20
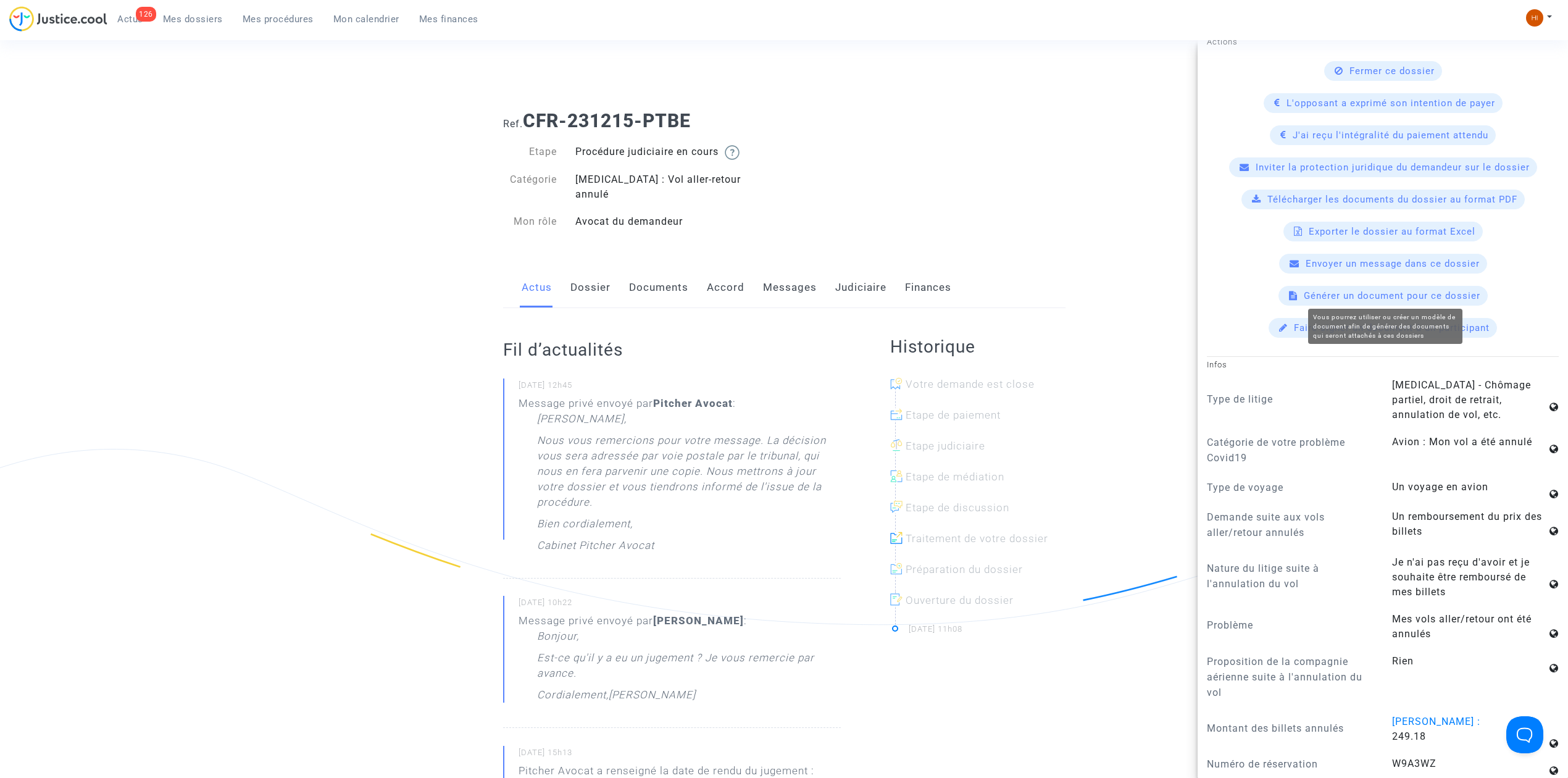
scroll to position [576, 0]
click at [909, 140] on div "Ref. CFR-231215-PTBE Etape Procédure judiciaire en cours Catégorie [MEDICAL_DAT…" at bounding box center [784, 171] width 581 height 142
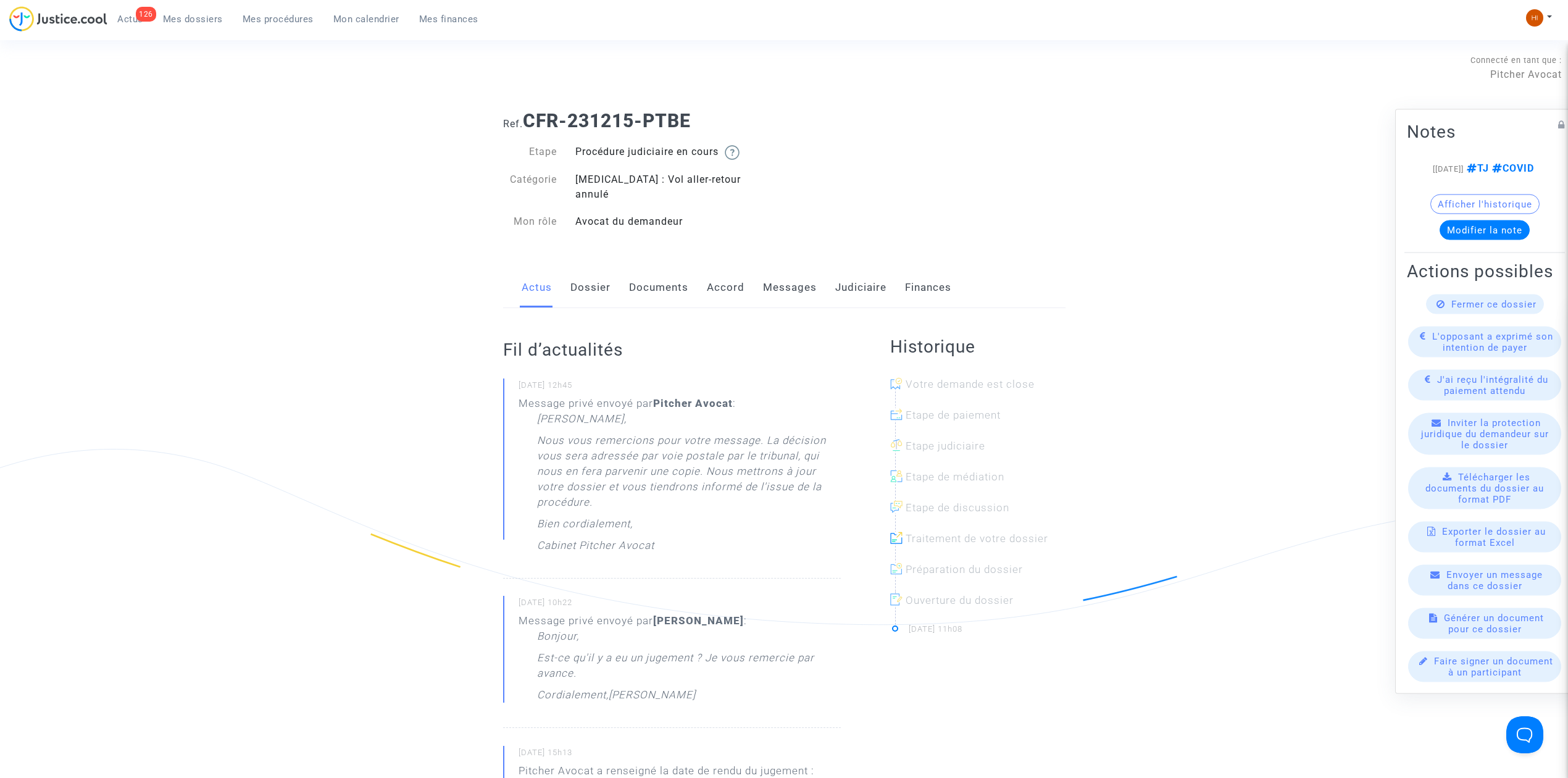
click at [1445, 196] on button "Afficher l'historique" at bounding box center [1486, 205] width 110 height 20
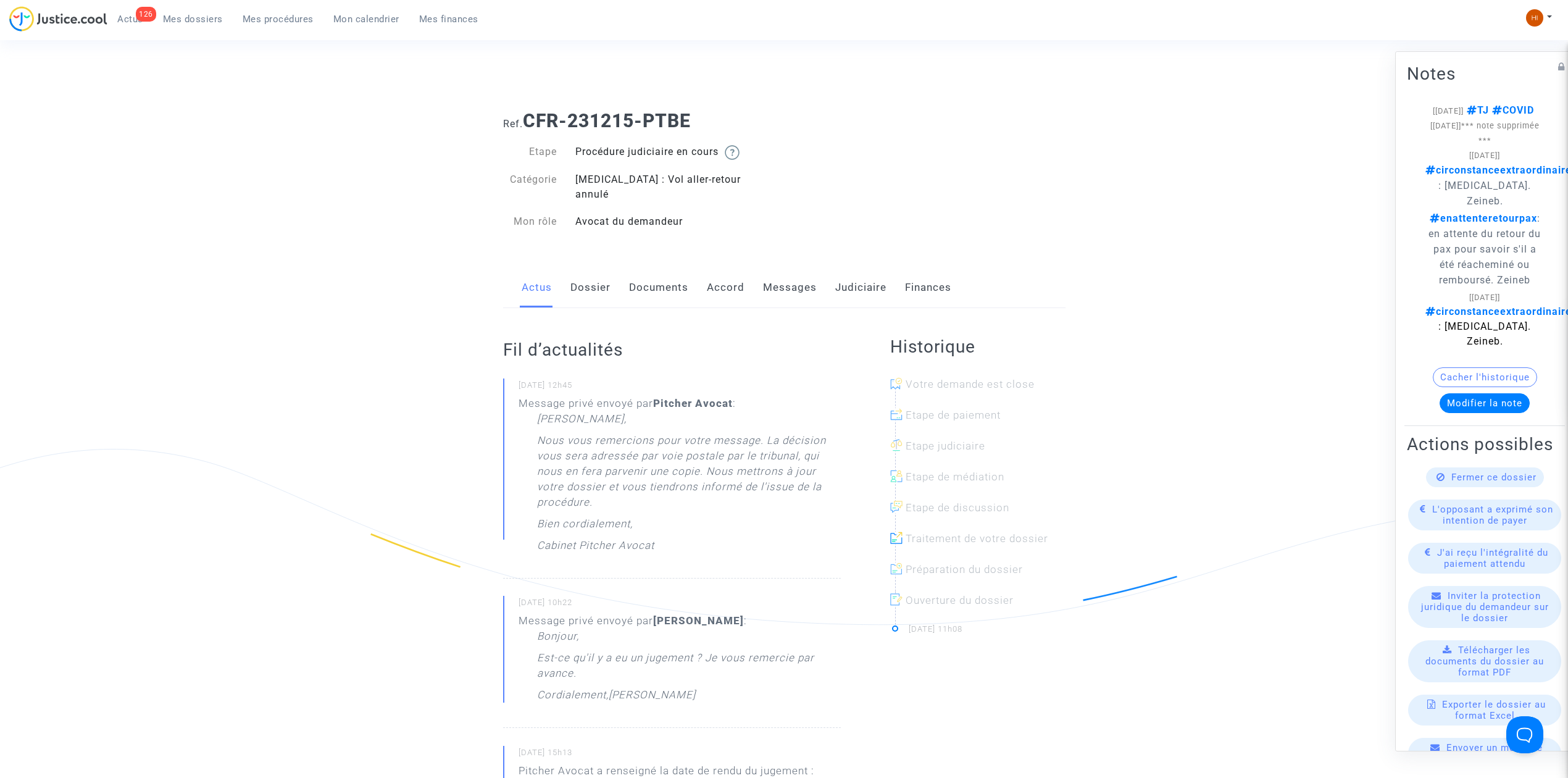
click at [594, 270] on link "Dossier" at bounding box center [591, 287] width 40 height 41
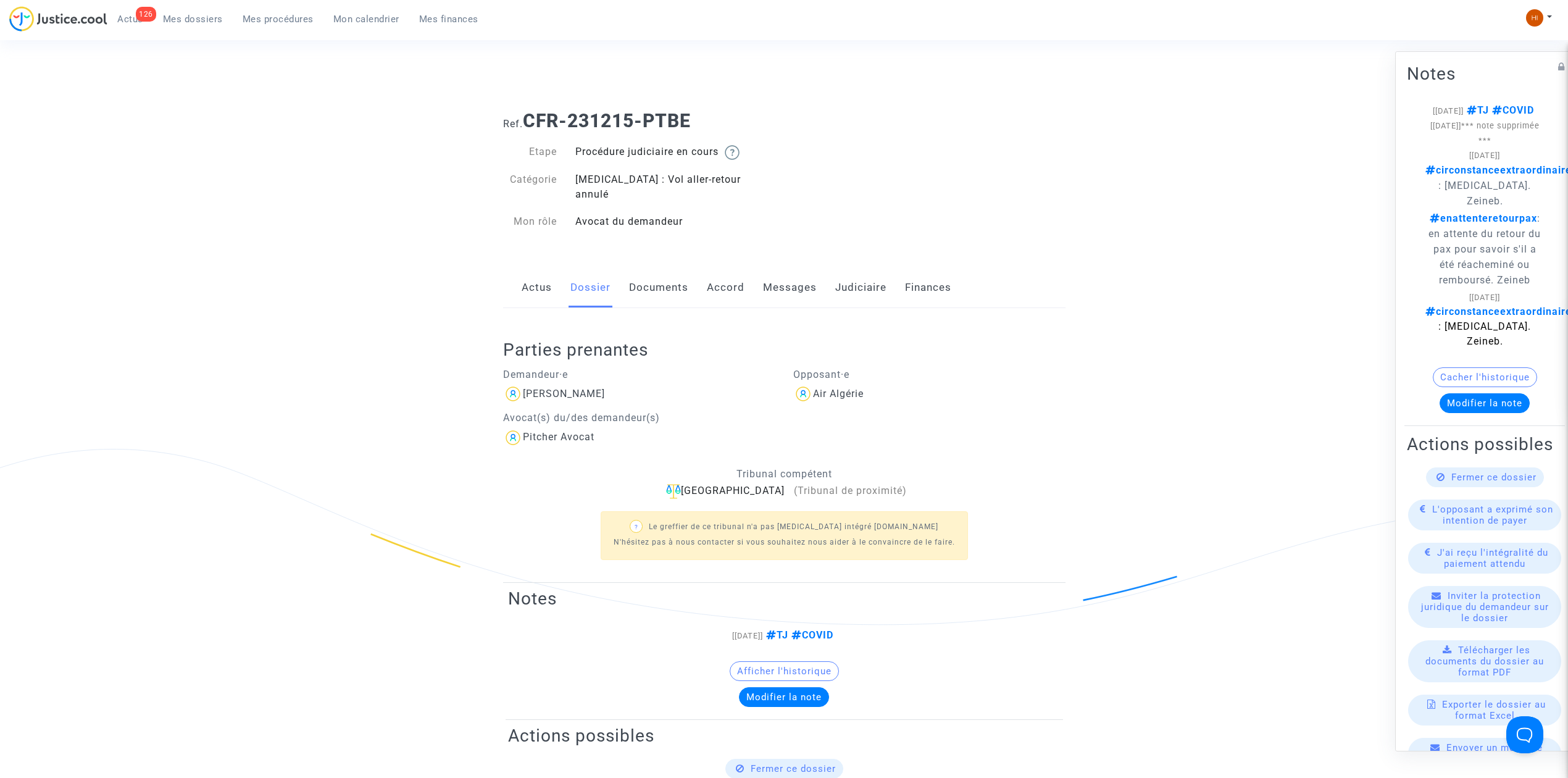
click at [649, 284] on link "Documents" at bounding box center [658, 287] width 59 height 41
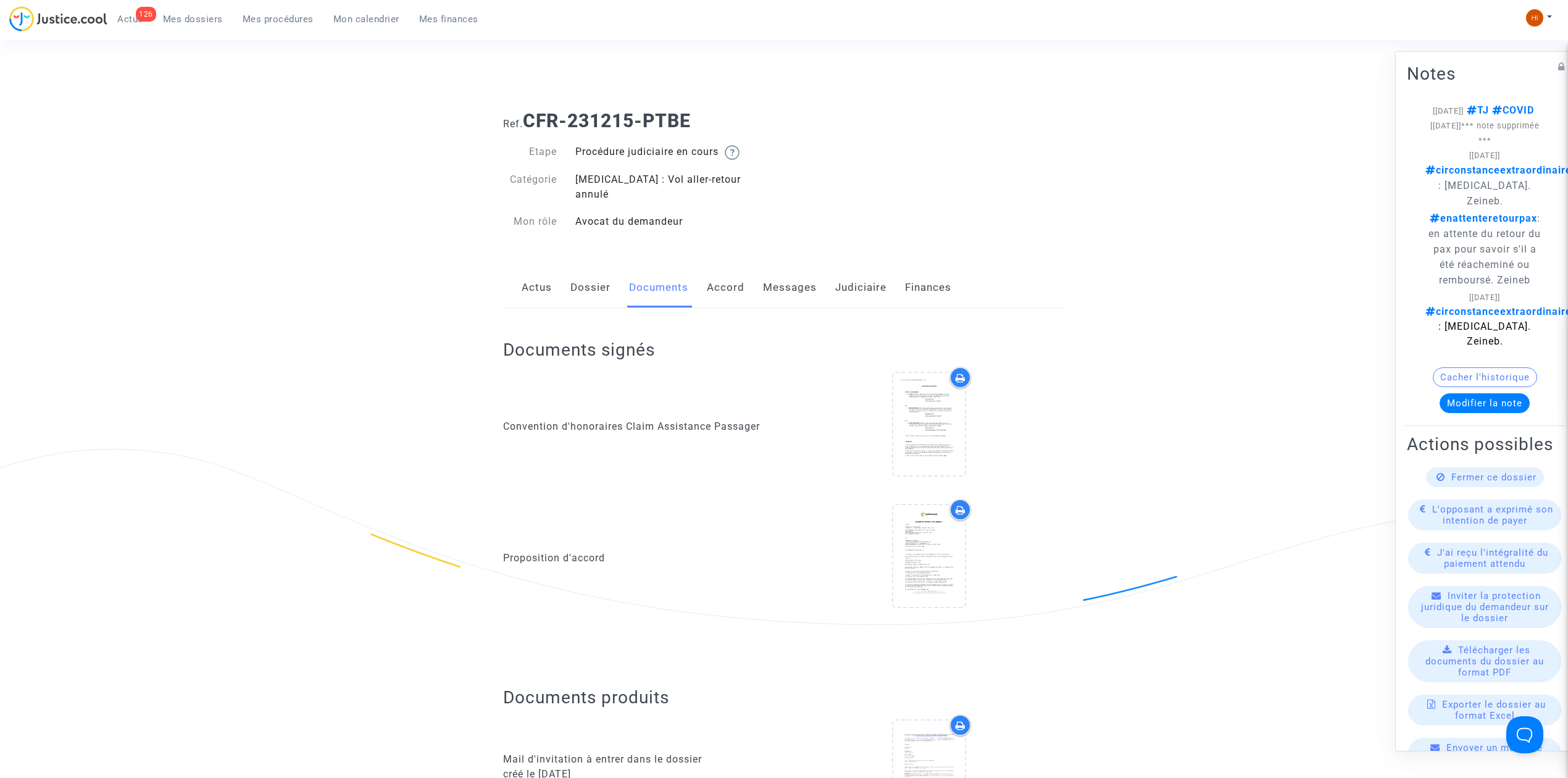
click at [722, 281] on link "Accord" at bounding box center [725, 287] width 37 height 41
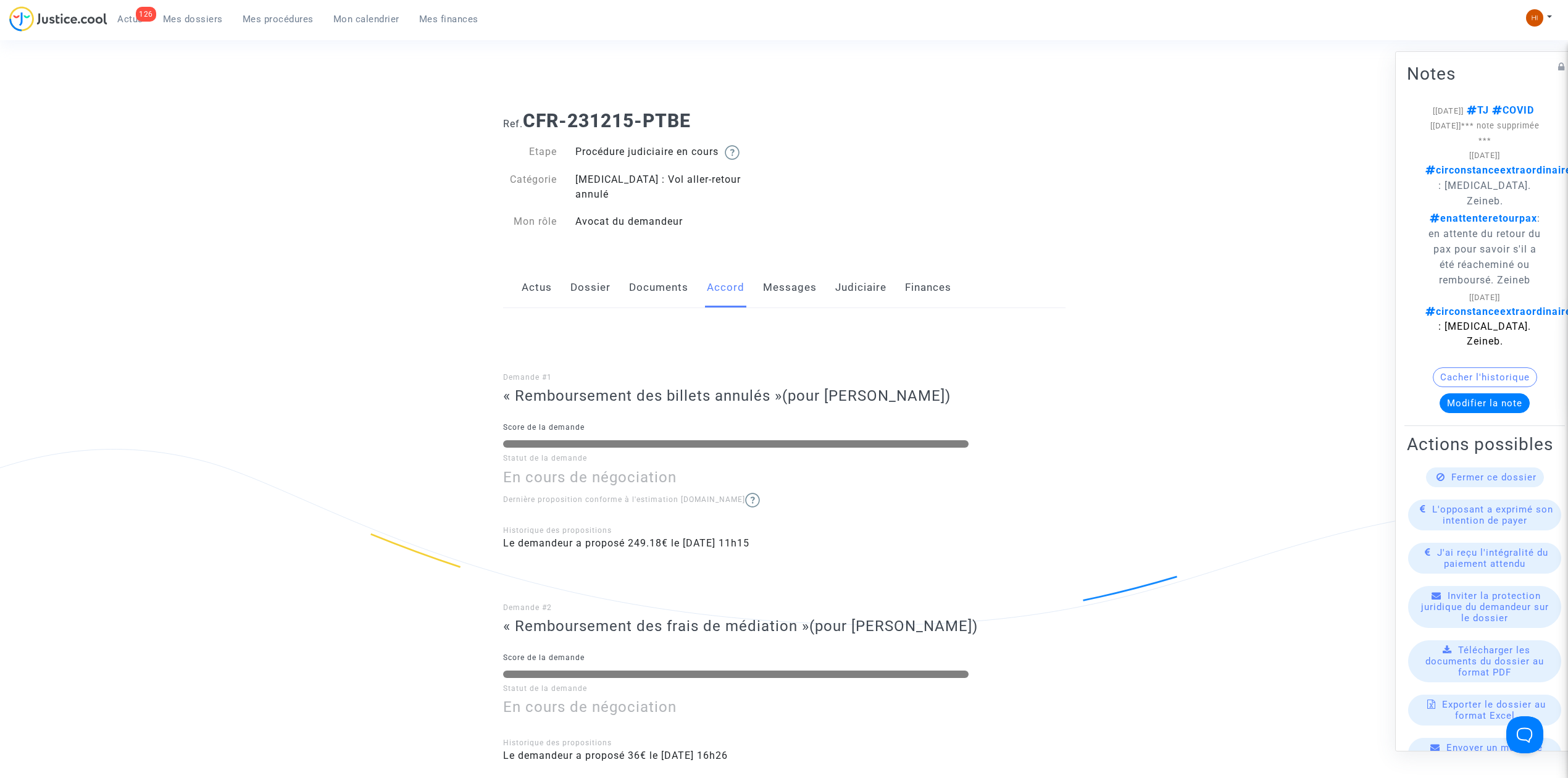
click at [640, 282] on link "Documents" at bounding box center [658, 287] width 59 height 41
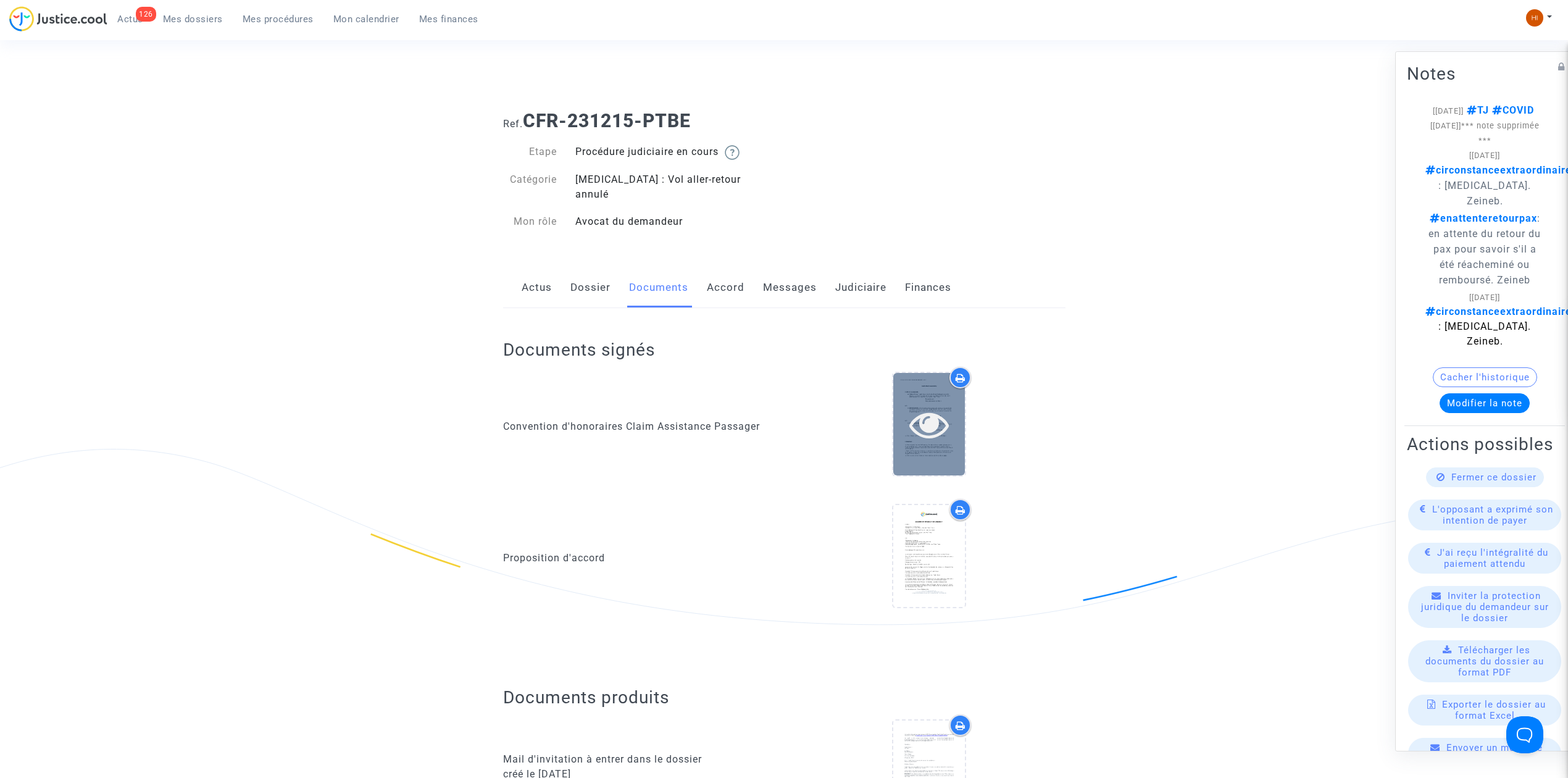
click at [946, 432] on div at bounding box center [929, 423] width 71 height 101
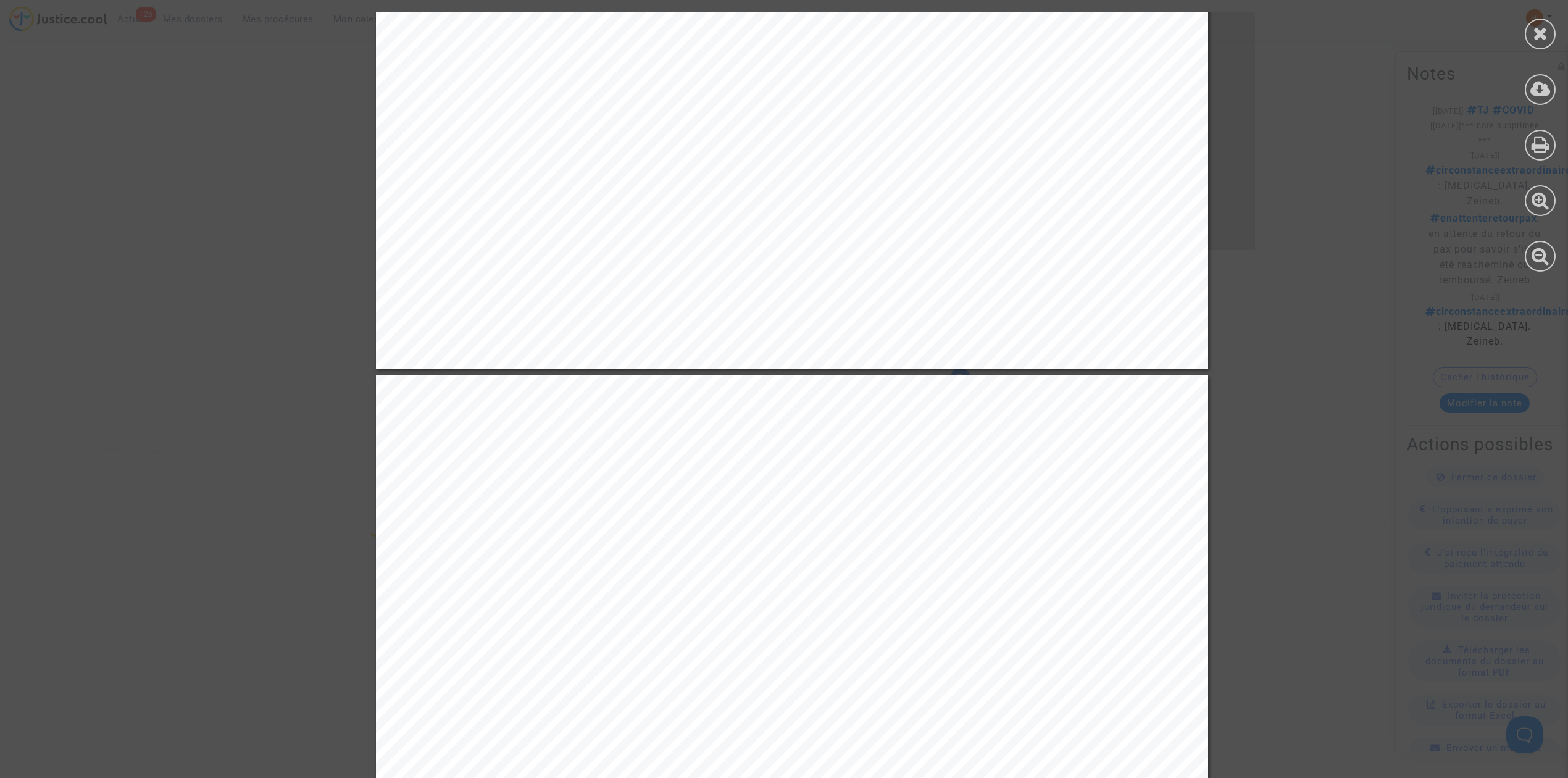
scroll to position [823, 0]
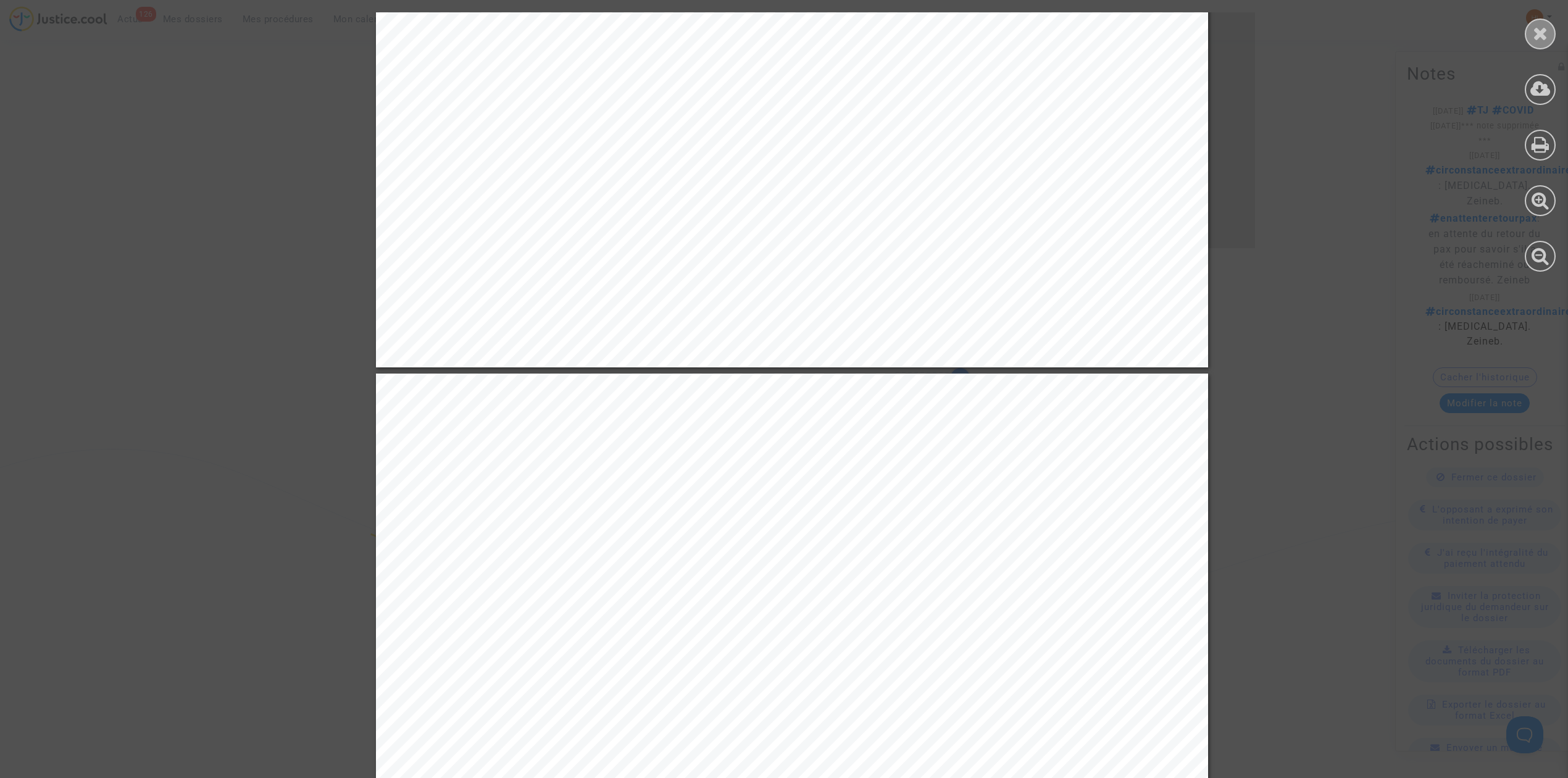
click at [1526, 37] on div at bounding box center [1541, 34] width 31 height 31
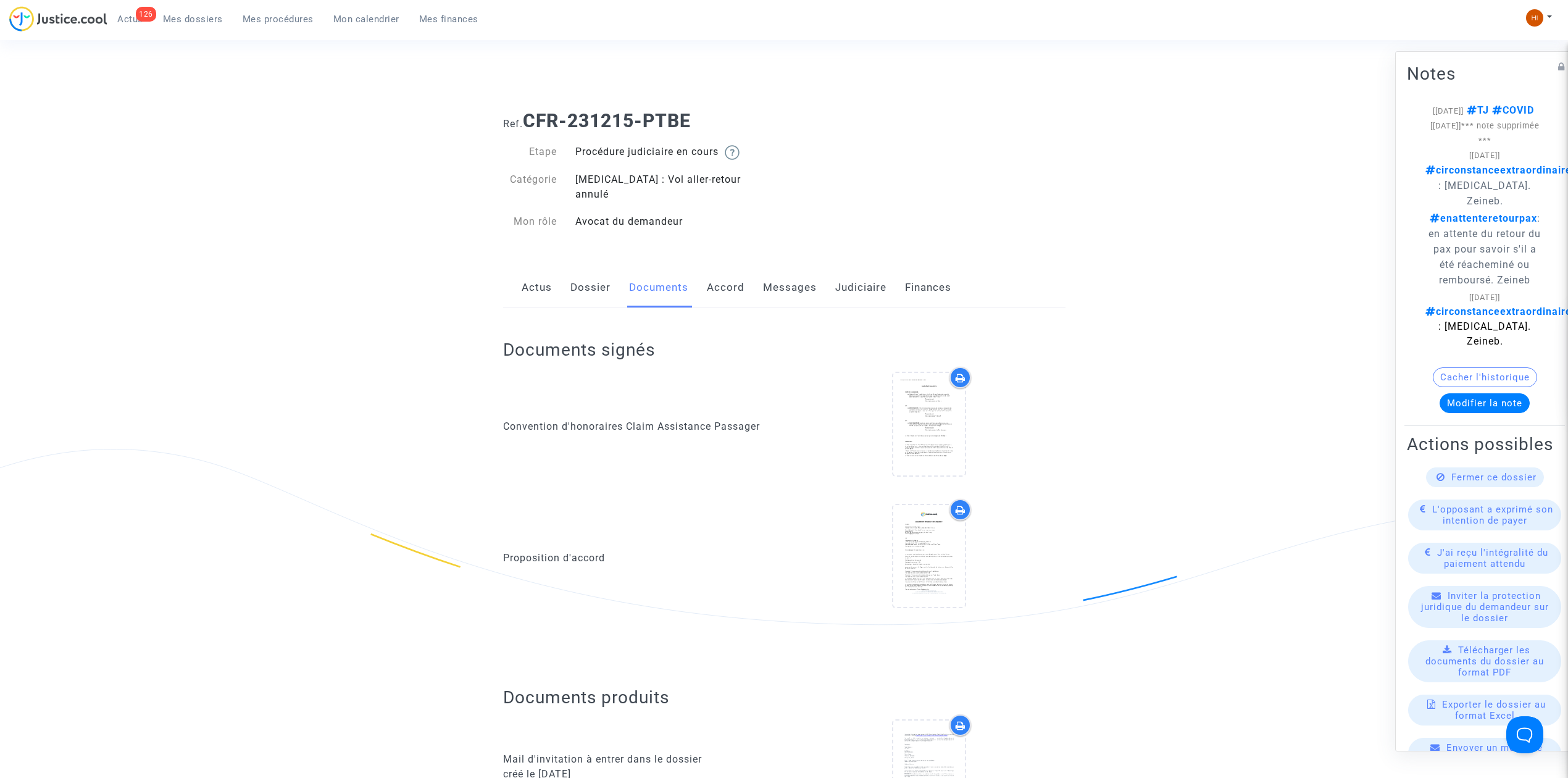
drag, startPoint x: 723, startPoint y: 134, endPoint x: 685, endPoint y: 94, distance: 55.2
click at [623, 101] on div "Ref. CFR-231215-PTBE Etape Procédure judiciaire en cours Catégorie [MEDICAL_DAT…" at bounding box center [784, 171] width 581 height 142
click at [688, 94] on div "Connecté en tant que : Pitcher Avocat" at bounding box center [781, 86] width 1562 height 29
drag, startPoint x: 727, startPoint y: 123, endPoint x: 527, endPoint y: 112, distance: 200.3
click at [527, 112] on h1 "Ref. CFR-231215-PTBE" at bounding box center [784, 121] width 562 height 22
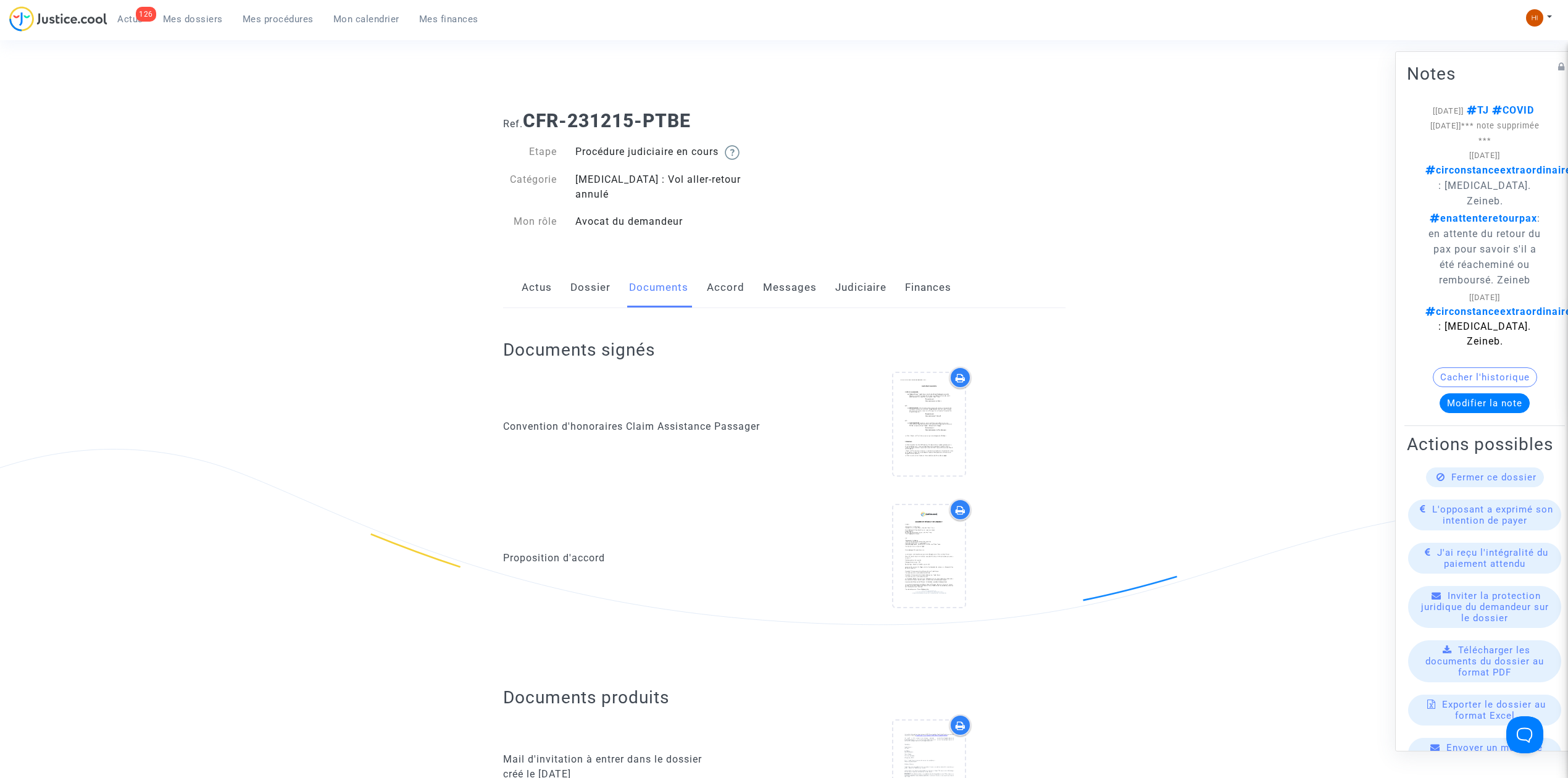
copy b "CFR-231215-PTBE"
click at [858, 267] on link "Judiciaire" at bounding box center [861, 287] width 51 height 41
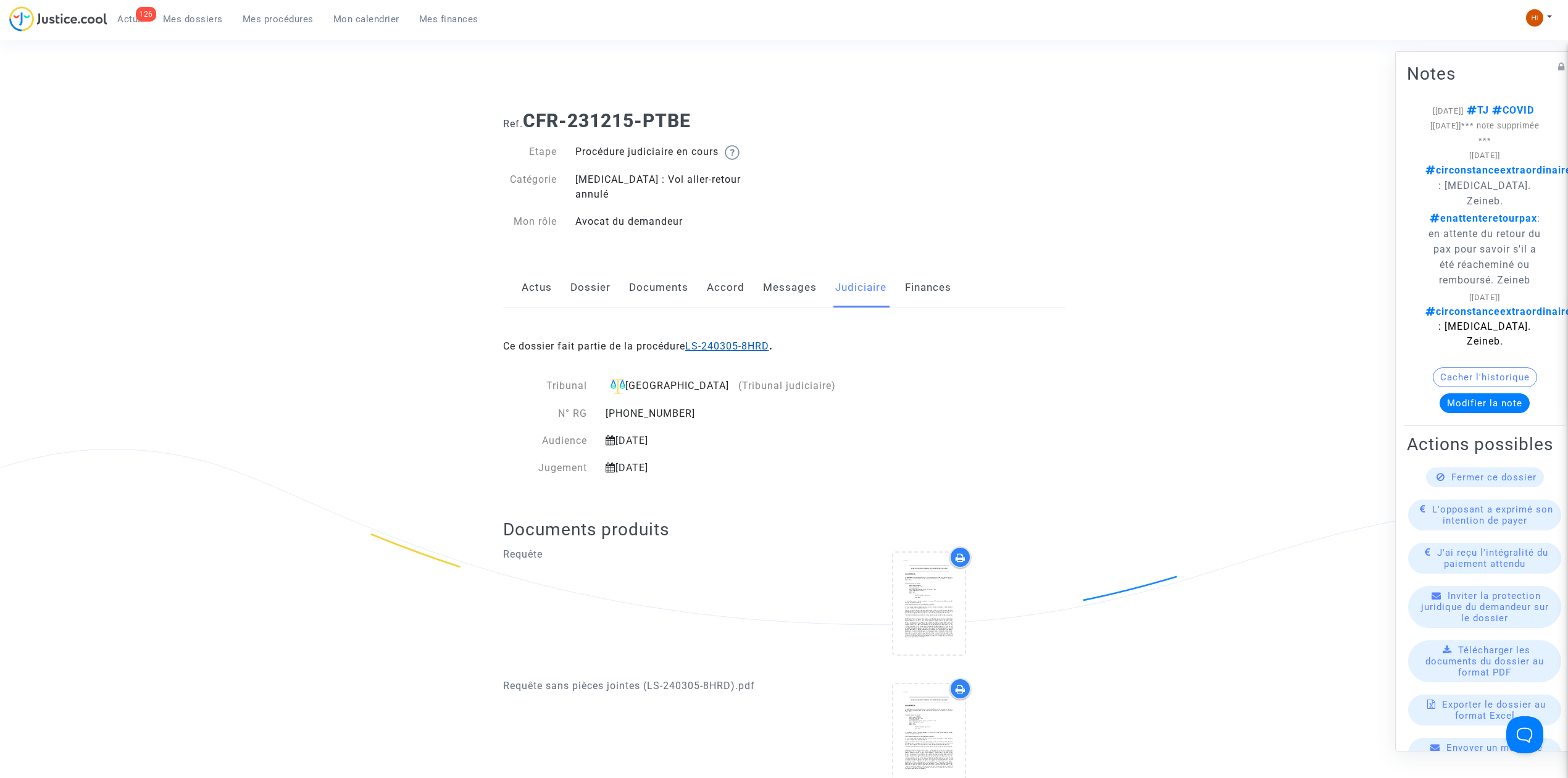
click at [736, 340] on link "LS-240305-8HRD" at bounding box center [728, 346] width 84 height 12
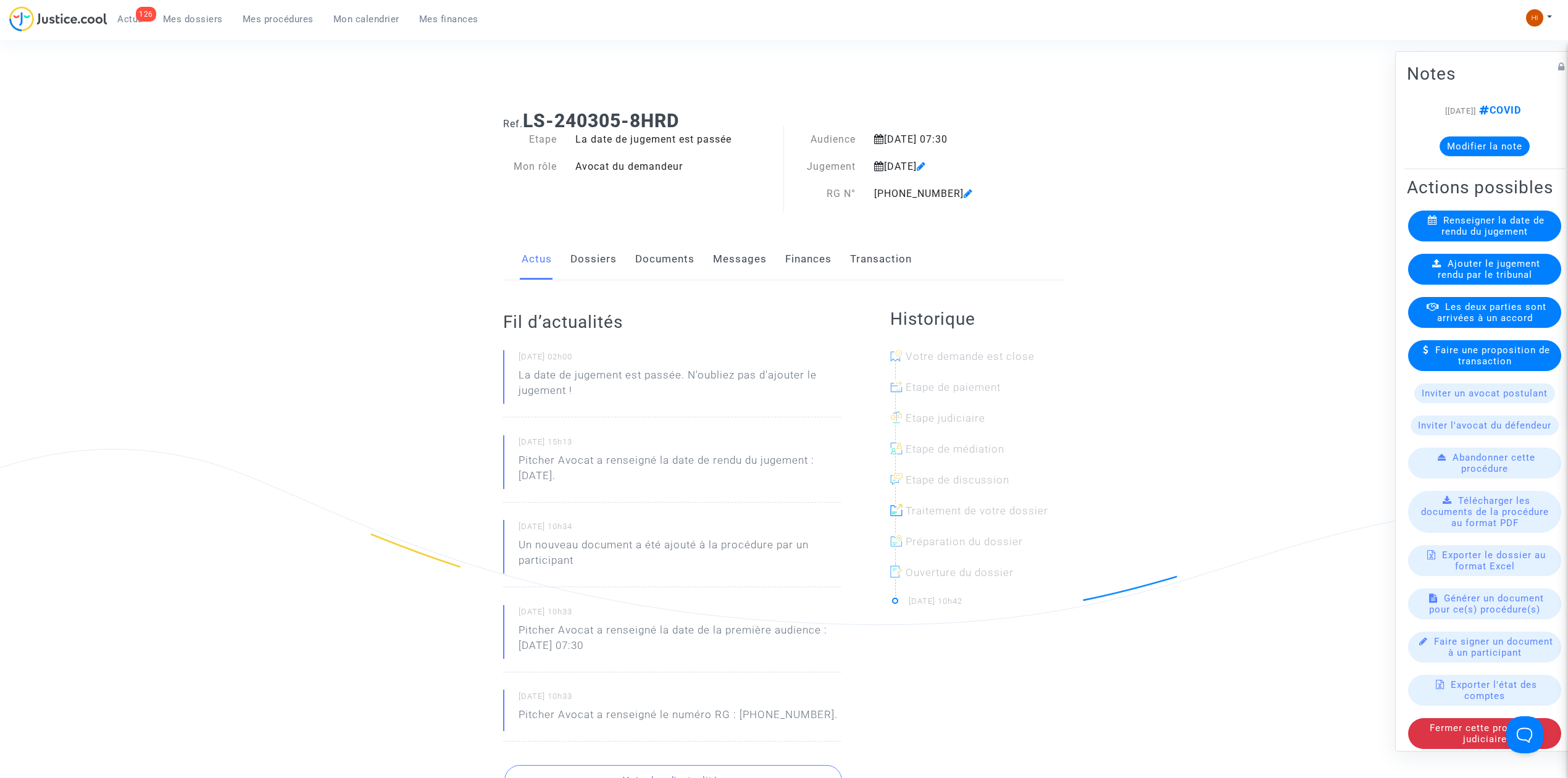
click at [656, 272] on link "Documents" at bounding box center [665, 259] width 59 height 41
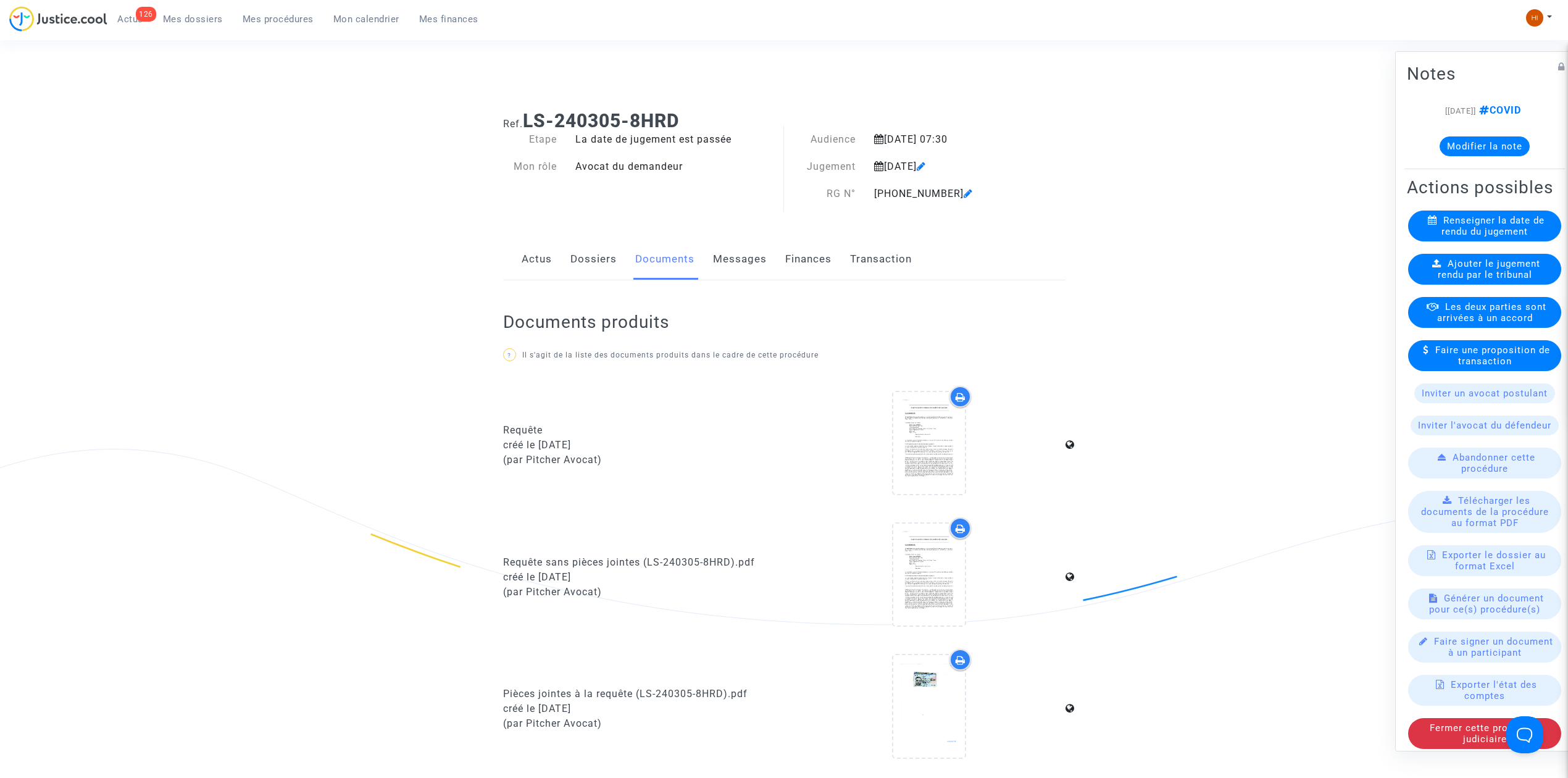
click at [581, 267] on link "Dossiers" at bounding box center [593, 259] width 47 height 41
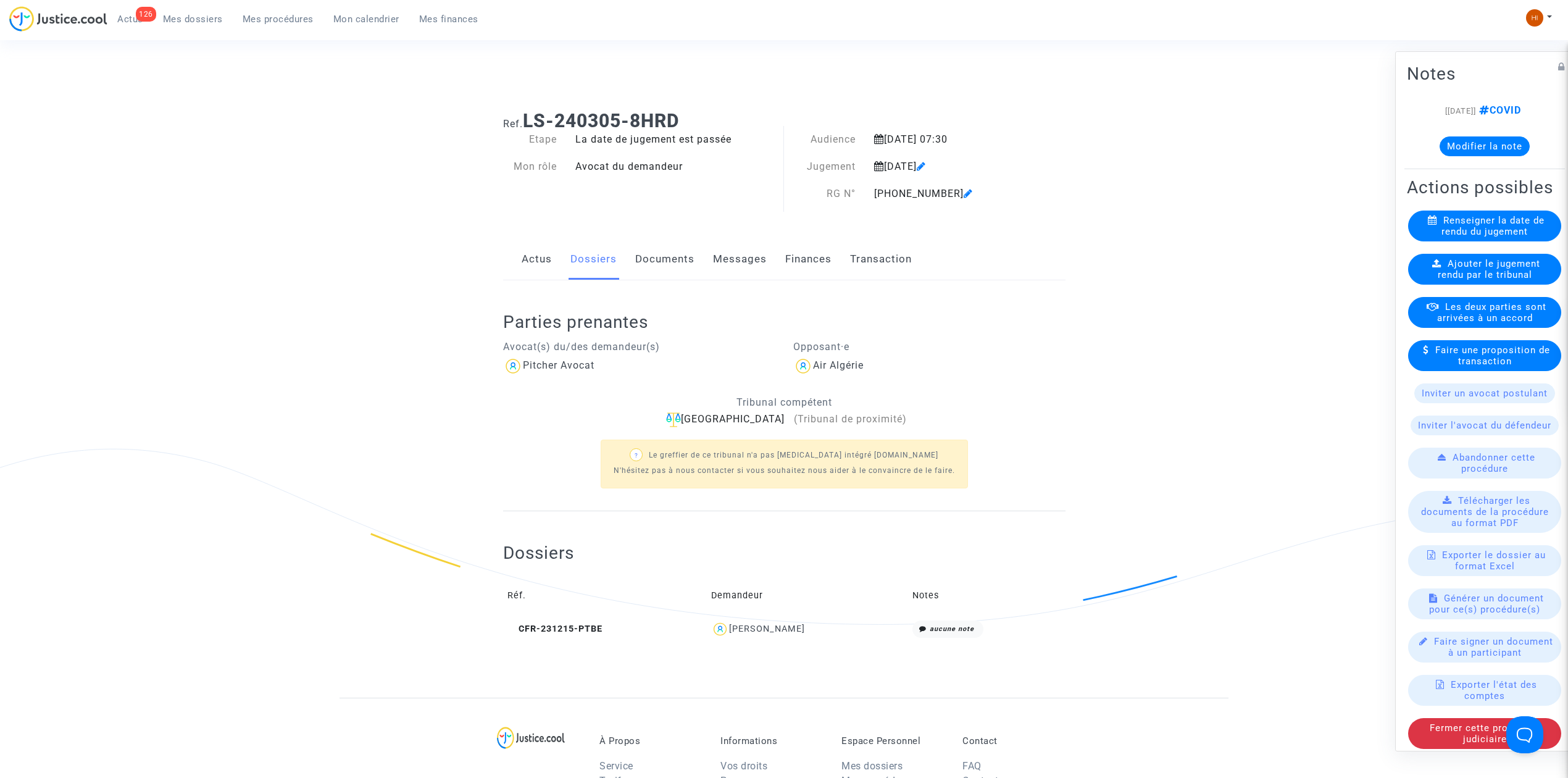
click at [662, 258] on link "Documents" at bounding box center [665, 259] width 59 height 41
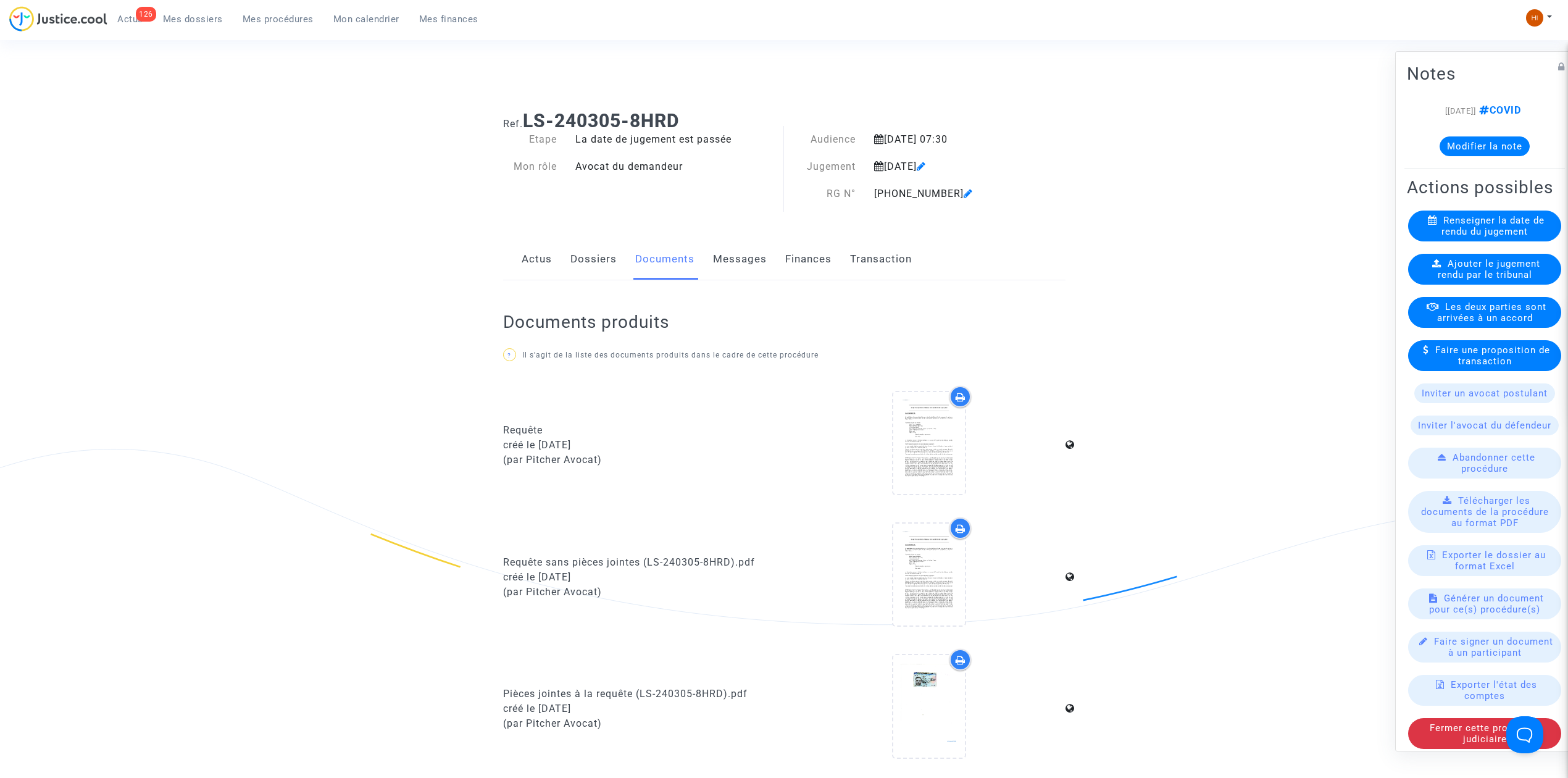
click at [1486, 281] on span "Ajouter le jugement rendu par le tribunal" at bounding box center [1489, 269] width 103 height 22
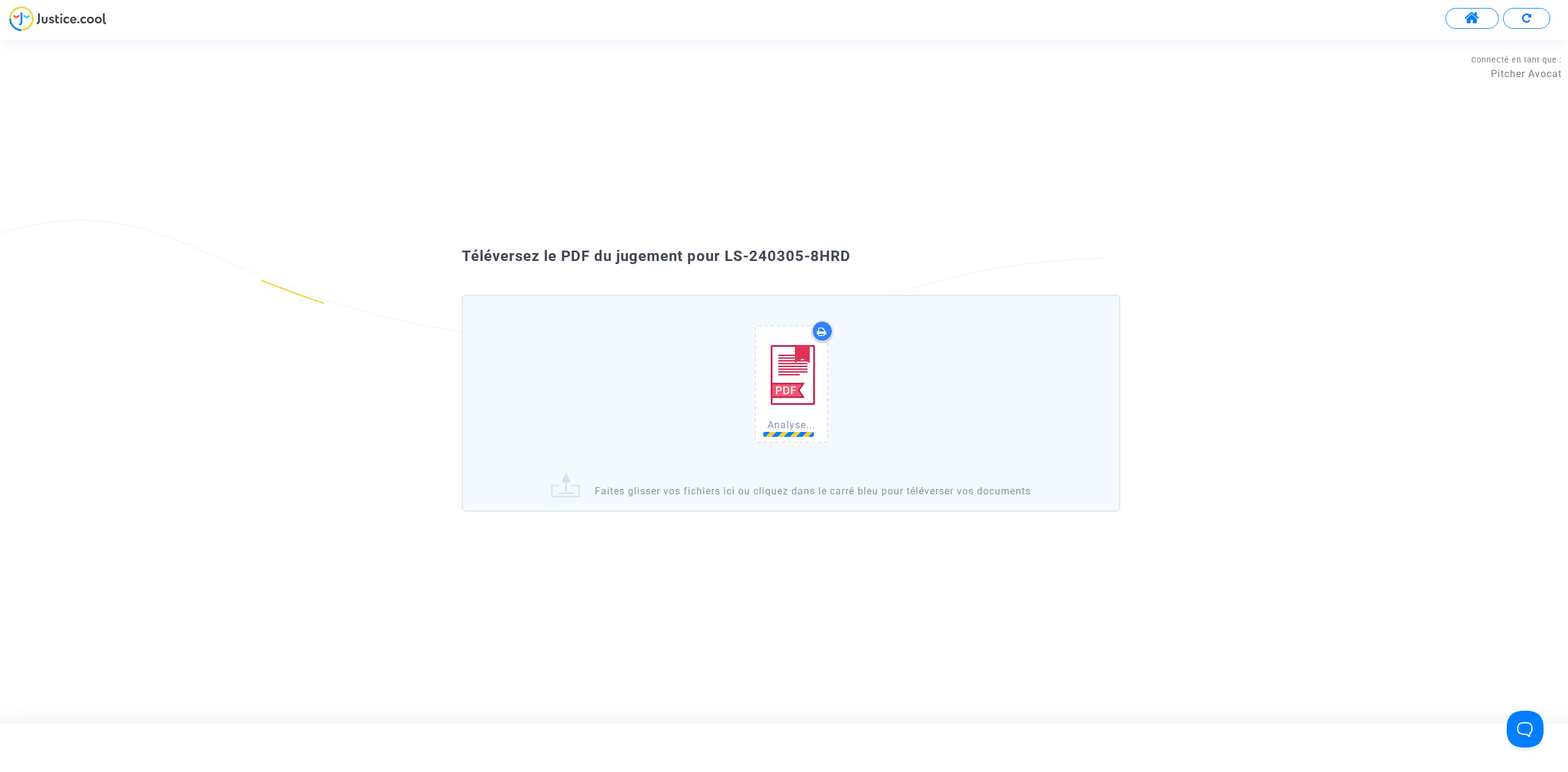
drag, startPoint x: 905, startPoint y: 246, endPoint x: 726, endPoint y: 241, distance: 179.1
click at [726, 241] on div "Téléversez le PDF du jugement pour LS-240305-8HRD Analyse... Faites glisser vos…" at bounding box center [784, 381] width 1568 height 286
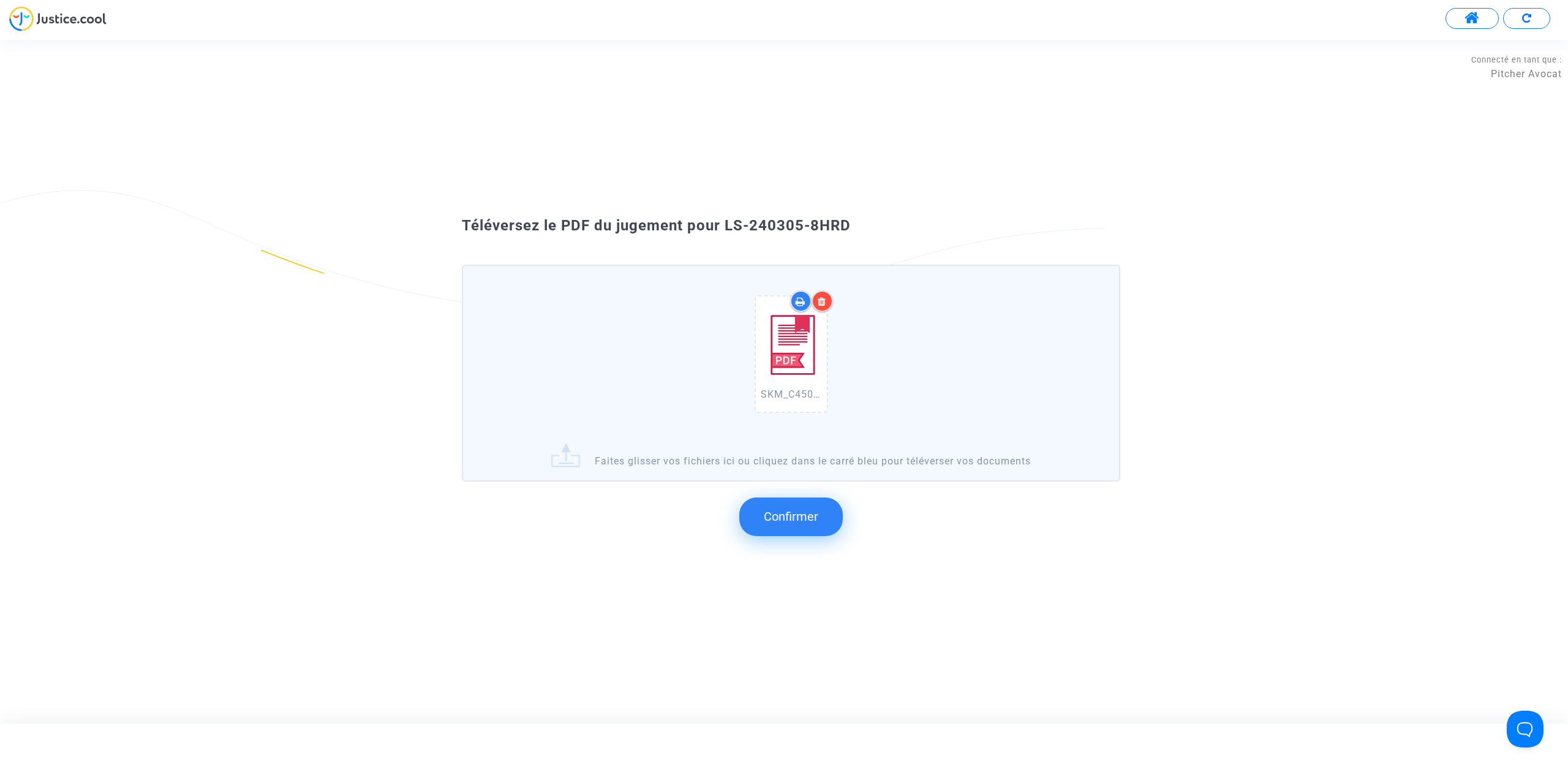
drag, startPoint x: 726, startPoint y: 241, endPoint x: 760, endPoint y: 217, distance: 41.6
copy span "LS-240305-8HRD"
click at [793, 527] on button "Confirmer" at bounding box center [791, 516] width 103 height 38
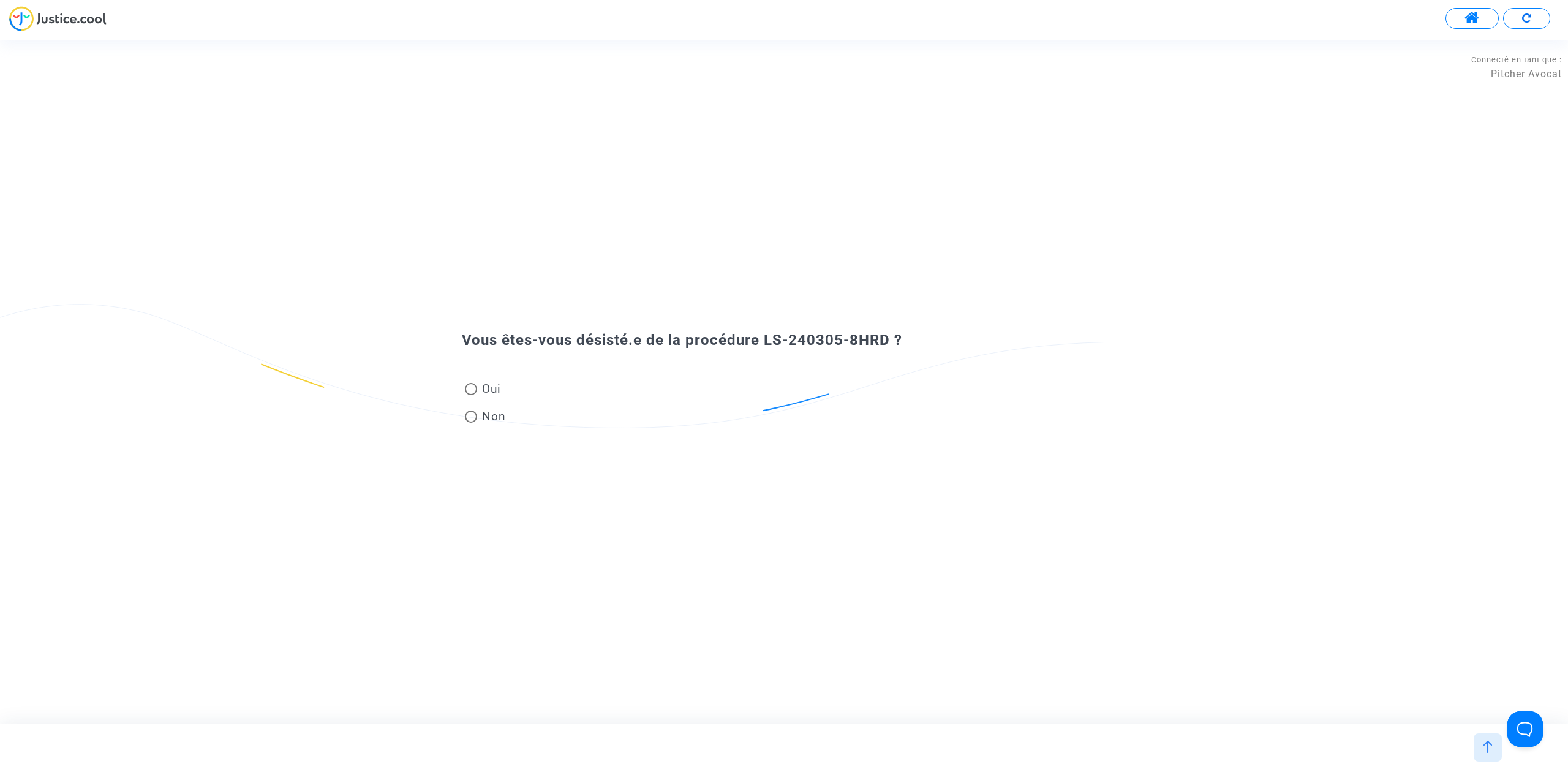
click at [507, 419] on mat-radio-group "Oui Non" at bounding box center [485, 405] width 47 height 55
click at [498, 419] on span "Non" at bounding box center [492, 416] width 29 height 16
click at [471, 423] on input "Non" at bounding box center [471, 423] width 1 height 1
radio input "true"
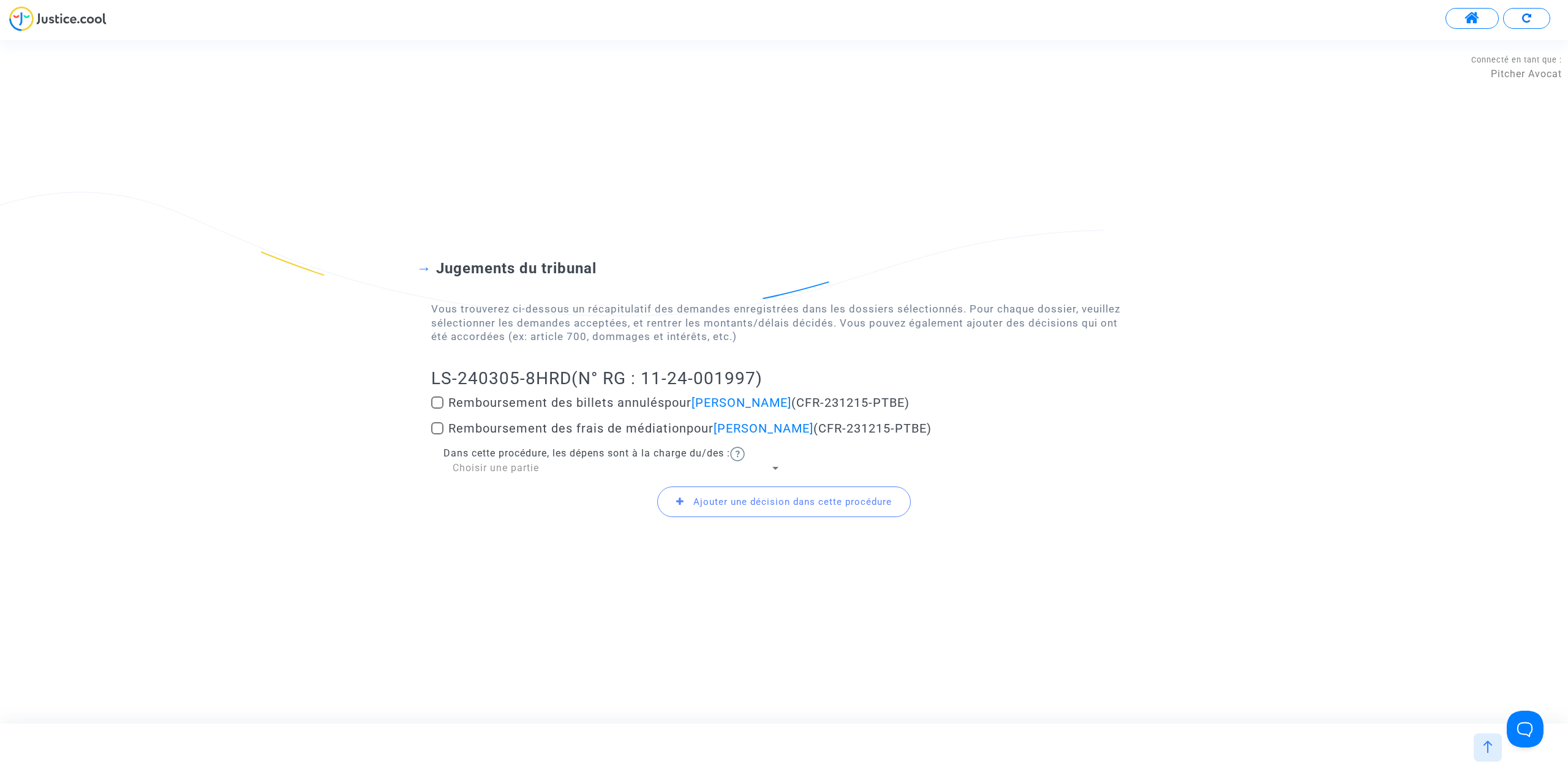
drag, startPoint x: 427, startPoint y: 433, endPoint x: 434, endPoint y: 435, distance: 7.3
click at [430, 434] on div "Jugements du tribunal Vous trouverez ci-dessous un récapitulatif des demandes e…" at bounding box center [784, 381] width 1568 height 342
click at [437, 400] on span at bounding box center [437, 403] width 13 height 13
click at [437, 408] on input "Remboursement des billets annulés pour [PERSON_NAME] (CFR-231215-PTBE)" at bounding box center [436, 408] width 1 height 1
checkbox input "true"
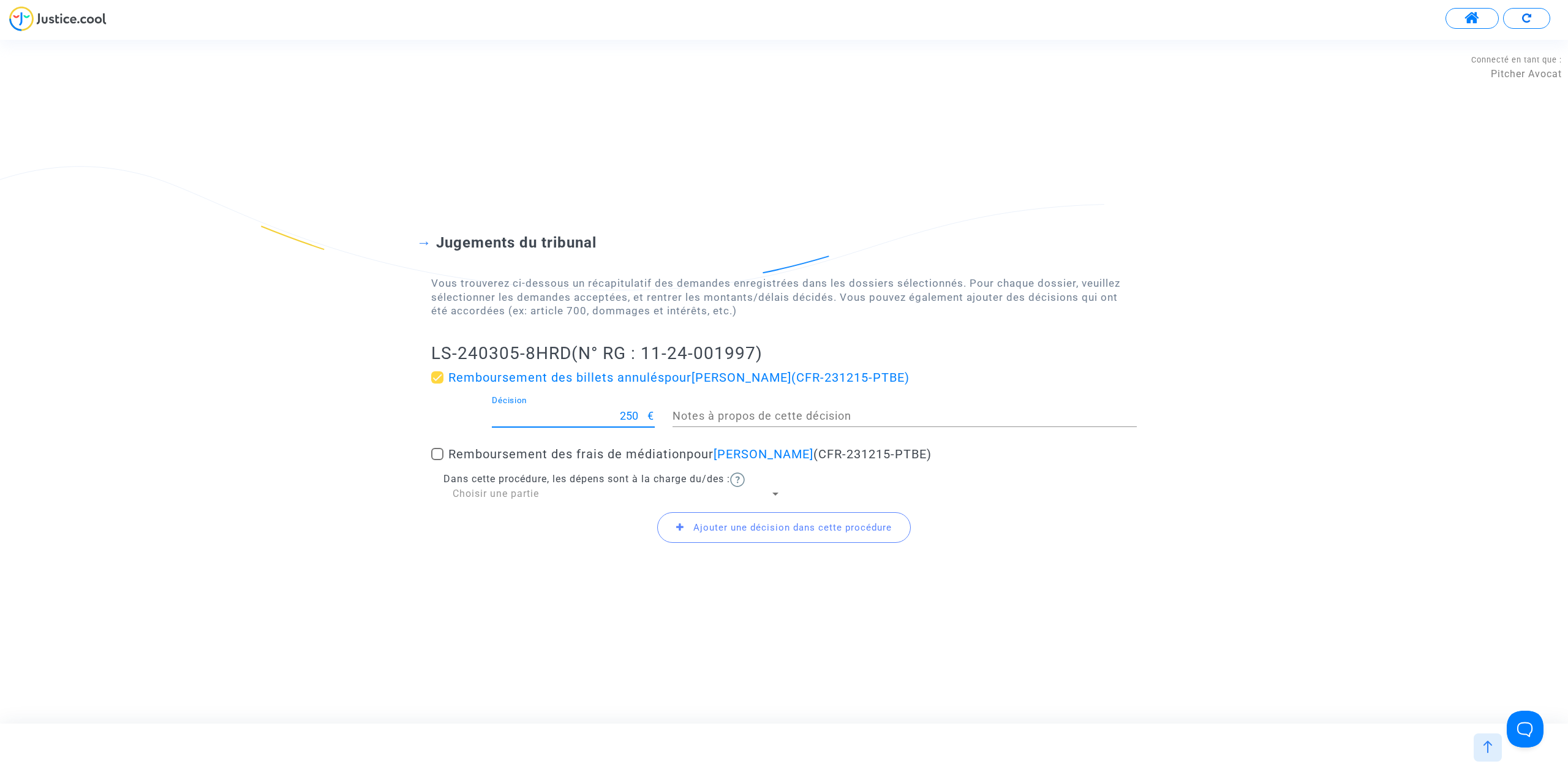
type input "250"
click at [645, 410] on input "250" at bounding box center [570, 416] width 156 height 13
drag, startPoint x: 520, startPoint y: 501, endPoint x: 512, endPoint y: 493, distance: 11.3
click at [514, 500] on div "LS-240305-8HRD (N° RG : 11-24-001997) Remboursement des billets annulés pour [P…" at bounding box center [784, 447] width 706 height 211
click at [512, 492] on span "Choisir une partie" at bounding box center [495, 493] width 86 height 12
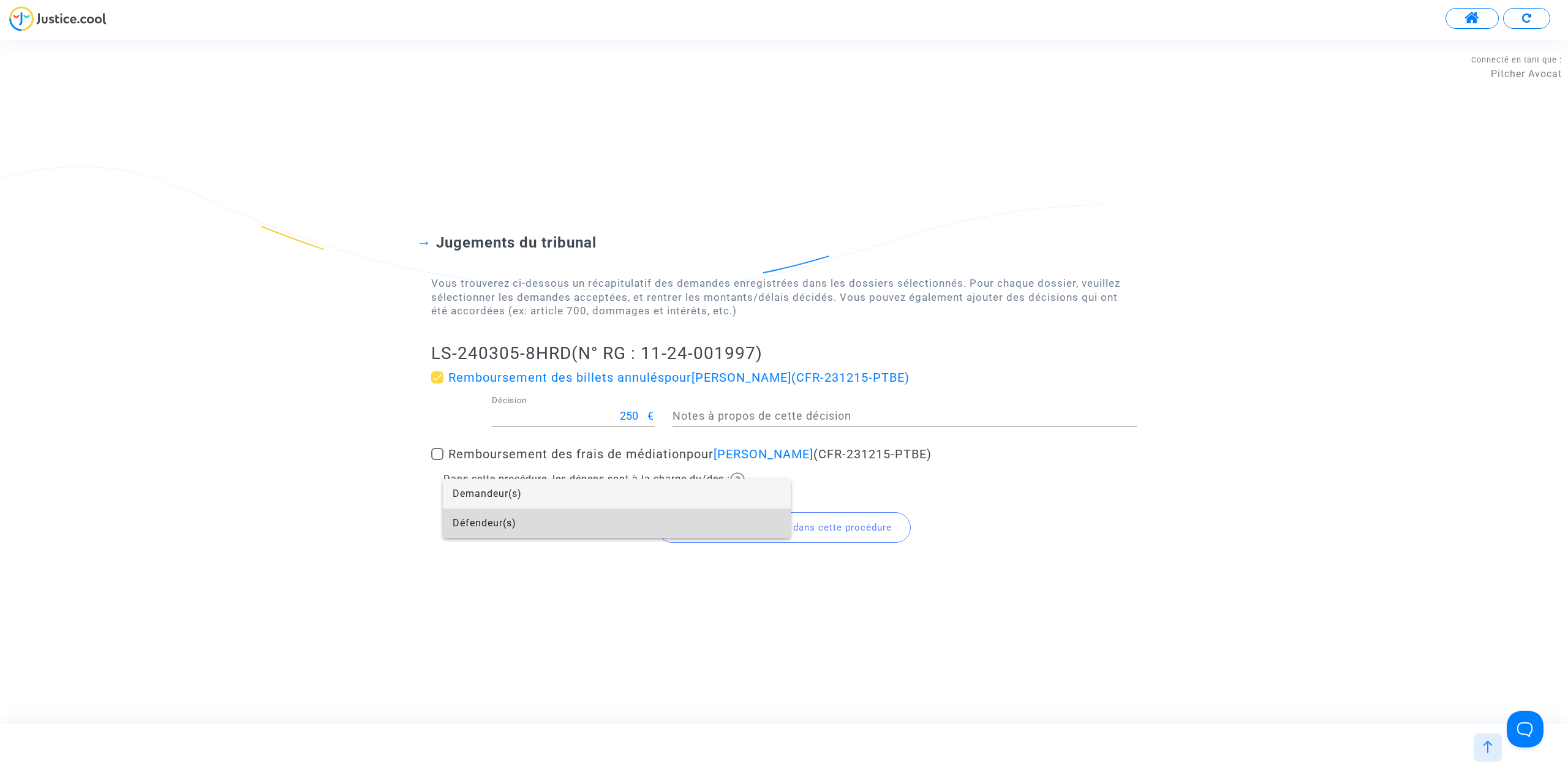
drag, startPoint x: 530, startPoint y: 513, endPoint x: 500, endPoint y: 475, distance: 48.4
click at [530, 513] on span "Défendeur(s)" at bounding box center [617, 523] width 328 height 29
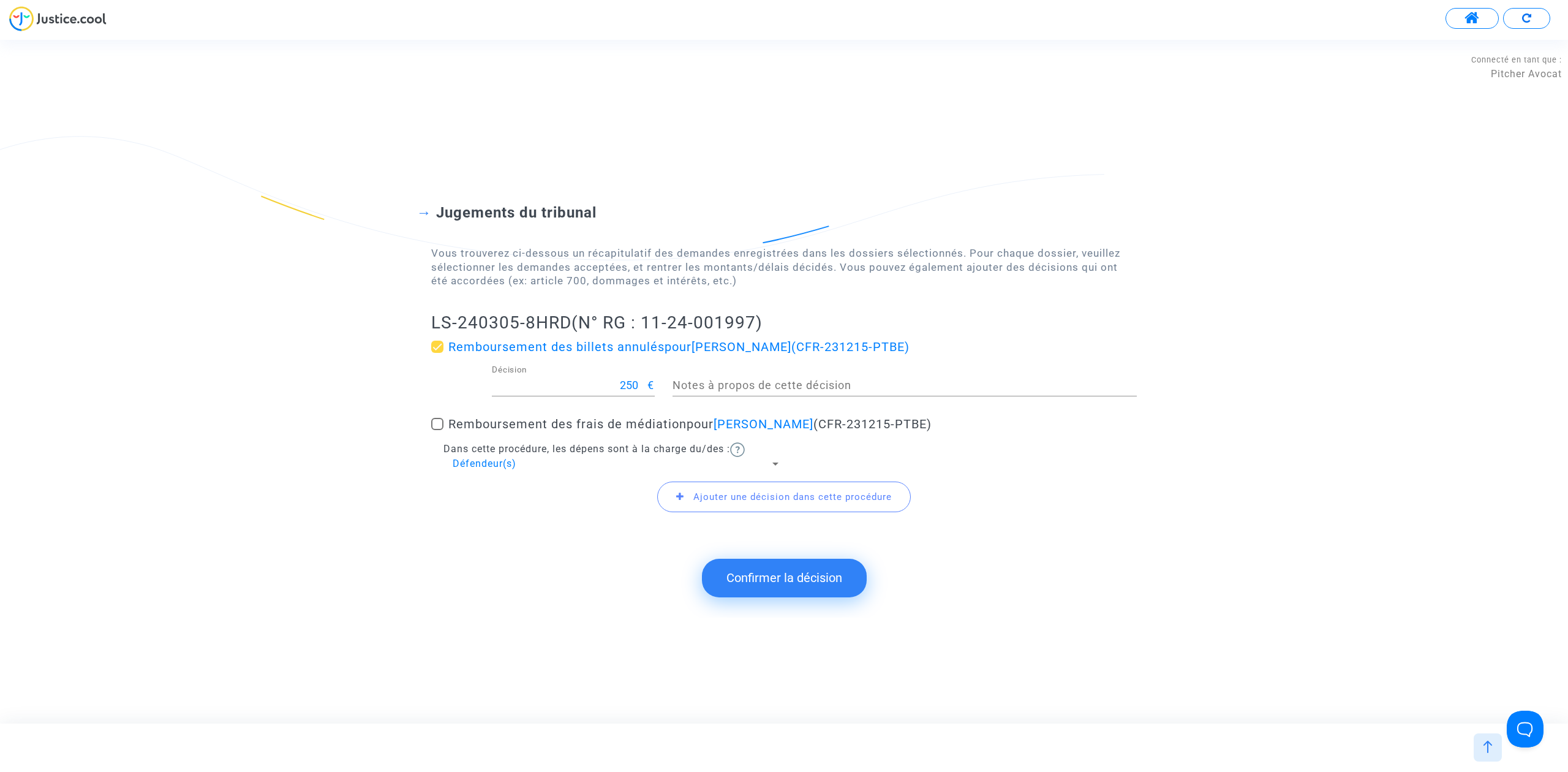
drag, startPoint x: 436, startPoint y: 316, endPoint x: 566, endPoint y: 305, distance: 130.5
click at [566, 305] on div "Jugements du tribunal Vous trouverez ci-dessous un récapitulatif des demandes e…" at bounding box center [784, 363] width 706 height 319
copy h2 "LS-240305-8HRD"
drag, startPoint x: 790, startPoint y: 583, endPoint x: 789, endPoint y: 599, distance: 16.0
click at [789, 586] on button "Confirmer la décision" at bounding box center [784, 578] width 165 height 38
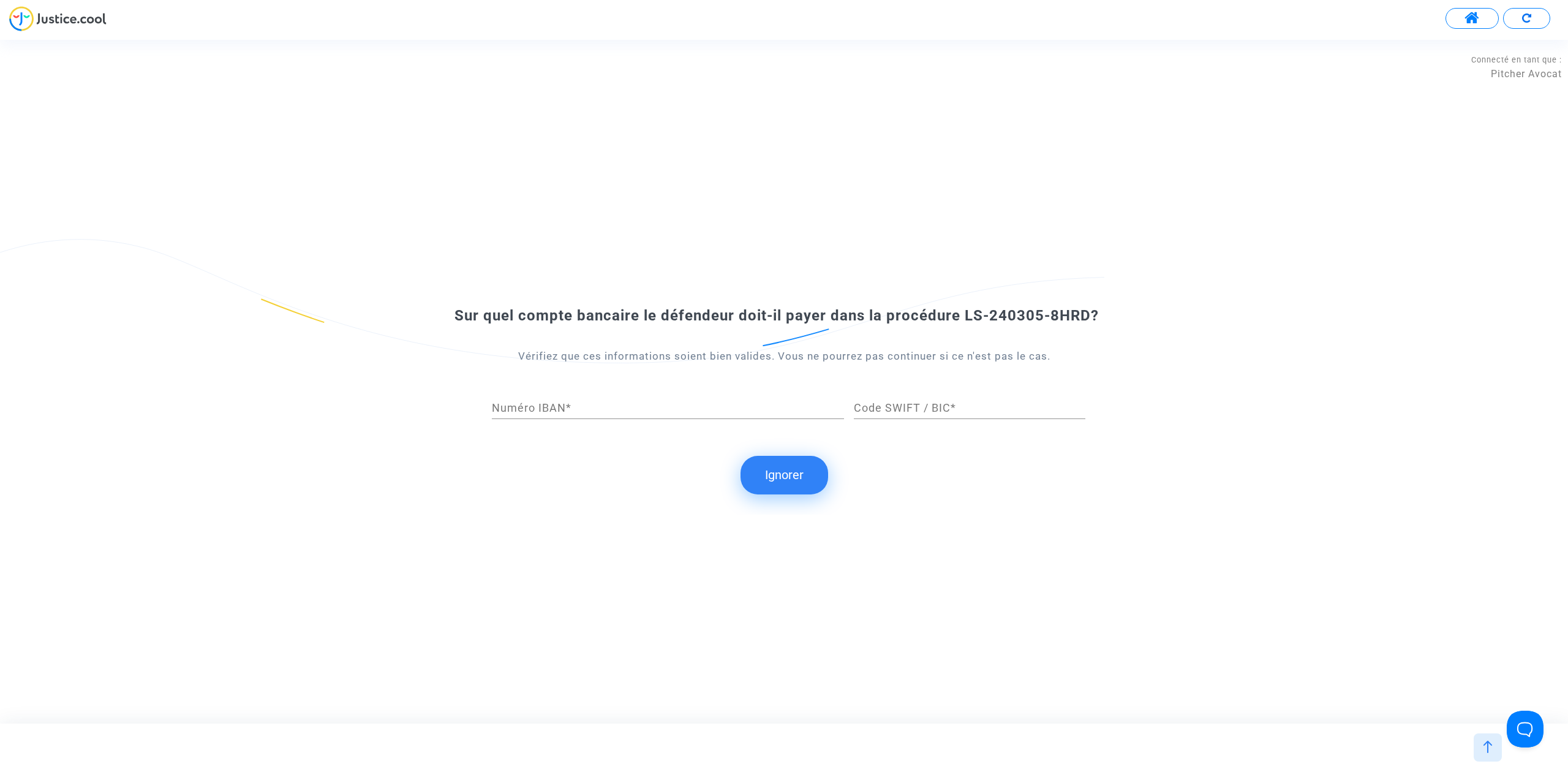
click at [774, 467] on button "Ignorer" at bounding box center [784, 474] width 88 height 38
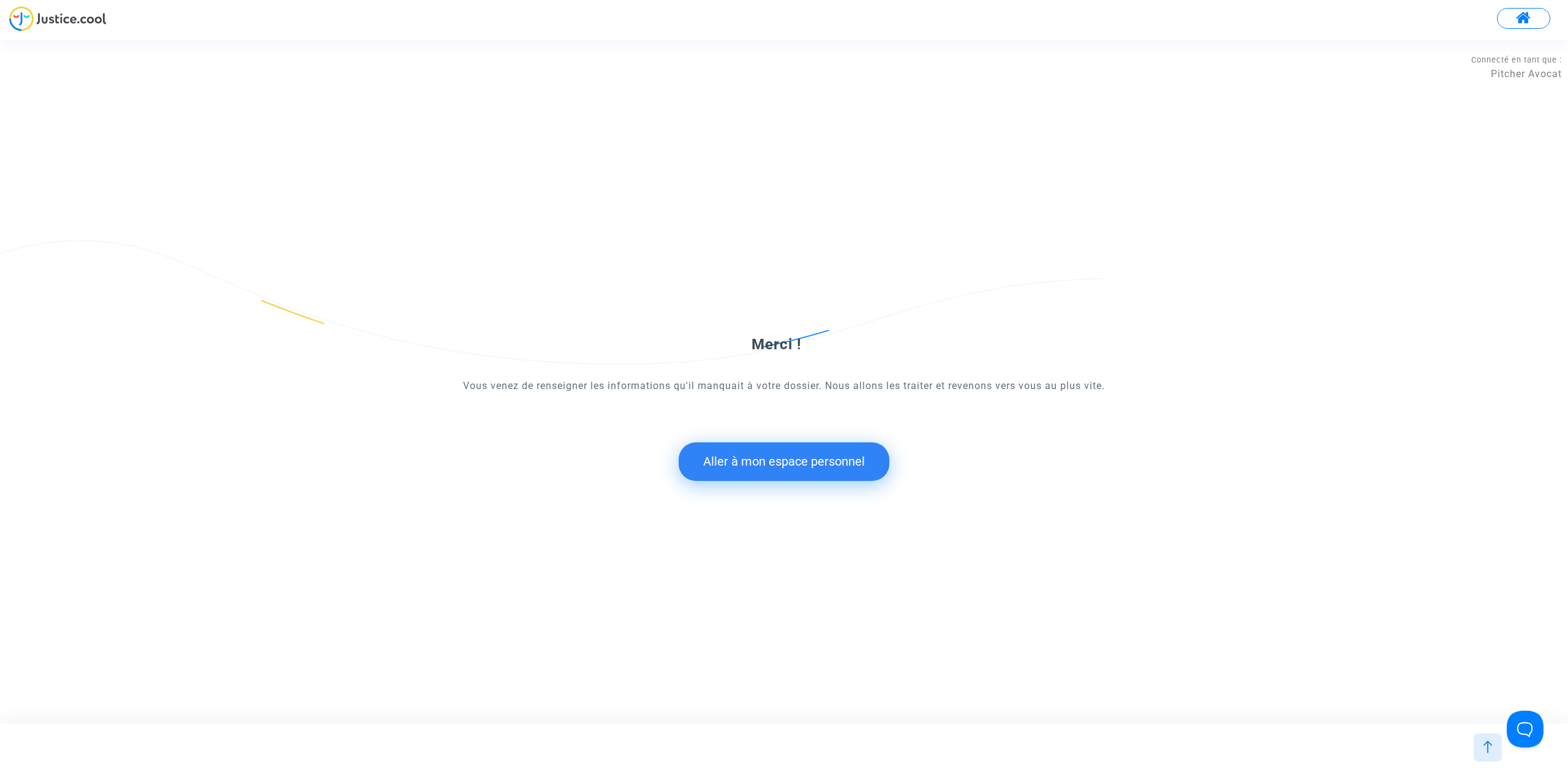
click at [855, 510] on div "Merci ! Vous venez de renseigner les informations qu'il manquait à votre dossie…" at bounding box center [784, 381] width 1568 height 264
click at [848, 473] on button "Aller à mon espace personnel" at bounding box center [784, 462] width 210 height 38
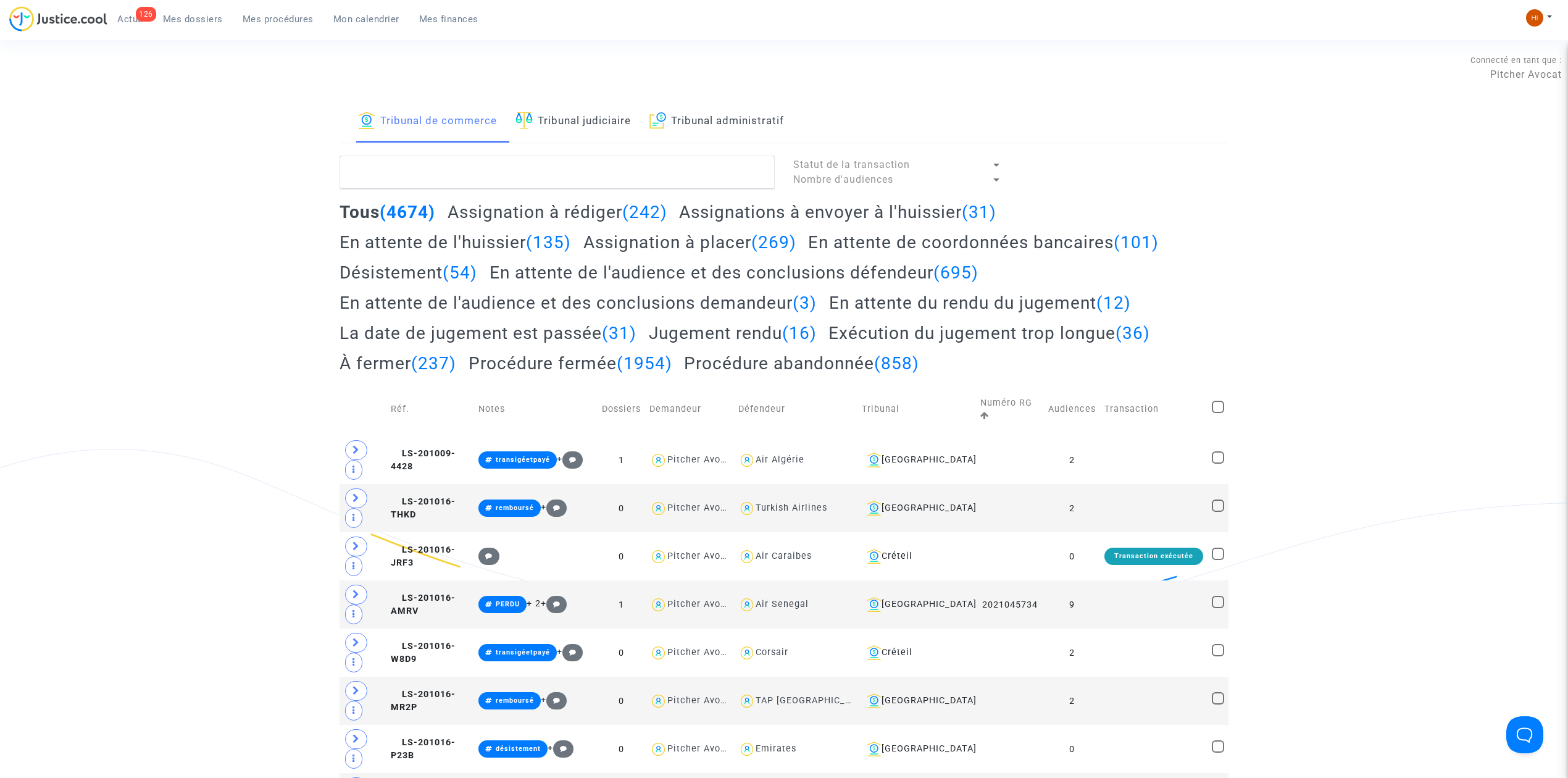
click at [582, 105] on link "Tribunal judiciaire" at bounding box center [573, 122] width 115 height 42
click at [554, 174] on textarea at bounding box center [557, 172] width 435 height 33
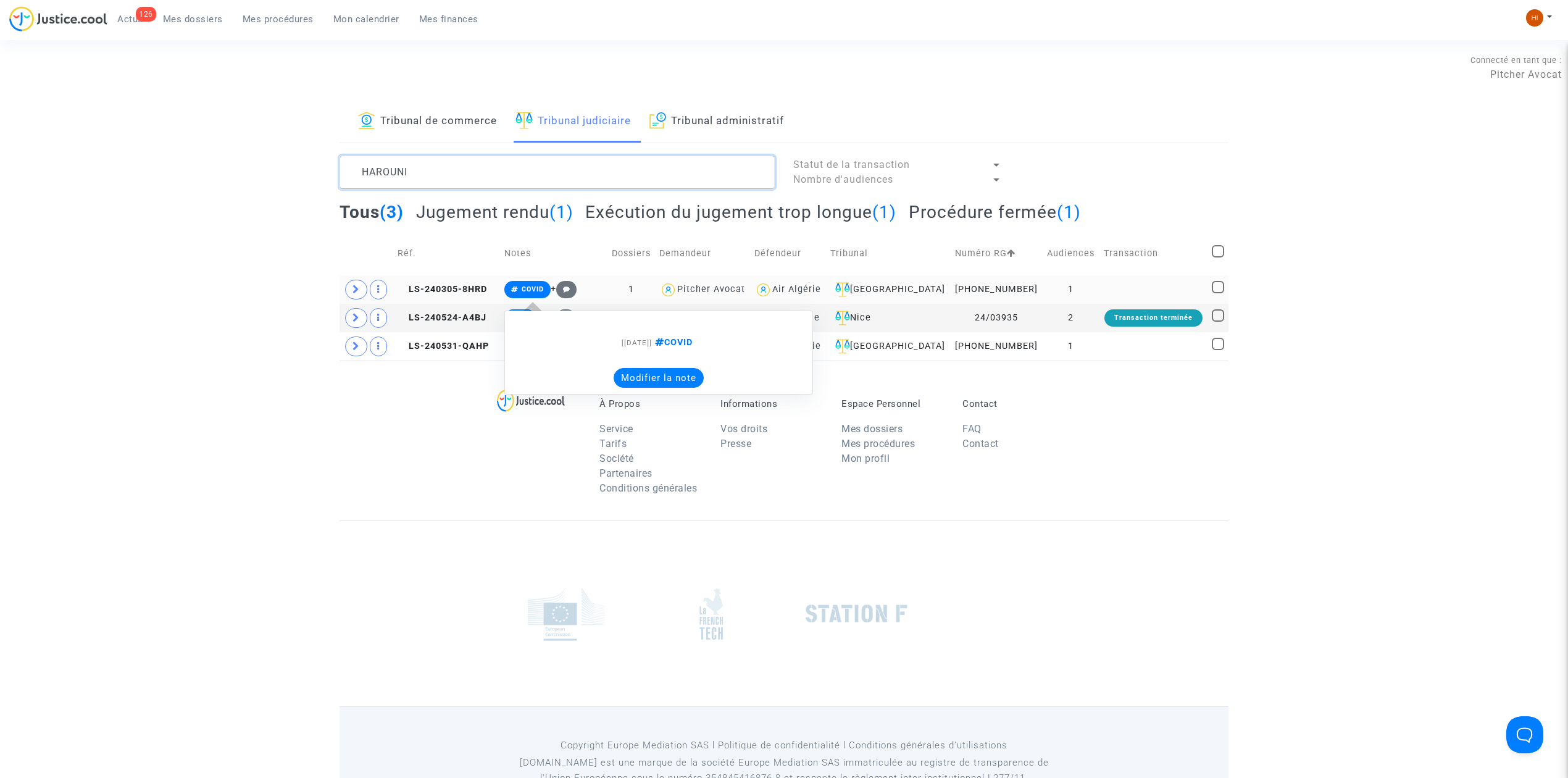
type textarea "HAROUNI"
click at [544, 292] on span "COVID" at bounding box center [533, 289] width 22 height 8
click at [663, 378] on button "Modifier la note" at bounding box center [658, 378] width 91 height 20
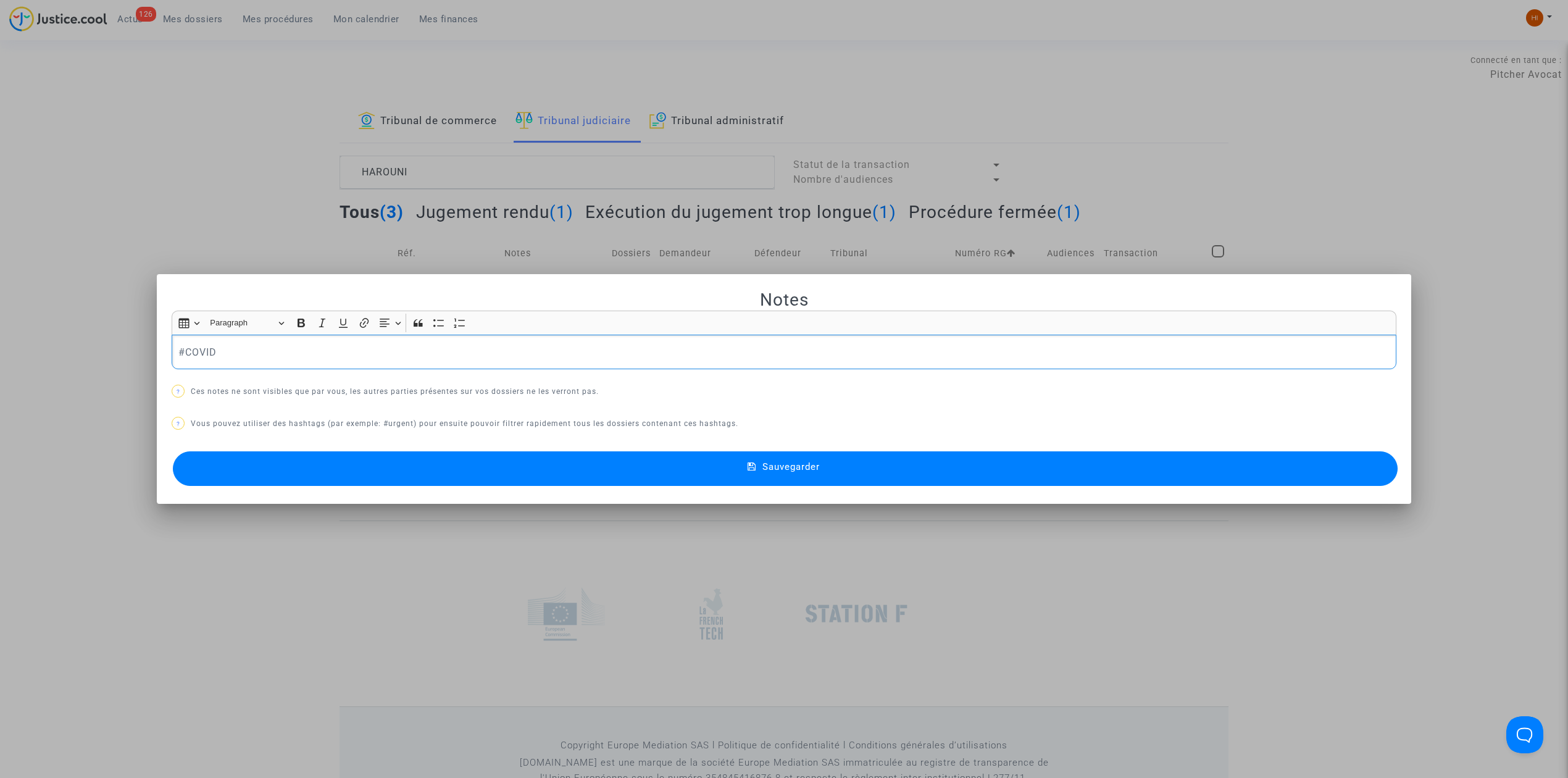
click at [507, 358] on p "#COVID" at bounding box center [784, 352] width 1212 height 16
click at [172, 346] on div "#COVID" at bounding box center [784, 352] width 1225 height 35
click at [823, 463] on button "Sauvegarder" at bounding box center [785, 469] width 1225 height 35
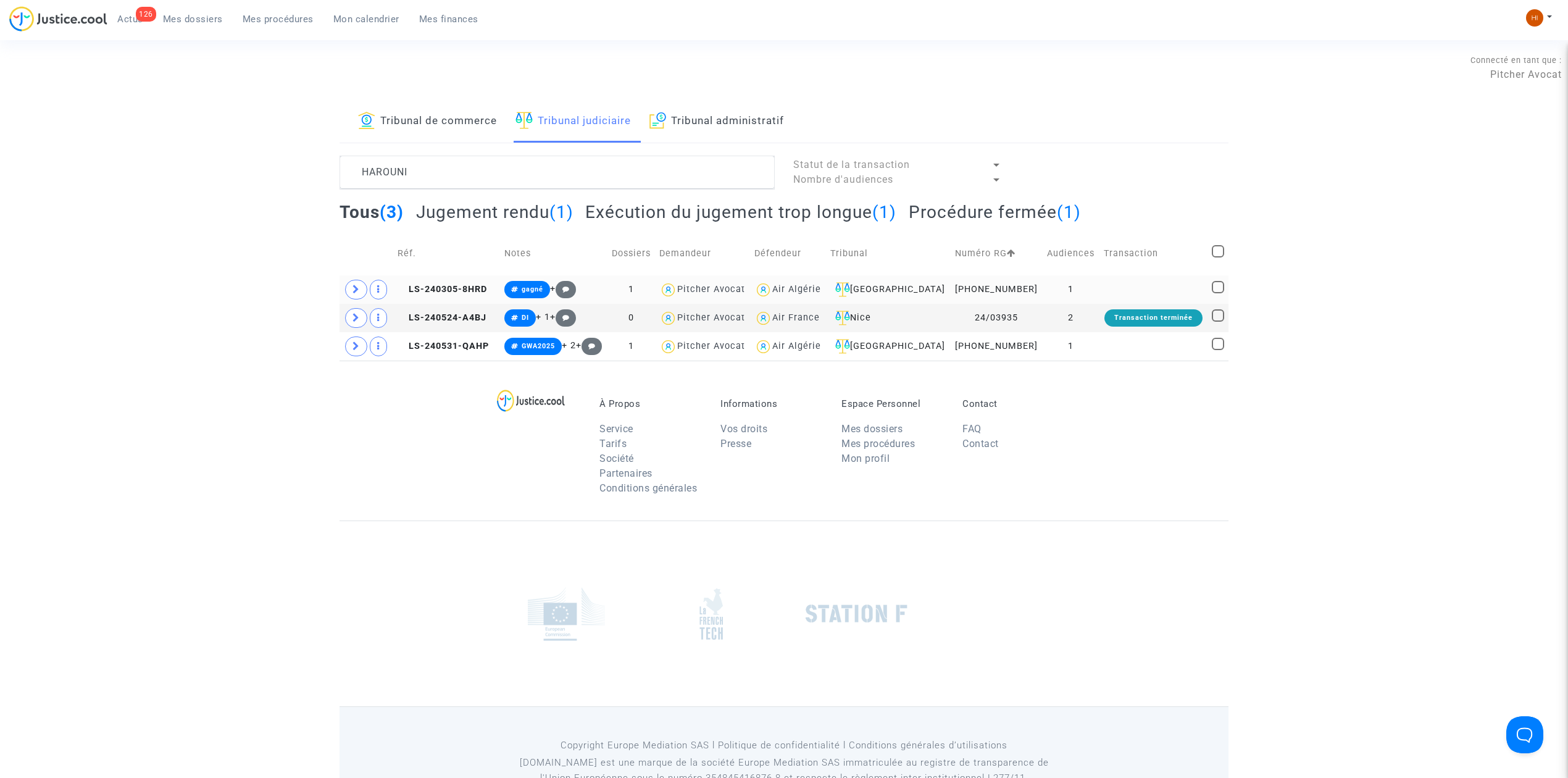
click at [465, 528] on div at bounding box center [784, 613] width 889 height 186
click at [1120, 638] on div at bounding box center [784, 613] width 889 height 186
